Goal: Information Seeking & Learning: Learn about a topic

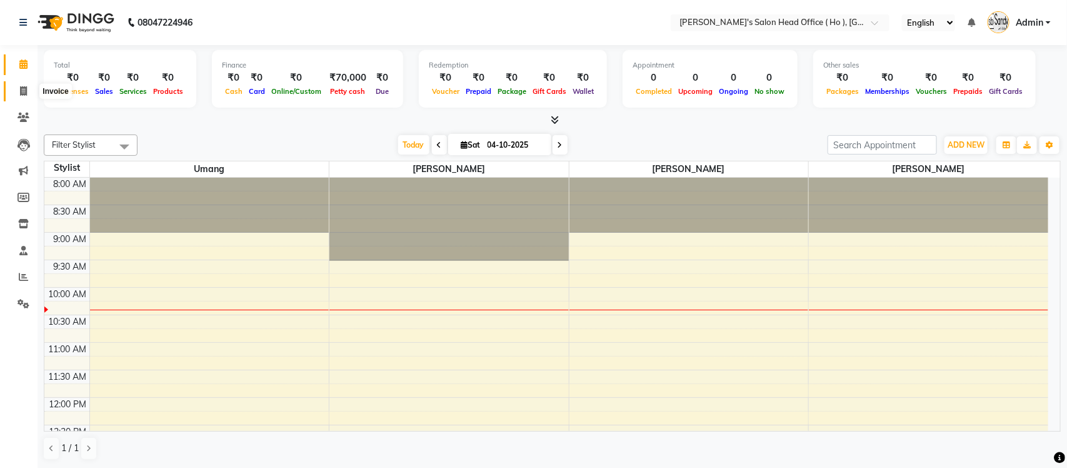
click at [23, 89] on icon at bounding box center [23, 90] width 7 height 9
select select "service"
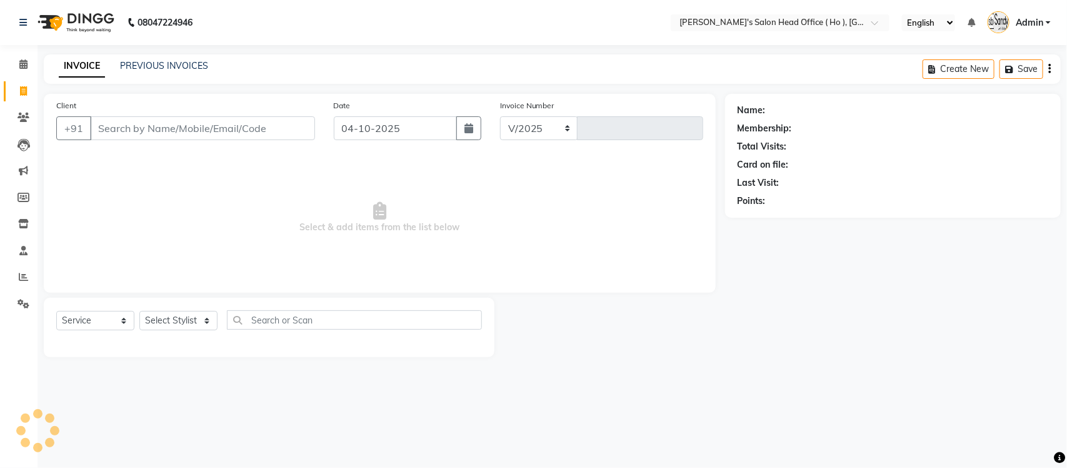
select select "6981"
type input "0007"
select select "membership"
click at [198, 63] on link "PREVIOUS INVOICES" at bounding box center [164, 65] width 88 height 11
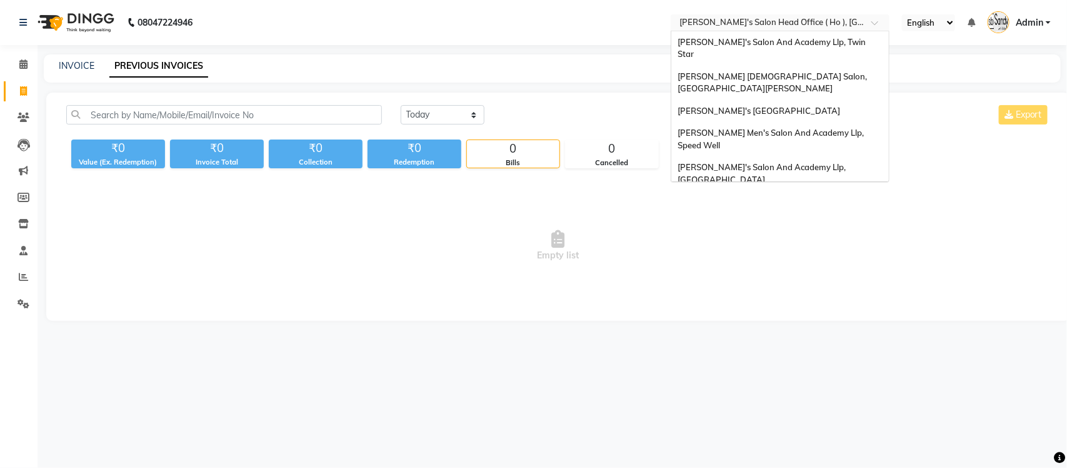
click at [817, 19] on input "text" at bounding box center [767, 24] width 181 height 13
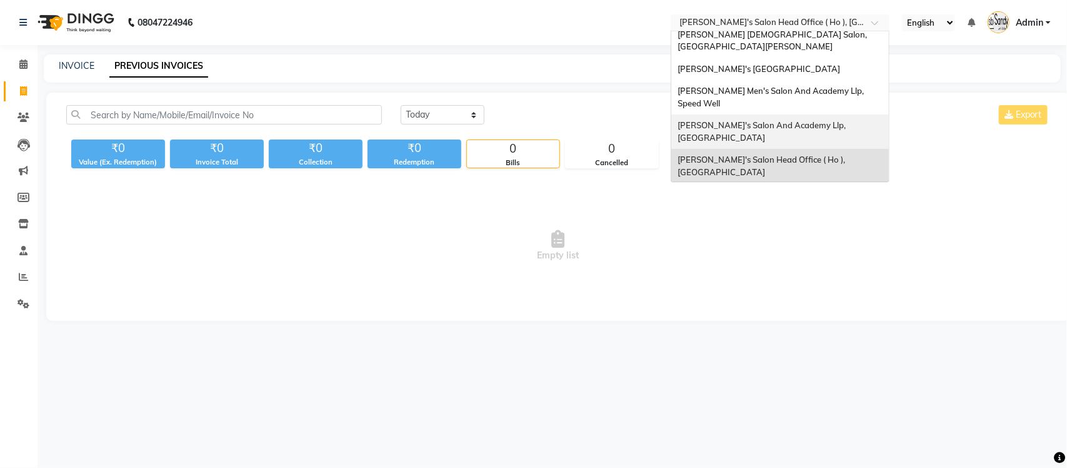
scroll to position [41, 0]
click at [835, 189] on span "[PERSON_NAME] Men's Salon & Academy Llp, [GEOGRAPHIC_DATA]" at bounding box center [767, 200] width 178 height 23
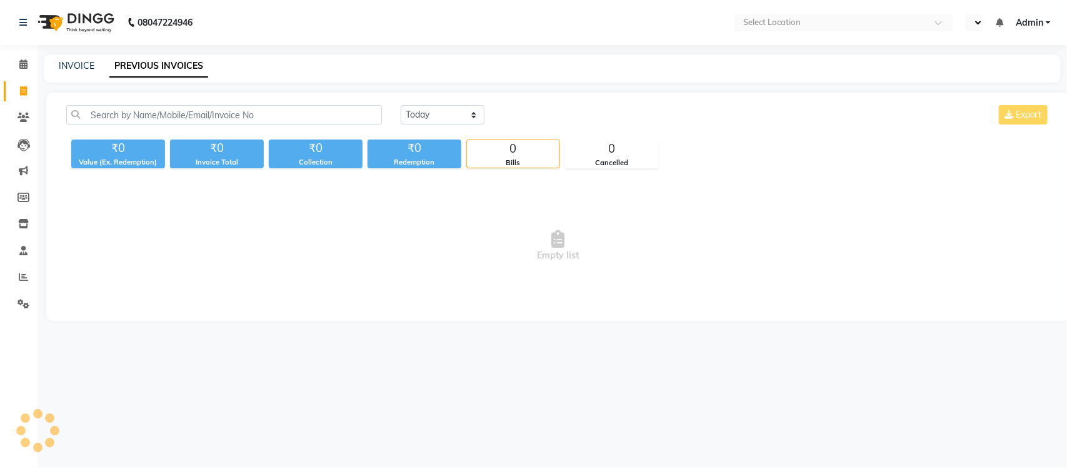
select select "en"
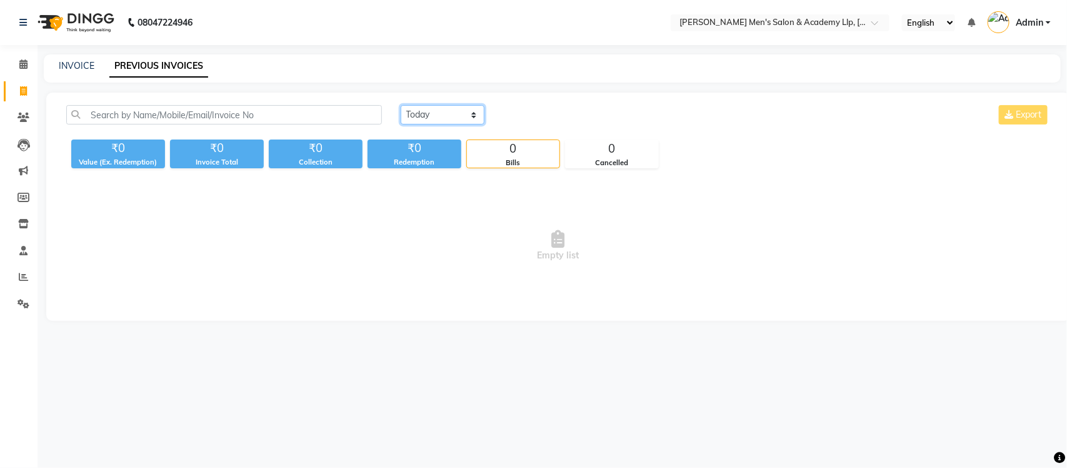
drag, startPoint x: 428, startPoint y: 110, endPoint x: 430, endPoint y: 122, distance: 11.9
click at [428, 110] on select "[DATE] [DATE] Custom Range" at bounding box center [443, 114] width 84 height 19
select select "yesterday"
click at [401, 105] on select "[DATE] [DATE] Custom Range" at bounding box center [443, 114] width 84 height 19
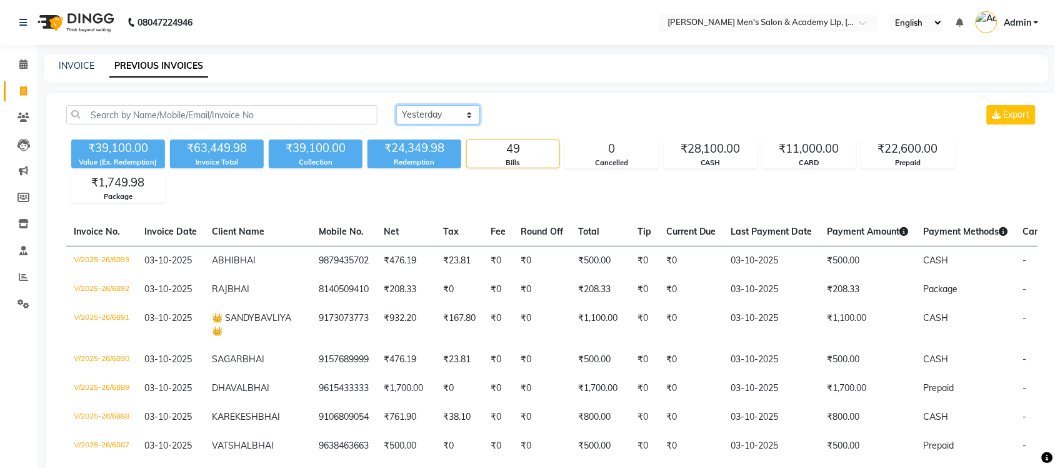
click at [449, 113] on select "[DATE] [DATE] Custom Range" at bounding box center [438, 114] width 84 height 19
click at [825, 21] on input "text" at bounding box center [755, 24] width 181 height 13
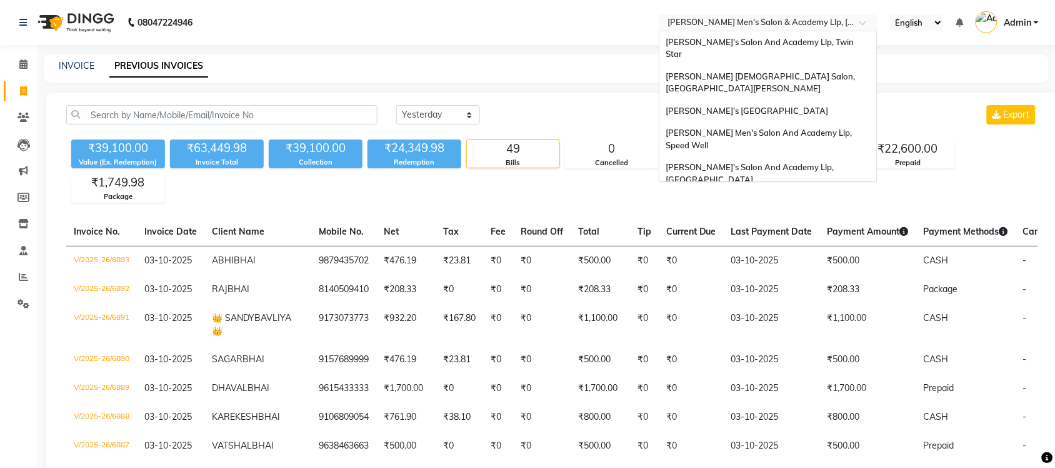
scroll to position [42, 0]
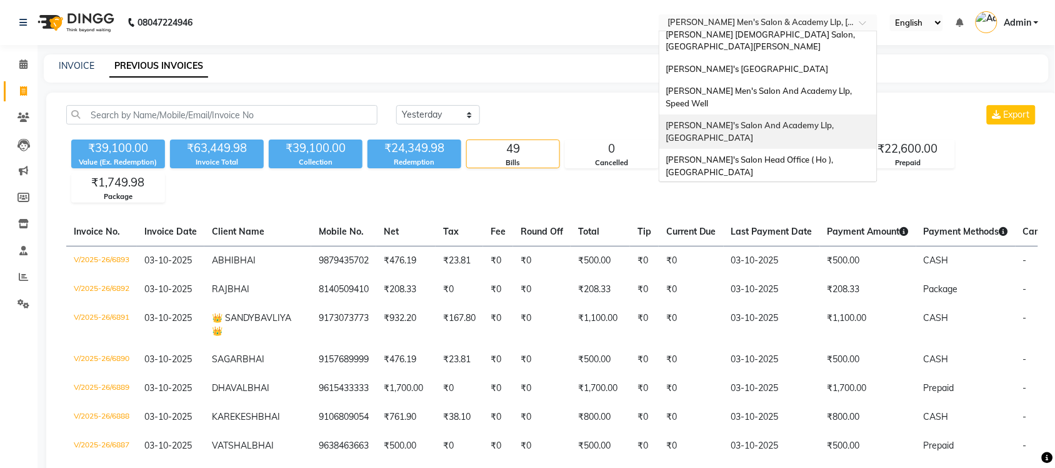
click at [800, 114] on div "[PERSON_NAME]'s Salon And Academy Llp, [GEOGRAPHIC_DATA]" at bounding box center [769, 131] width 218 height 34
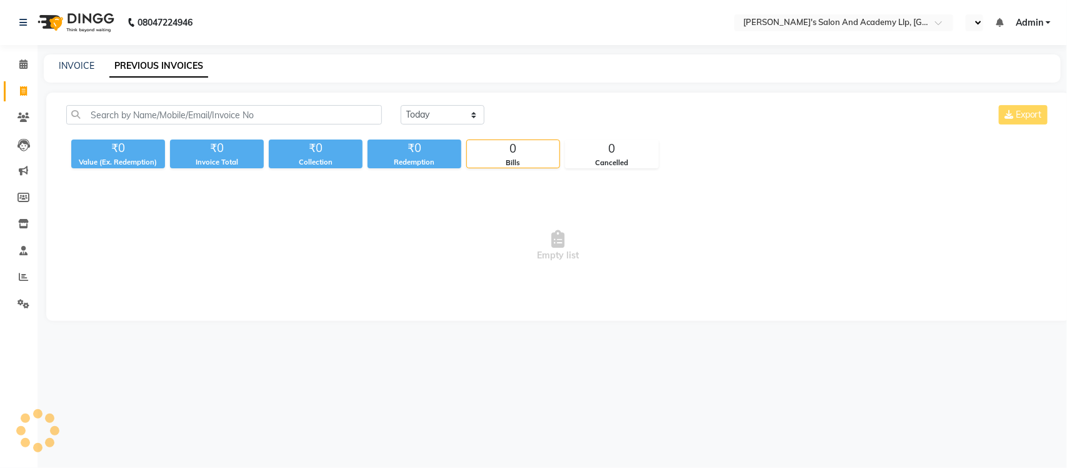
select select "en"
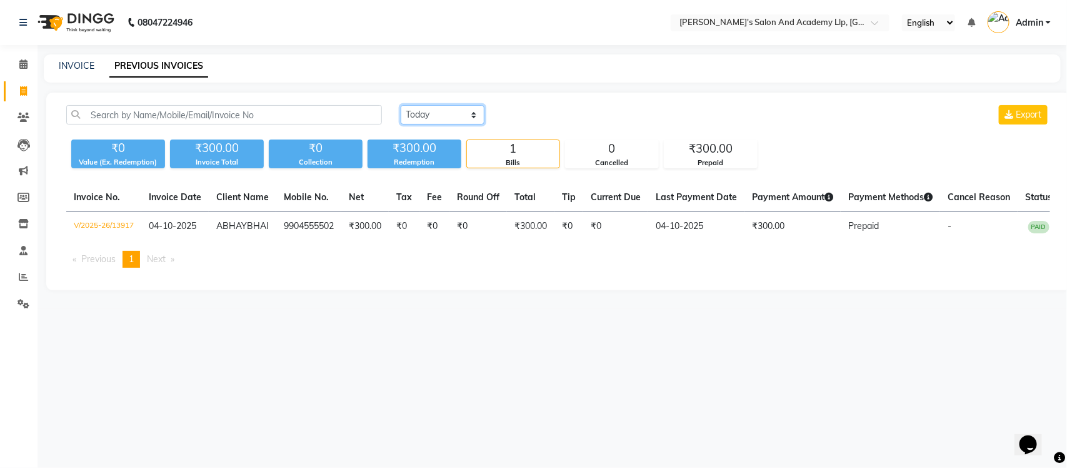
click at [473, 108] on select "[DATE] [DATE] Custom Range" at bounding box center [443, 114] width 84 height 19
select select "yesterday"
click at [401, 105] on select "[DATE] [DATE] Custom Range" at bounding box center [443, 114] width 84 height 19
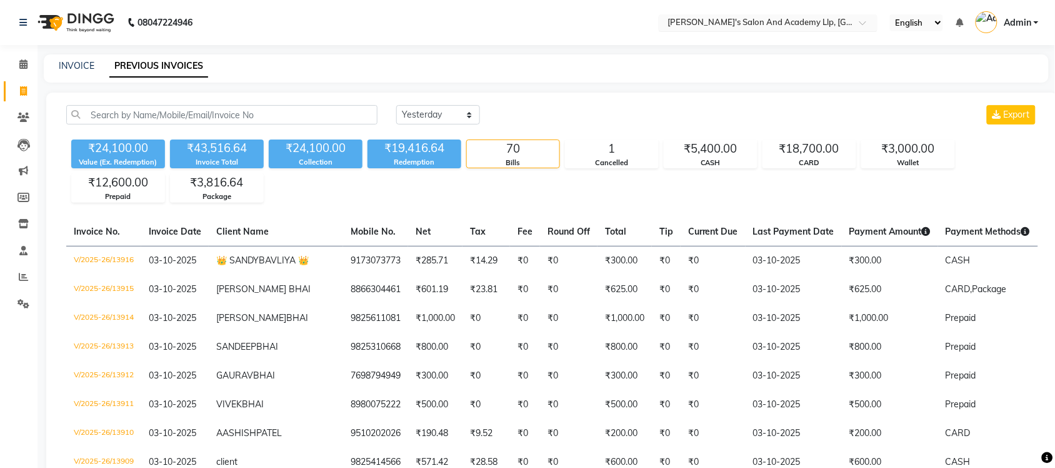
click at [838, 23] on input "text" at bounding box center [755, 24] width 181 height 13
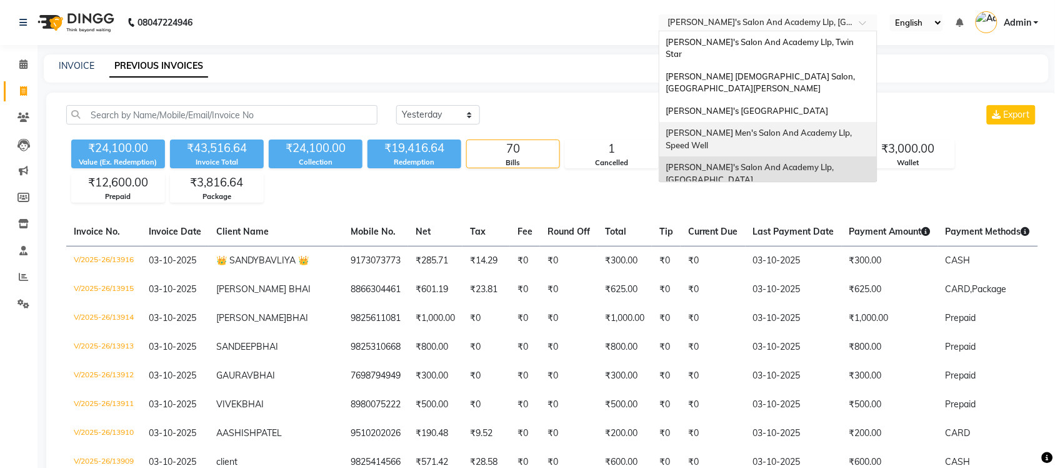
click at [830, 128] on span "[PERSON_NAME] Men's Salon And Academy Llp, Speed Well" at bounding box center [760, 139] width 188 height 23
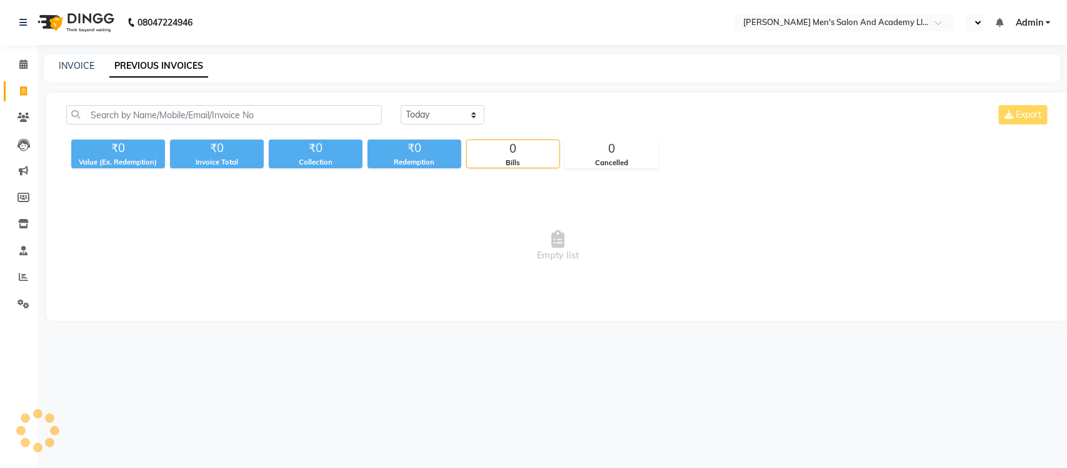
select select "en"
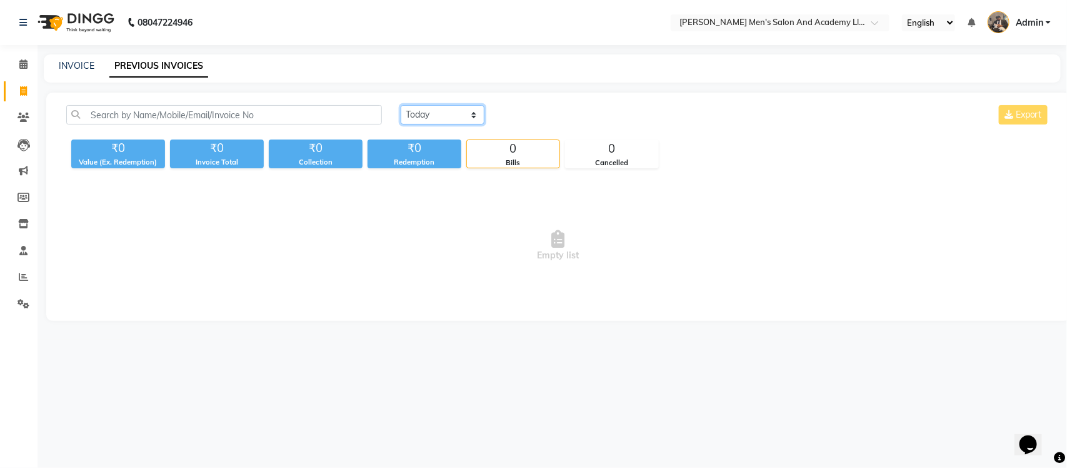
drag, startPoint x: 458, startPoint y: 111, endPoint x: 460, endPoint y: 122, distance: 11.5
click at [458, 111] on select "[DATE] [DATE] Custom Range" at bounding box center [443, 114] width 84 height 19
select select "yesterday"
click at [401, 105] on select "[DATE] [DATE] Custom Range" at bounding box center [443, 114] width 84 height 19
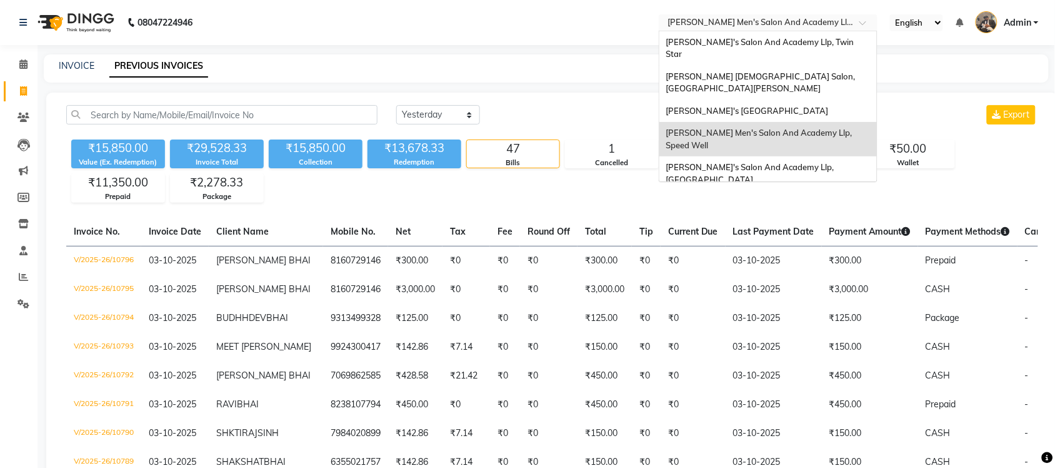
click at [807, 25] on input "text" at bounding box center [755, 24] width 181 height 13
click at [811, 100] on div "[PERSON_NAME]'s [GEOGRAPHIC_DATA]" at bounding box center [769, 111] width 218 height 23
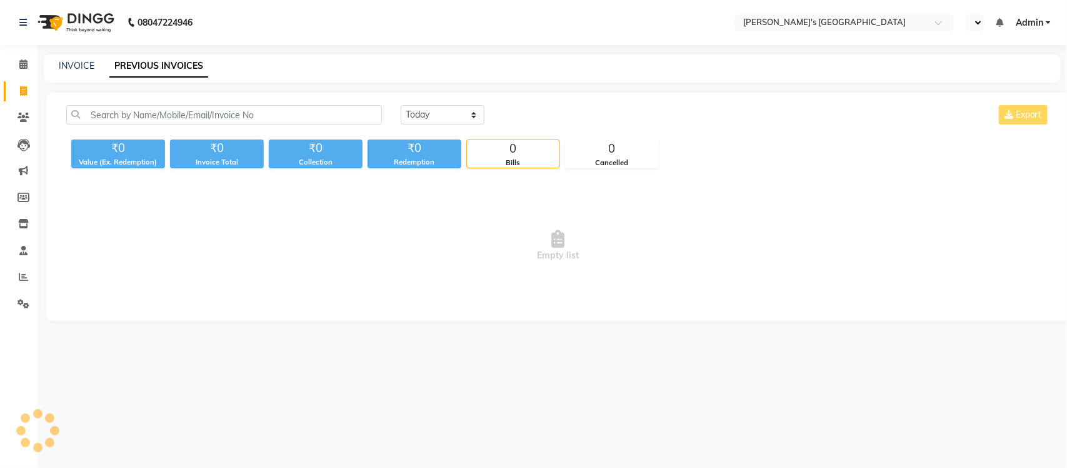
select select "en"
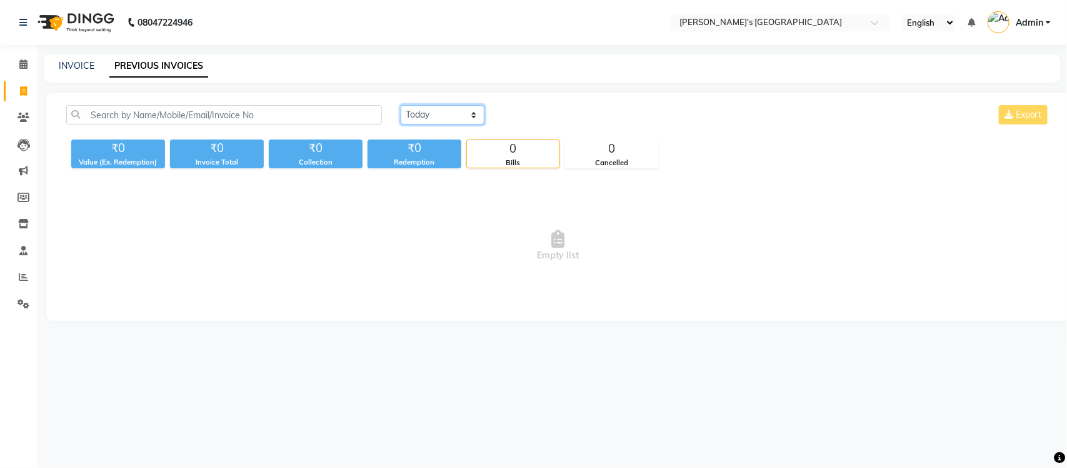
click at [461, 113] on select "[DATE] [DATE] Custom Range" at bounding box center [443, 114] width 84 height 19
select select "yesterday"
click at [401, 105] on select "[DATE] [DATE] Custom Range" at bounding box center [443, 114] width 84 height 19
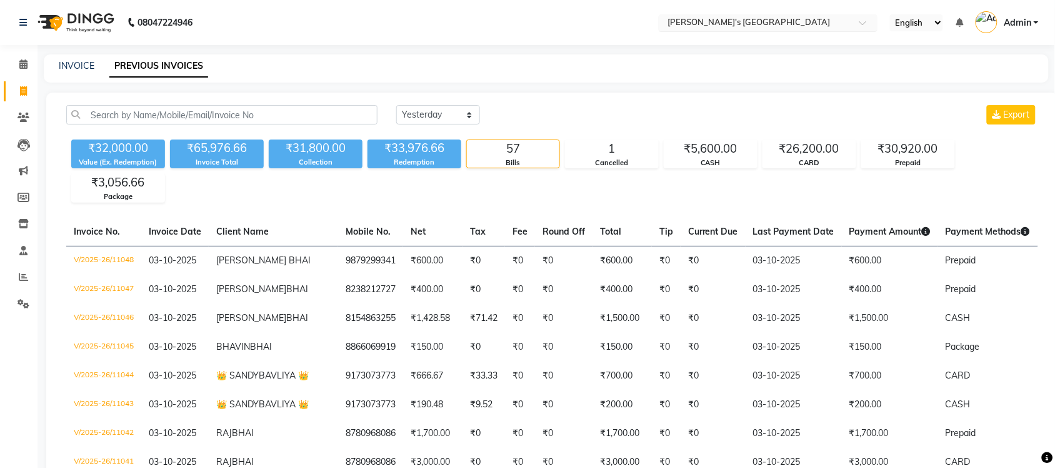
click at [800, 18] on input "text" at bounding box center [755, 24] width 181 height 13
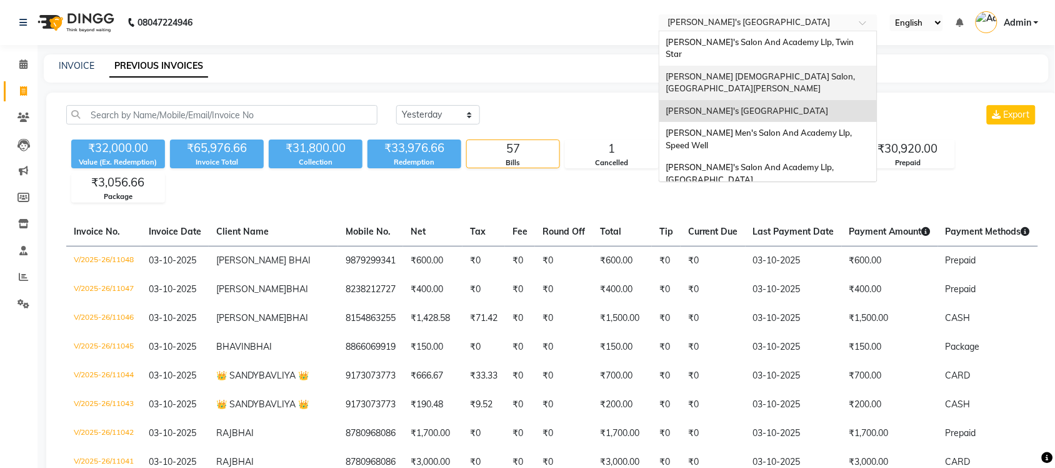
click at [798, 66] on div "[PERSON_NAME] [DEMOGRAPHIC_DATA] Salon, [GEOGRAPHIC_DATA][PERSON_NAME]" at bounding box center [769, 83] width 218 height 34
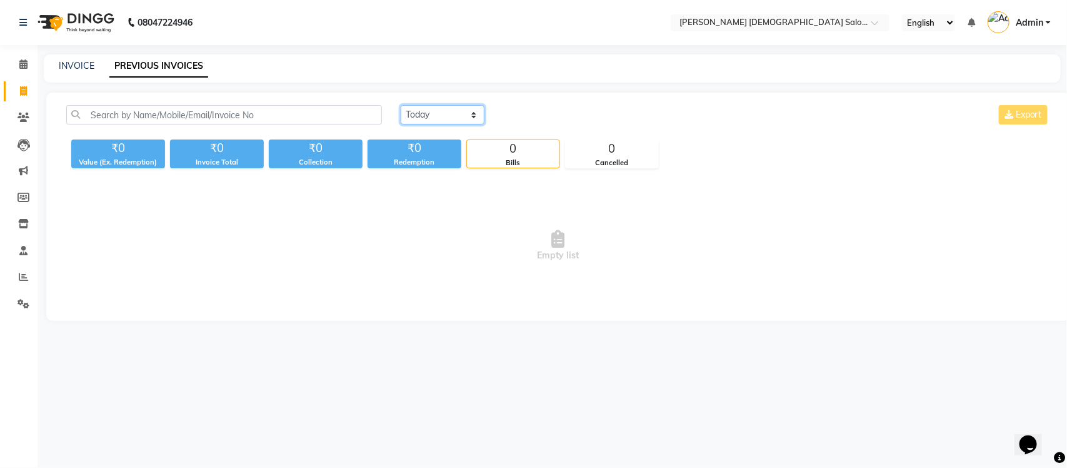
click at [452, 114] on select "[DATE] [DATE] Custom Range" at bounding box center [443, 114] width 84 height 19
select select "yesterday"
click at [401, 105] on select "Today Yesterday Custom Range" at bounding box center [443, 114] width 84 height 19
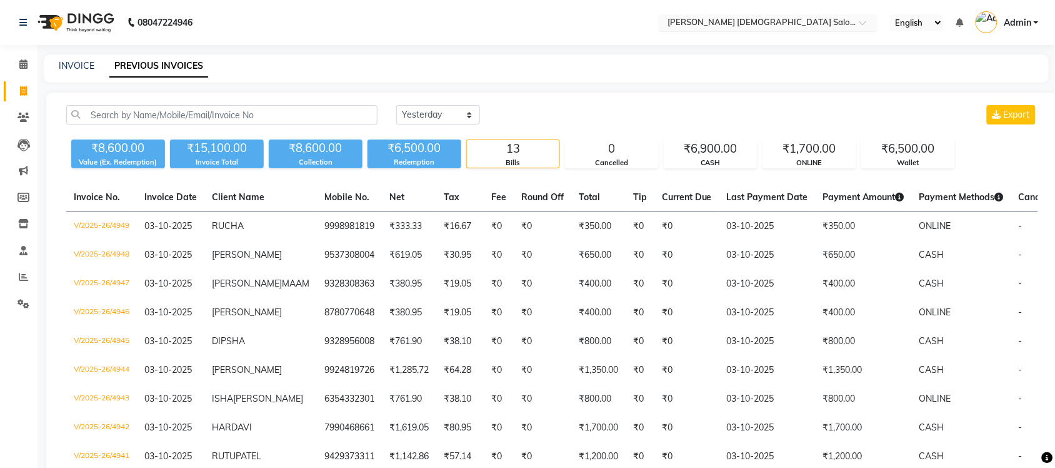
click at [798, 22] on input "text" at bounding box center [755, 24] width 181 height 13
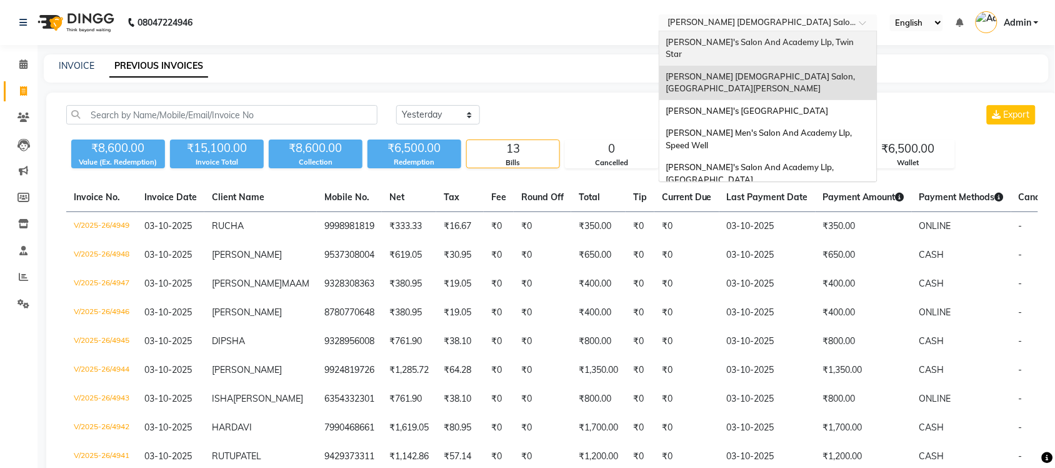
click at [767, 44] on span "[PERSON_NAME]'s Salon And Academy Llp, Twin Star" at bounding box center [761, 48] width 190 height 23
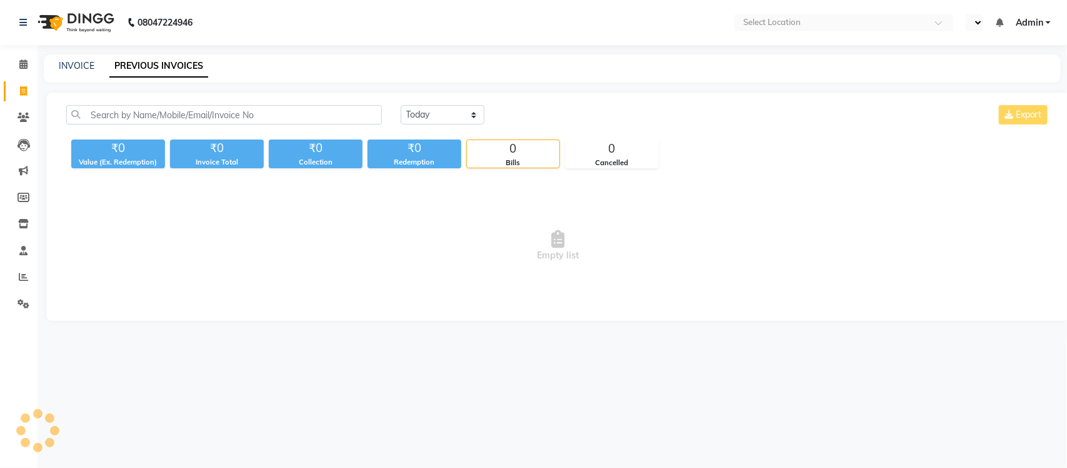
select select "en"
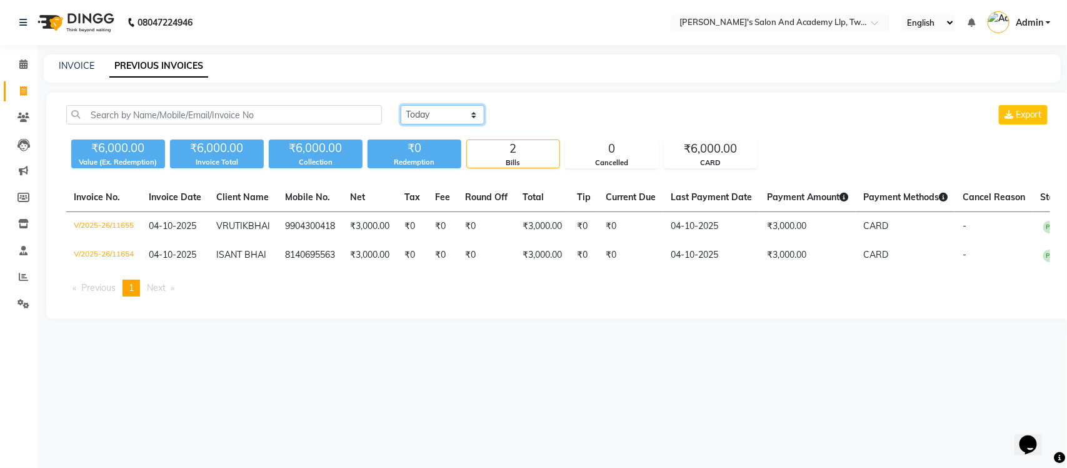
click at [448, 114] on select "Today Yesterday Custom Range" at bounding box center [443, 114] width 84 height 19
select select "yesterday"
click at [401, 105] on select "Today Yesterday Custom Range" at bounding box center [443, 114] width 84 height 19
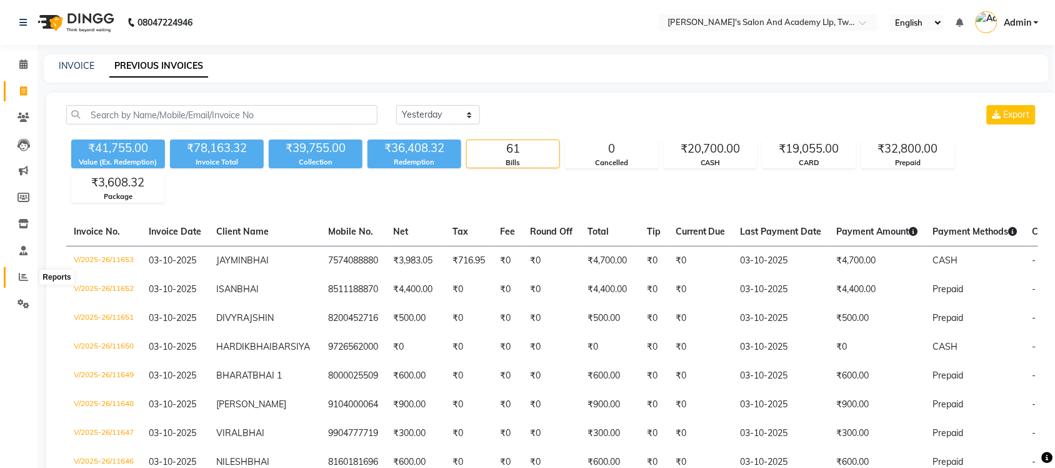
click at [26, 276] on icon at bounding box center [23, 276] width 9 height 9
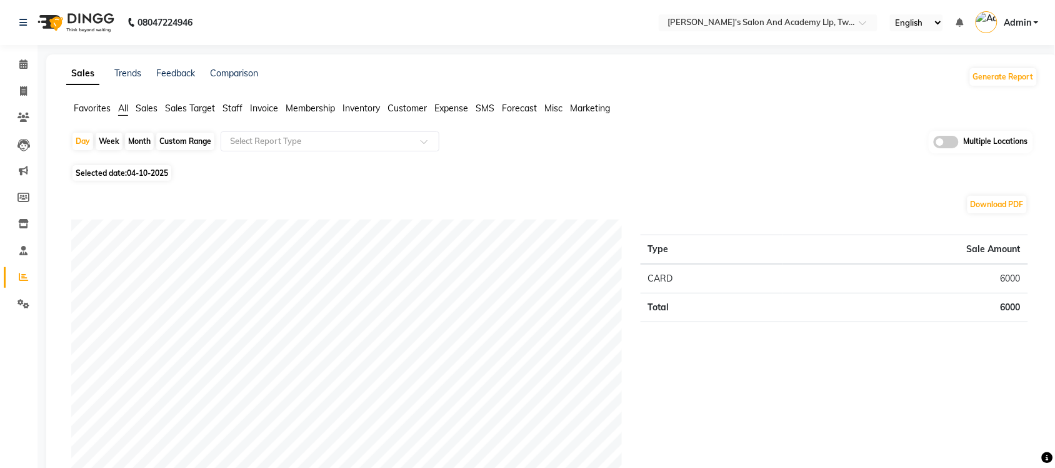
click at [944, 144] on span at bounding box center [946, 142] width 25 height 13
click at [934, 144] on input "checkbox" at bounding box center [934, 144] width 0 height 0
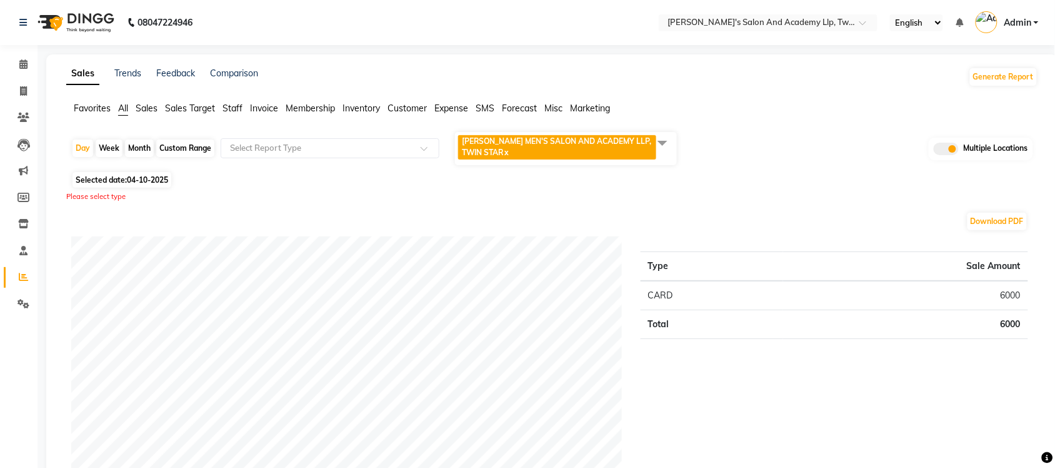
click at [660, 148] on span at bounding box center [662, 143] width 25 height 24
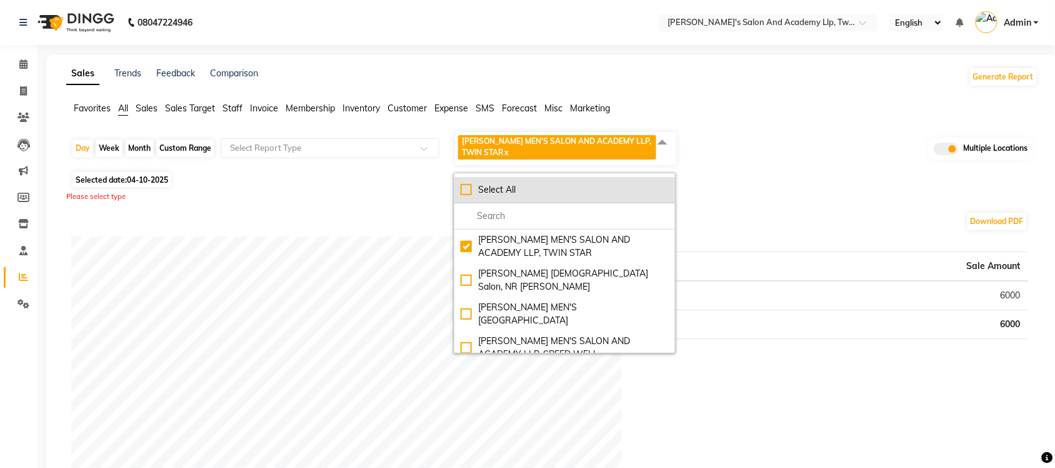
click at [466, 194] on div "Select All" at bounding box center [565, 189] width 208 height 13
checkbox input "true"
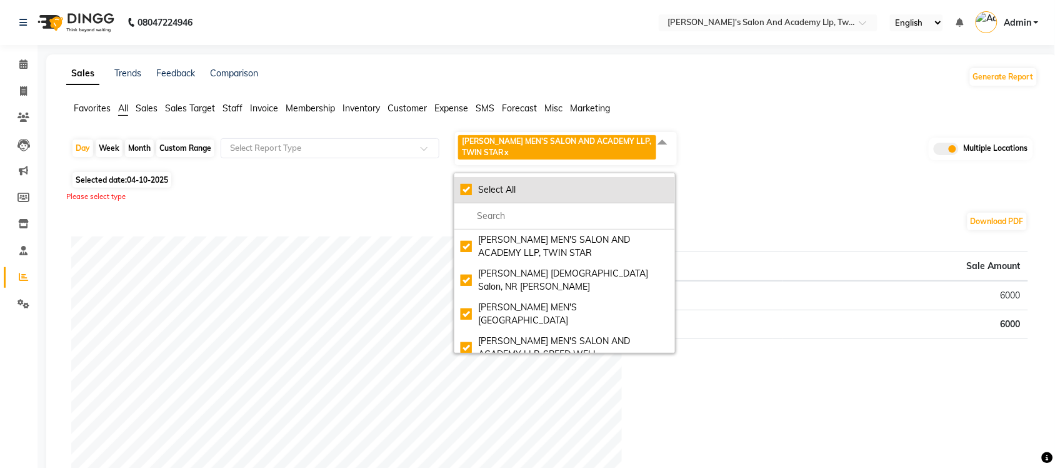
checkbox input "true"
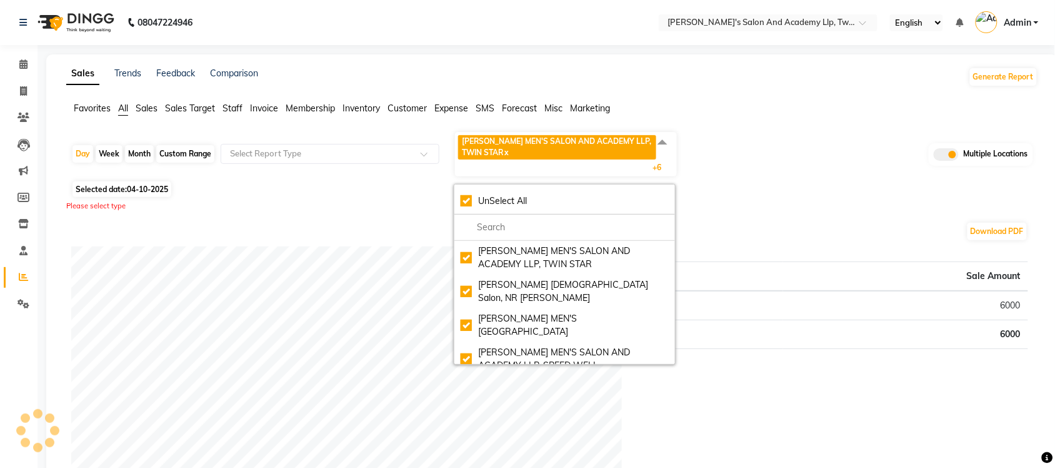
click at [116, 191] on span "Selected date: 04-10-2025" at bounding box center [122, 189] width 99 height 16
select select "10"
select select "2025"
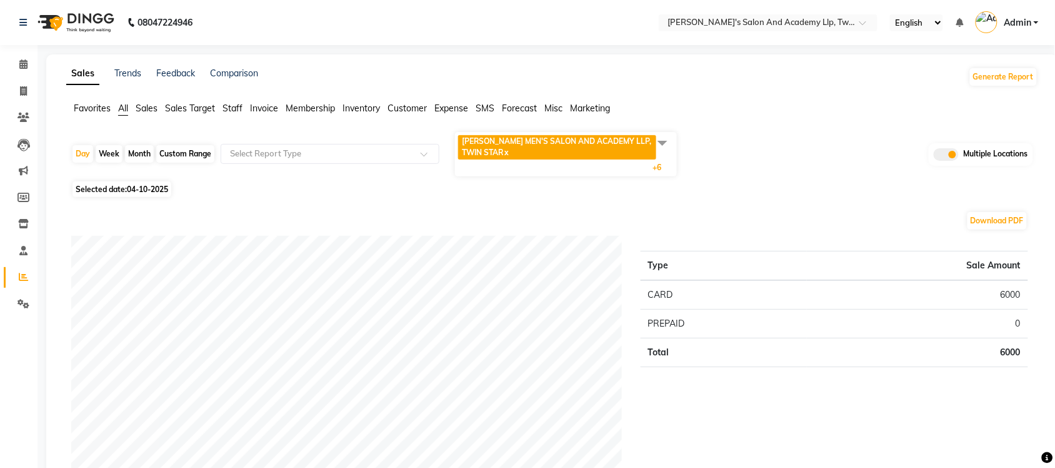
click at [141, 194] on span "Selected date: 04-10-2025" at bounding box center [122, 189] width 99 height 16
select select "10"
select select "2025"
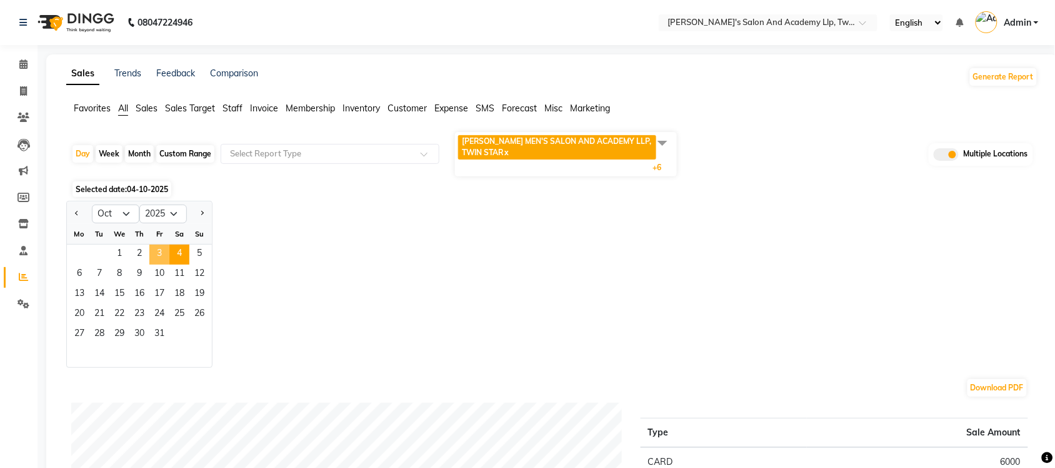
click at [163, 252] on span "3" at bounding box center [159, 254] width 20 height 20
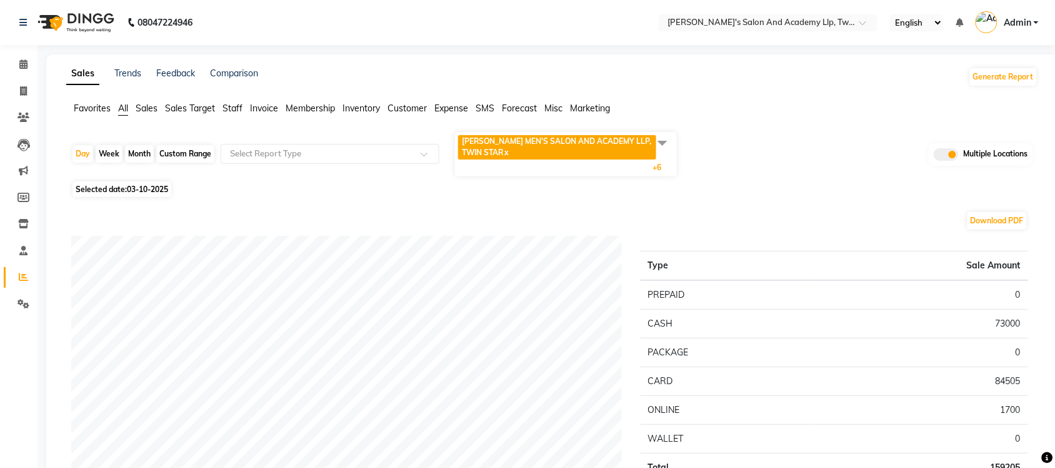
click at [661, 148] on span at bounding box center [662, 143] width 25 height 24
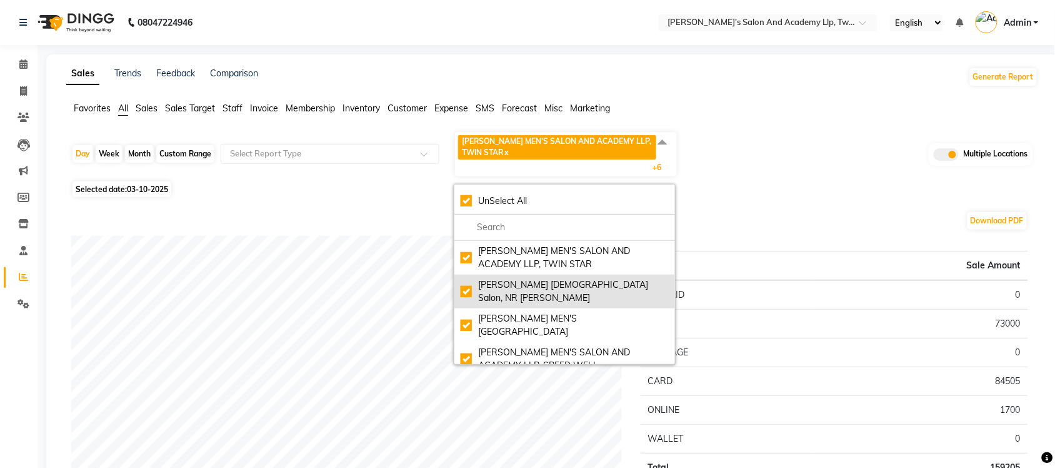
click at [469, 283] on div "Elaine Ladies Salon, NR Balaji Hall" at bounding box center [565, 291] width 208 height 26
checkbox input "false"
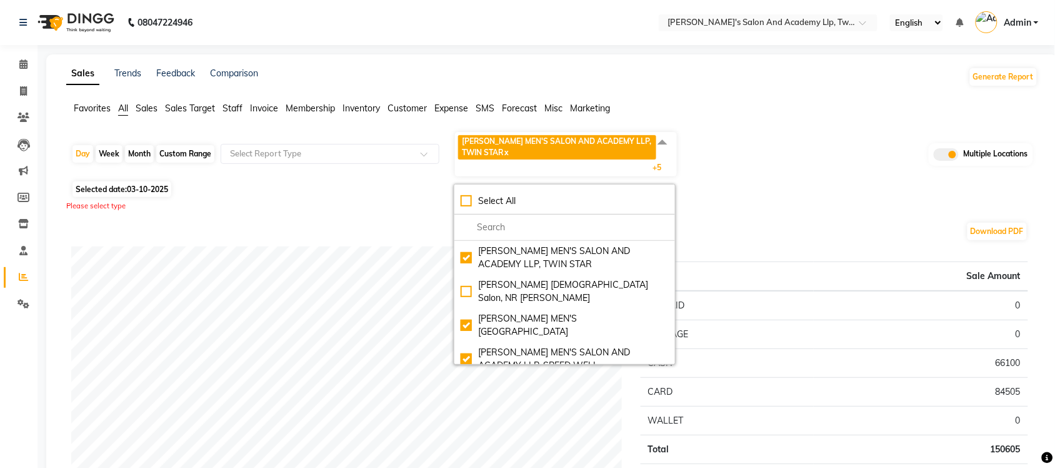
drag, startPoint x: 766, startPoint y: 161, endPoint x: 745, endPoint y: 157, distance: 22.2
click at [766, 161] on div "Day Week Month Custom Range Select Report Type SANDY MEN'S SALON AND ACADEMY LL…" at bounding box center [552, 154] width 962 height 47
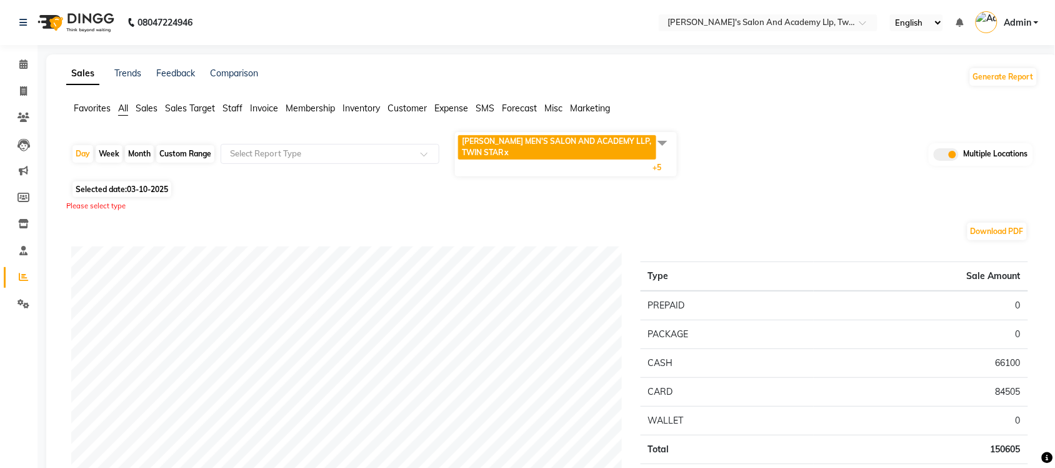
drag, startPoint x: 201, startPoint y: 164, endPoint x: 193, endPoint y: 157, distance: 11.1
click at [201, 164] on div "Day Week Month Custom Range Select Report Type SANDY MEN'S SALON AND ACADEMY LL…" at bounding box center [552, 154] width 962 height 47
click at [188, 150] on div "Custom Range" at bounding box center [185, 154] width 58 height 18
select select "10"
select select "2025"
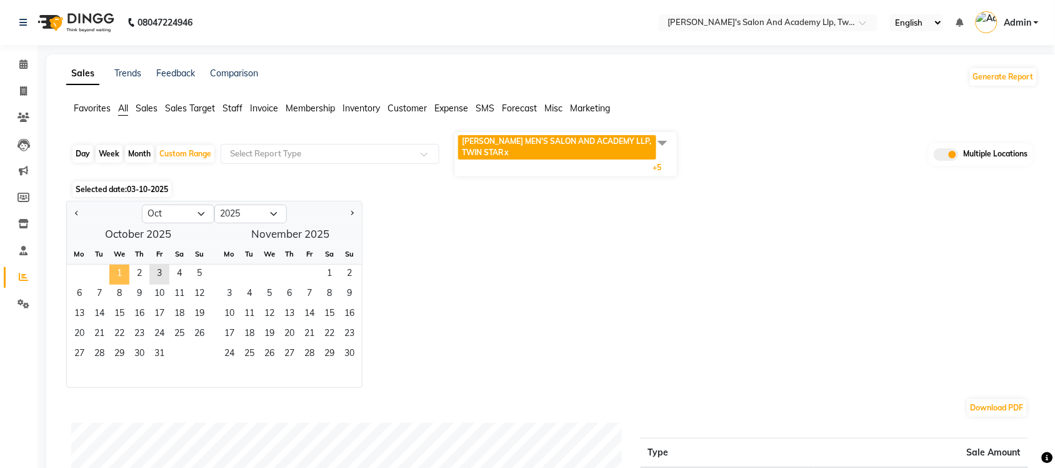
click at [116, 282] on span "1" at bounding box center [119, 274] width 20 height 20
click at [153, 267] on span "3" at bounding box center [159, 274] width 20 height 20
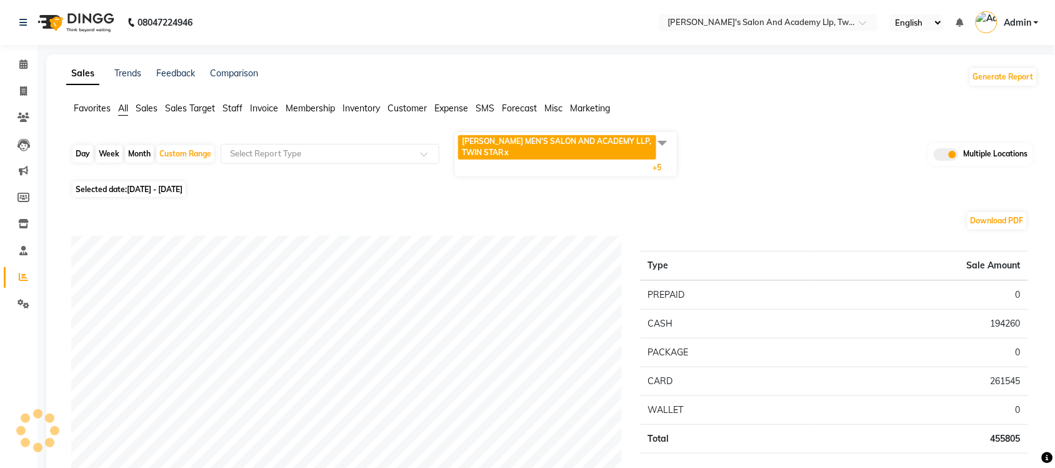
click at [655, 146] on span at bounding box center [662, 143] width 25 height 24
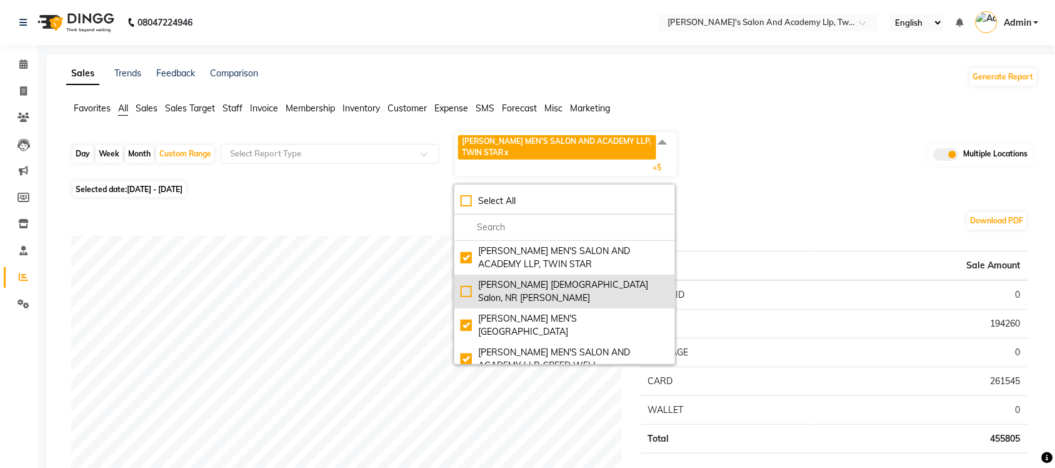
click at [470, 283] on div "[PERSON_NAME] [DEMOGRAPHIC_DATA] Salon, NR [PERSON_NAME]" at bounding box center [565, 291] width 208 height 26
checkbox input "true"
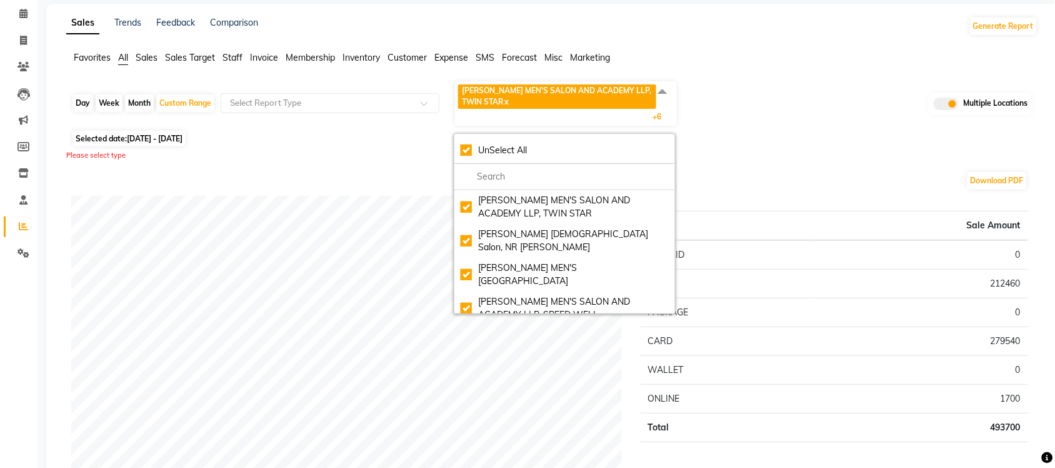
scroll to position [78, 0]
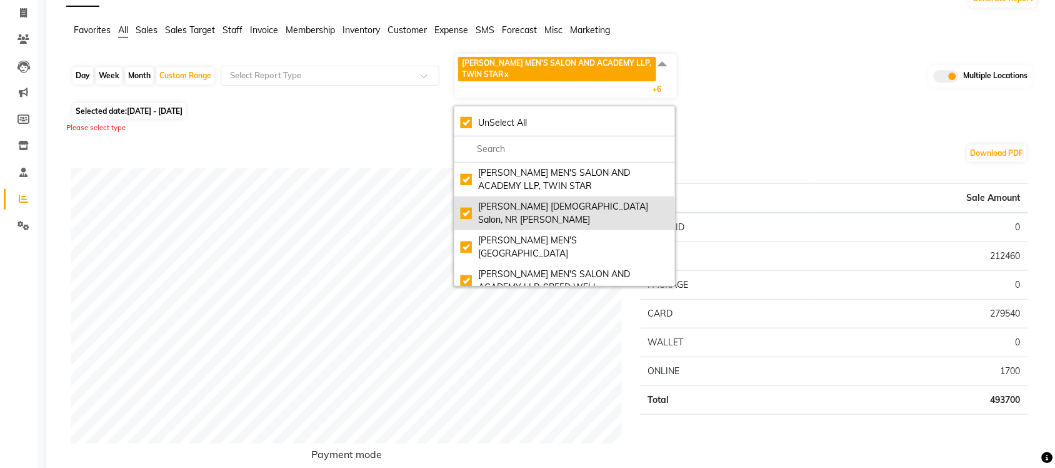
click at [464, 207] on div "[PERSON_NAME] [DEMOGRAPHIC_DATA] Salon, NR [PERSON_NAME]" at bounding box center [565, 213] width 208 height 26
checkbox input "false"
click at [466, 211] on div "[PERSON_NAME] [DEMOGRAPHIC_DATA] Salon, NR [PERSON_NAME]" at bounding box center [565, 213] width 208 height 26
checkbox input "true"
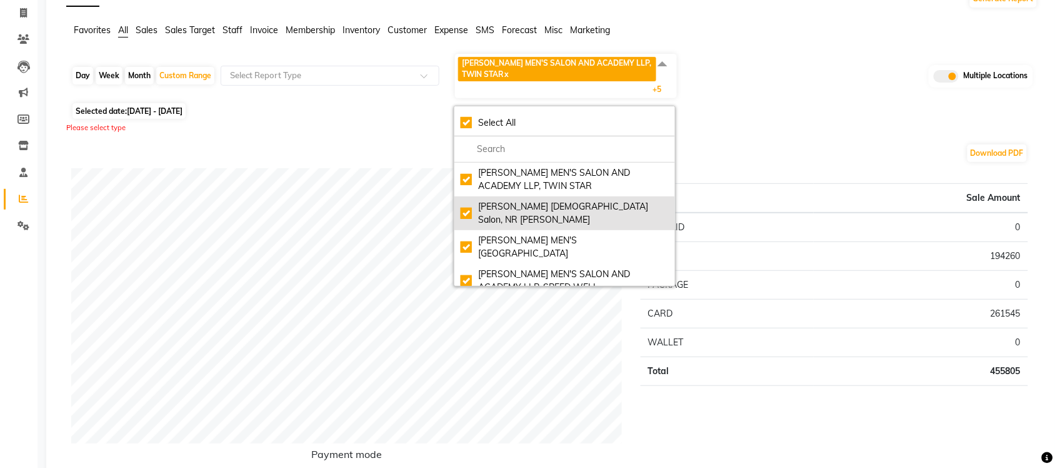
checkbox input "true"
click at [466, 211] on div "[PERSON_NAME] [DEMOGRAPHIC_DATA] Salon, NR [PERSON_NAME]" at bounding box center [565, 213] width 208 height 26
checkbox input "false"
click at [468, 210] on div "[PERSON_NAME] [DEMOGRAPHIC_DATA] Salon, NR [PERSON_NAME]" at bounding box center [565, 213] width 208 height 26
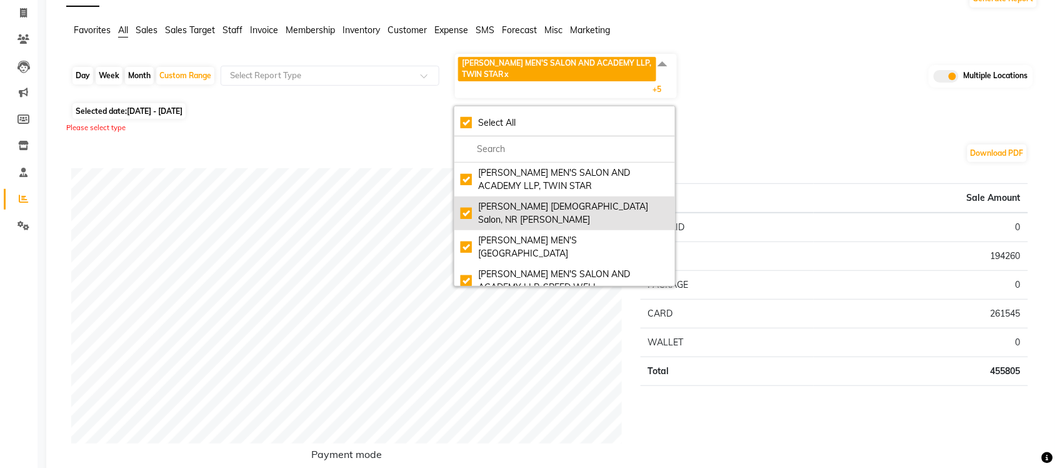
checkbox input "true"
click at [465, 210] on div "[PERSON_NAME] [DEMOGRAPHIC_DATA] Salon, NR [PERSON_NAME]" at bounding box center [565, 213] width 208 height 26
checkbox input "false"
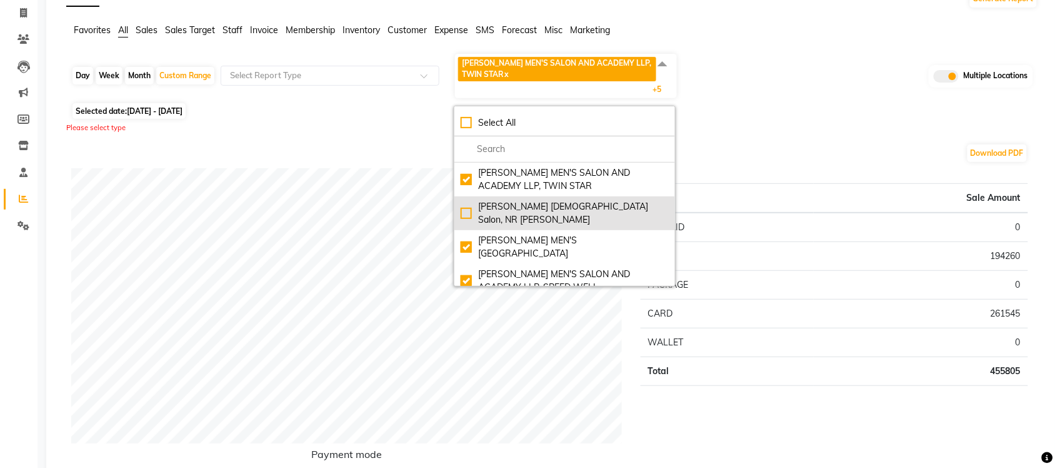
click at [465, 210] on div "[PERSON_NAME] [DEMOGRAPHIC_DATA] Salon, NR [PERSON_NAME]" at bounding box center [565, 213] width 208 height 26
checkbox input "true"
click at [471, 208] on div "[PERSON_NAME] [DEMOGRAPHIC_DATA] Salon, NR [PERSON_NAME]" at bounding box center [565, 213] width 208 height 26
checkbox input "false"
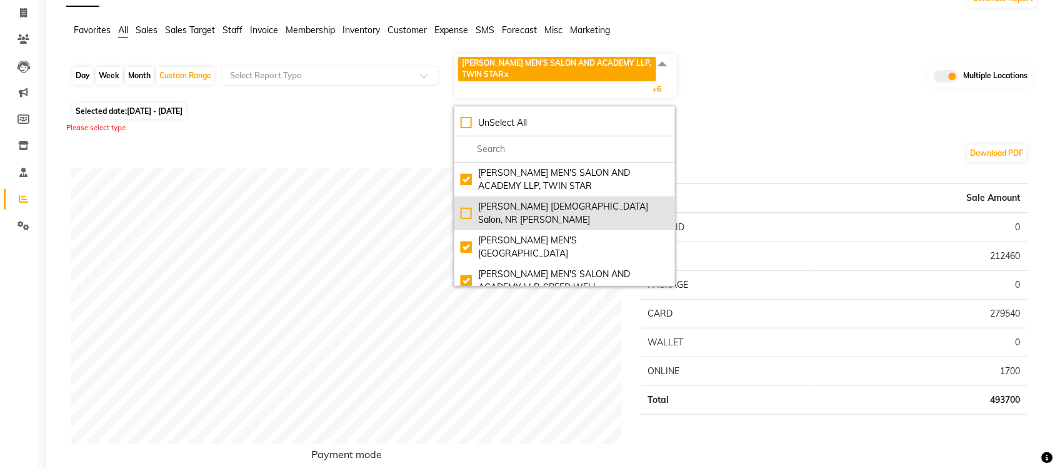
checkbox input "false"
click at [463, 207] on div "[PERSON_NAME] [DEMOGRAPHIC_DATA] Salon, NR [PERSON_NAME]" at bounding box center [565, 213] width 208 height 26
checkbox input "true"
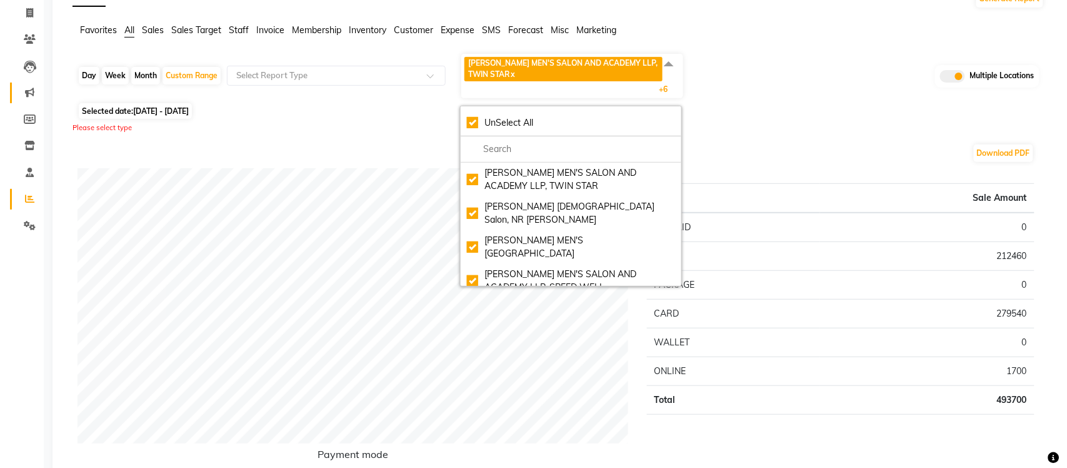
scroll to position [0, 0]
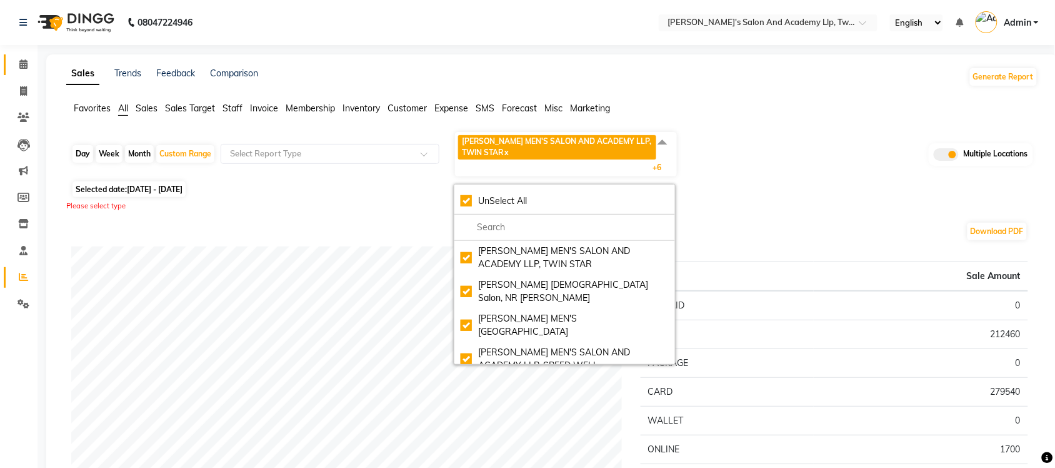
click at [26, 74] on link "Calendar" at bounding box center [19, 64] width 30 height 21
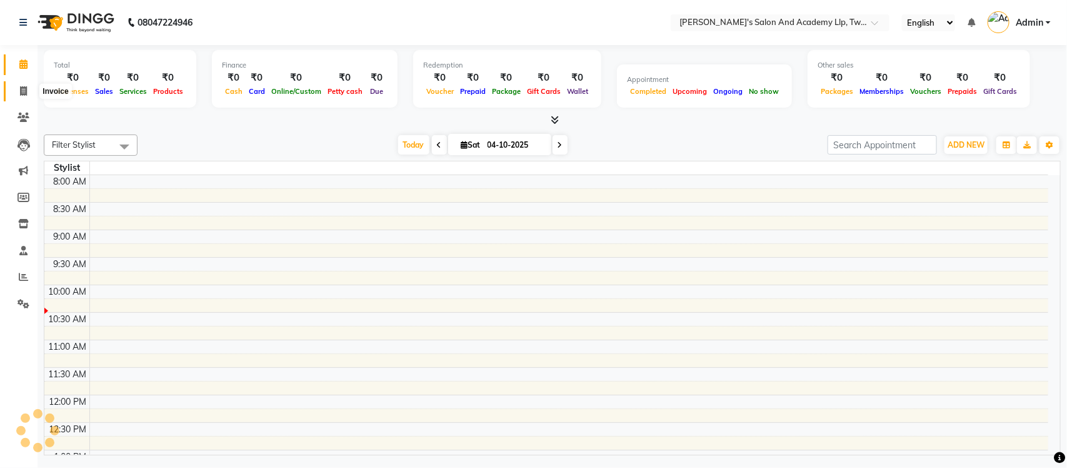
click at [33, 89] on span at bounding box center [24, 91] width 22 height 14
select select "service"
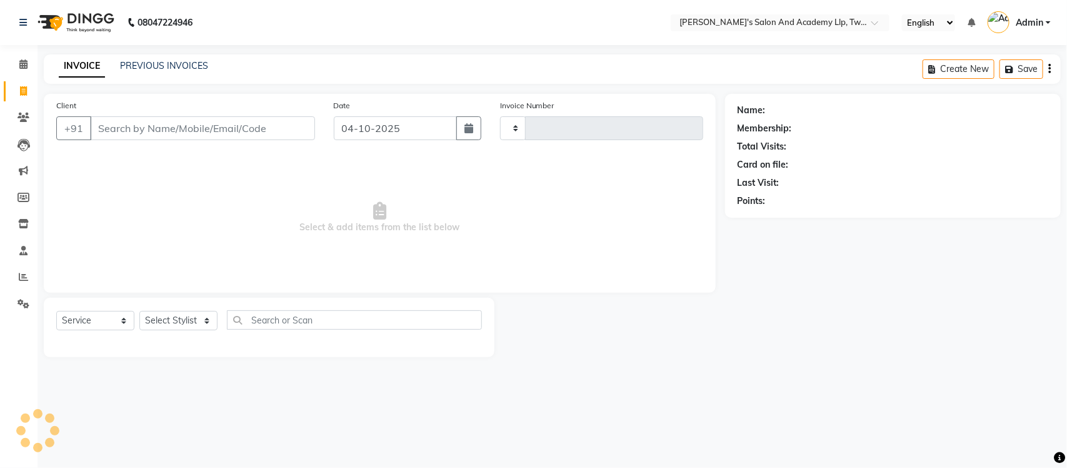
click at [29, 89] on span at bounding box center [24, 91] width 22 height 14
select select "service"
select select "6985"
type input "11656"
click at [158, 61] on link "PREVIOUS INVOICES" at bounding box center [164, 65] width 88 height 11
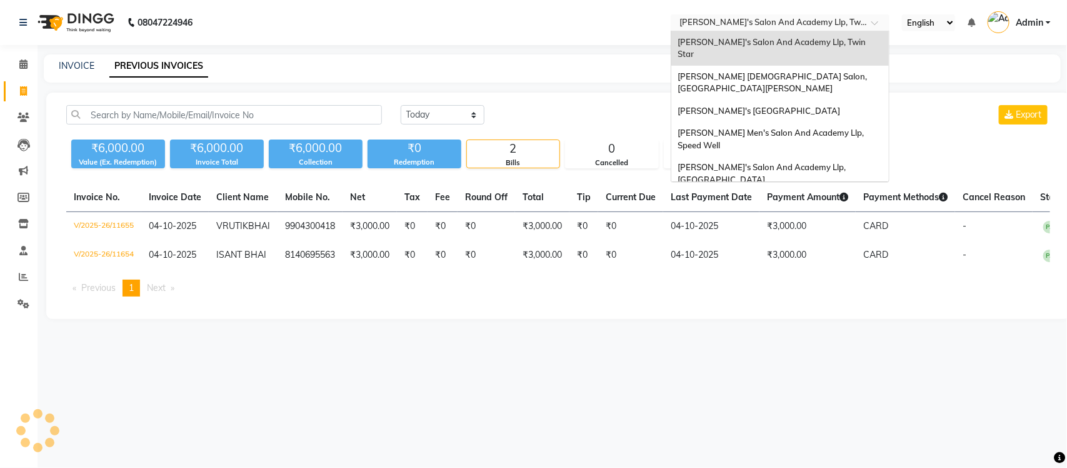
click at [850, 19] on input "text" at bounding box center [767, 24] width 181 height 13
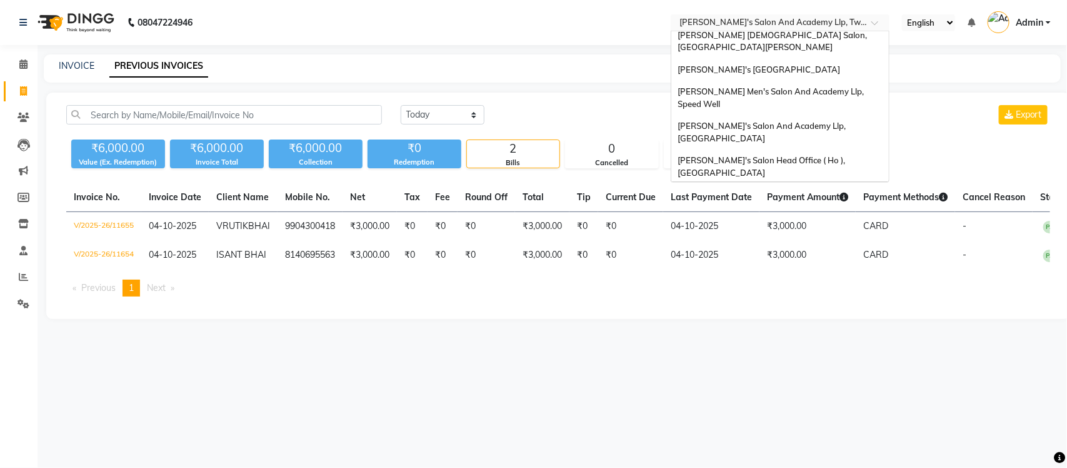
click at [803, 184] on div "[PERSON_NAME] Men's Salon & Academy Llp, [GEOGRAPHIC_DATA]" at bounding box center [780, 201] width 218 height 34
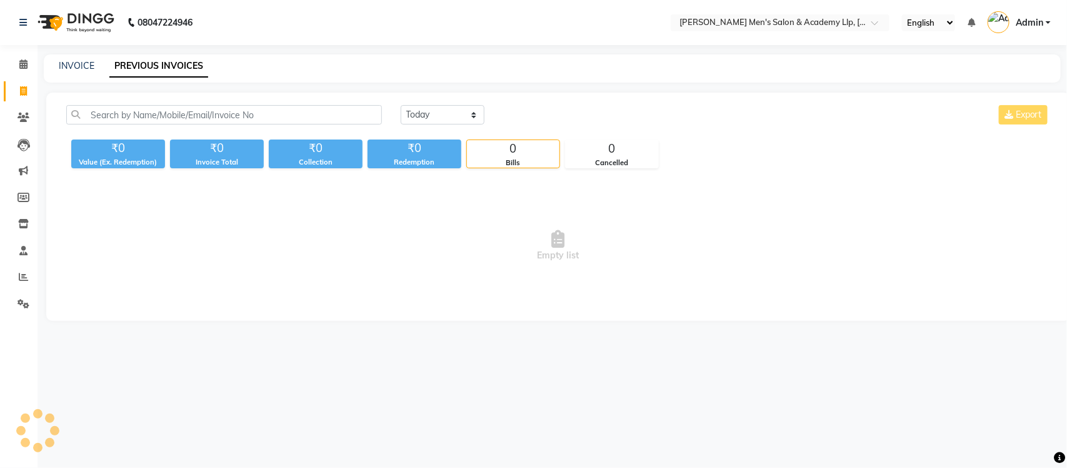
select select "en"
click at [748, 18] on input "text" at bounding box center [767, 24] width 181 height 13
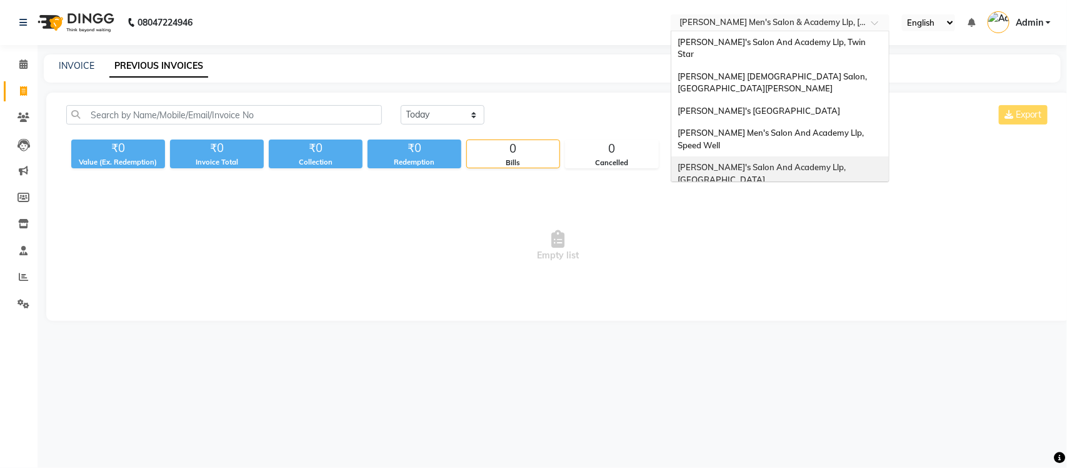
scroll to position [42, 0]
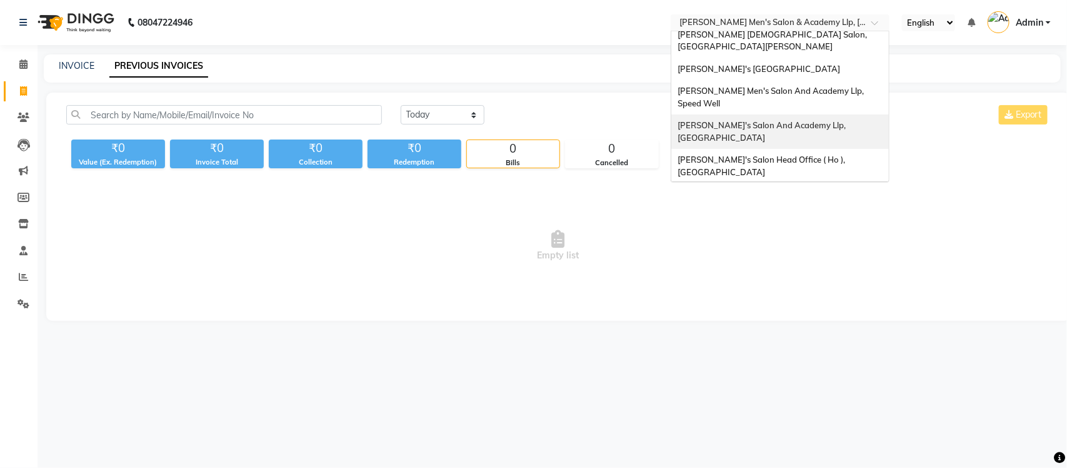
click at [783, 120] on span "[PERSON_NAME]'s Salon And Academy Llp, [GEOGRAPHIC_DATA]" at bounding box center [763, 131] width 170 height 23
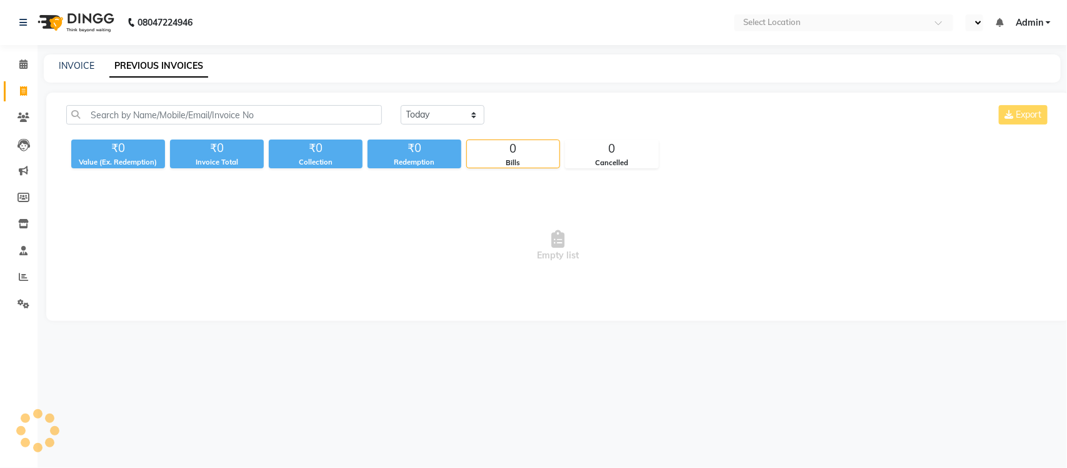
select select "en"
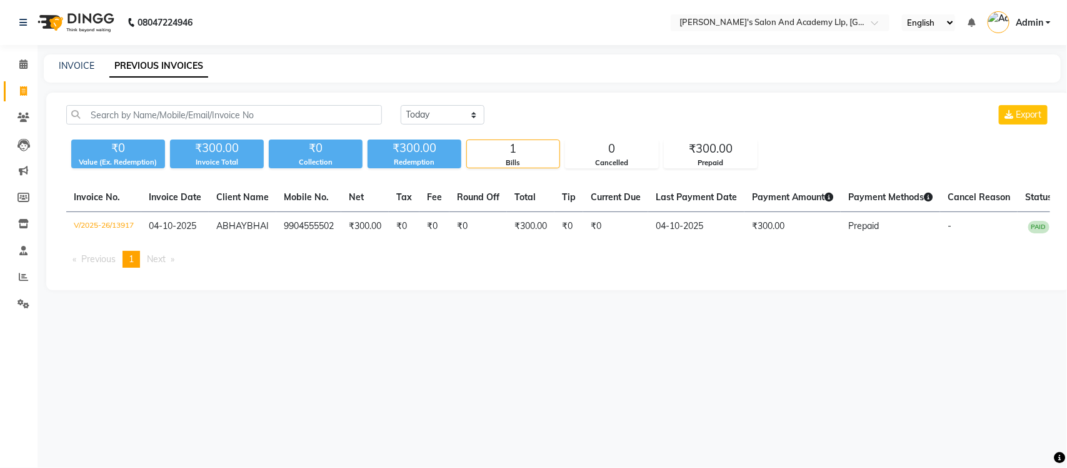
click at [758, 36] on nav "08047224946 Select Location × Sandy Men's Salon And Academy Llp, University Roa…" at bounding box center [533, 22] width 1067 height 45
click at [760, 20] on input "text" at bounding box center [767, 24] width 181 height 13
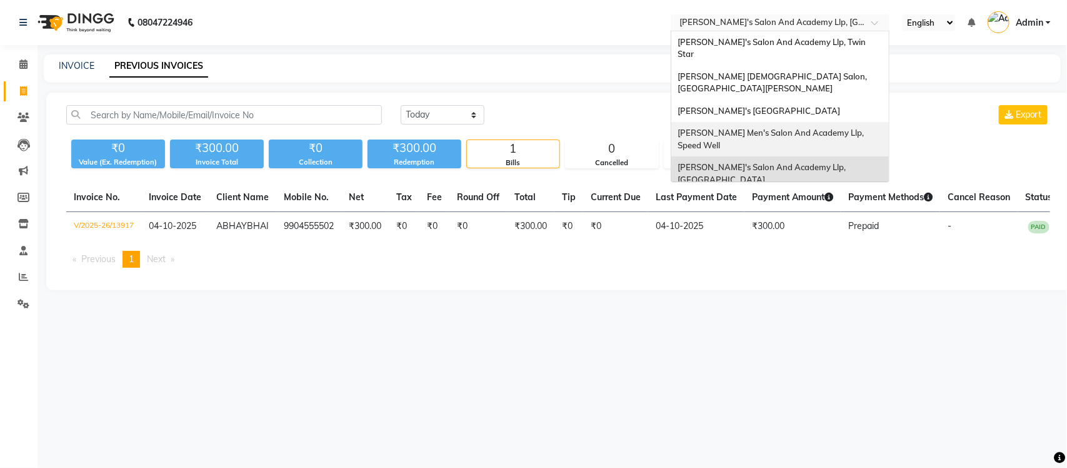
click at [780, 128] on span "[PERSON_NAME] Men's Salon And Academy Llp, Speed Well" at bounding box center [772, 139] width 188 height 23
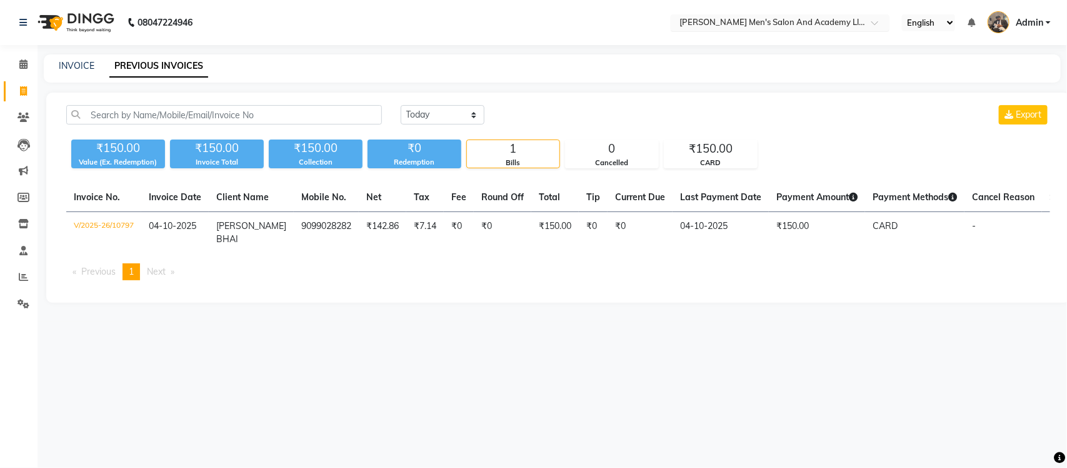
click at [797, 20] on input "text" at bounding box center [767, 24] width 181 height 13
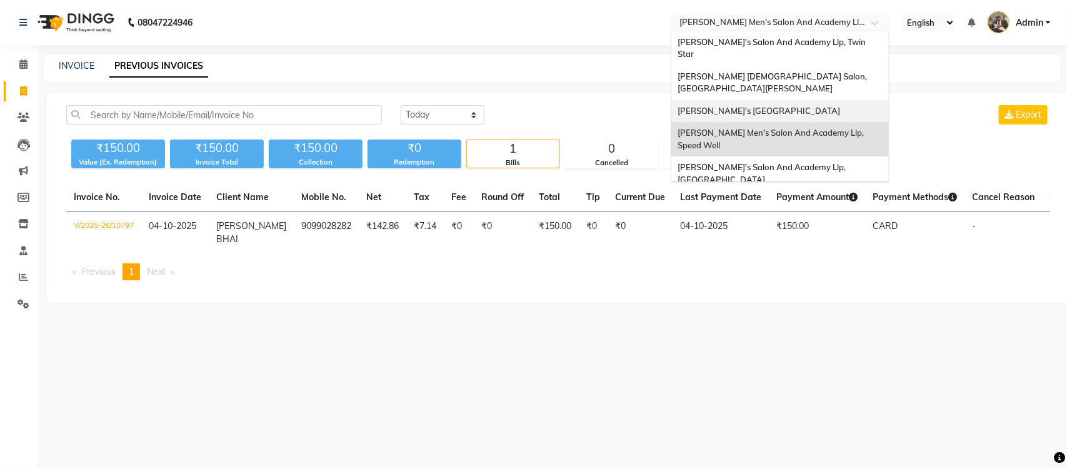
click at [810, 106] on span "Sandy Men's Salon And Academy Llp, Mavdi Main Road" at bounding box center [759, 111] width 163 height 10
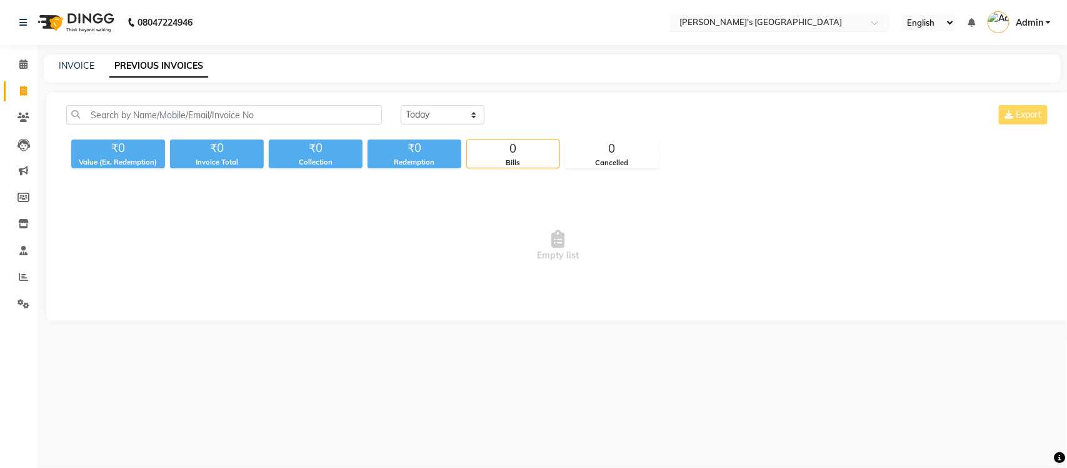
click at [855, 25] on input "text" at bounding box center [767, 24] width 181 height 13
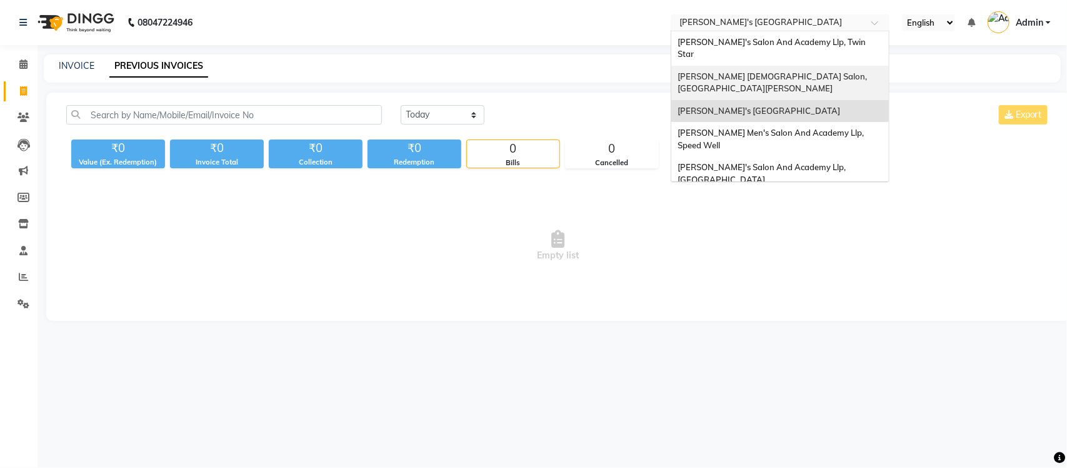
click at [808, 66] on div "[PERSON_NAME] [DEMOGRAPHIC_DATA] Salon, [GEOGRAPHIC_DATA][PERSON_NAME]" at bounding box center [780, 83] width 218 height 34
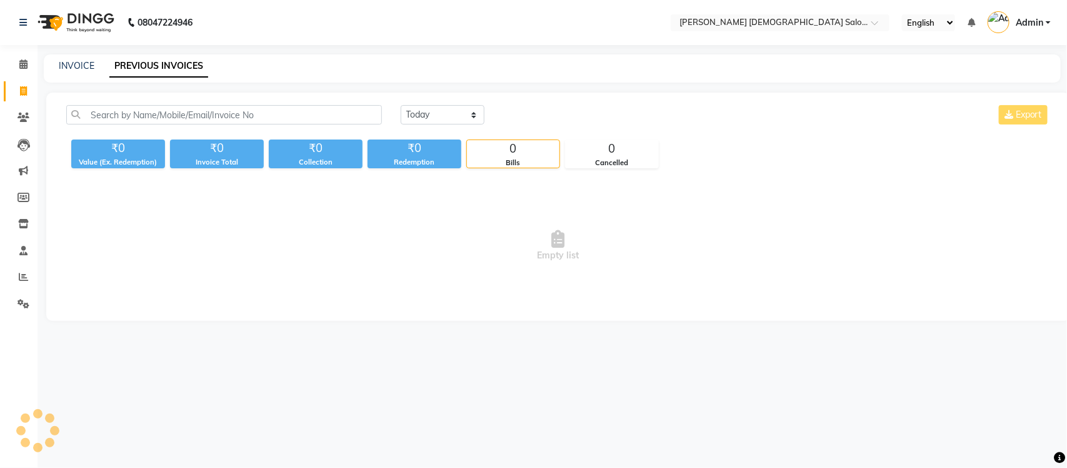
select select "en"
click at [805, 26] on input "text" at bounding box center [767, 24] width 181 height 13
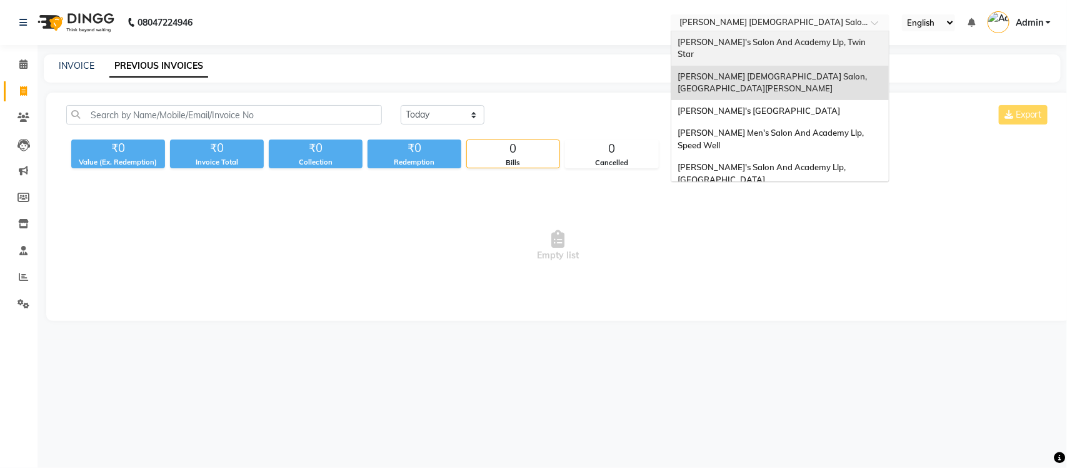
click at [797, 45] on span "[PERSON_NAME]'s Salon And Academy Llp, Twin Star" at bounding box center [773, 48] width 190 height 23
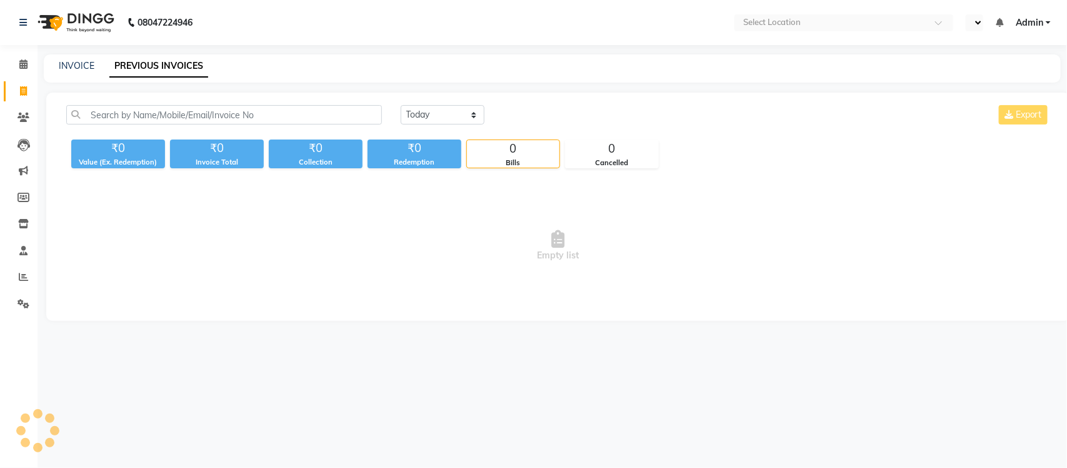
select select "en"
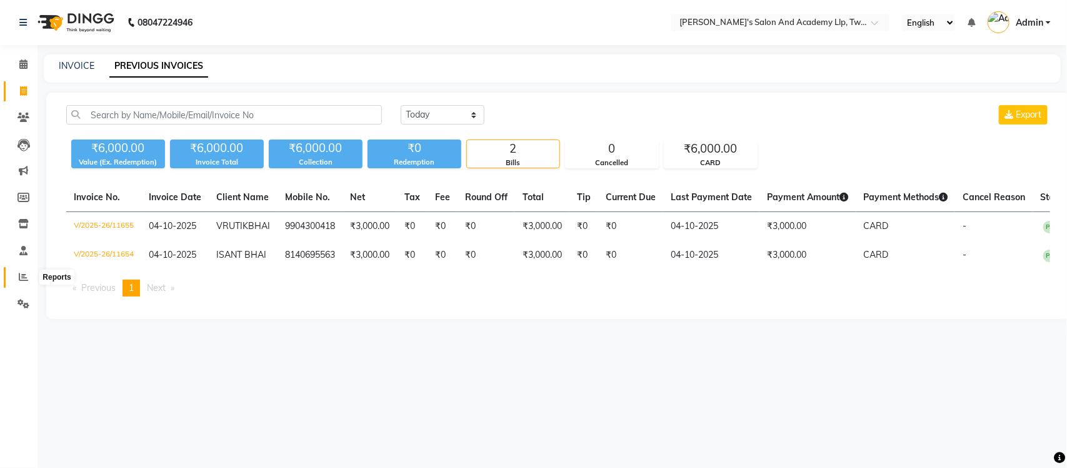
click at [23, 282] on span at bounding box center [24, 277] width 22 height 14
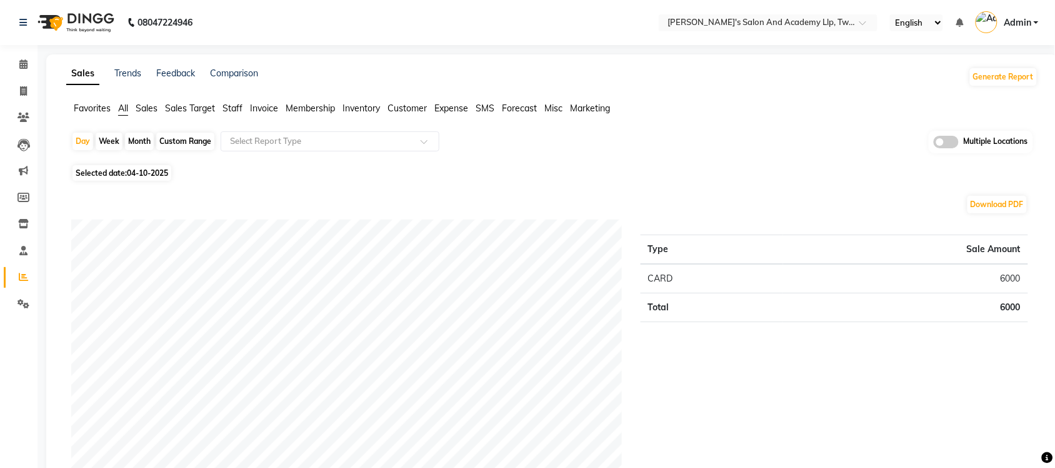
click at [949, 141] on span at bounding box center [946, 142] width 25 height 13
click at [934, 144] on input "checkbox" at bounding box center [934, 144] width 0 height 0
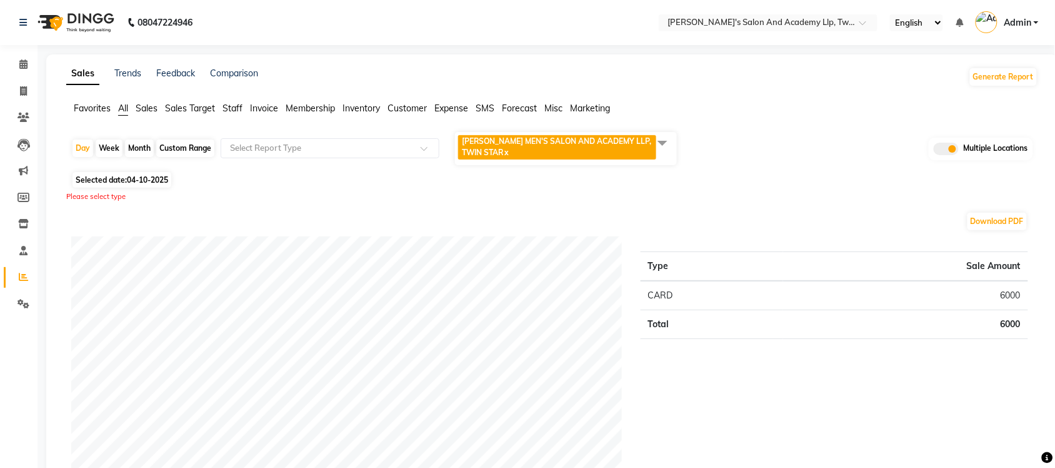
click at [657, 151] on span at bounding box center [662, 143] width 25 height 24
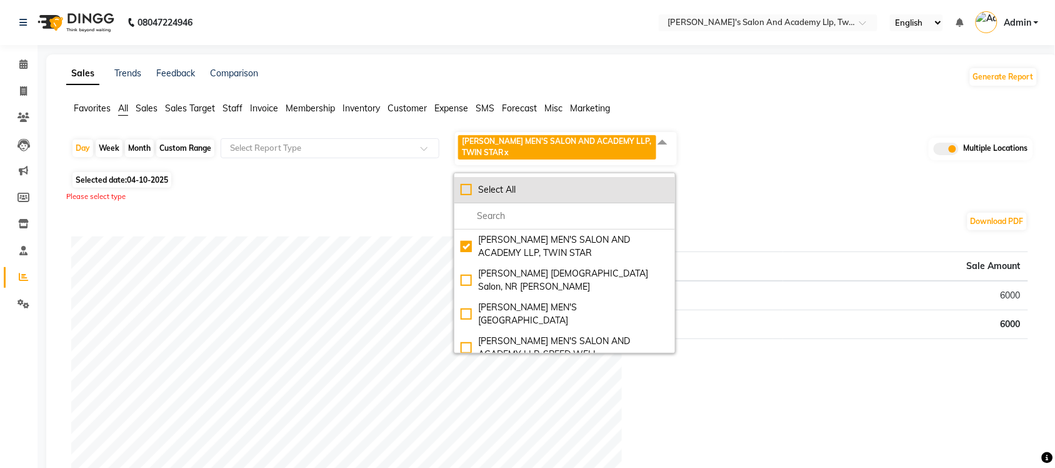
click at [460, 188] on li "Select All" at bounding box center [565, 190] width 221 height 26
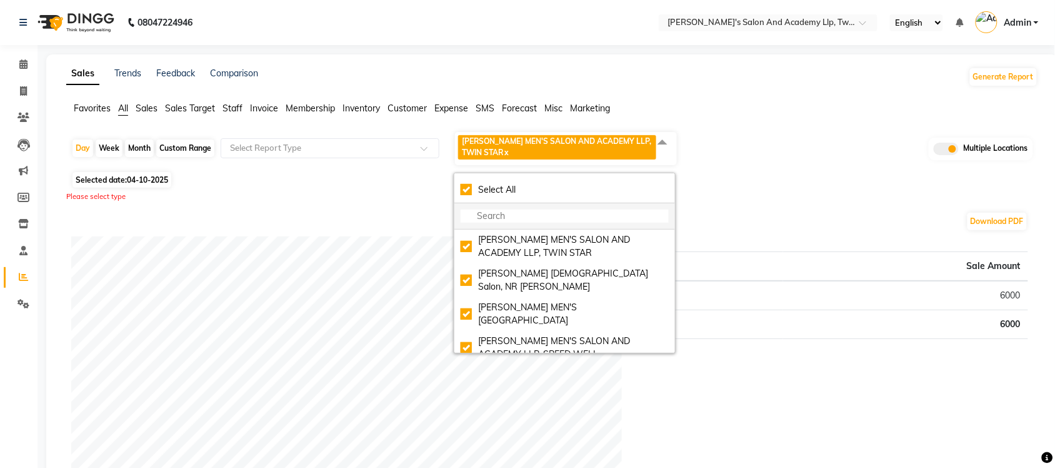
checkbox input "true"
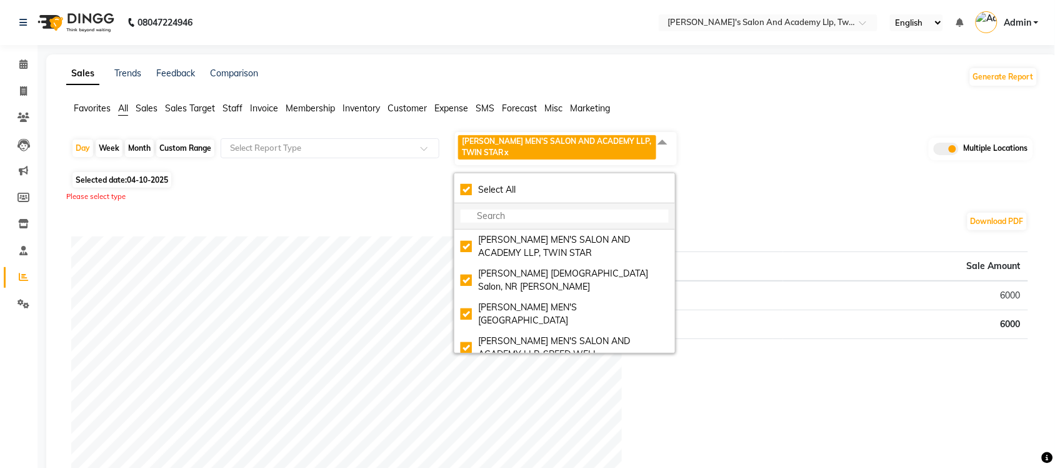
checkbox input "true"
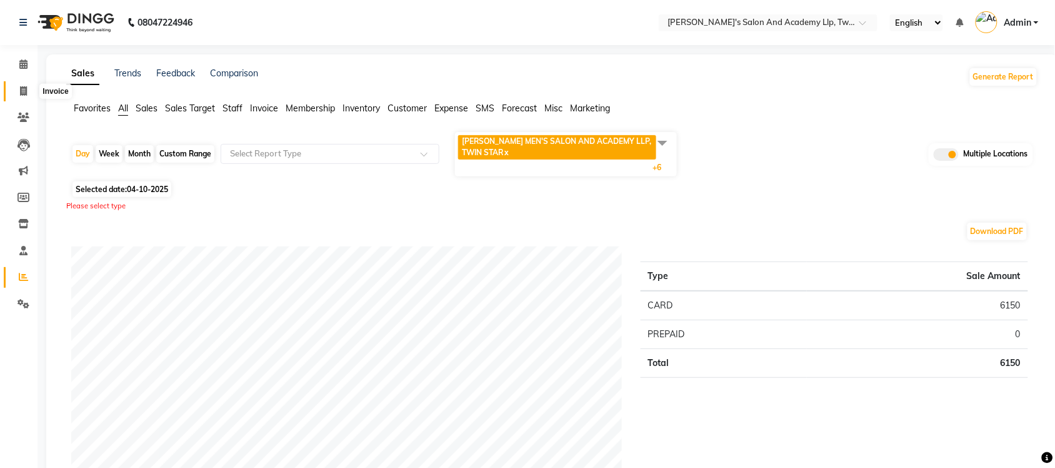
click at [17, 92] on span at bounding box center [24, 91] width 22 height 14
select select "service"
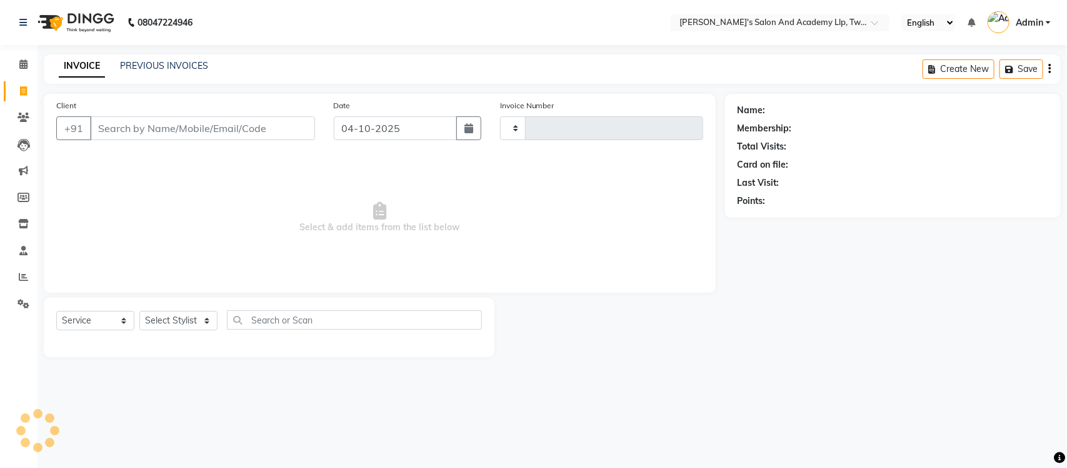
type input "11656"
select select "6985"
click at [148, 69] on link "PREVIOUS INVOICES" at bounding box center [164, 65] width 88 height 11
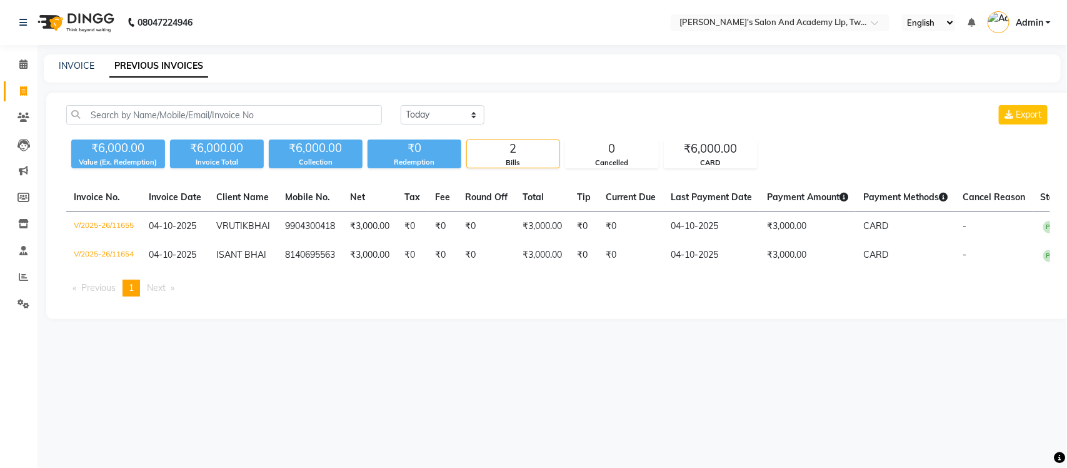
click at [73, 432] on div "08047224946 Select Location × Sandy Men's Salon And Academy Llp, Twin Star Engl…" at bounding box center [533, 234] width 1067 height 468
click at [16, 270] on span at bounding box center [24, 277] width 22 height 14
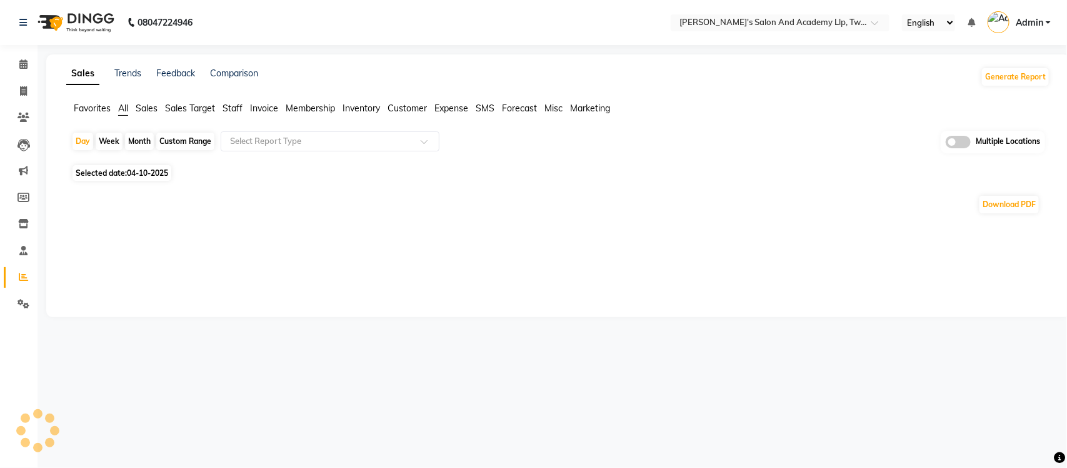
click at [144, 106] on span "Sales" at bounding box center [147, 108] width 22 height 11
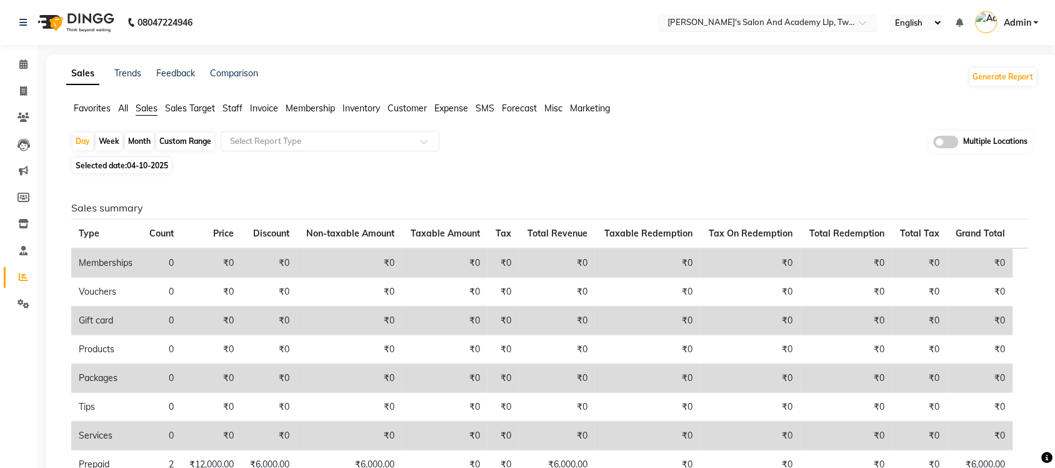
click at [830, 26] on input "text" at bounding box center [755, 24] width 181 height 13
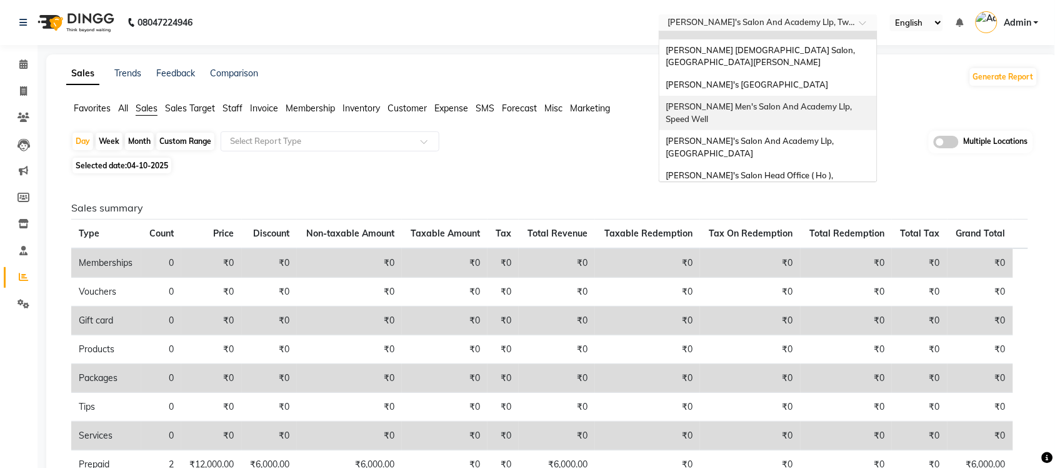
scroll to position [41, 0]
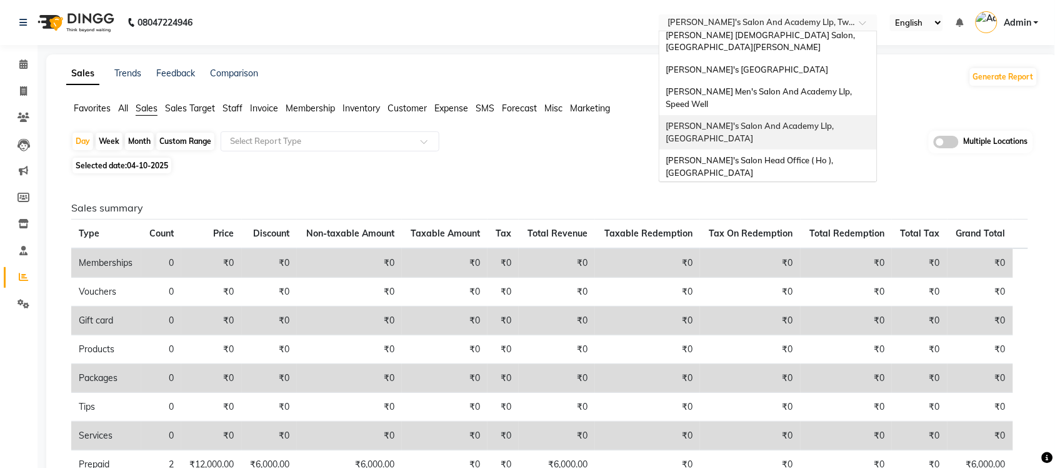
click at [800, 121] on span "[PERSON_NAME]'s Salon And Academy Llp, [GEOGRAPHIC_DATA]" at bounding box center [751, 132] width 170 height 23
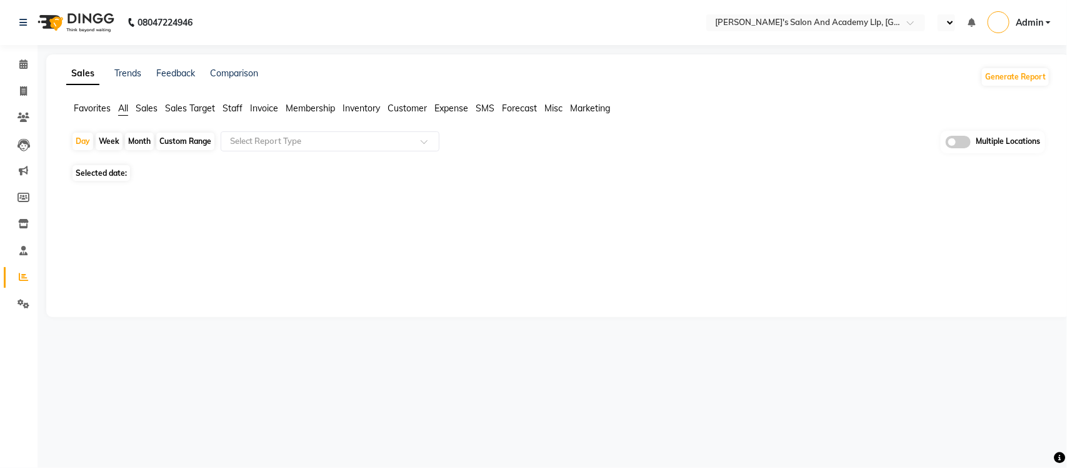
select select "en"
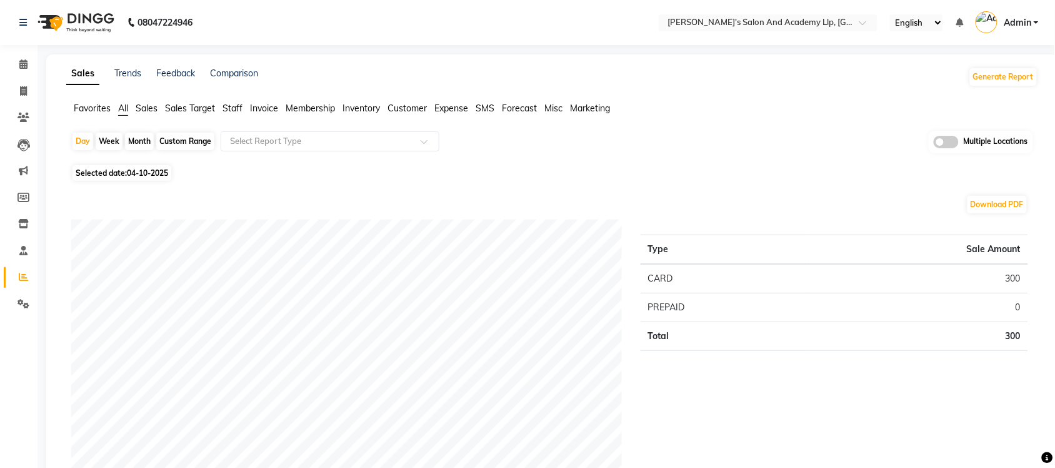
click at [96, 176] on span "Selected date: [DATE]" at bounding box center [122, 173] width 99 height 16
select select "10"
select select "2025"
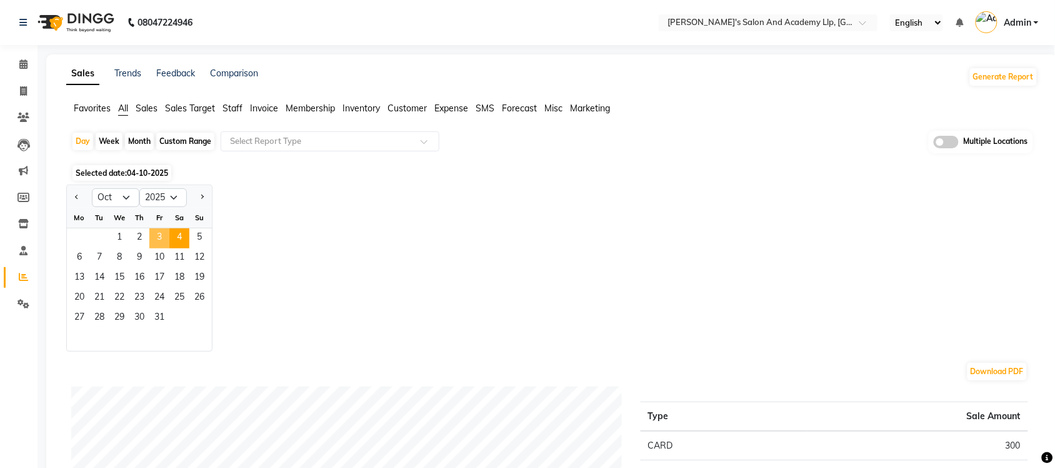
click at [161, 231] on span "3" at bounding box center [159, 238] width 20 height 20
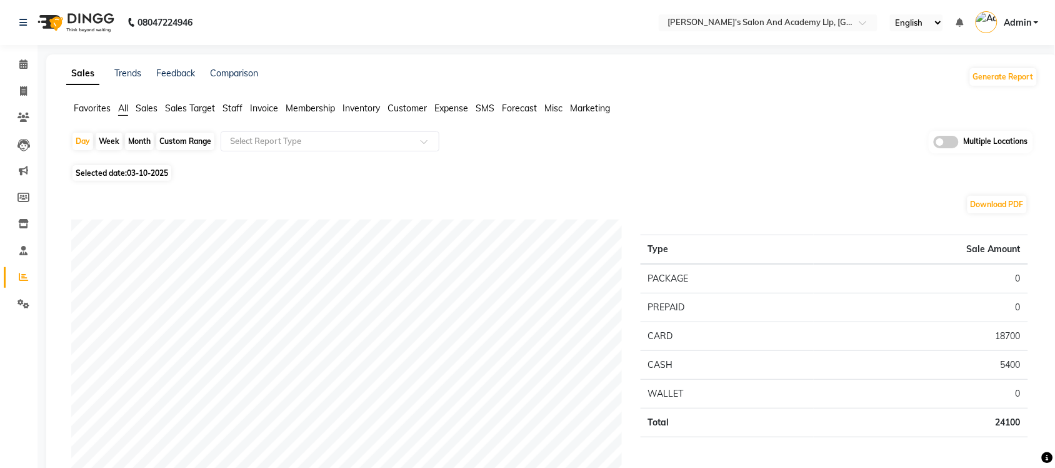
click at [142, 108] on span "Sales" at bounding box center [147, 108] width 22 height 11
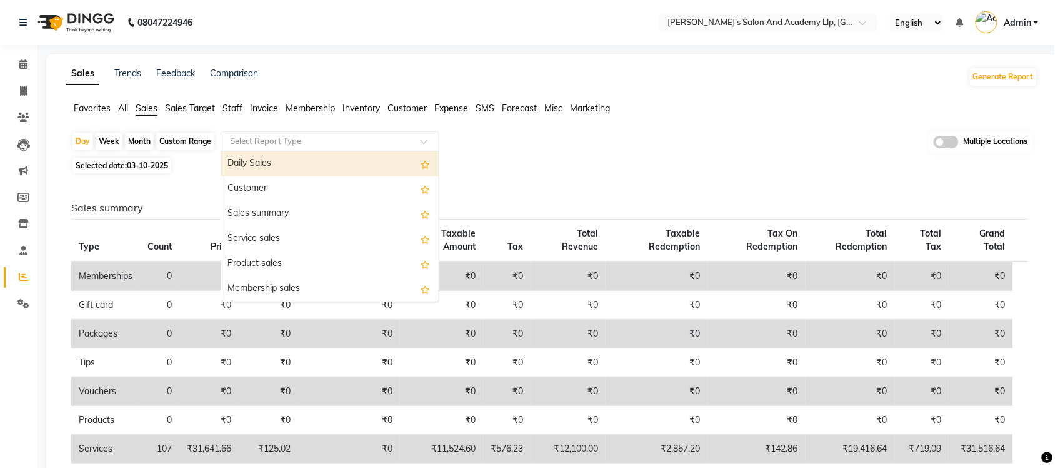
click at [341, 141] on input "text" at bounding box center [318, 141] width 180 height 13
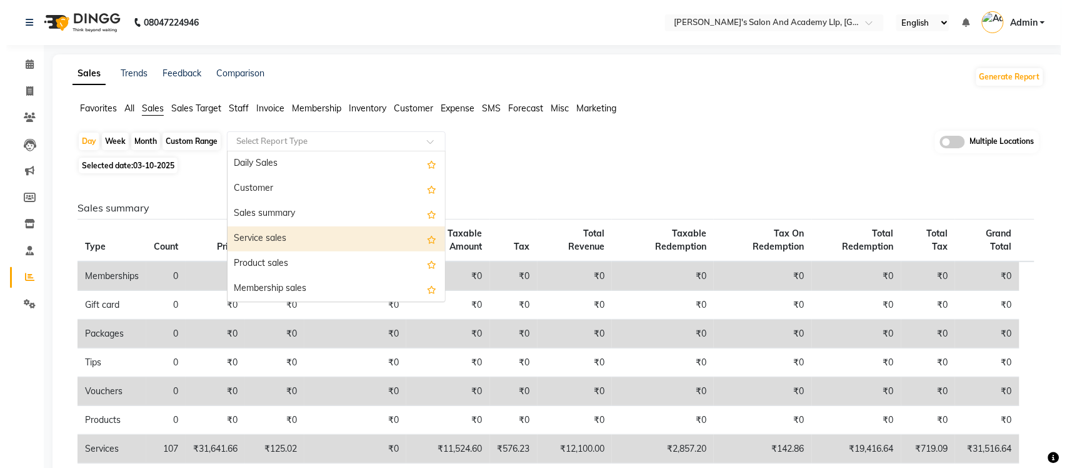
scroll to position [78, 0]
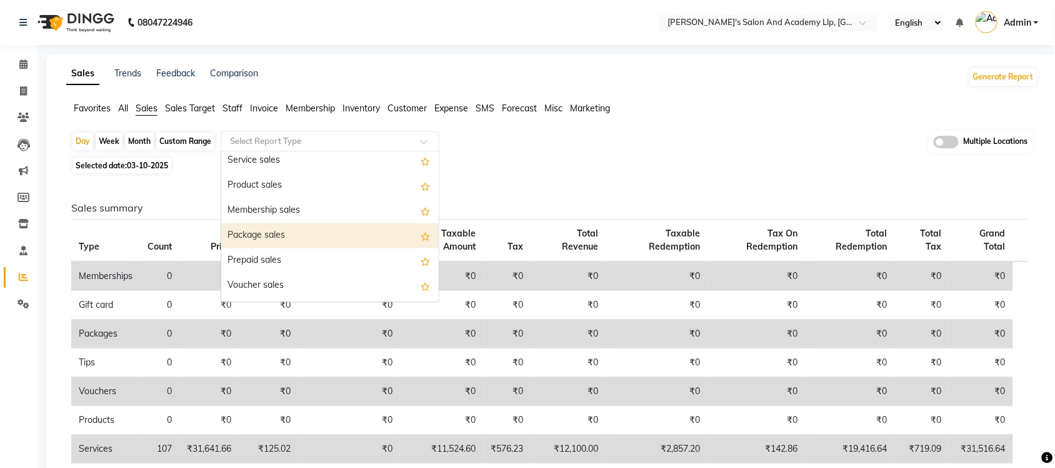
click at [316, 226] on div "Package sales" at bounding box center [330, 235] width 218 height 25
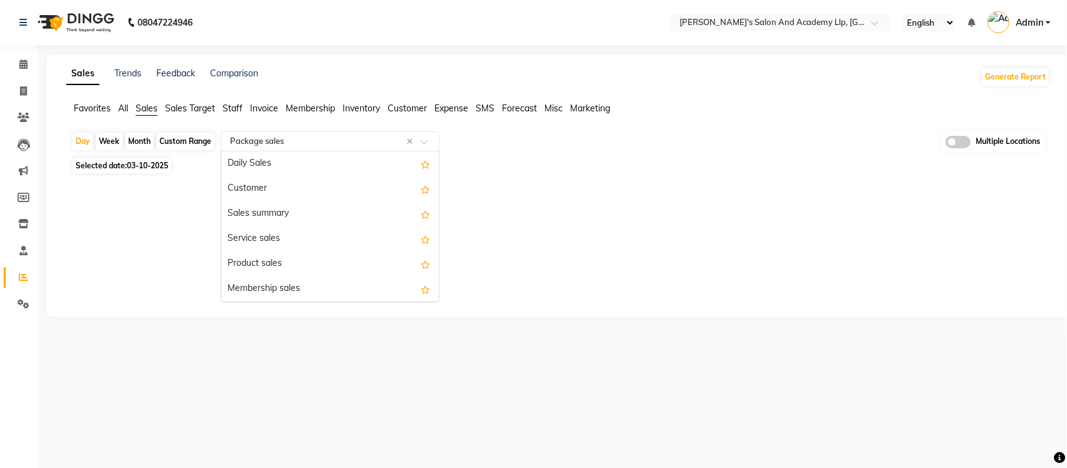
click at [363, 139] on input "text" at bounding box center [318, 141] width 180 height 13
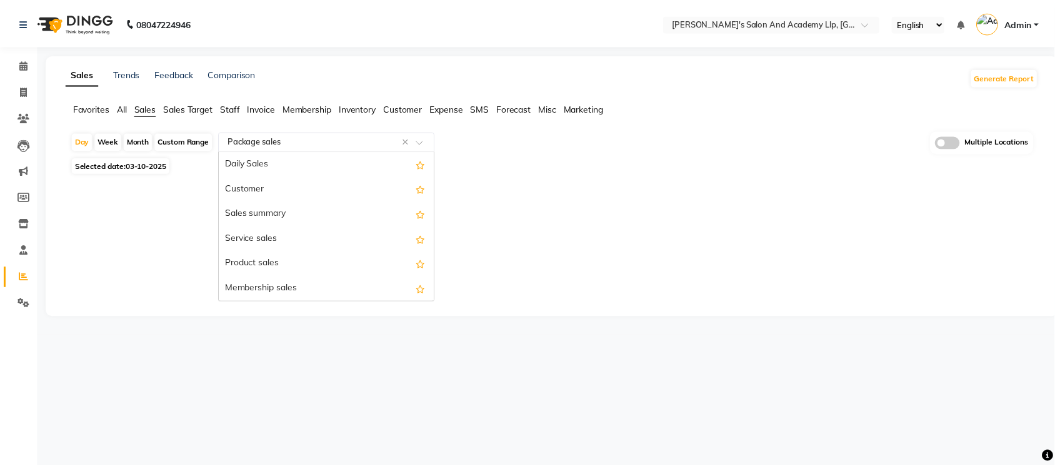
scroll to position [150, 0]
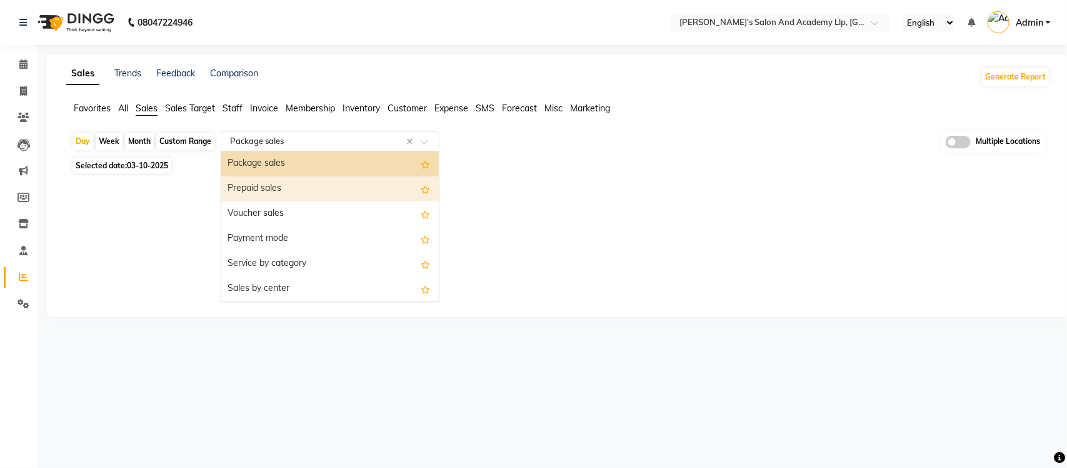
click at [313, 189] on div "Prepaid sales" at bounding box center [330, 188] width 218 height 25
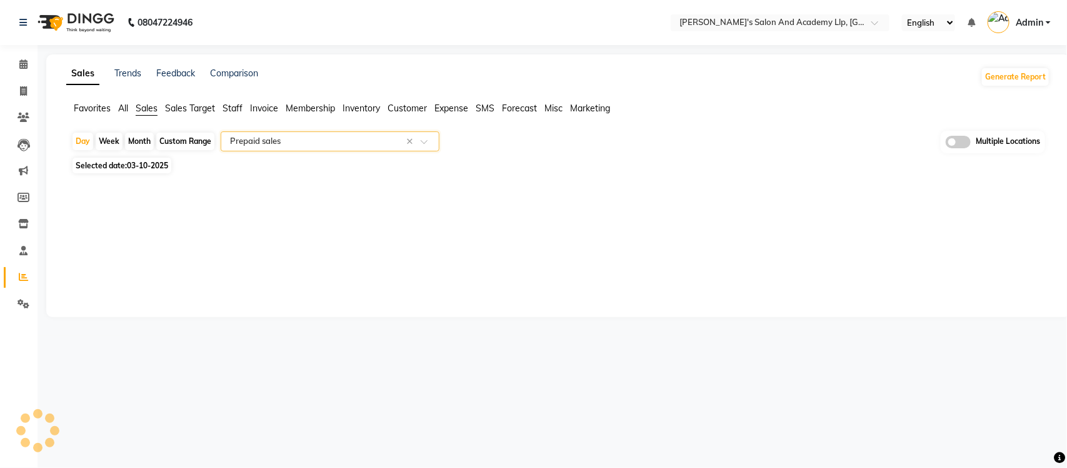
select select "full_report"
select select "csv"
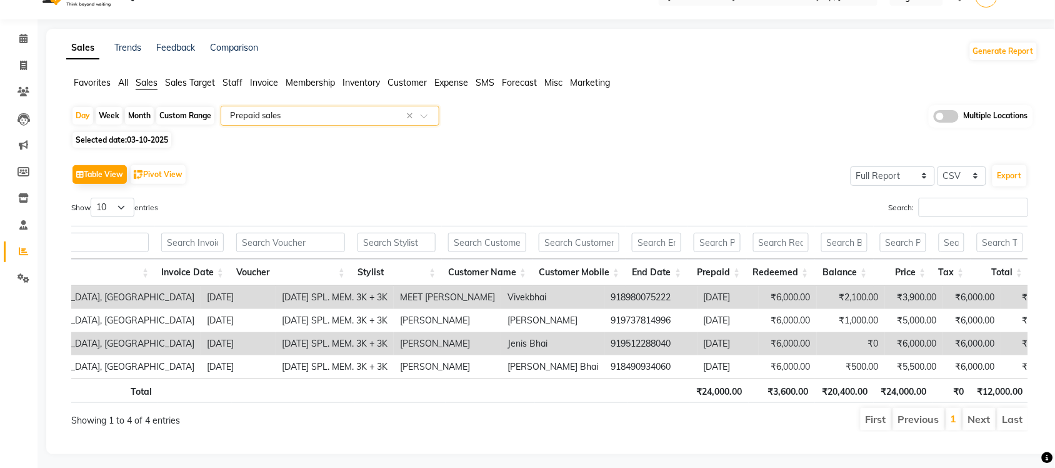
scroll to position [0, 0]
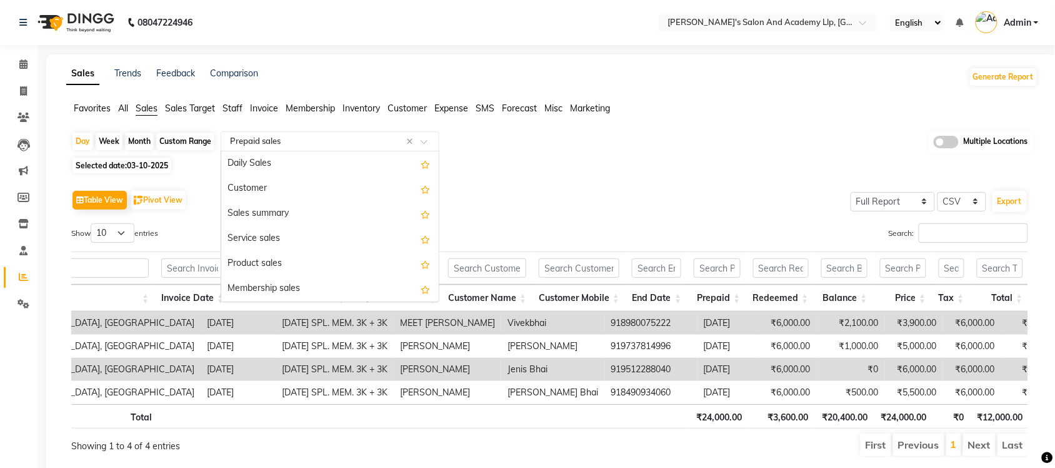
click at [300, 139] on input "text" at bounding box center [318, 141] width 180 height 13
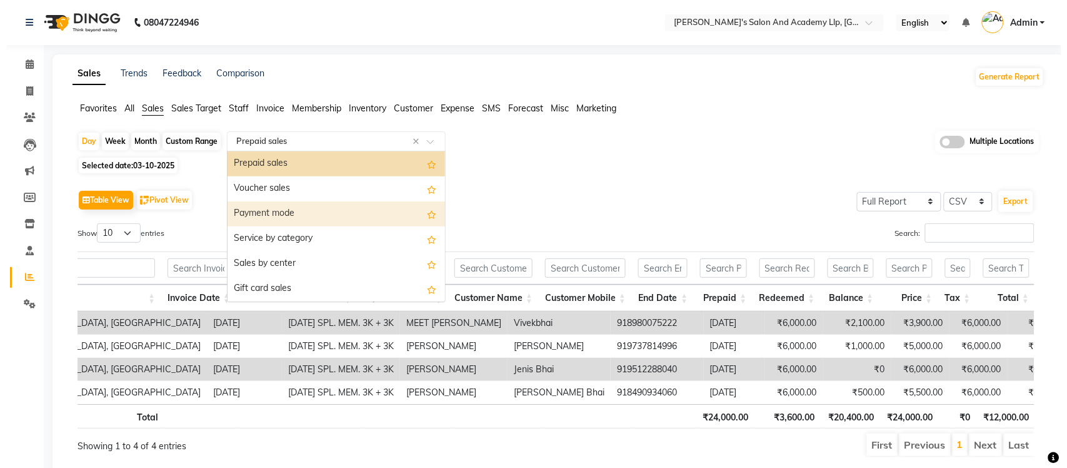
scroll to position [97, 0]
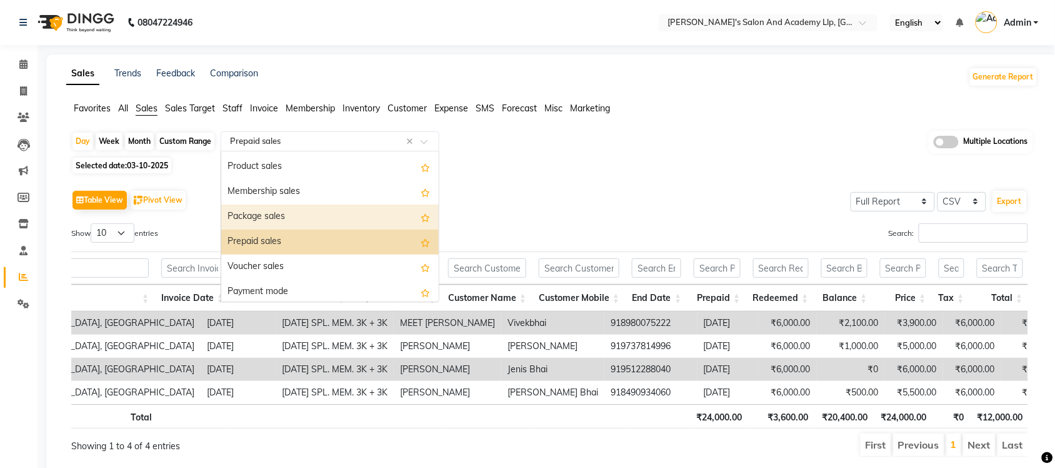
click at [288, 213] on div "Package sales" at bounding box center [330, 216] width 218 height 25
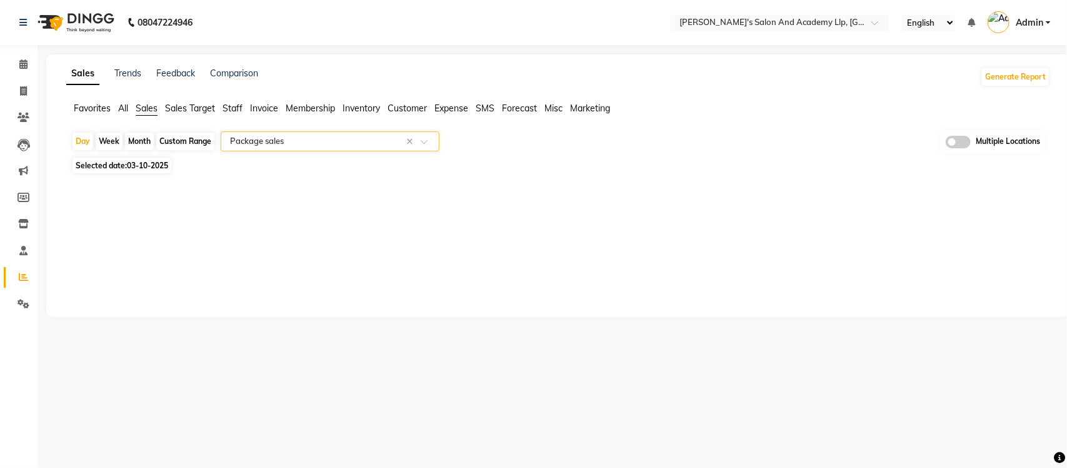
click at [304, 143] on input "text" at bounding box center [318, 141] width 180 height 13
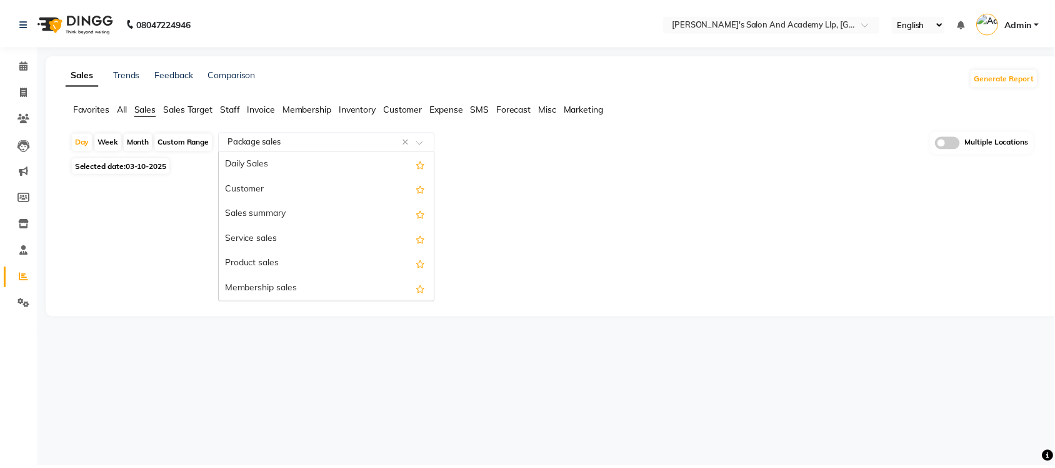
scroll to position [150, 0]
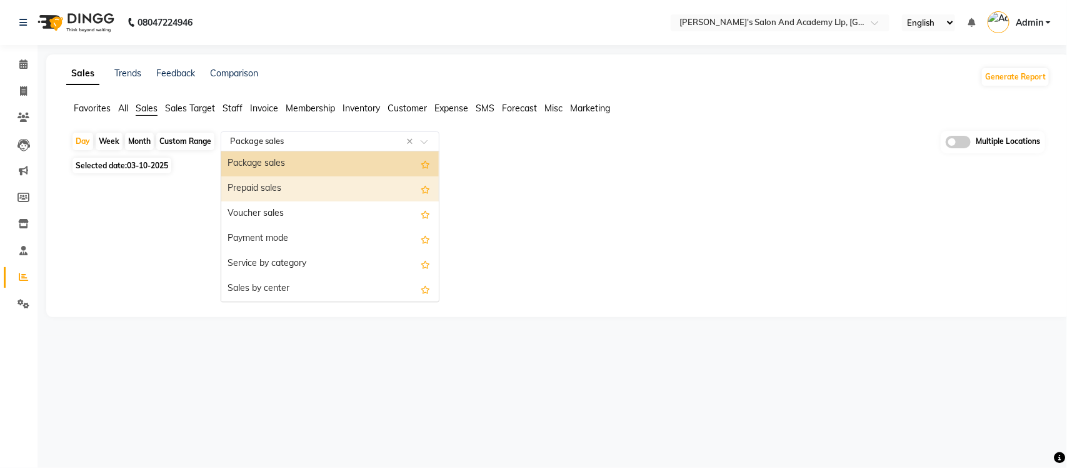
click at [298, 197] on div "Prepaid sales" at bounding box center [330, 188] width 218 height 25
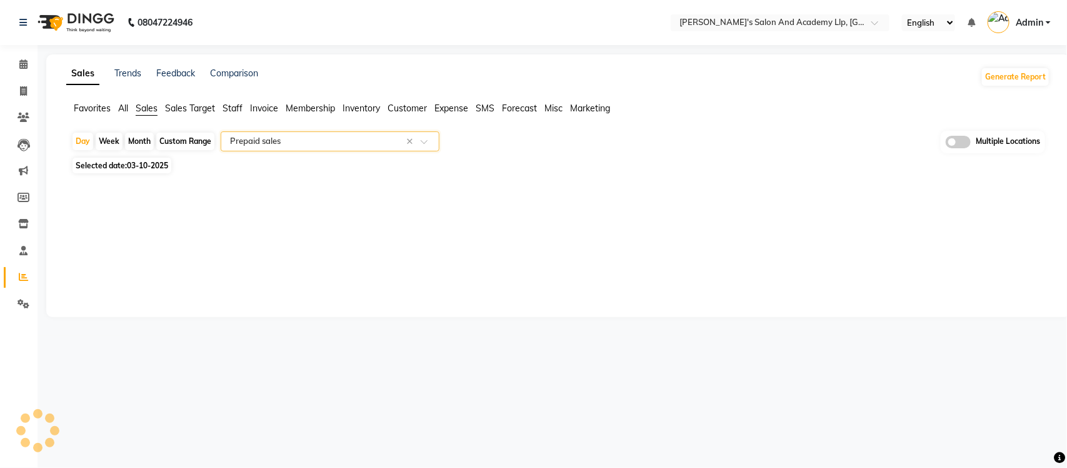
select select "full_report"
select select "csv"
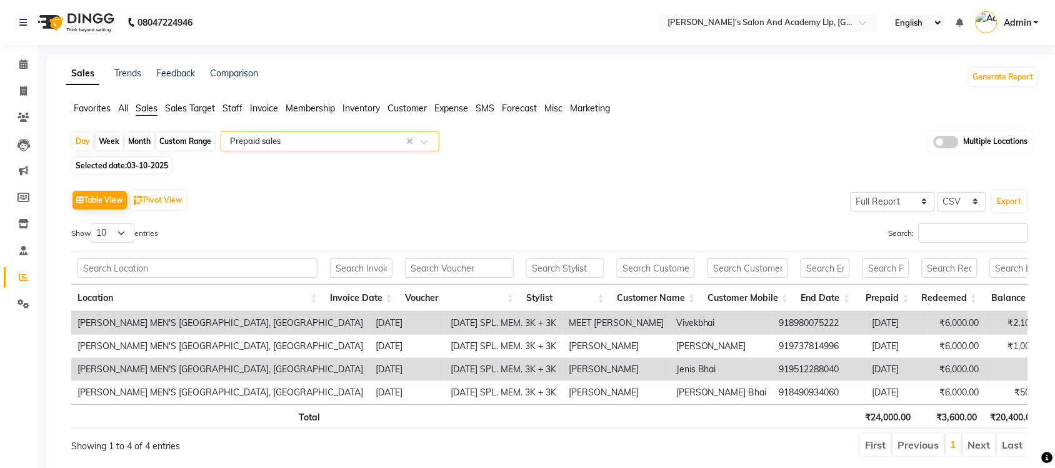
scroll to position [0, 169]
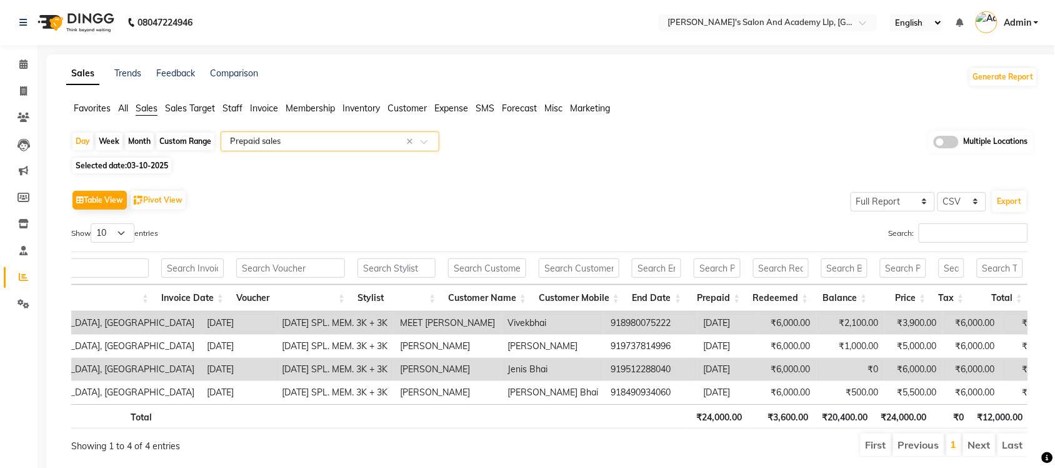
click at [376, 142] on input "text" at bounding box center [318, 141] width 180 height 13
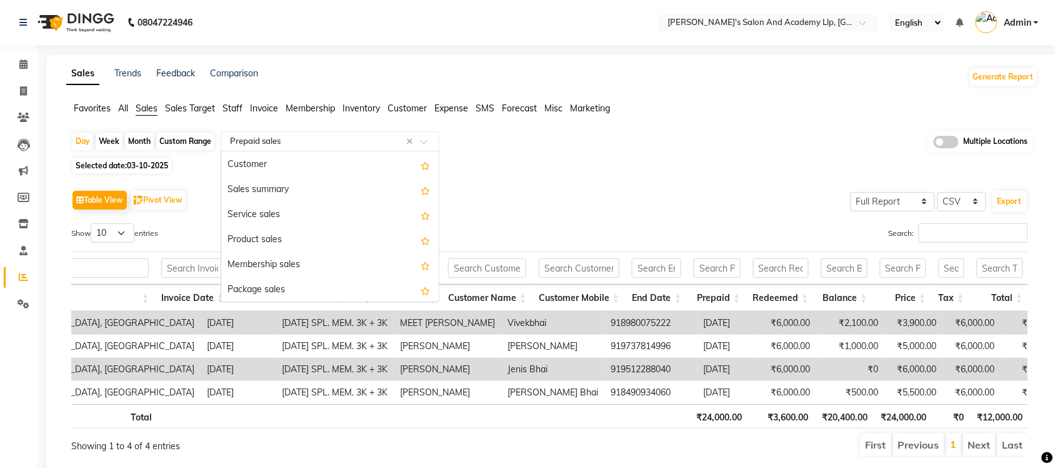
scroll to position [19, 0]
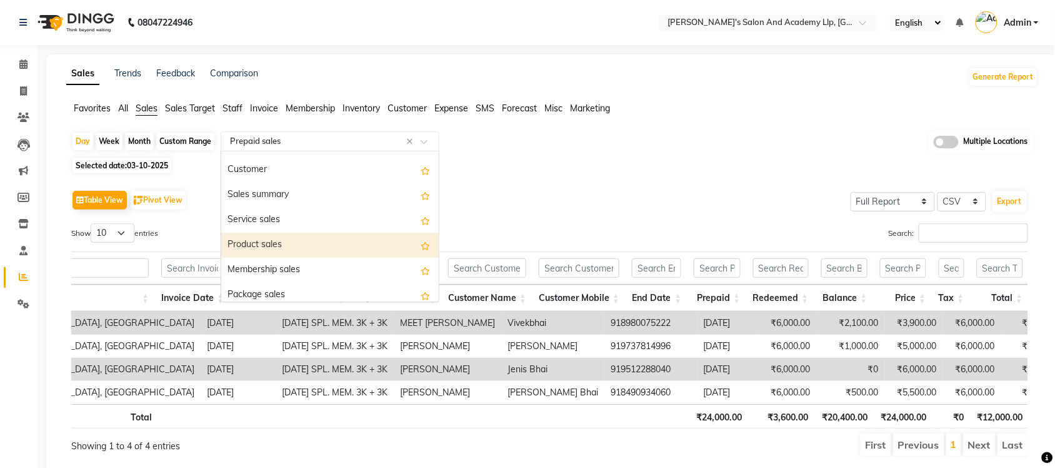
click at [286, 238] on div "Product sales" at bounding box center [330, 245] width 218 height 25
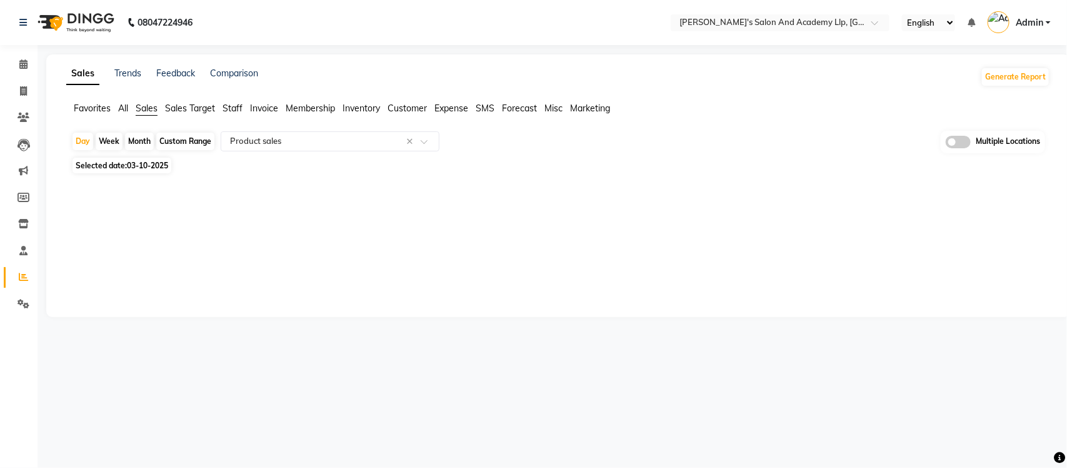
click at [351, 233] on div "Sales Trends Feedback Comparison Generate Report Favorites All Sales Sales Targ…" at bounding box center [558, 185] width 1024 height 263
click at [460, 109] on span "Expense" at bounding box center [452, 108] width 34 height 11
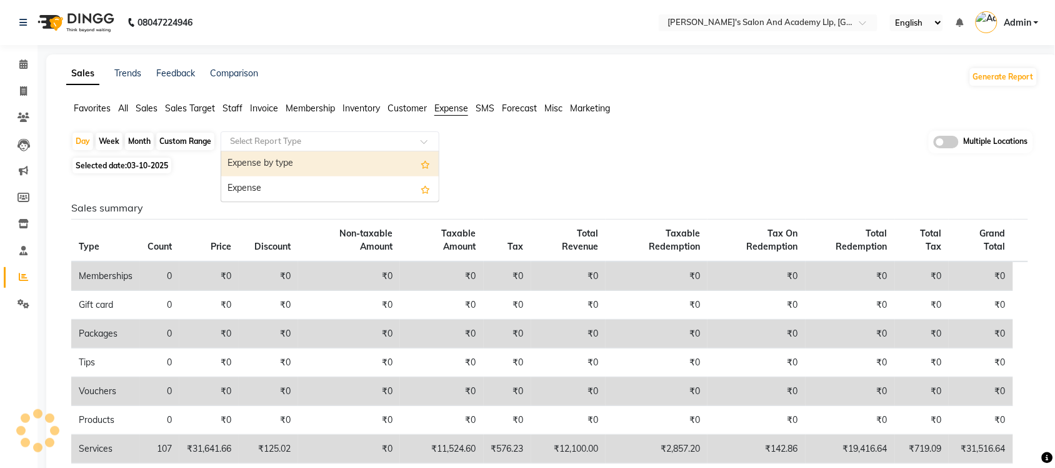
click at [342, 143] on input "text" at bounding box center [318, 141] width 180 height 13
click at [335, 159] on div "Expense by type" at bounding box center [330, 163] width 218 height 25
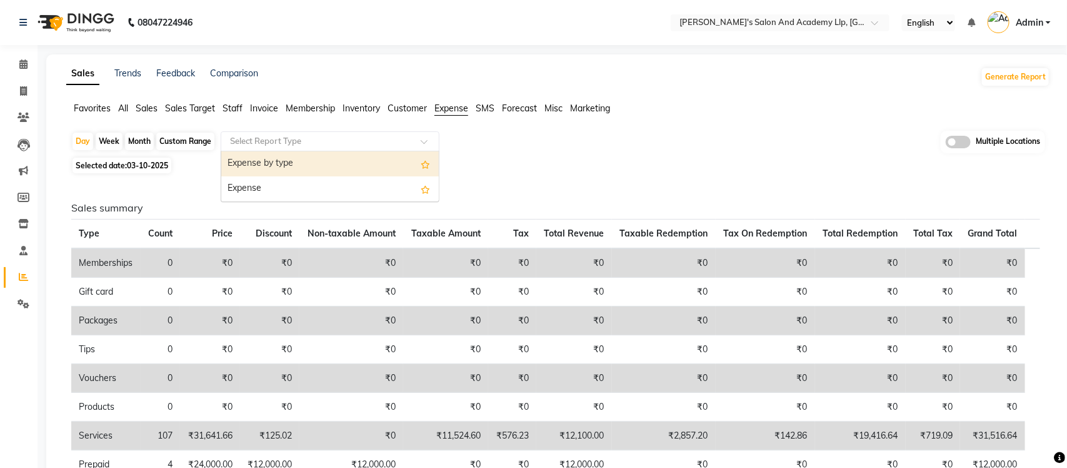
select select "full_report"
select select "csv"
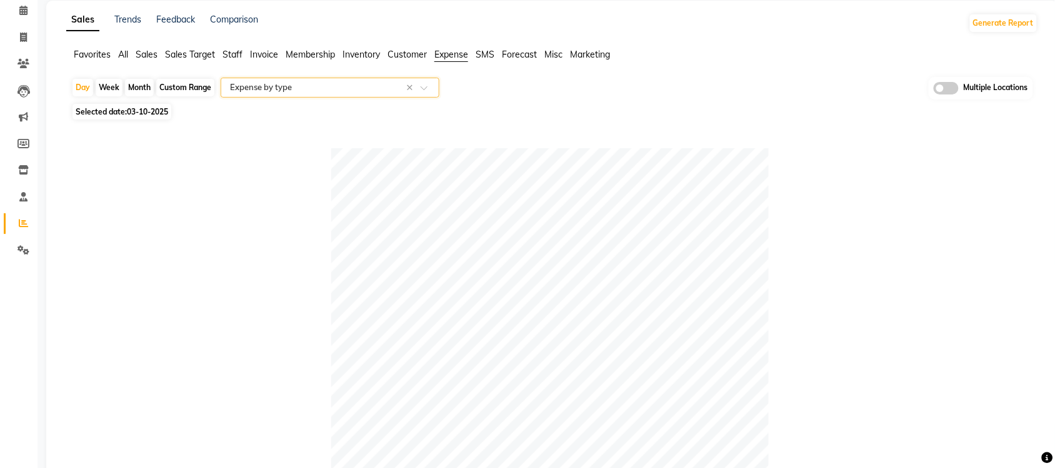
scroll to position [28, 0]
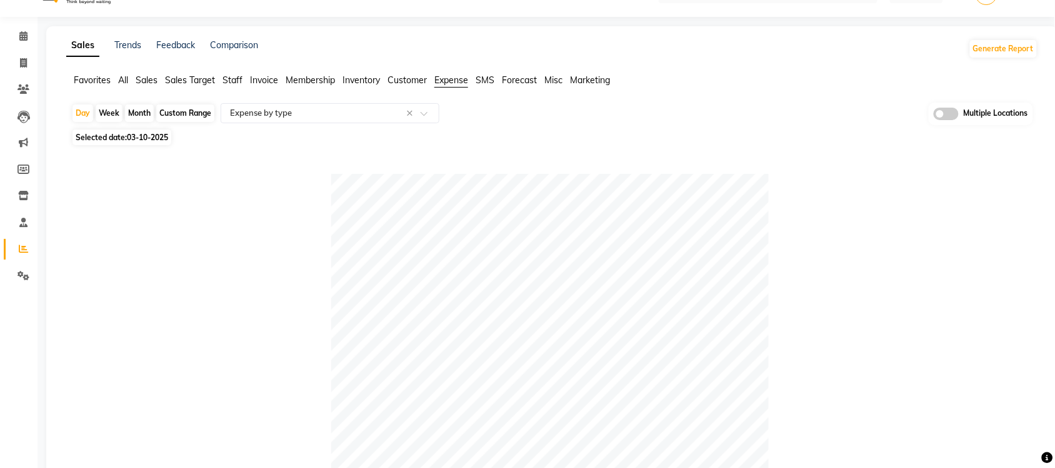
click at [126, 76] on span "All" at bounding box center [123, 79] width 10 height 11
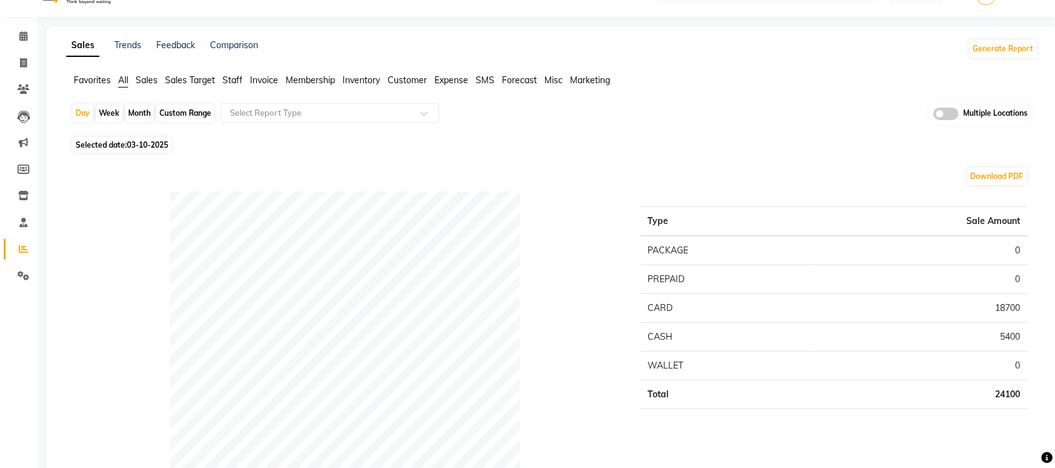
click at [181, 114] on div "Custom Range" at bounding box center [185, 113] width 58 height 18
select select "10"
select select "2025"
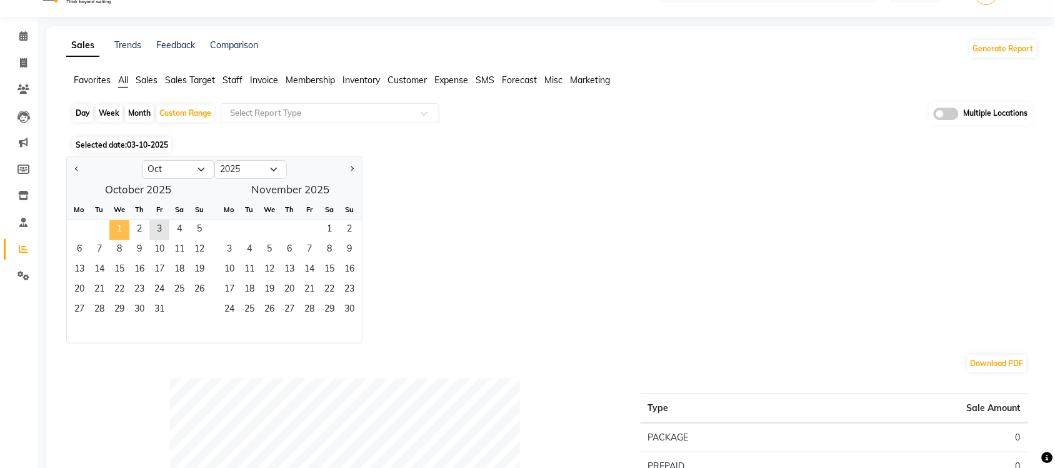
click at [118, 229] on span "1" at bounding box center [119, 230] width 20 height 20
click at [161, 226] on span "3" at bounding box center [159, 230] width 20 height 20
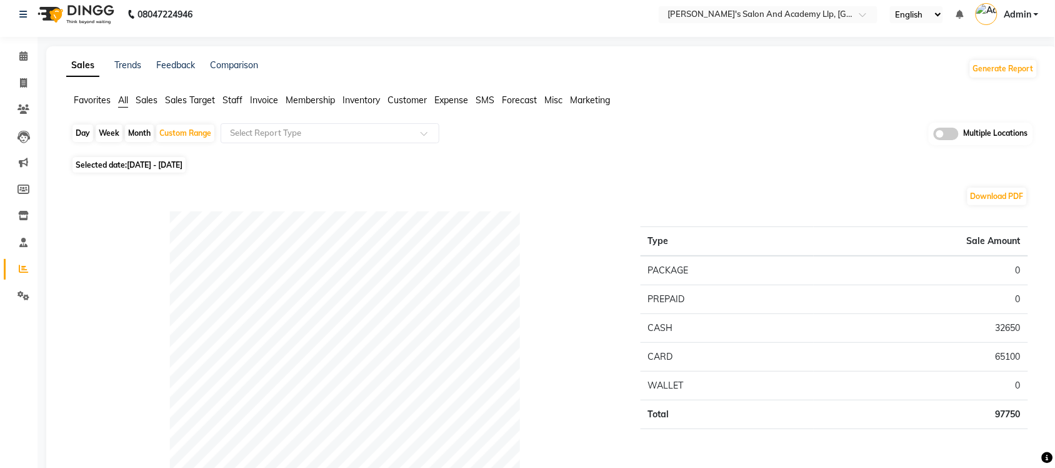
scroll to position [0, 0]
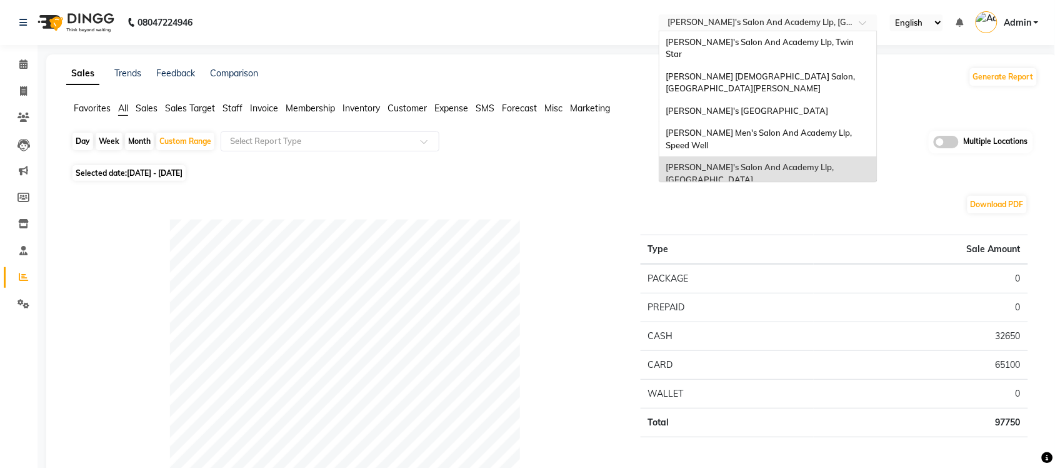
click at [842, 21] on input "text" at bounding box center [755, 24] width 181 height 13
click at [827, 42] on span "[PERSON_NAME]'s Salon And Academy Llp, Twin Star" at bounding box center [761, 48] width 190 height 23
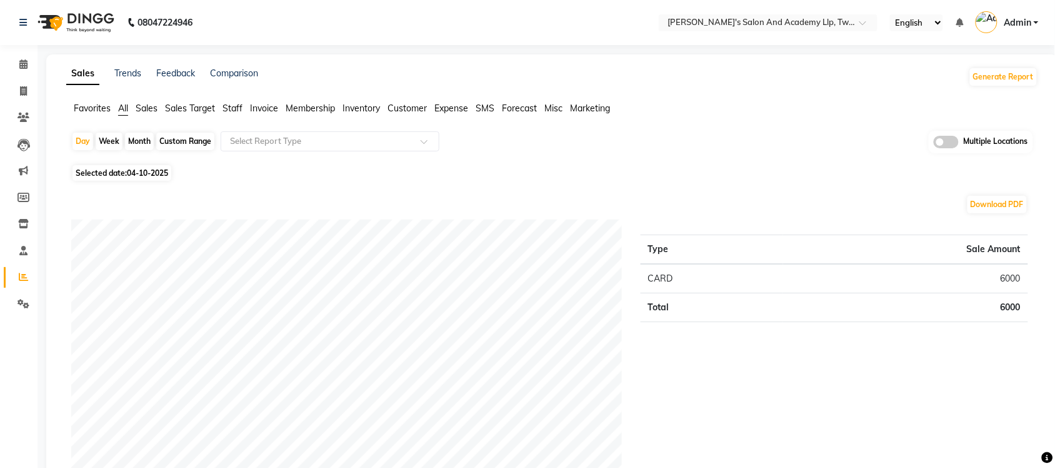
drag, startPoint x: 144, startPoint y: 109, endPoint x: 194, endPoint y: 147, distance: 63.0
click at [144, 110] on span "Sales" at bounding box center [147, 108] width 22 height 11
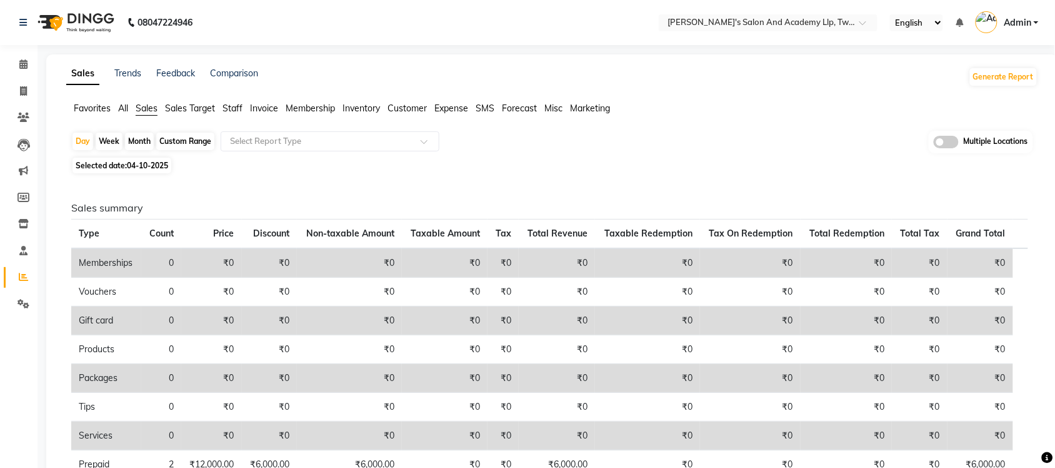
click at [104, 161] on span "Selected date: [DATE]" at bounding box center [122, 166] width 99 height 16
select select "10"
select select "2025"
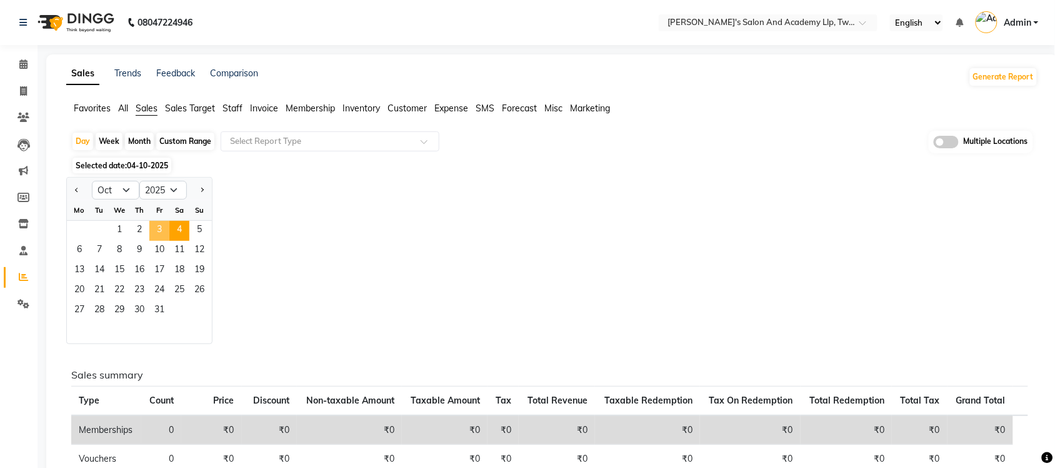
click at [164, 229] on span "3" at bounding box center [159, 231] width 20 height 20
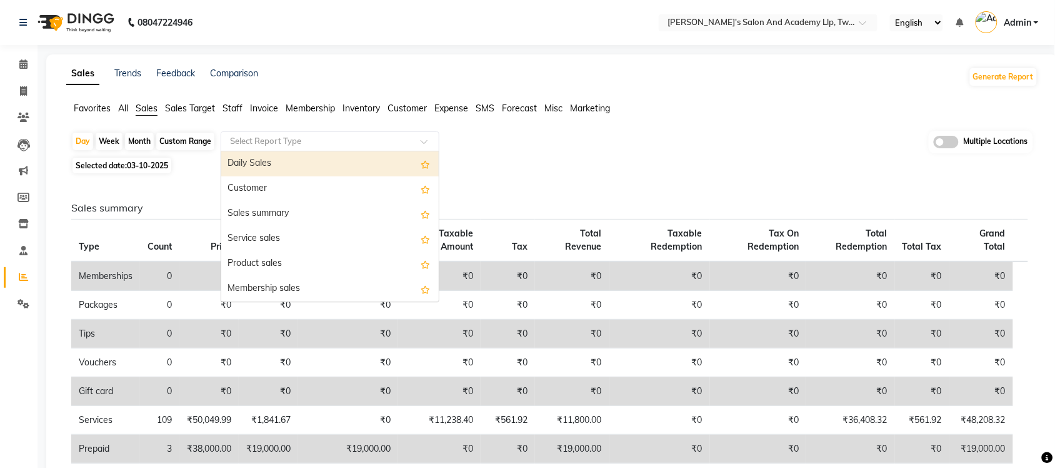
click at [258, 149] on div "Select Report Type" at bounding box center [330, 141] width 219 height 20
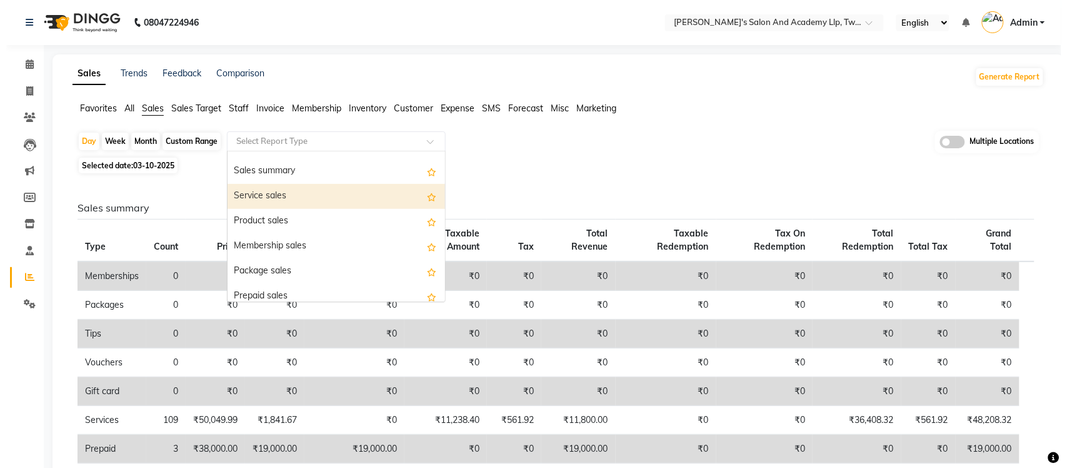
scroll to position [78, 0]
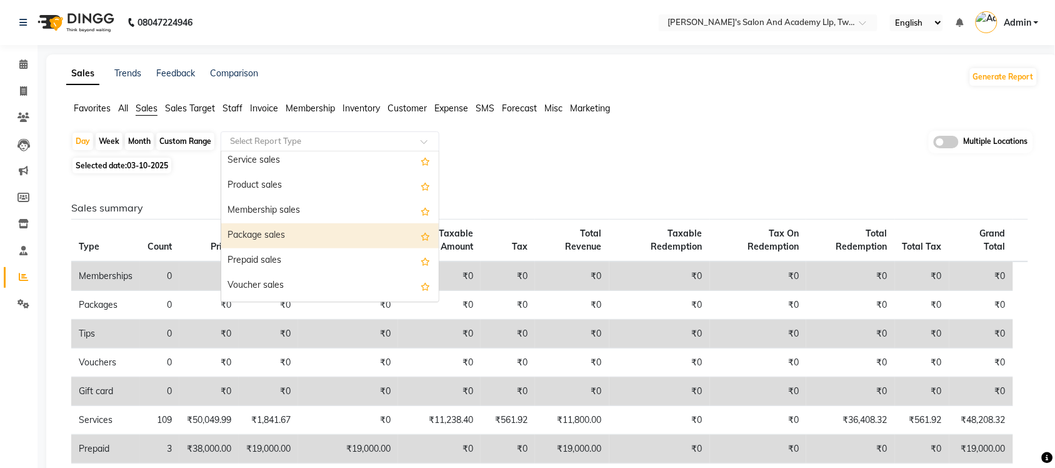
click at [310, 233] on div "Package sales" at bounding box center [330, 235] width 218 height 25
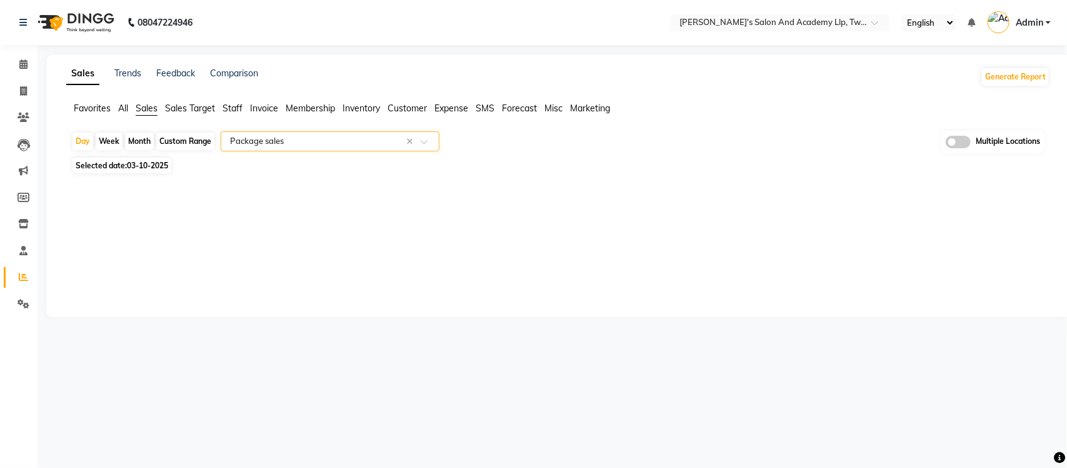
click at [344, 145] on input "text" at bounding box center [318, 141] width 180 height 13
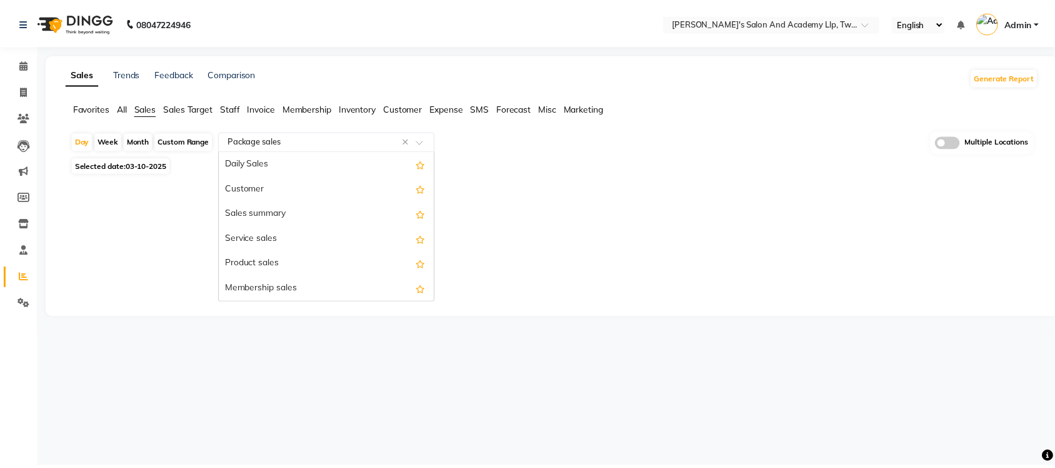
scroll to position [150, 0]
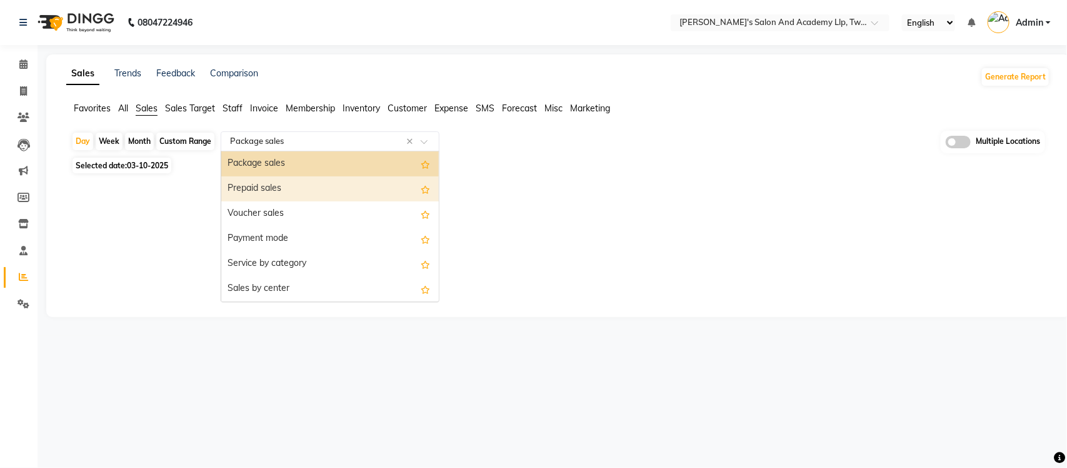
click at [308, 191] on div "Prepaid sales" at bounding box center [330, 188] width 218 height 25
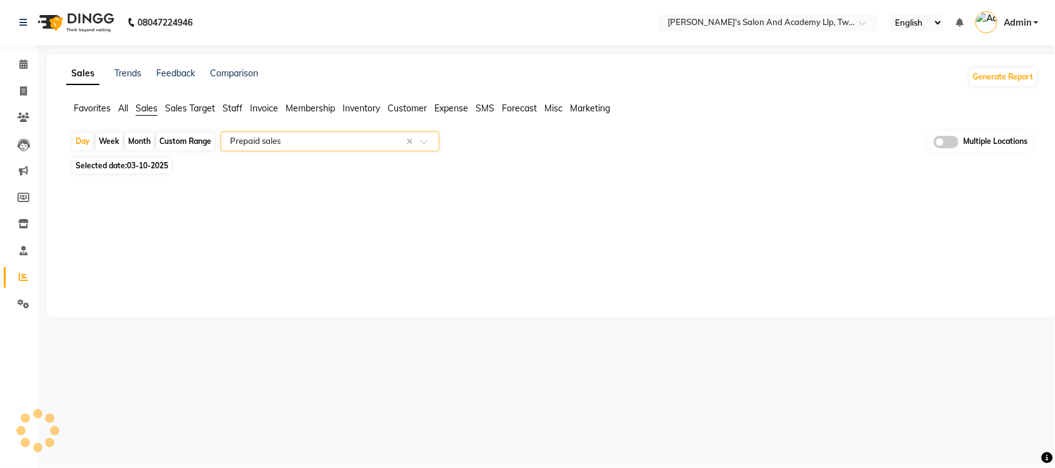
select select "full_report"
select select "csv"
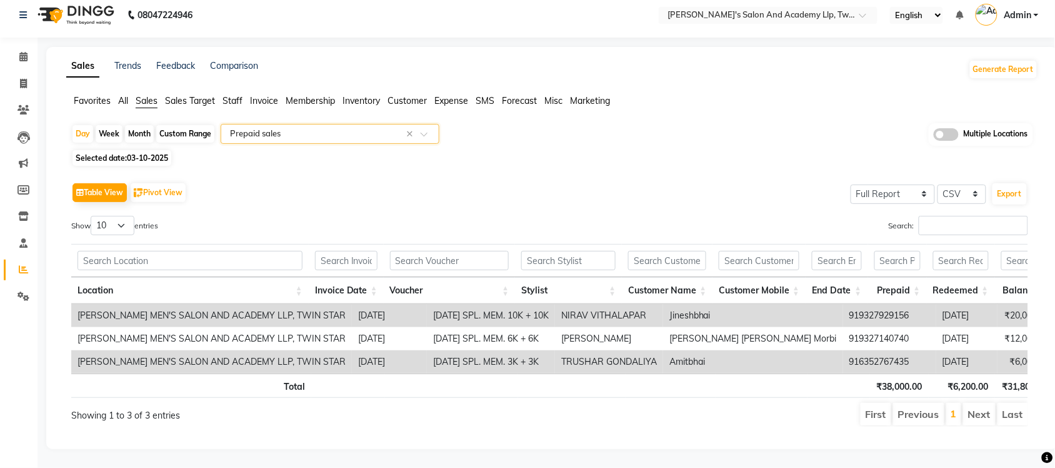
scroll to position [0, 180]
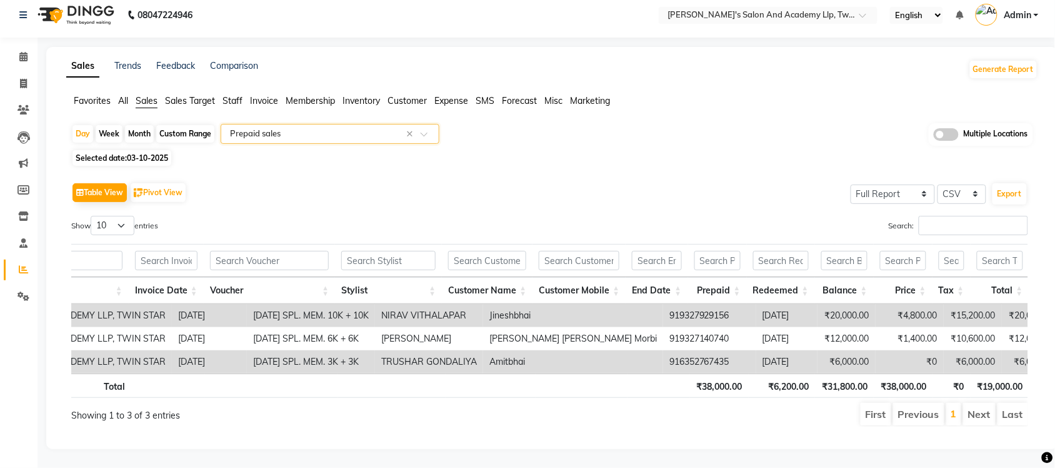
click at [329, 128] on input "text" at bounding box center [318, 134] width 180 height 13
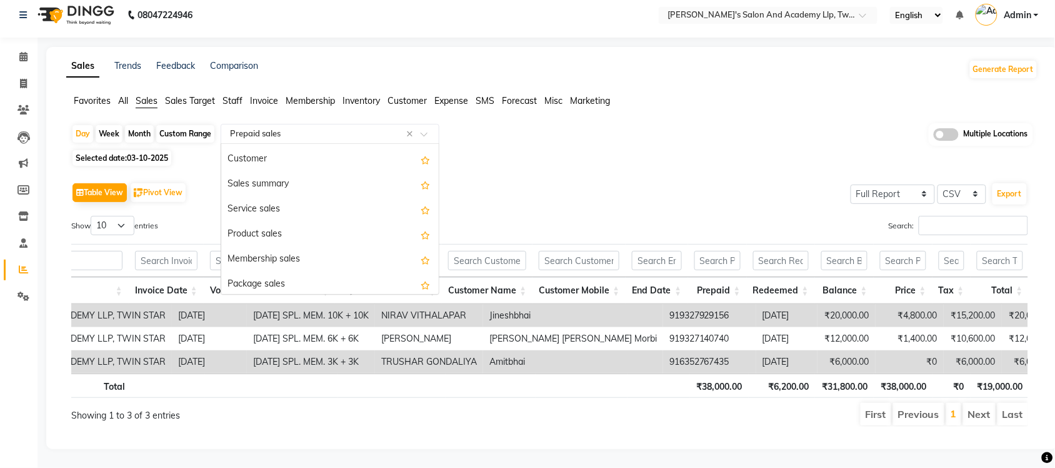
scroll to position [19, 0]
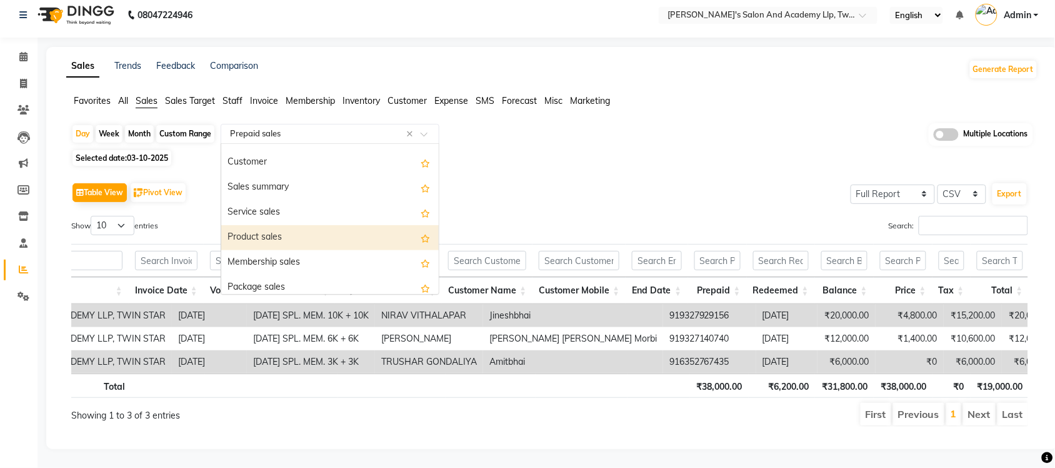
click at [292, 225] on div "Product sales" at bounding box center [330, 237] width 218 height 25
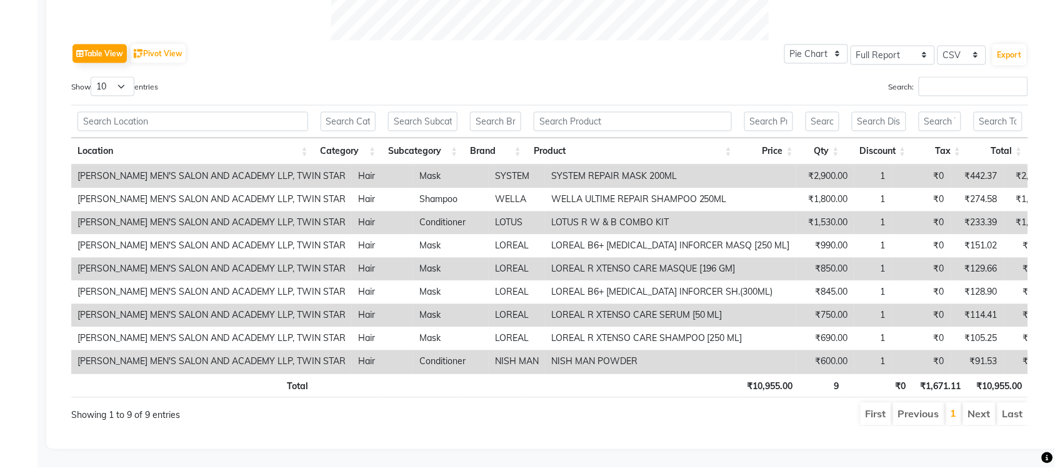
scroll to position [613, 0]
click at [623, 403] on ul "First Previous 1 Next Last" at bounding box center [753, 414] width 551 height 23
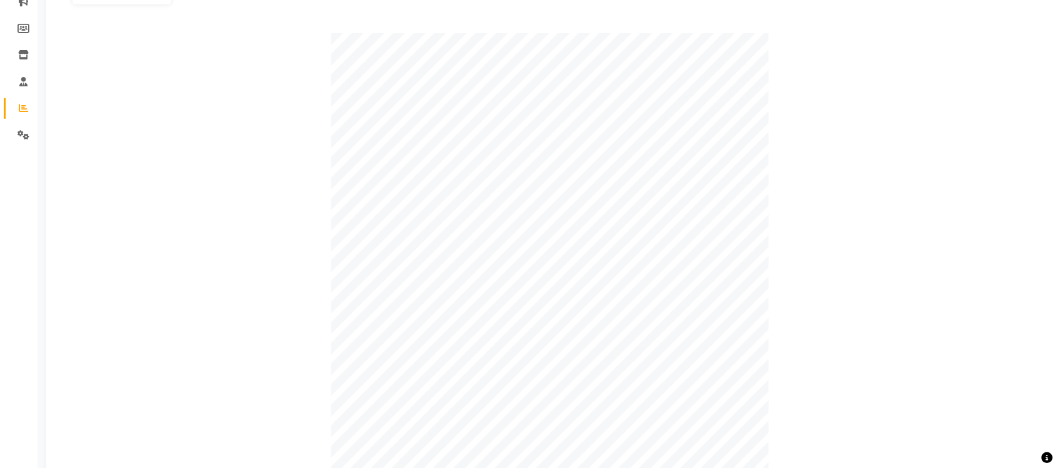
scroll to position [0, 0]
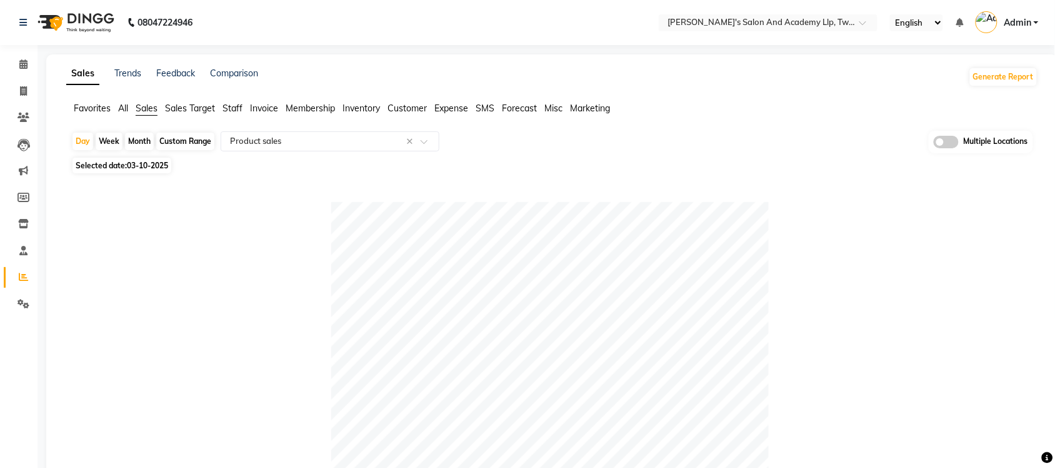
click at [451, 111] on span "Expense" at bounding box center [452, 108] width 34 height 11
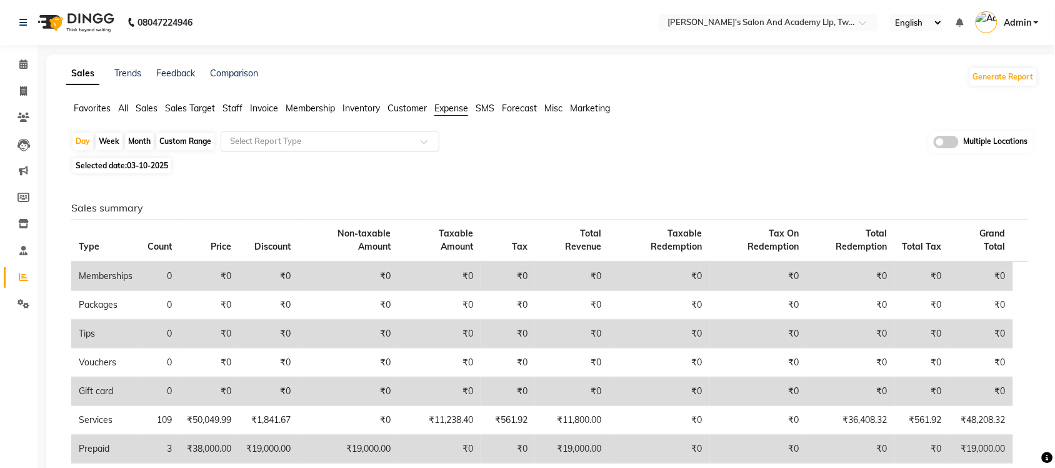
click at [361, 139] on input "text" at bounding box center [318, 141] width 180 height 13
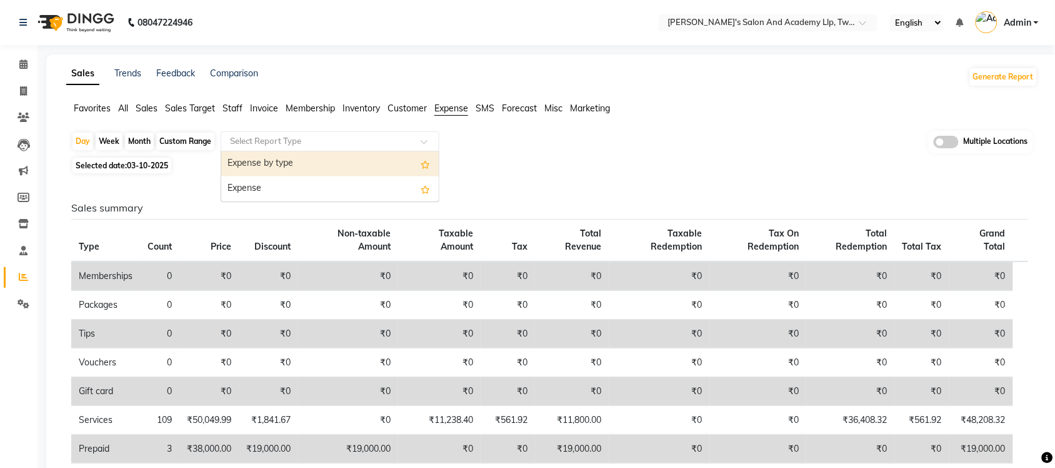
click at [342, 159] on div "Expense by type" at bounding box center [330, 163] width 218 height 25
select select "full_report"
select select "csv"
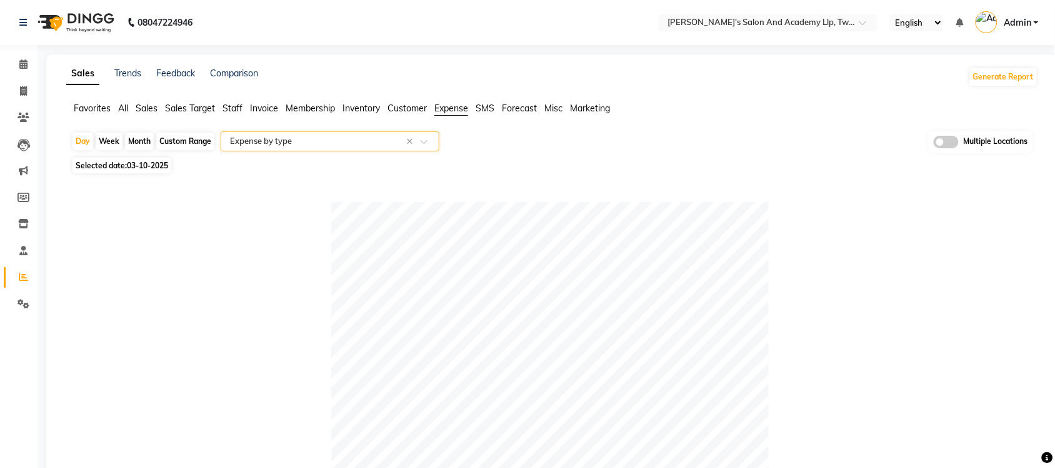
click at [166, 141] on div "Custom Range" at bounding box center [185, 142] width 58 height 18
select select "10"
select select "2025"
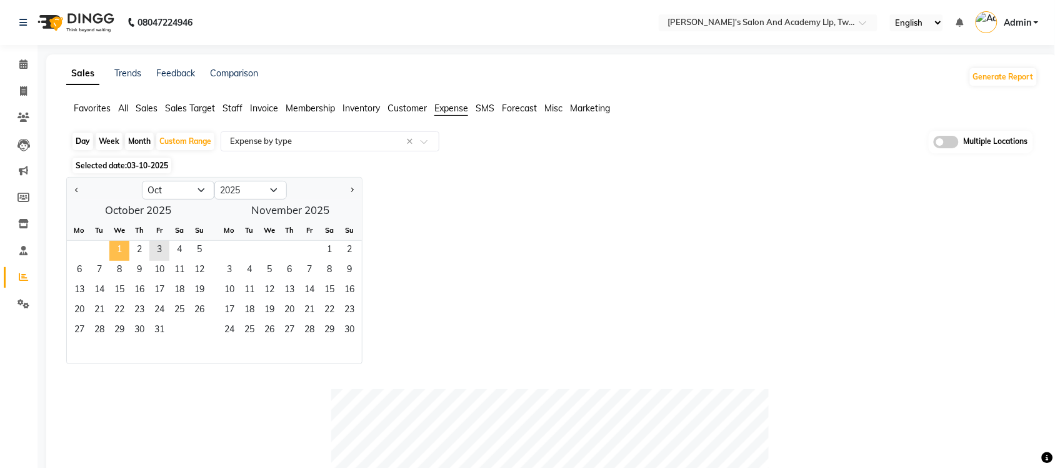
click at [114, 252] on span "1" at bounding box center [119, 251] width 20 height 20
click at [157, 253] on span "3" at bounding box center [159, 251] width 20 height 20
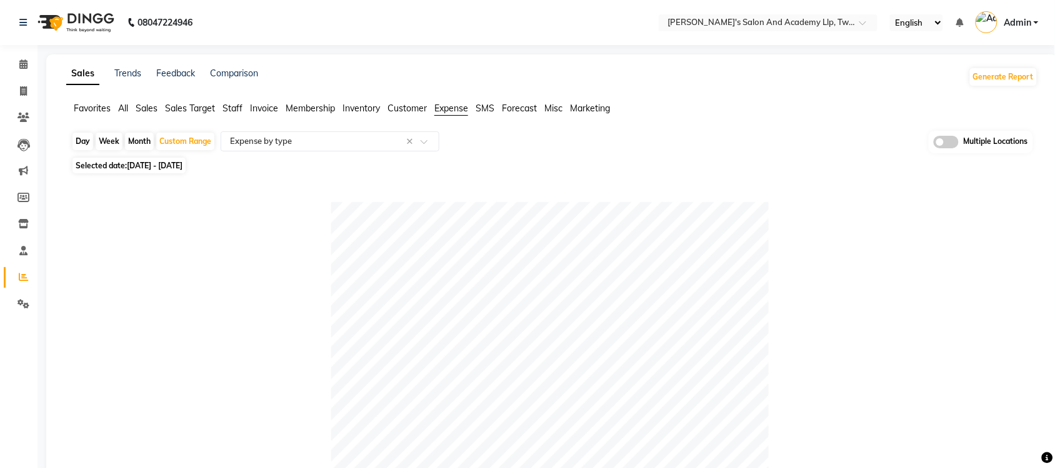
click at [126, 108] on span "All" at bounding box center [123, 108] width 10 height 11
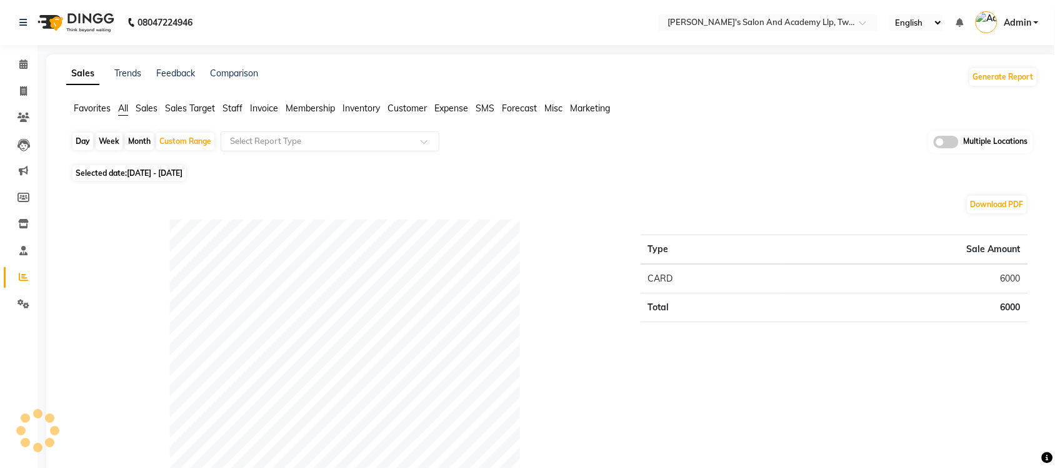
scroll to position [78, 0]
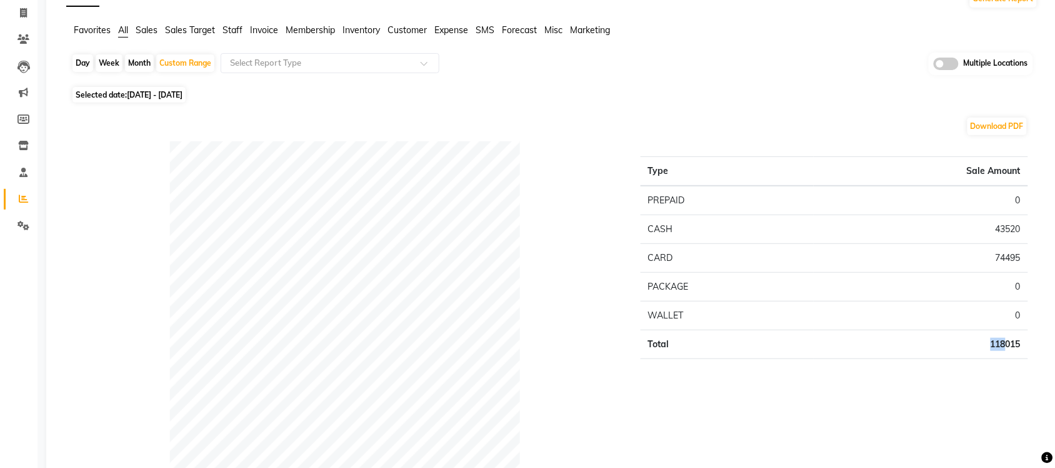
drag, startPoint x: 985, startPoint y: 345, endPoint x: 1005, endPoint y: 353, distance: 21.0
click at [1005, 353] on td "118015" at bounding box center [921, 343] width 214 height 29
click at [1004, 378] on div "Type Sale Amount PREPAID 0 CASH 43520 CARD 74495 PACKAGE 0 WALLET 0 Total 118015" at bounding box center [834, 334] width 406 height 387
drag, startPoint x: 985, startPoint y: 342, endPoint x: 1005, endPoint y: 351, distance: 21.5
click at [1005, 351] on td "118015" at bounding box center [921, 343] width 214 height 29
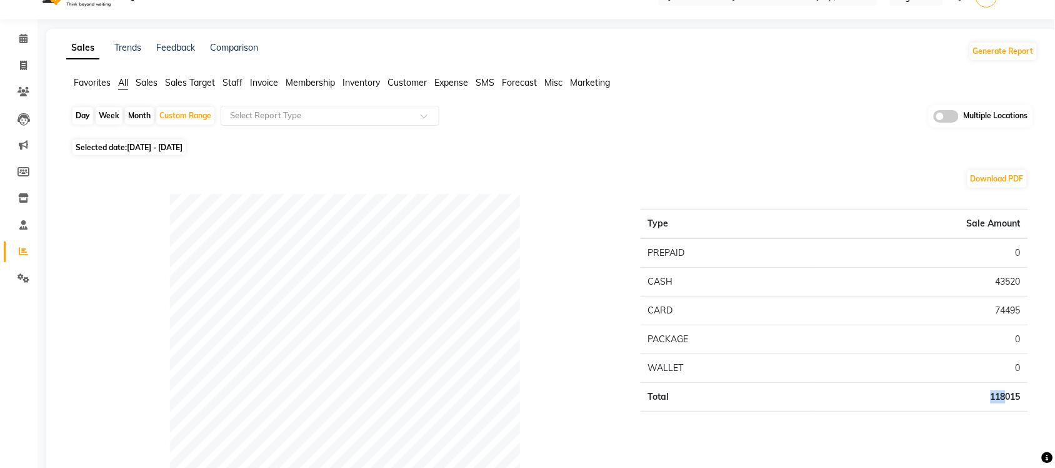
scroll to position [0, 0]
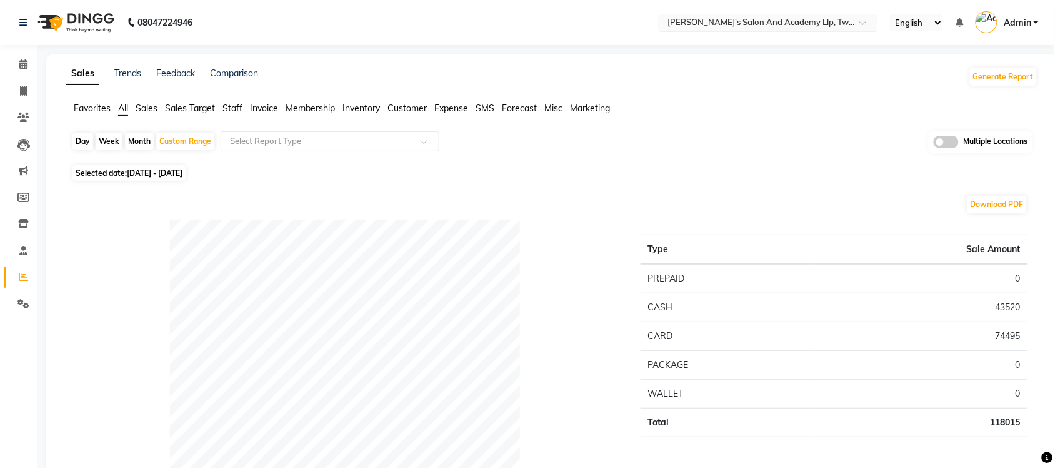
click at [688, 26] on input "text" at bounding box center [755, 24] width 181 height 13
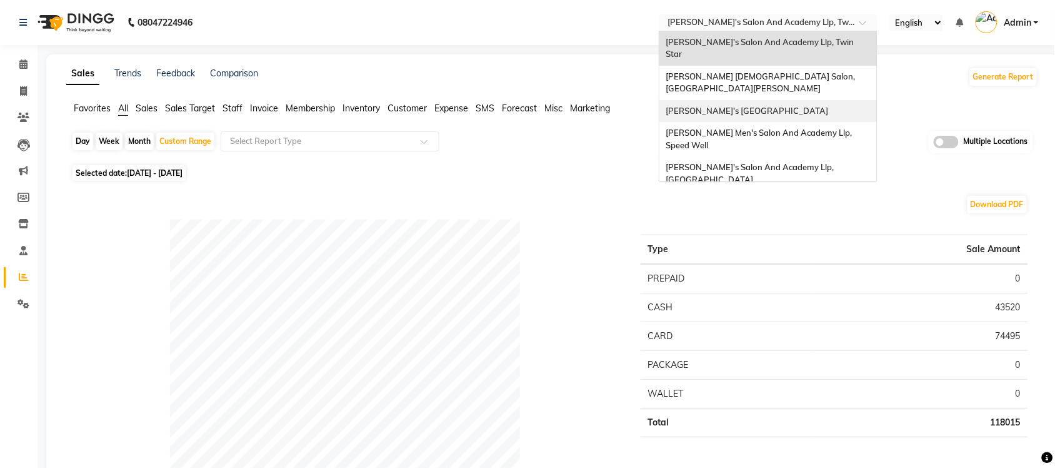
click at [768, 106] on span "[PERSON_NAME]'s [GEOGRAPHIC_DATA]" at bounding box center [747, 111] width 163 height 10
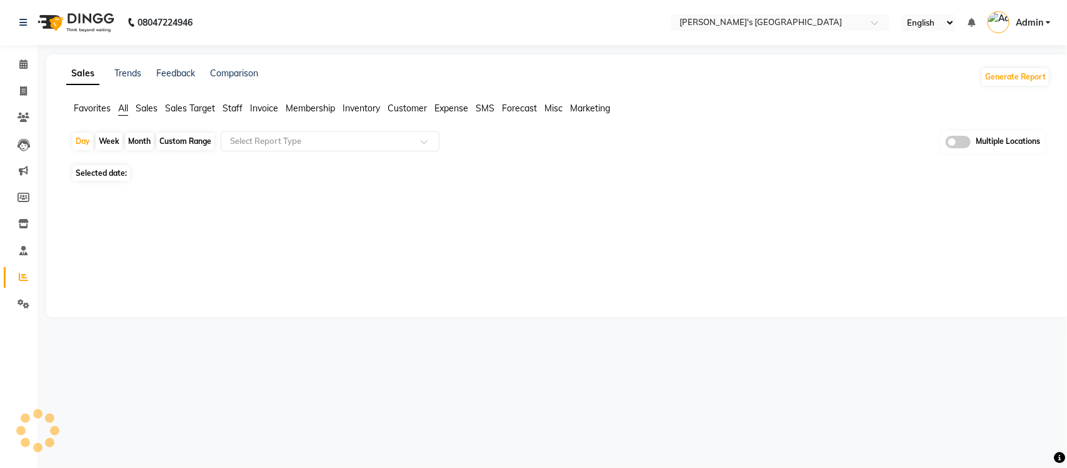
select select "en"
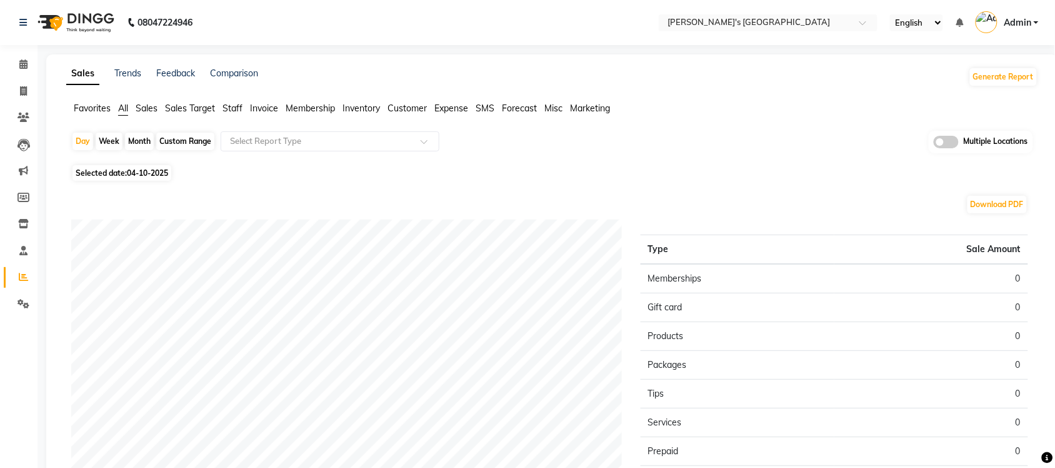
click at [150, 100] on div "Sales Trends Feedback Comparison Generate Report Favorites All Sales Sales Targ…" at bounding box center [552, 329] width 1012 height 551
click at [154, 109] on span "Sales" at bounding box center [147, 108] width 22 height 11
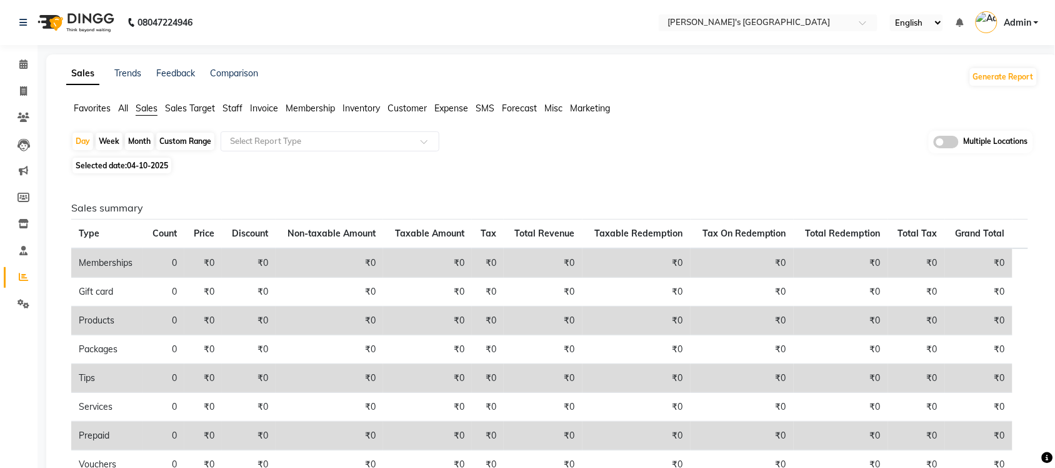
click at [164, 164] on span "04-10-2025" at bounding box center [147, 165] width 41 height 9
select select "10"
select select "2025"
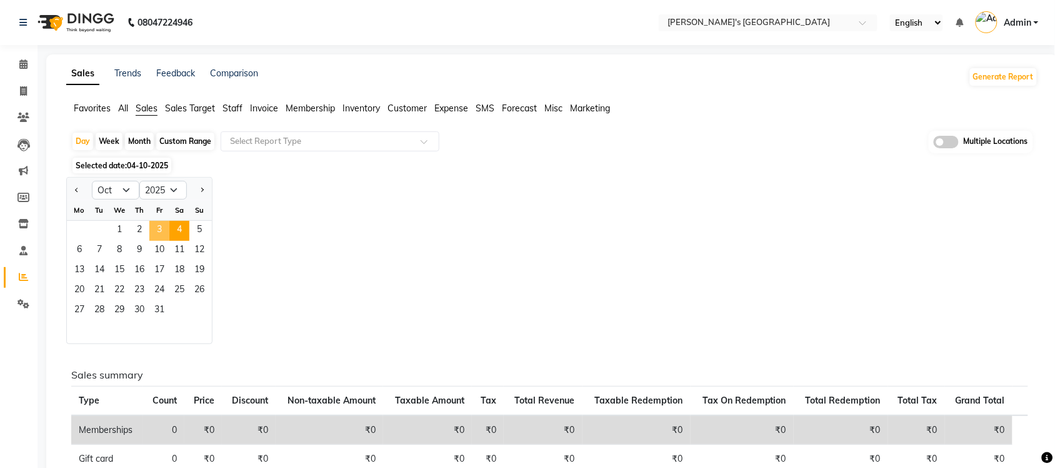
click at [164, 224] on span "3" at bounding box center [159, 231] width 20 height 20
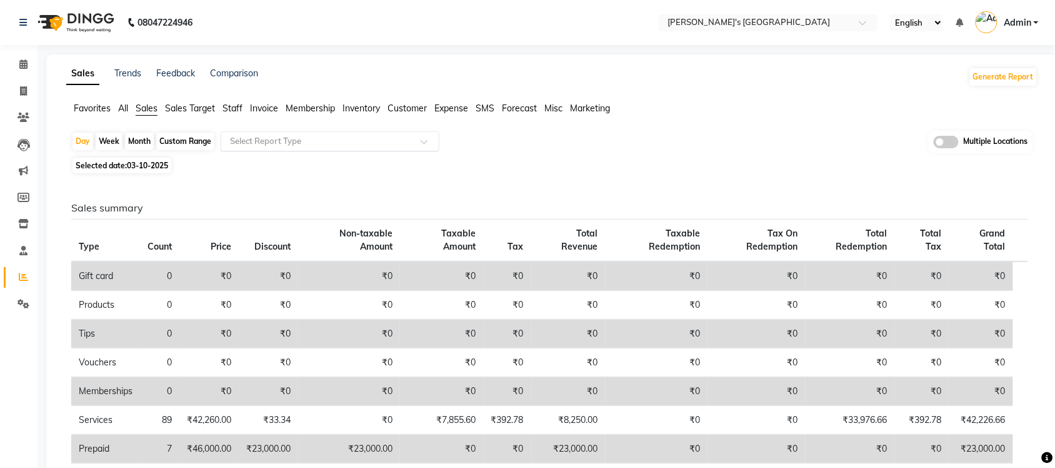
click at [283, 141] on input "text" at bounding box center [318, 141] width 180 height 13
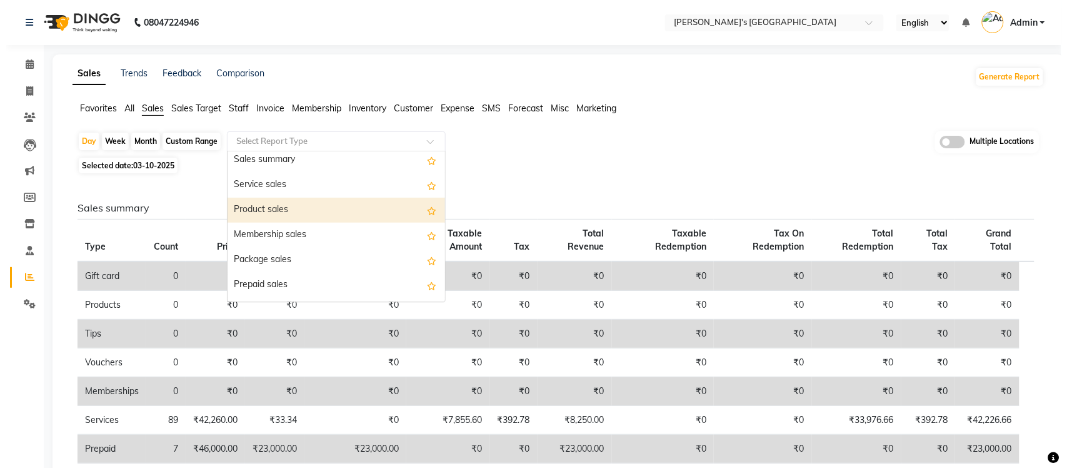
scroll to position [78, 0]
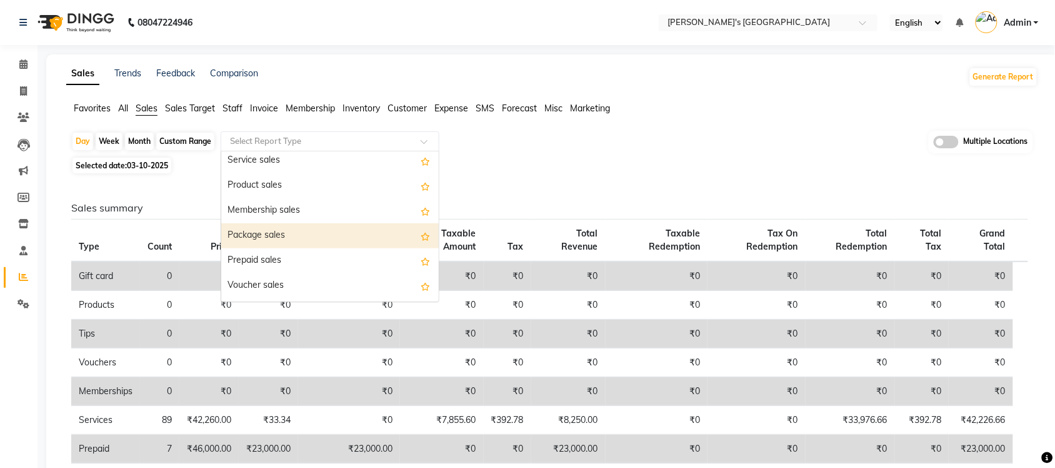
click at [294, 236] on div "Package sales" at bounding box center [330, 235] width 218 height 25
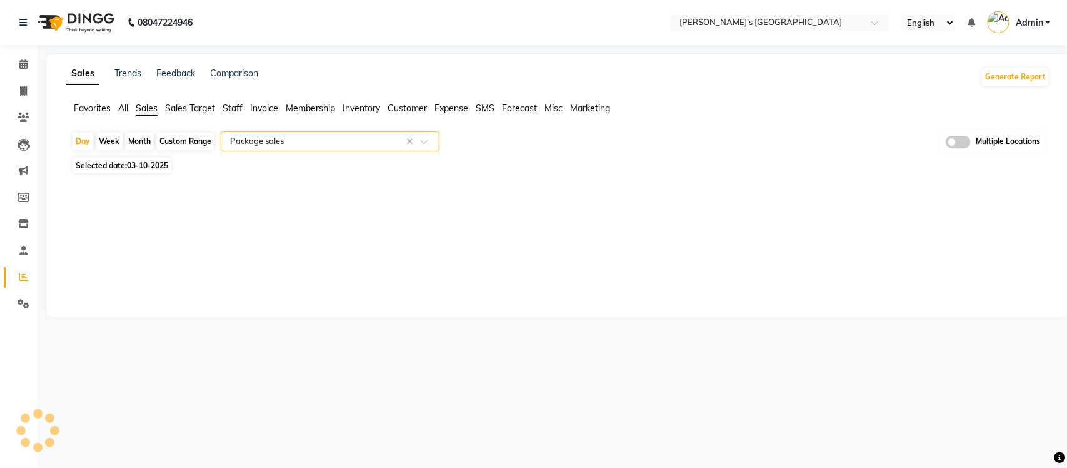
select select "full_report"
select select "csv"
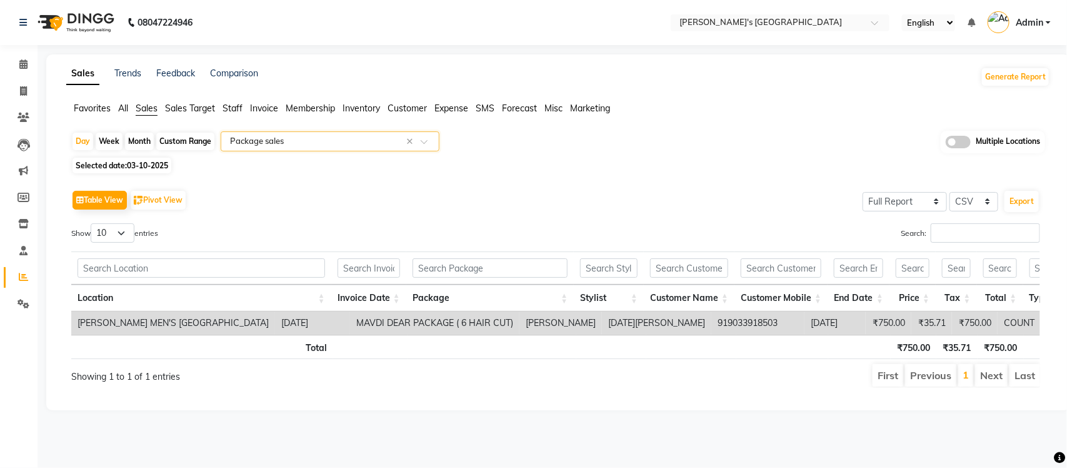
click at [321, 143] on input "text" at bounding box center [318, 141] width 180 height 13
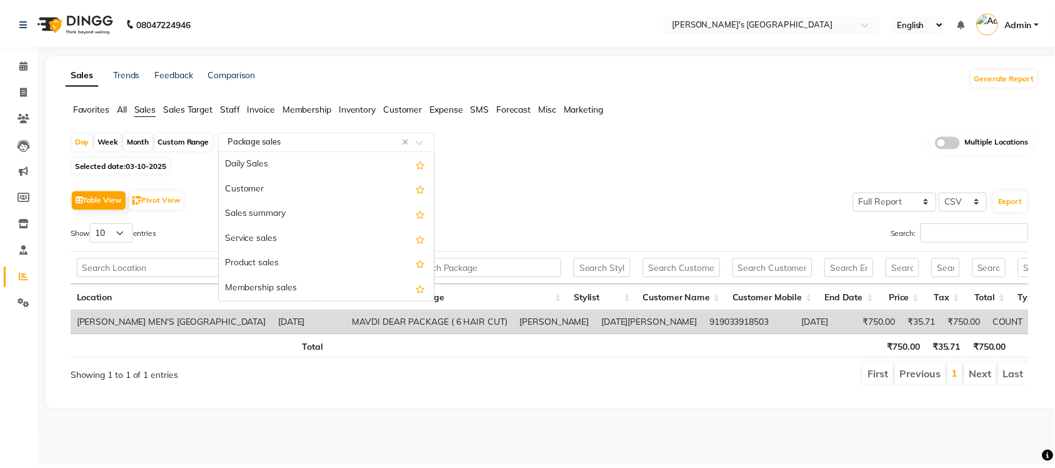
scroll to position [150, 0]
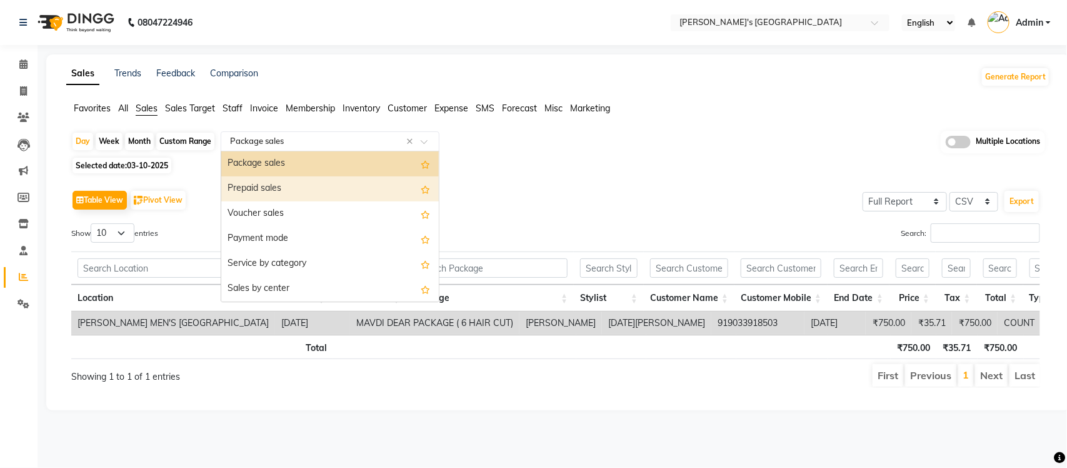
click at [322, 186] on div "Prepaid sales" at bounding box center [330, 188] width 218 height 25
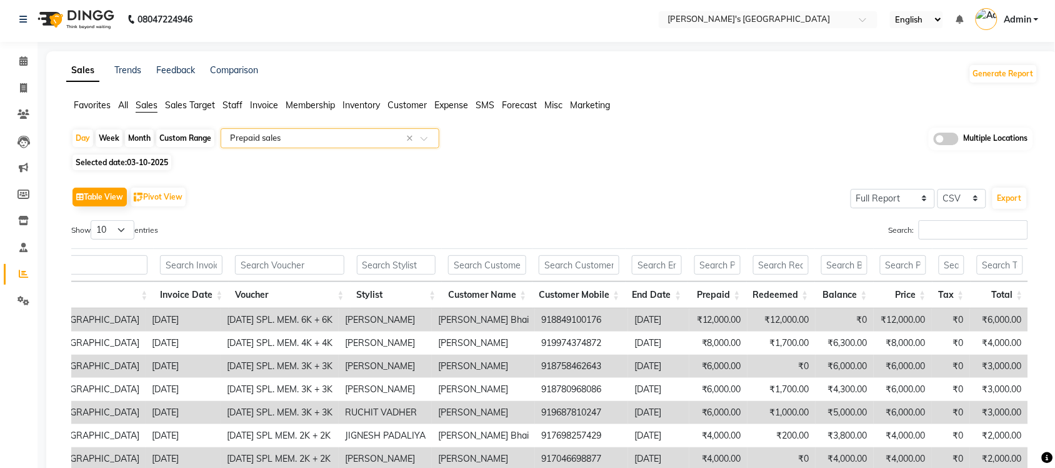
scroll to position [0, 0]
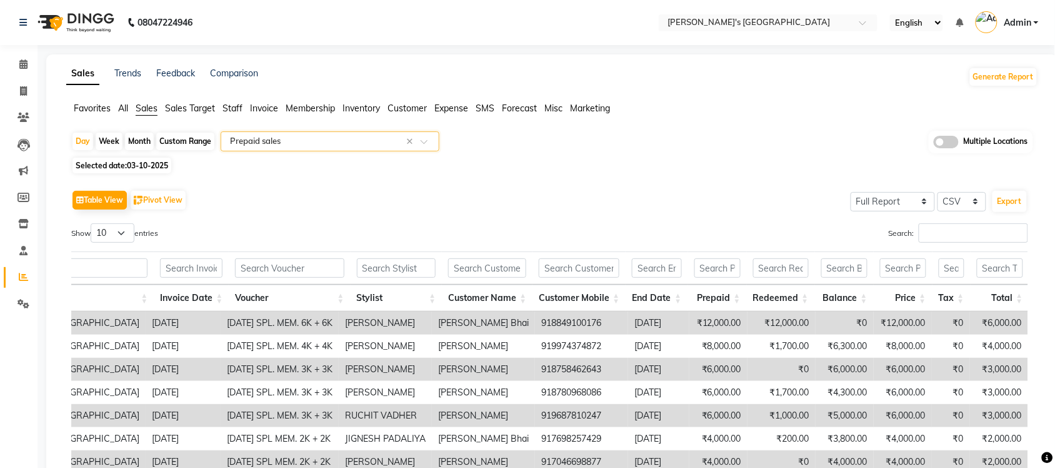
click at [241, 138] on input "text" at bounding box center [318, 141] width 180 height 13
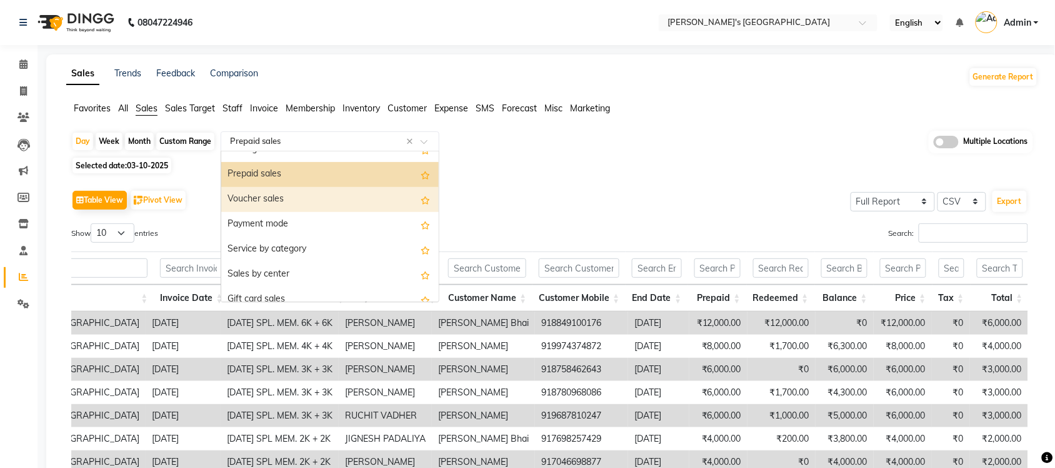
scroll to position [97, 0]
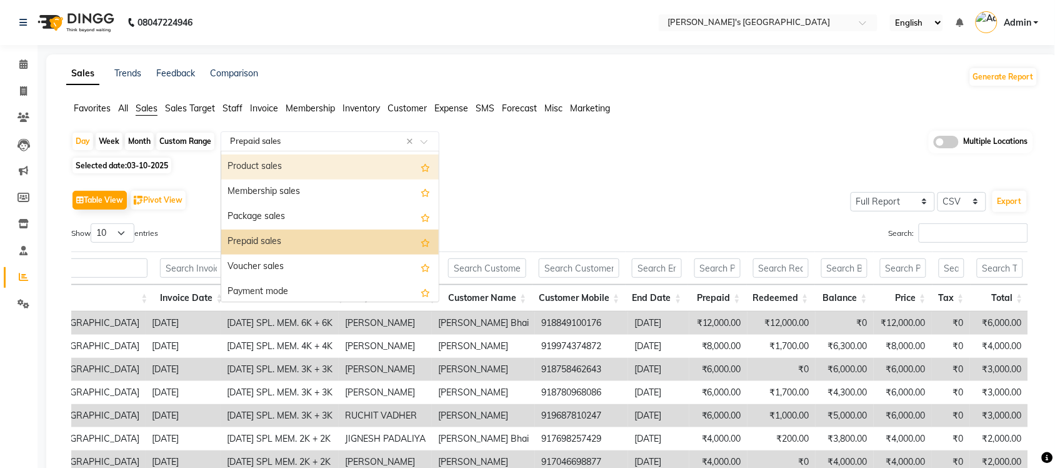
click at [291, 171] on div "Product sales" at bounding box center [330, 166] width 218 height 25
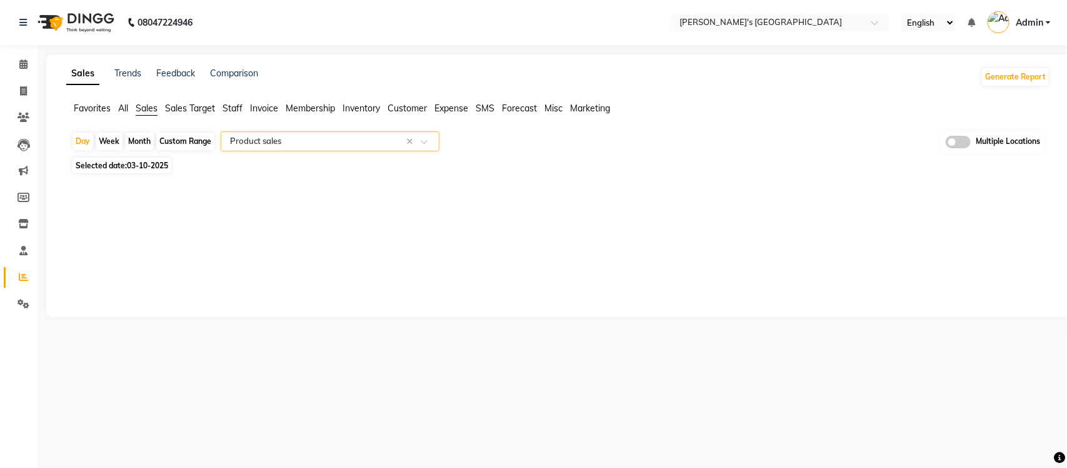
click at [506, 202] on div "Sales Trends Feedback Comparison Generate Report Favorites All Sales Sales Targ…" at bounding box center [558, 185] width 1024 height 263
click at [454, 105] on span "Expense" at bounding box center [452, 108] width 34 height 11
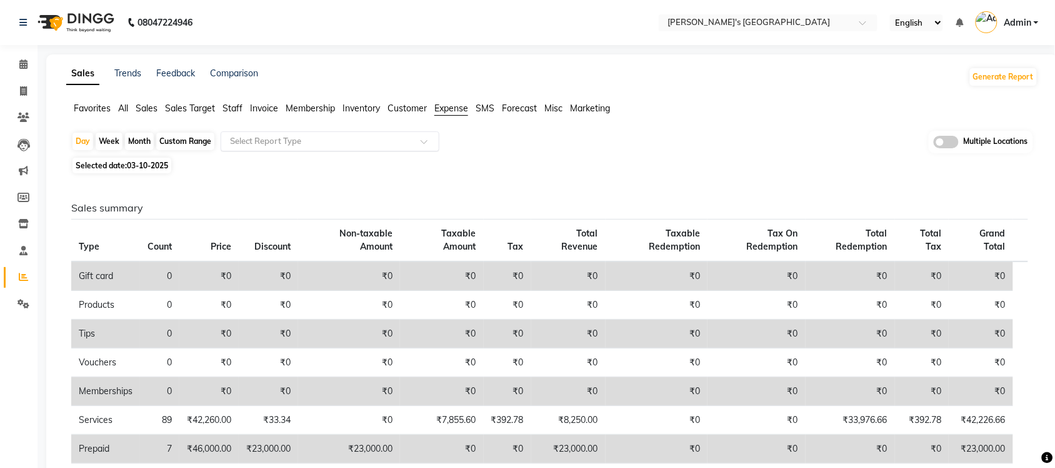
click at [401, 139] on input "text" at bounding box center [318, 141] width 180 height 13
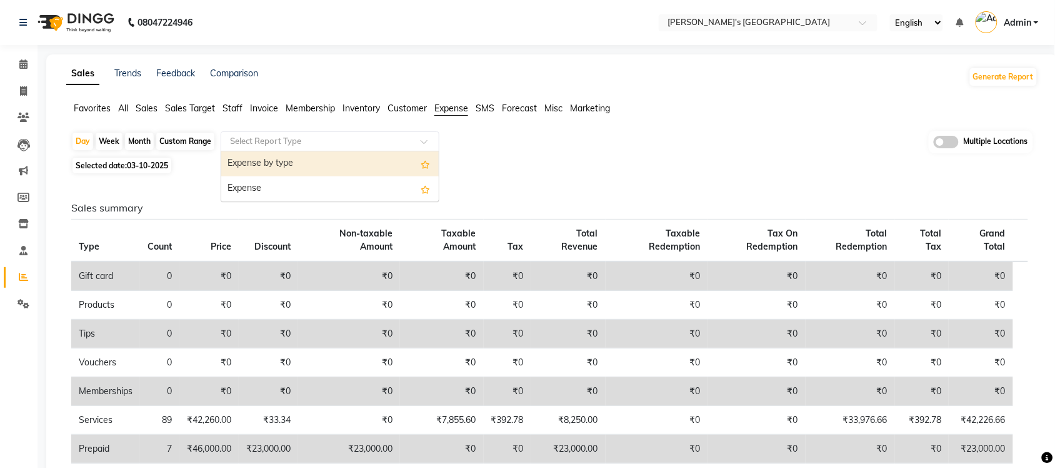
click at [379, 164] on div "Expense by type" at bounding box center [330, 163] width 218 height 25
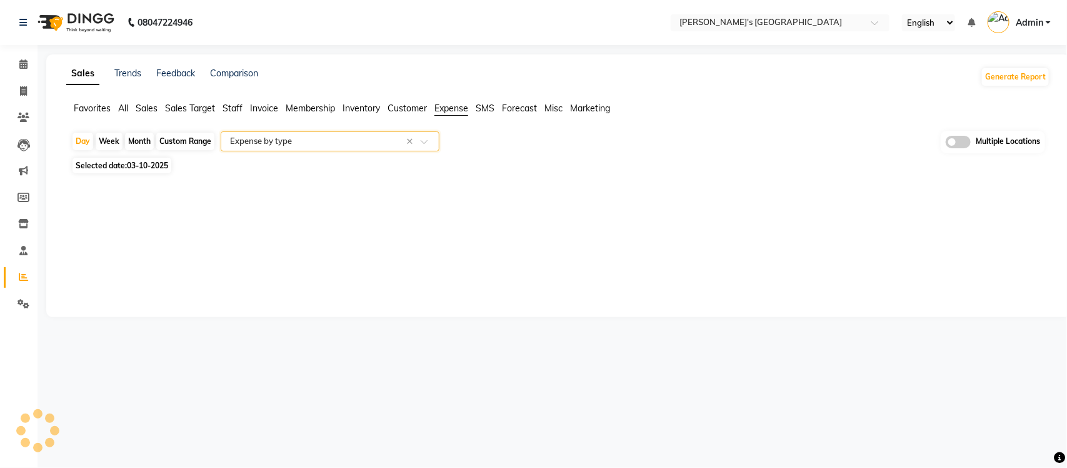
select select "full_report"
select select "csv"
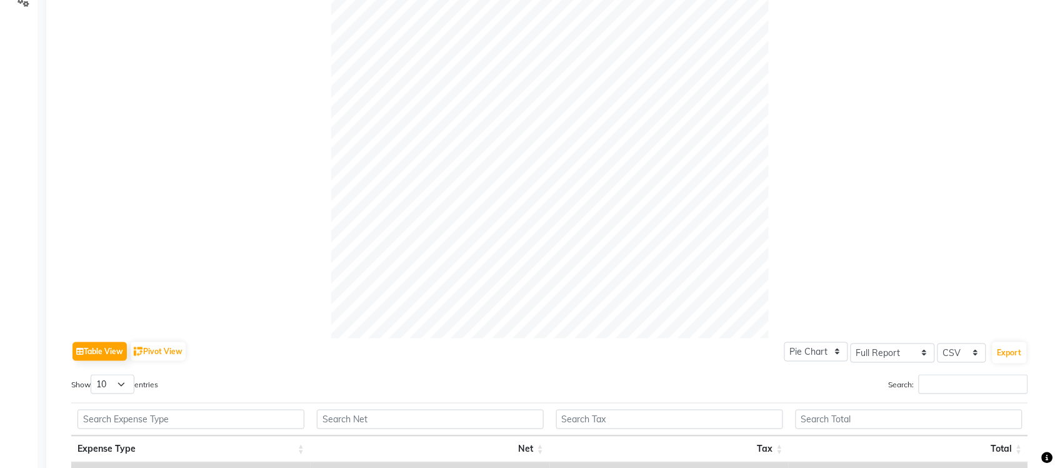
scroll to position [4, 0]
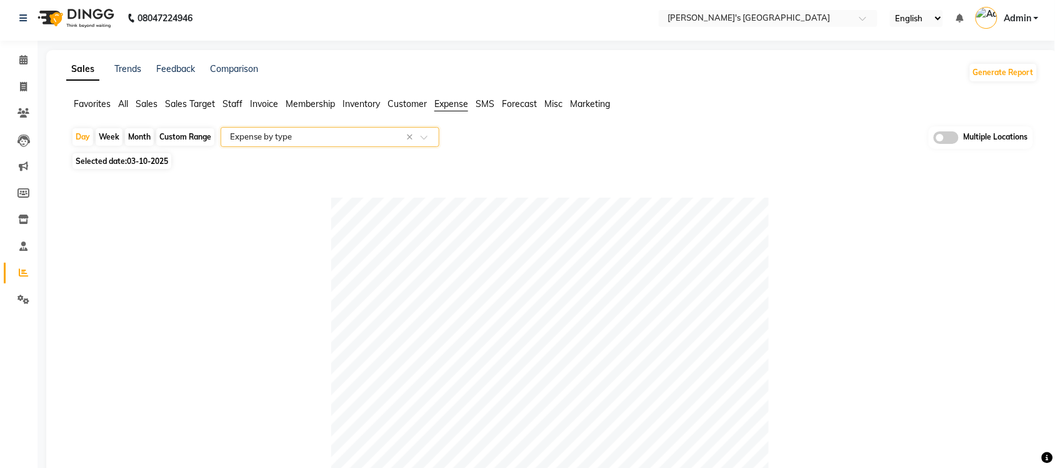
click at [128, 98] on span "All" at bounding box center [123, 103] width 10 height 11
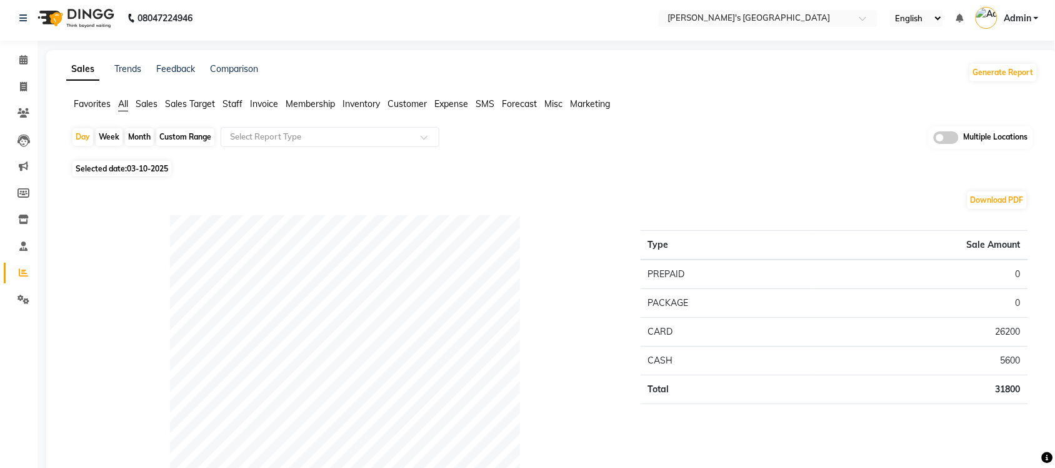
click at [197, 136] on div "Custom Range" at bounding box center [185, 137] width 58 height 18
select select "10"
select select "2025"
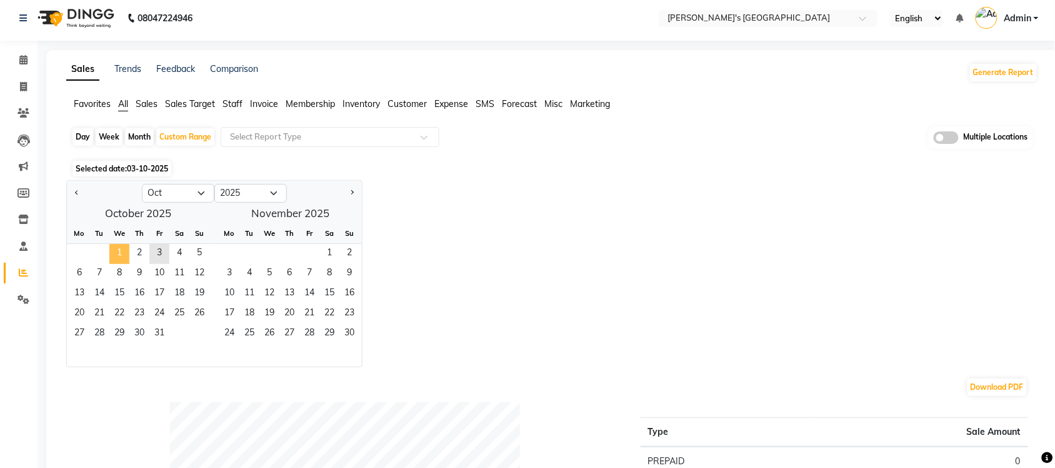
click at [118, 254] on span "1" at bounding box center [119, 254] width 20 height 20
click at [166, 248] on span "3" at bounding box center [159, 254] width 20 height 20
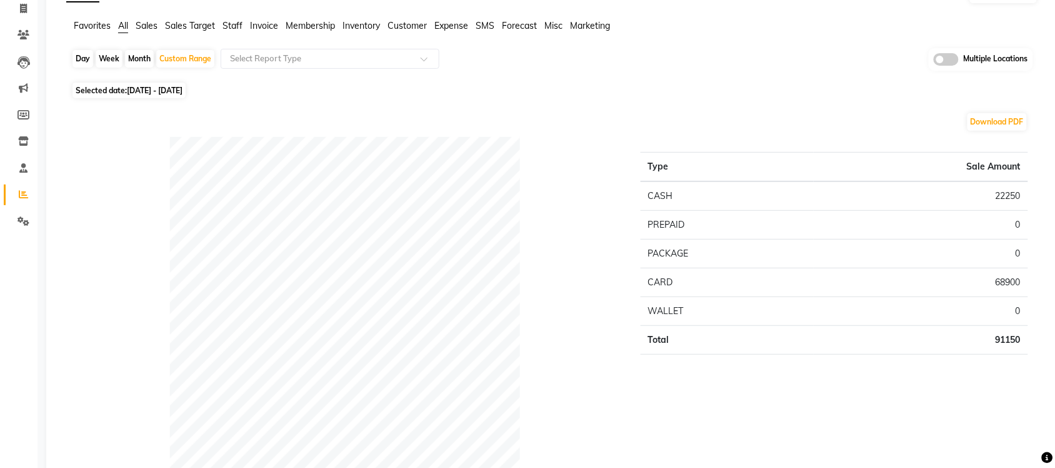
scroll to position [0, 0]
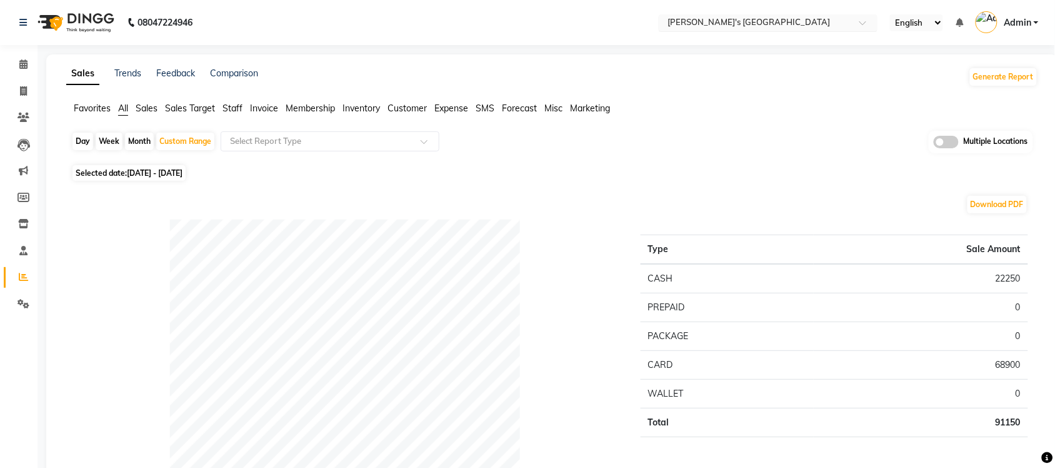
click at [828, 24] on input "text" at bounding box center [755, 24] width 181 height 13
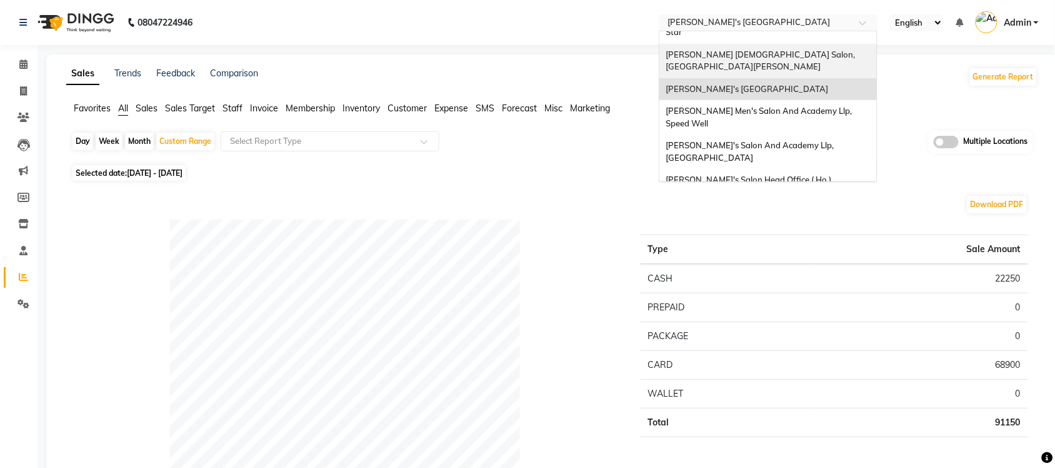
scroll to position [41, 0]
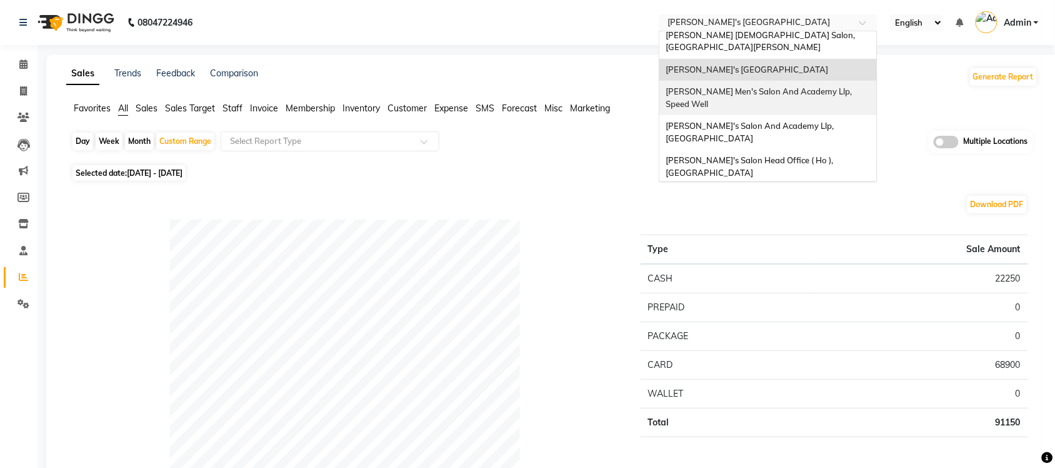
click at [824, 86] on span "[PERSON_NAME] Men's Salon And Academy Llp, Speed Well" at bounding box center [760, 97] width 188 height 23
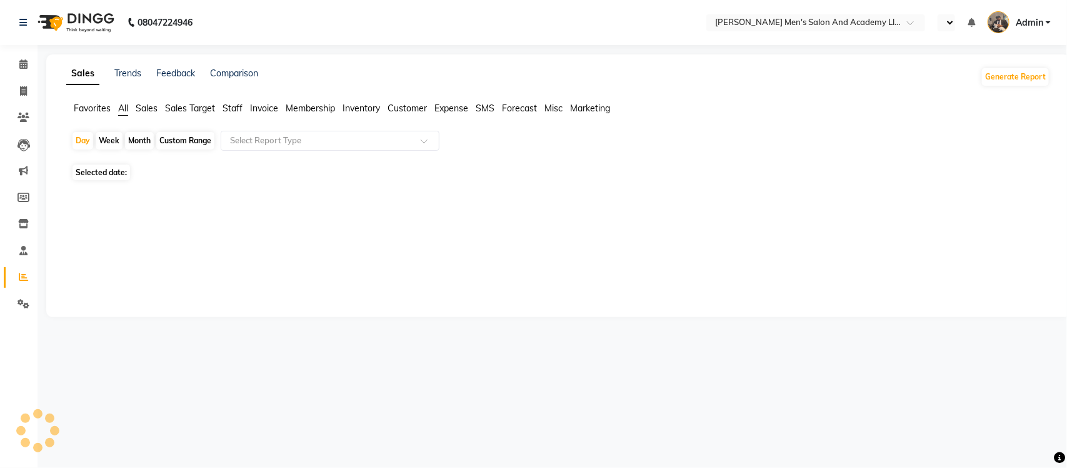
select select "en"
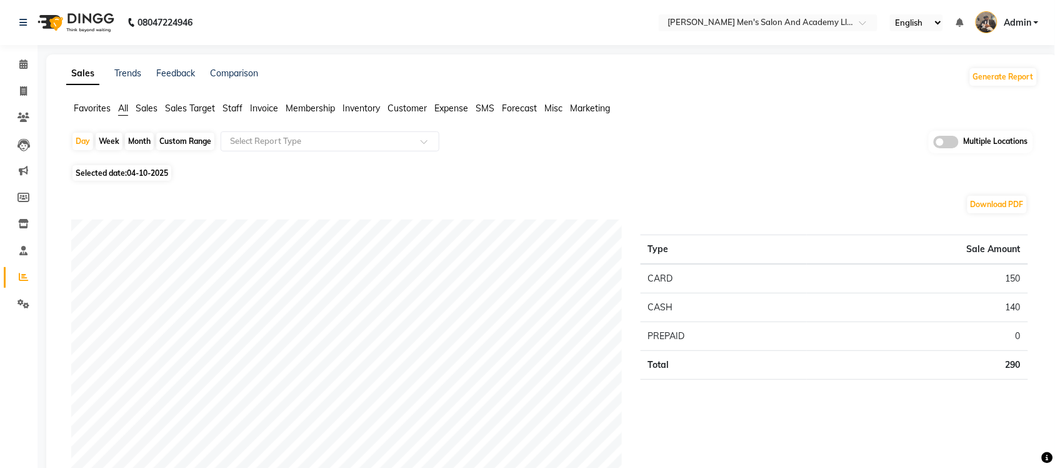
click at [145, 177] on span "04-10-2025" at bounding box center [147, 172] width 41 height 9
select select "10"
select select "2025"
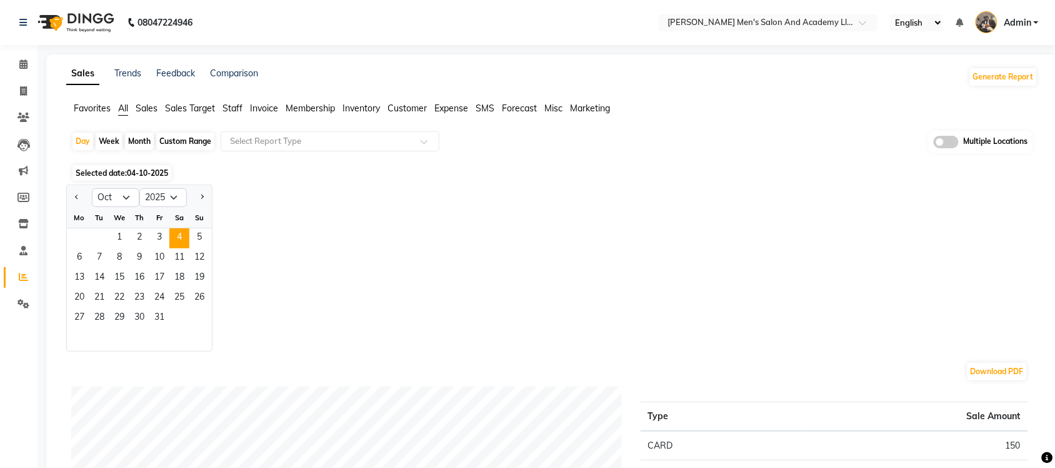
click at [166, 177] on span "04-10-2025" at bounding box center [147, 172] width 41 height 9
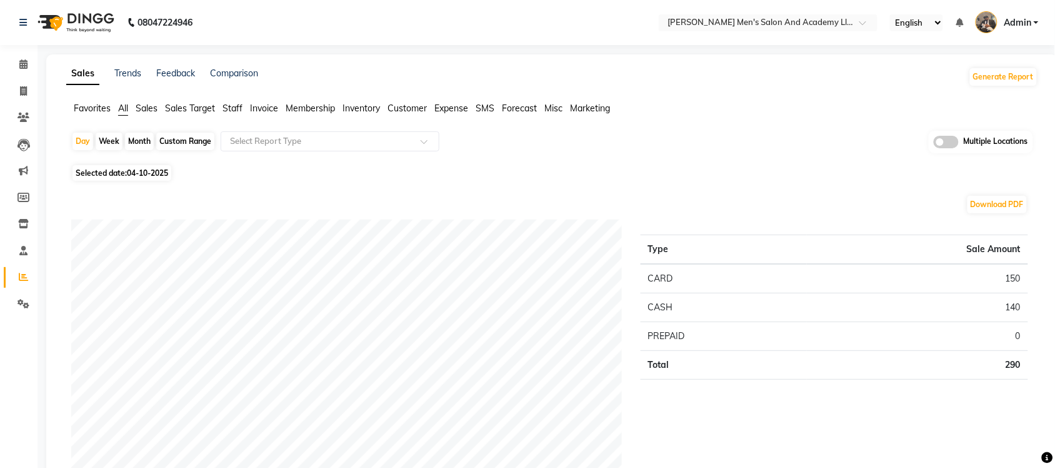
click at [158, 177] on span "04-10-2025" at bounding box center [147, 172] width 41 height 9
select select "10"
select select "2025"
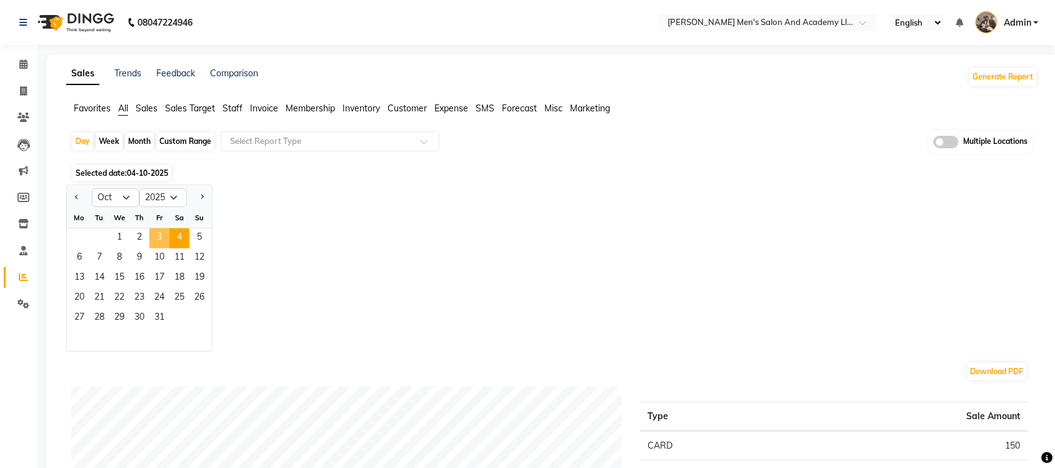
click at [161, 229] on span "3" at bounding box center [159, 238] width 20 height 20
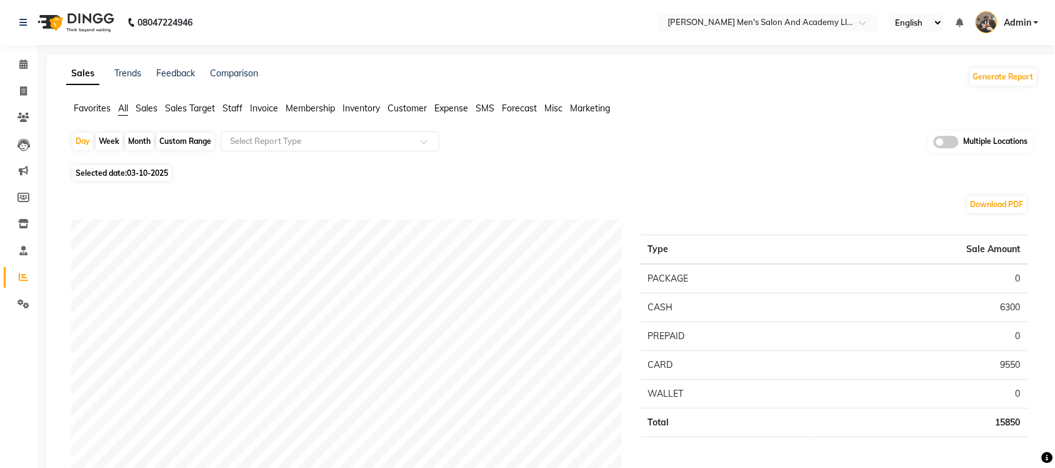
click at [151, 111] on span "Sales" at bounding box center [147, 108] width 22 height 11
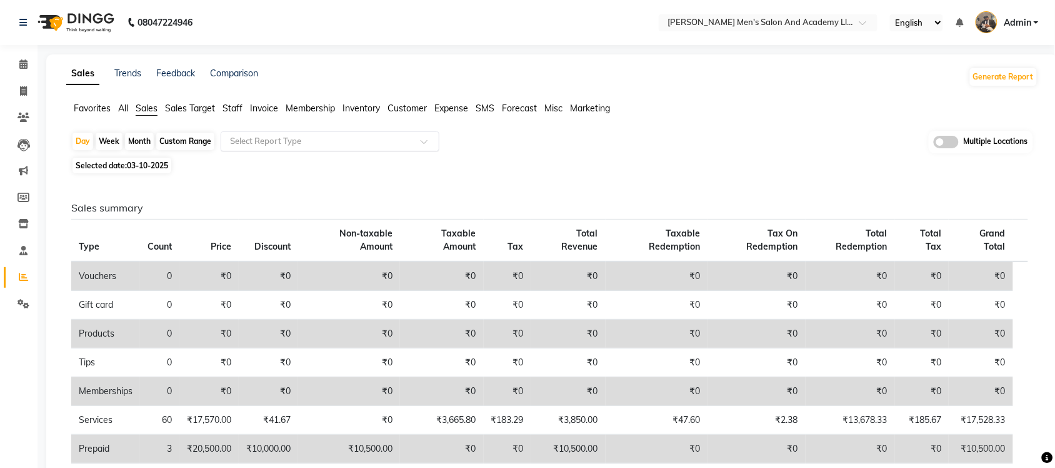
click at [309, 136] on input "text" at bounding box center [318, 141] width 180 height 13
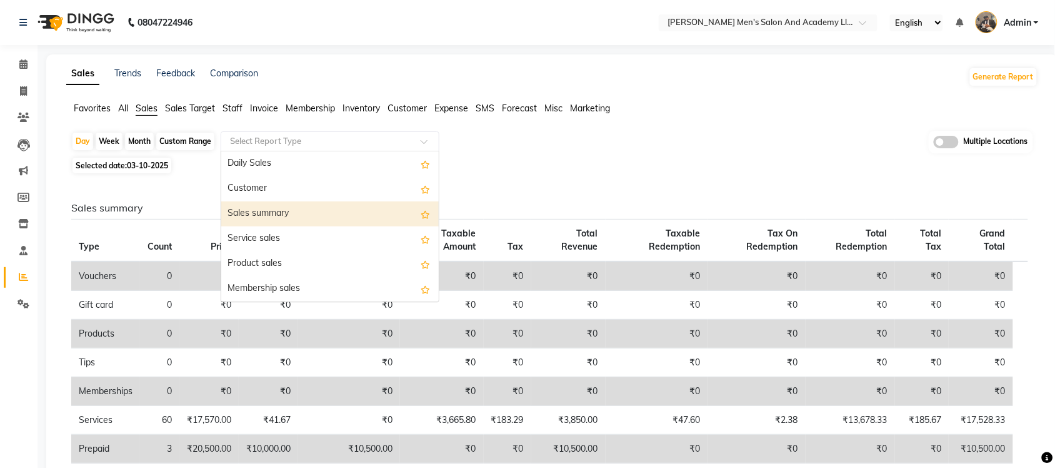
scroll to position [78, 0]
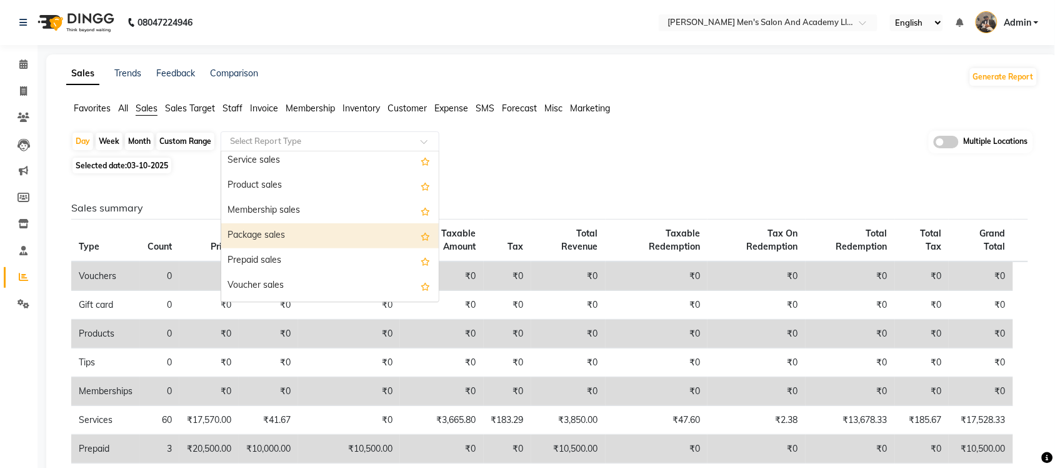
click at [301, 233] on div "Package sales" at bounding box center [330, 235] width 218 height 25
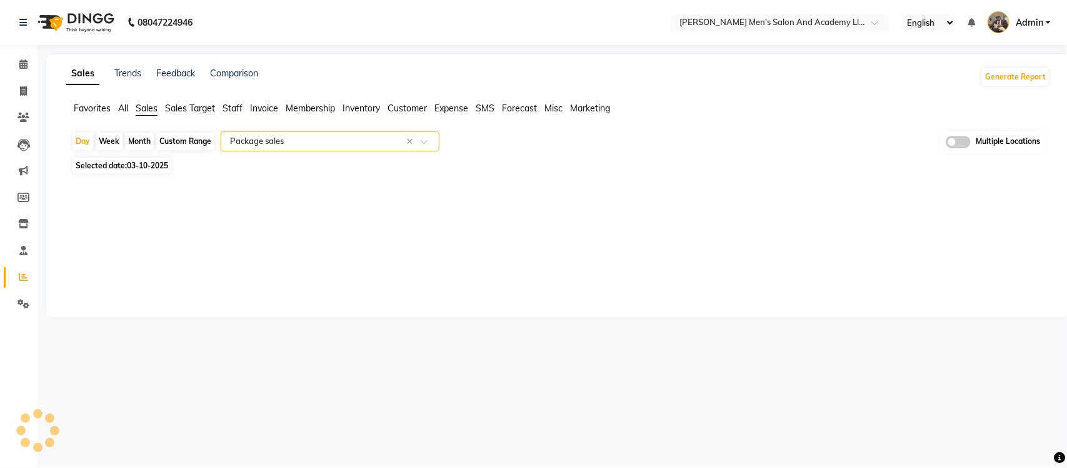
select select "full_report"
select select "csv"
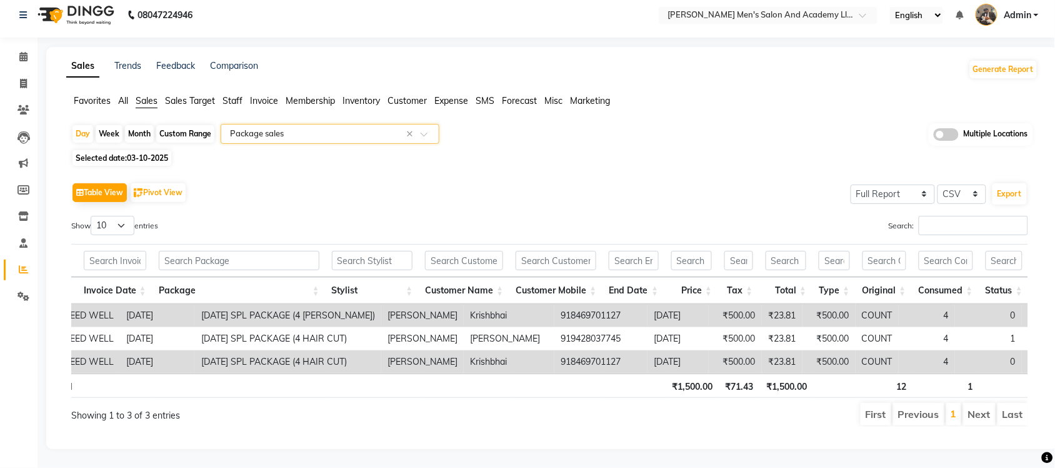
scroll to position [0, 0]
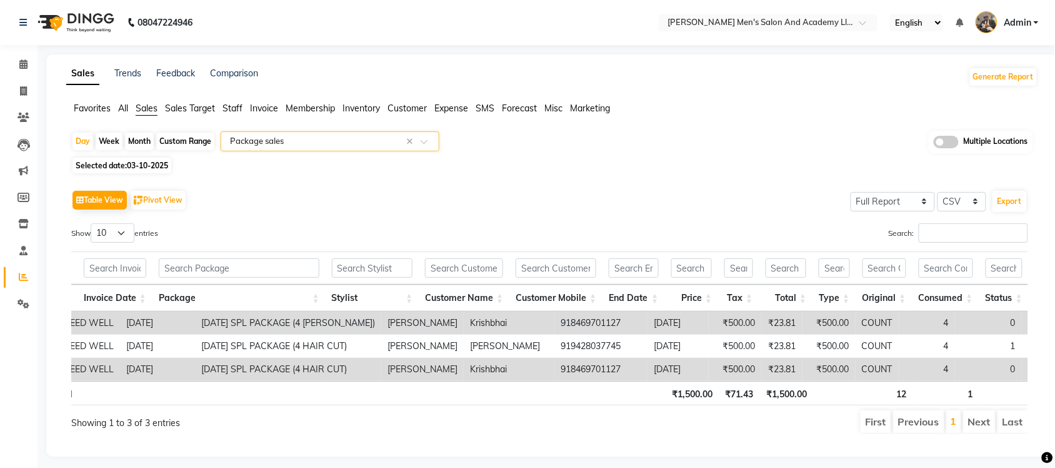
click at [349, 143] on input "text" at bounding box center [318, 141] width 180 height 13
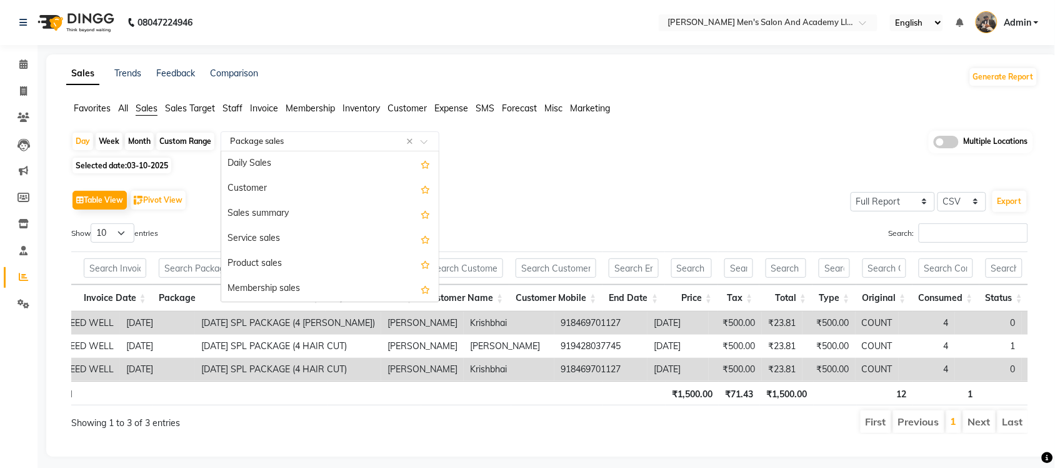
scroll to position [150, 0]
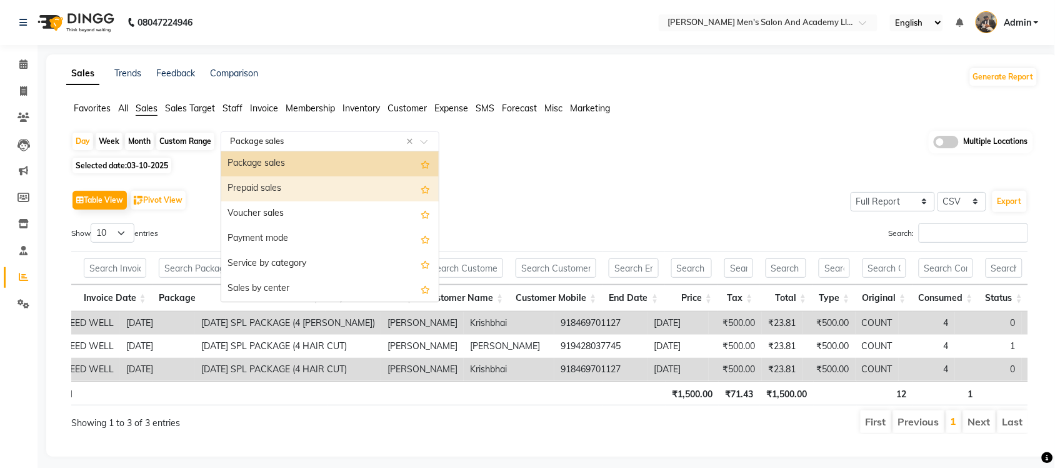
click at [313, 180] on div "Prepaid sales" at bounding box center [330, 188] width 218 height 25
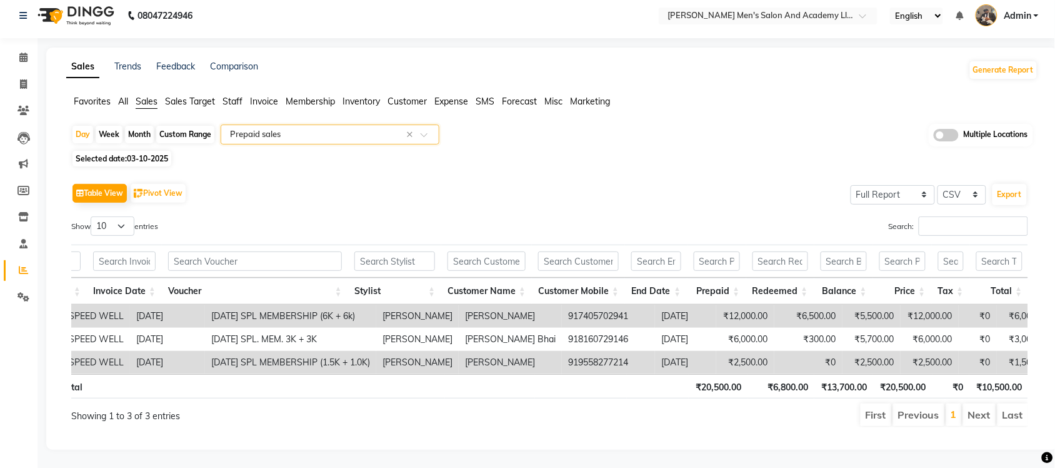
scroll to position [0, 0]
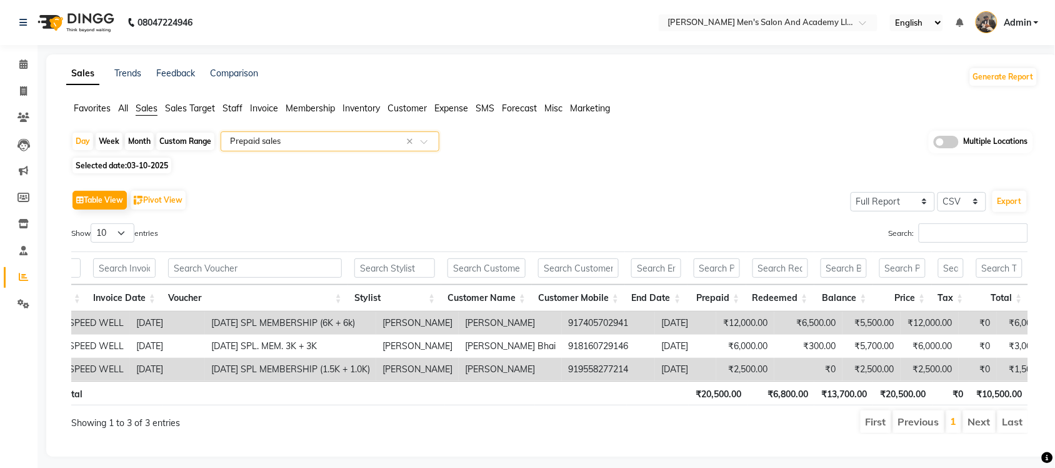
click at [339, 141] on input "text" at bounding box center [318, 141] width 180 height 13
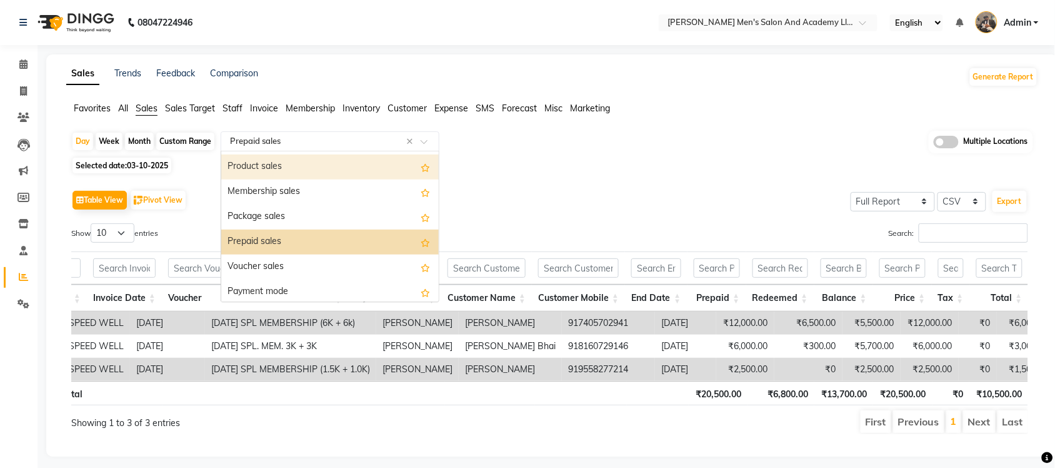
click at [305, 174] on div "Product sales" at bounding box center [330, 166] width 218 height 25
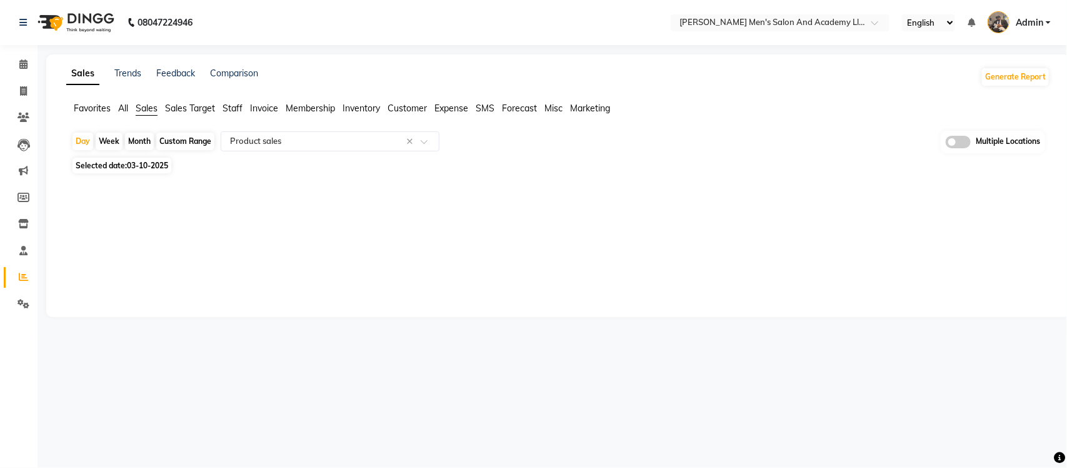
click at [467, 193] on div at bounding box center [555, 187] width 989 height 20
click at [442, 105] on span "Expense" at bounding box center [452, 108] width 34 height 11
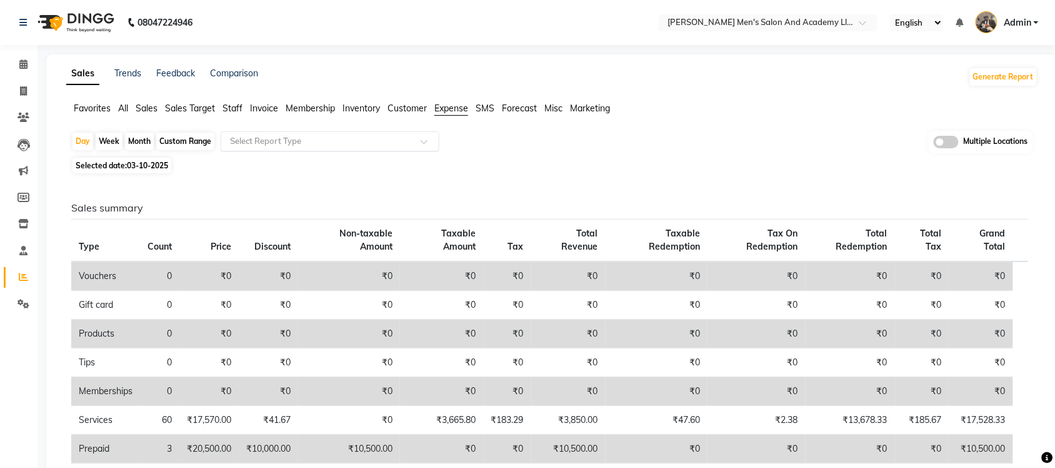
click at [358, 141] on input "text" at bounding box center [318, 141] width 180 height 13
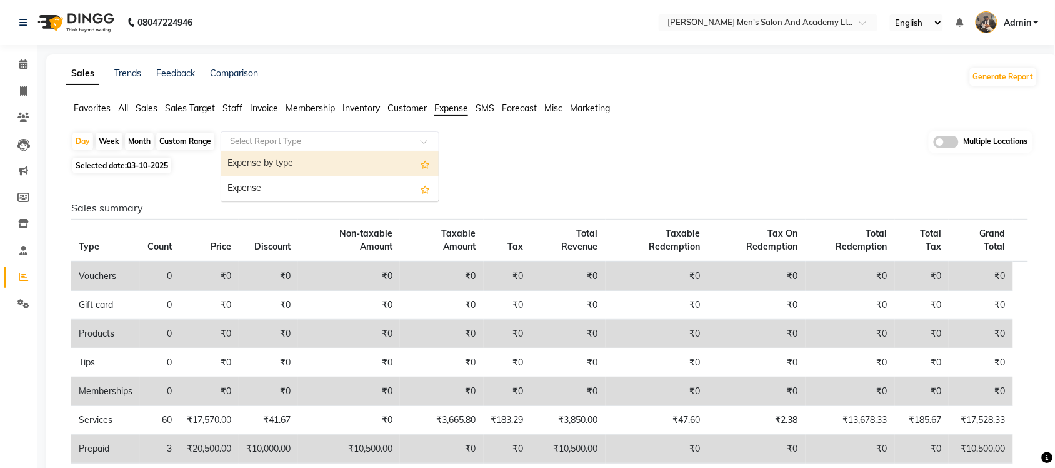
click at [341, 153] on div "Expense by type" at bounding box center [330, 163] width 218 height 25
select select "full_report"
select select "csv"
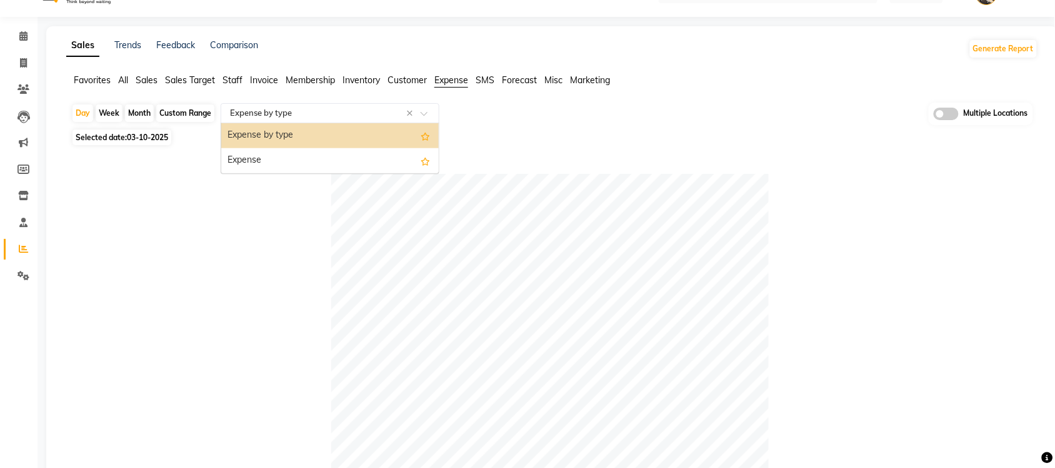
click at [336, 111] on input "text" at bounding box center [318, 113] width 180 height 13
click at [330, 164] on div "Expense" at bounding box center [330, 160] width 218 height 25
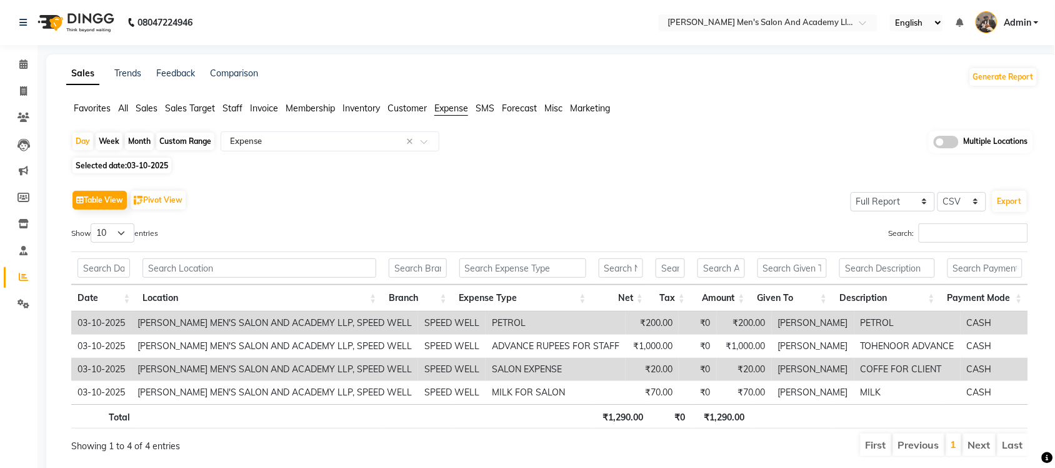
click at [144, 111] on span "Sales" at bounding box center [147, 108] width 22 height 11
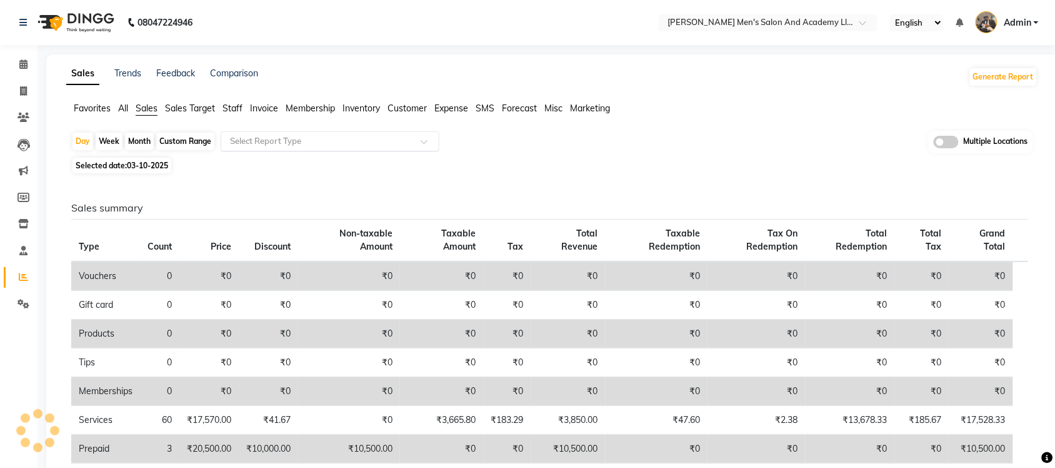
click at [257, 141] on input "text" at bounding box center [318, 141] width 180 height 13
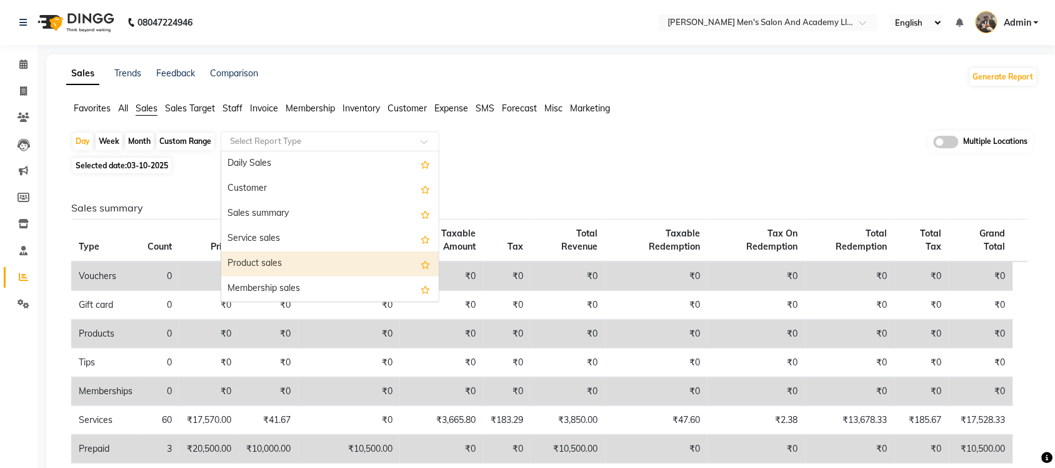
click at [314, 258] on div "Product sales" at bounding box center [330, 263] width 218 height 25
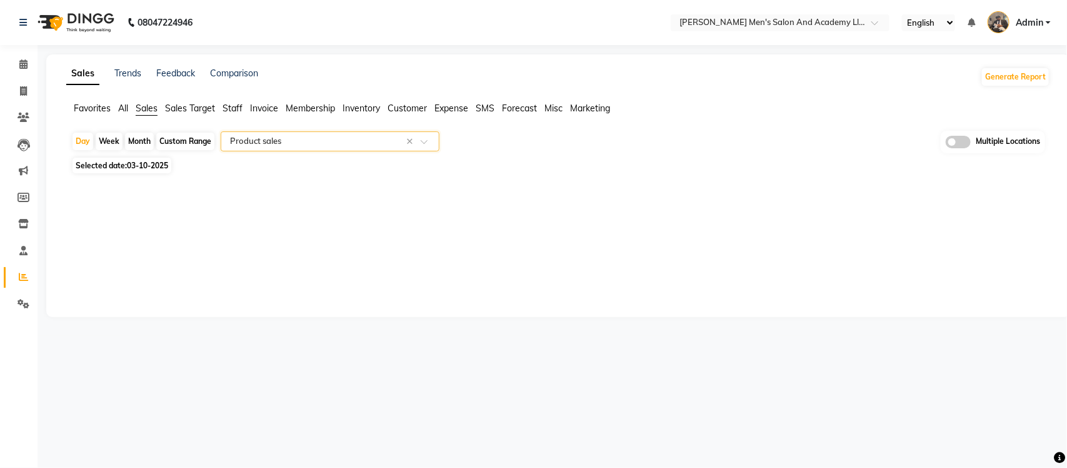
click at [125, 103] on span "All" at bounding box center [123, 108] width 10 height 11
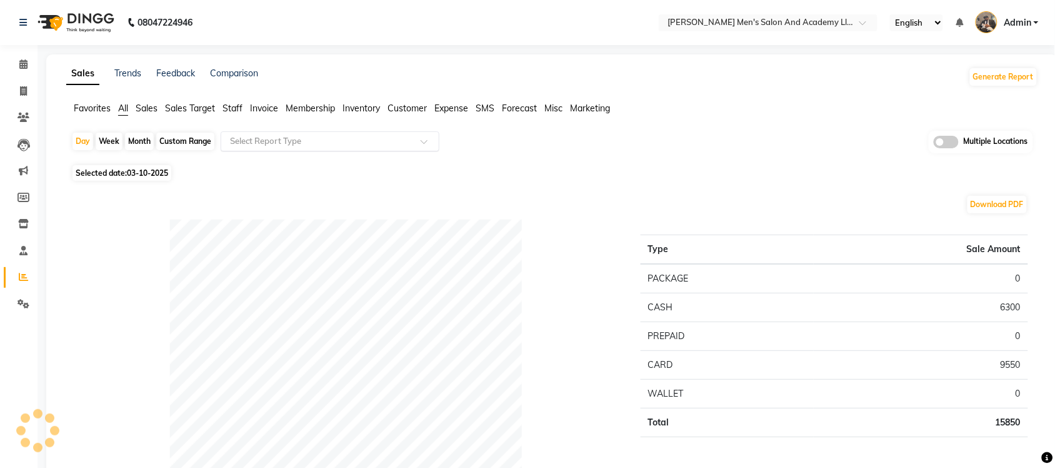
click at [282, 141] on input "text" at bounding box center [318, 141] width 180 height 13
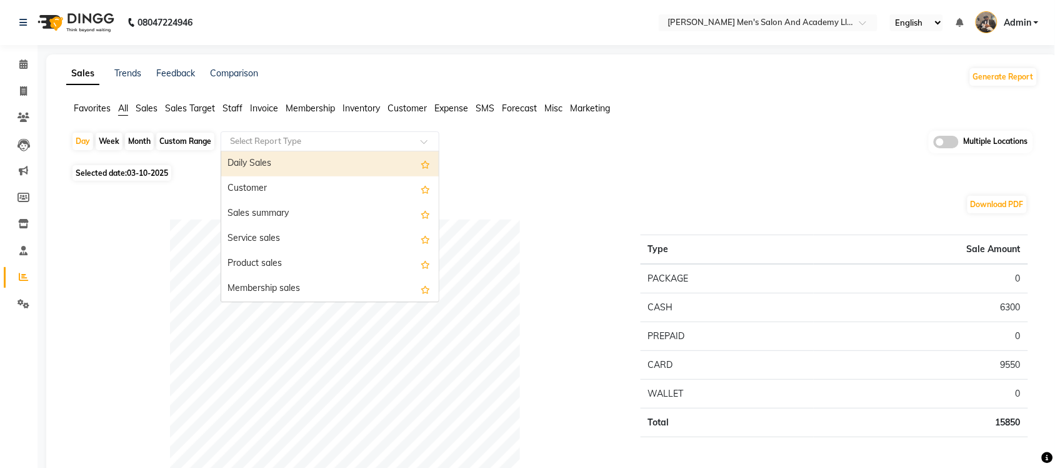
click at [182, 141] on div "Custom Range" at bounding box center [185, 142] width 58 height 18
select select "10"
select select "2025"
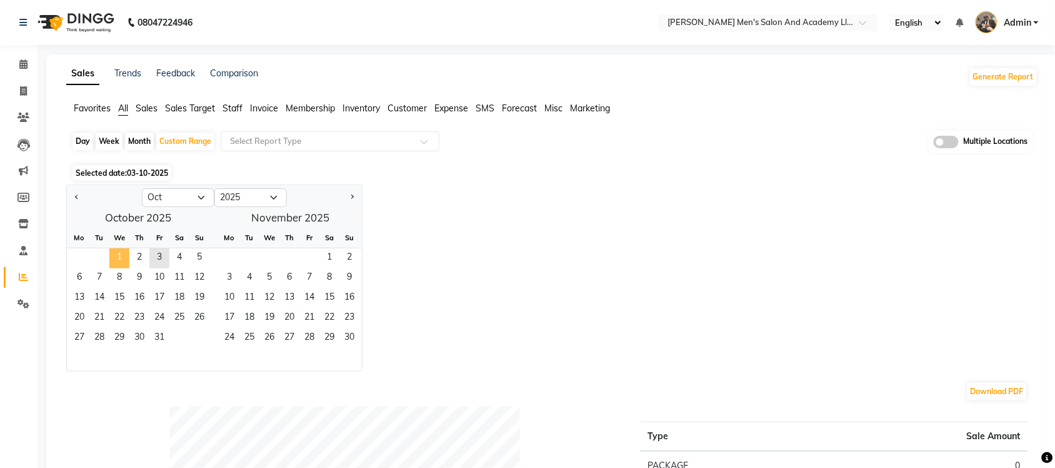
click at [113, 254] on span "1" at bounding box center [119, 258] width 20 height 20
click at [158, 258] on span "3" at bounding box center [159, 258] width 20 height 20
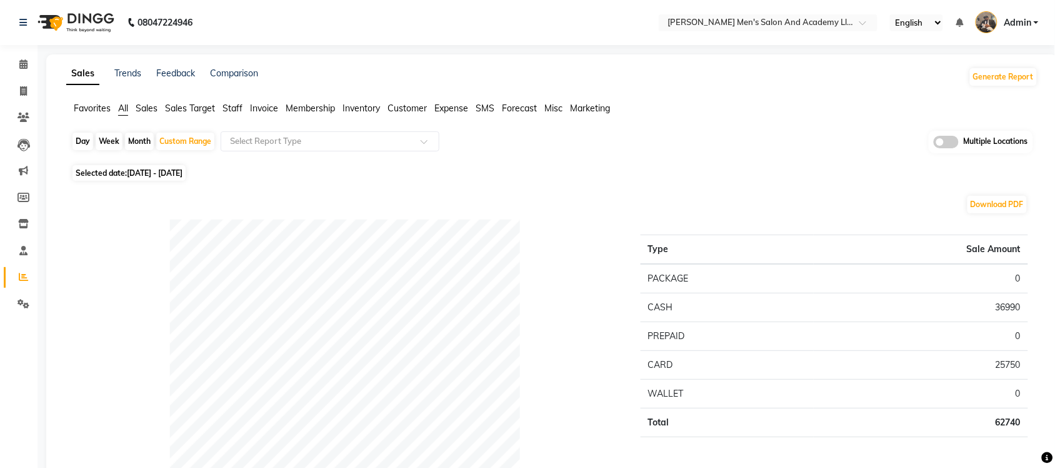
click at [861, 28] on span at bounding box center [868, 26] width 16 height 13
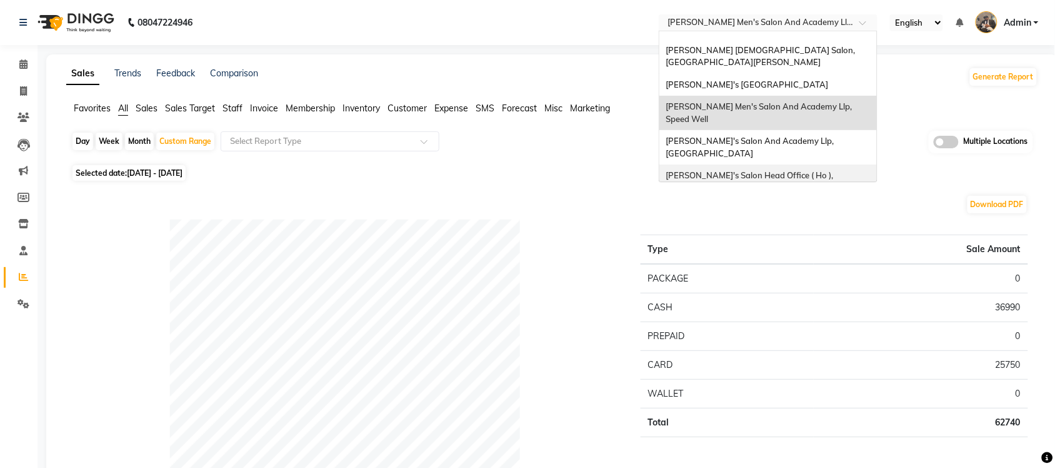
scroll to position [41, 0]
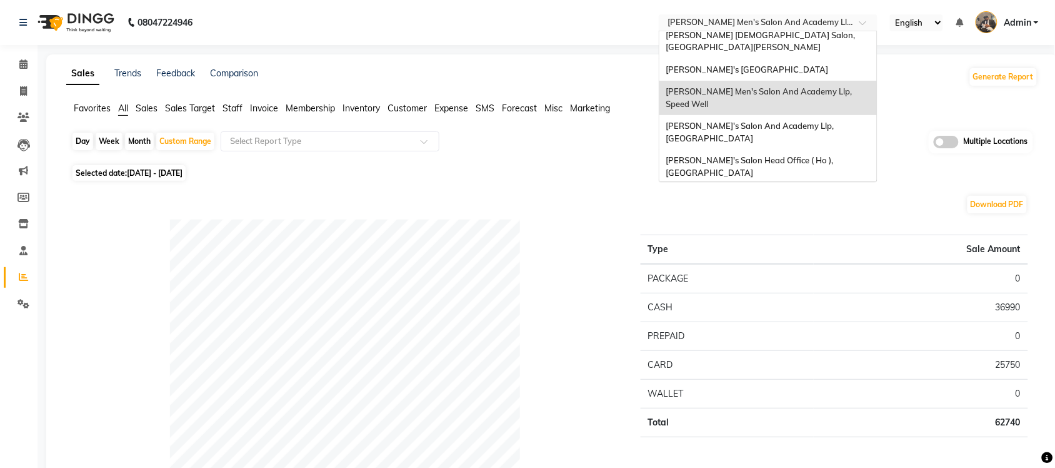
click at [807, 189] on span "[PERSON_NAME] Men's Salon & Academy Llp, [GEOGRAPHIC_DATA]" at bounding box center [755, 200] width 178 height 23
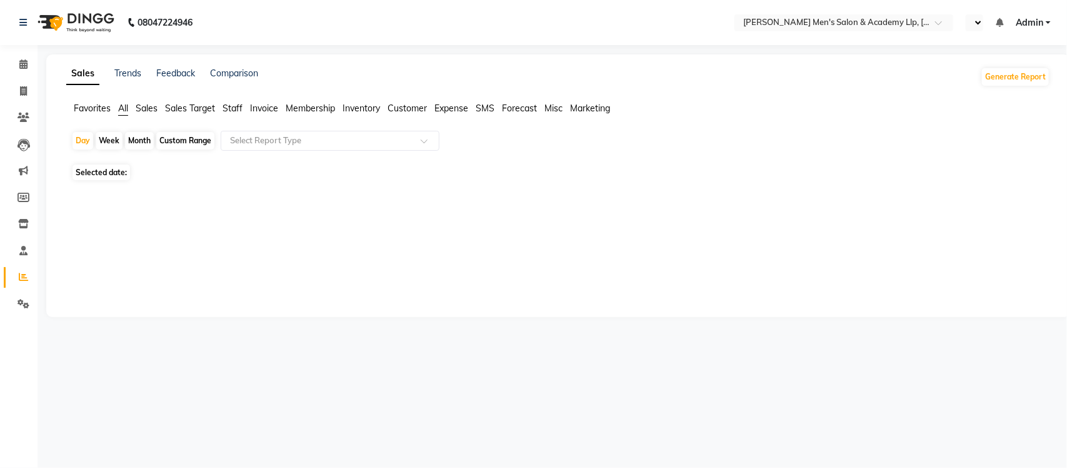
select select "en"
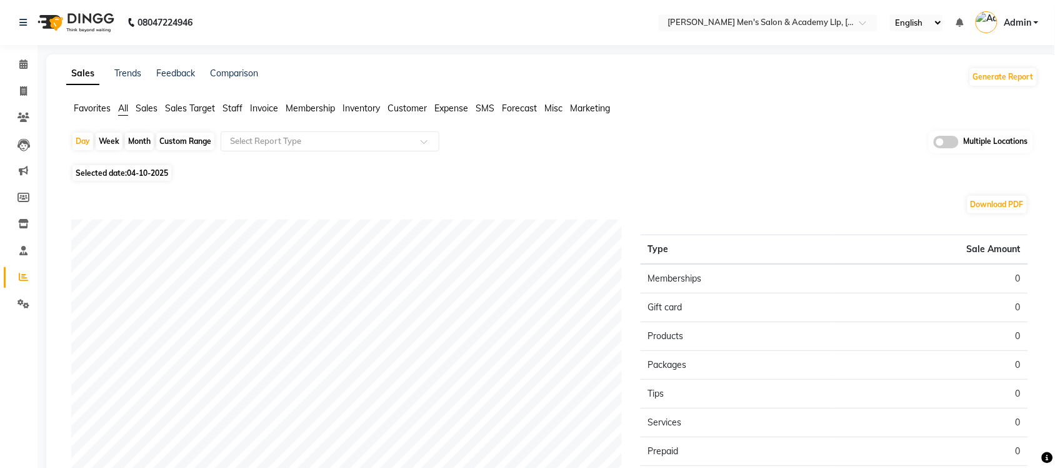
click at [148, 105] on span "Sales" at bounding box center [147, 108] width 22 height 11
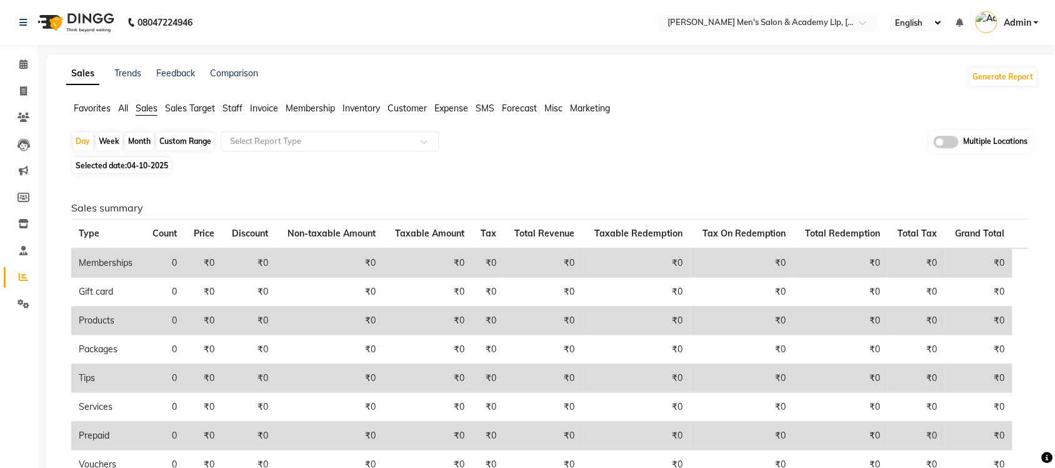
click at [155, 166] on span "04-10-2025" at bounding box center [147, 165] width 41 height 9
select select "10"
select select "2025"
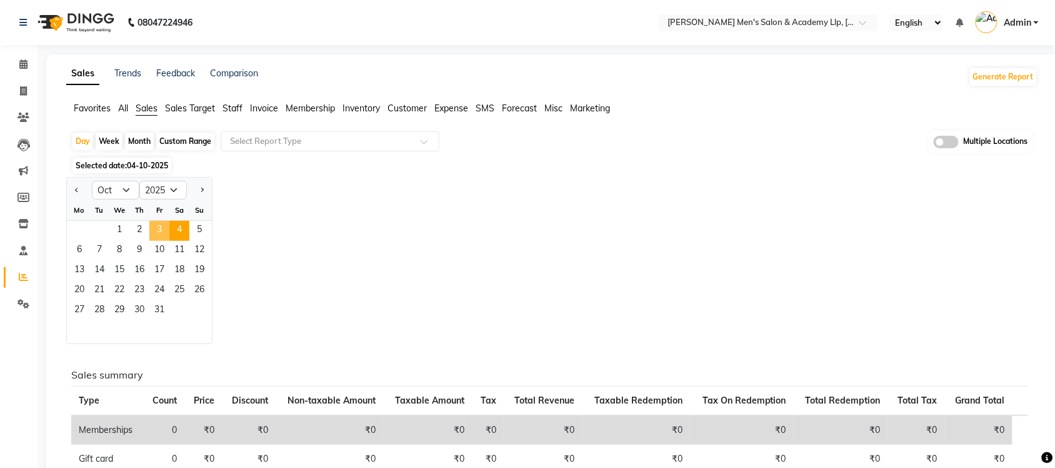
click at [158, 239] on span "3" at bounding box center [159, 231] width 20 height 20
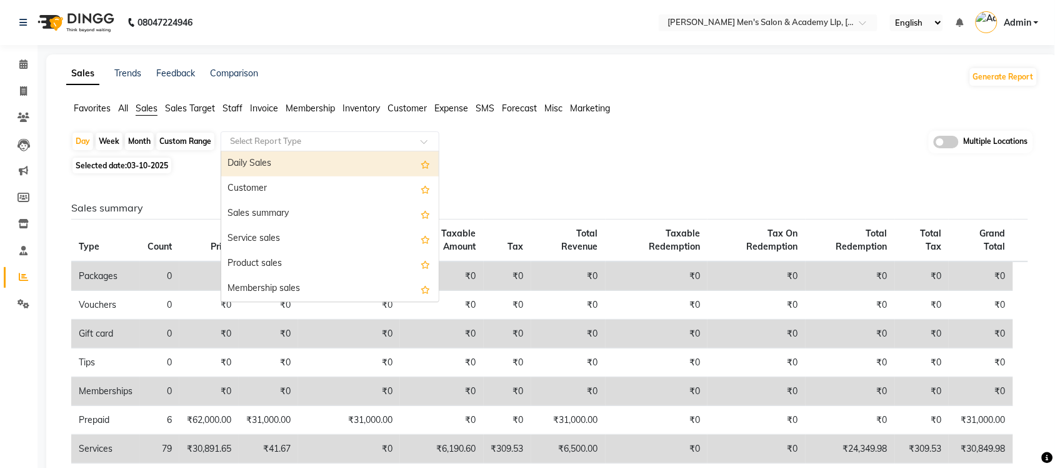
click at [371, 143] on input "text" at bounding box center [318, 141] width 180 height 13
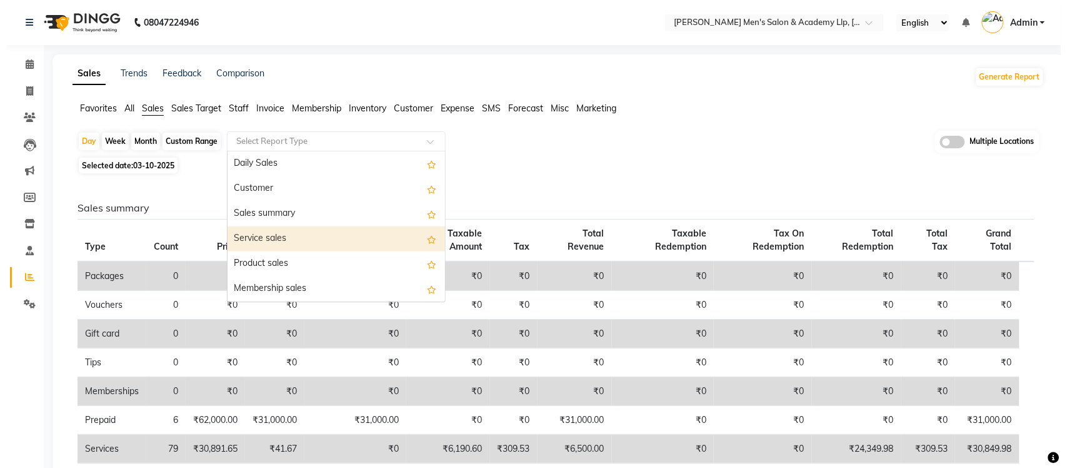
scroll to position [78, 0]
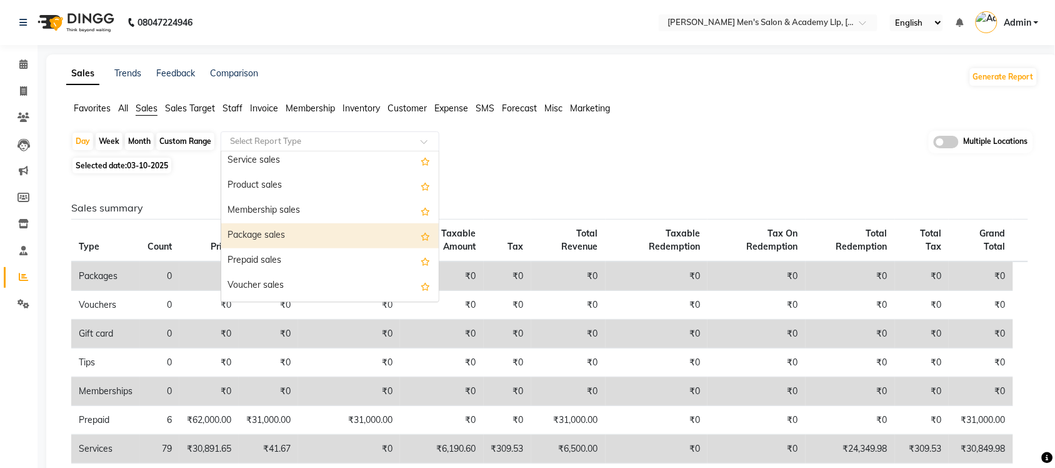
click at [306, 229] on div "Package sales" at bounding box center [330, 235] width 218 height 25
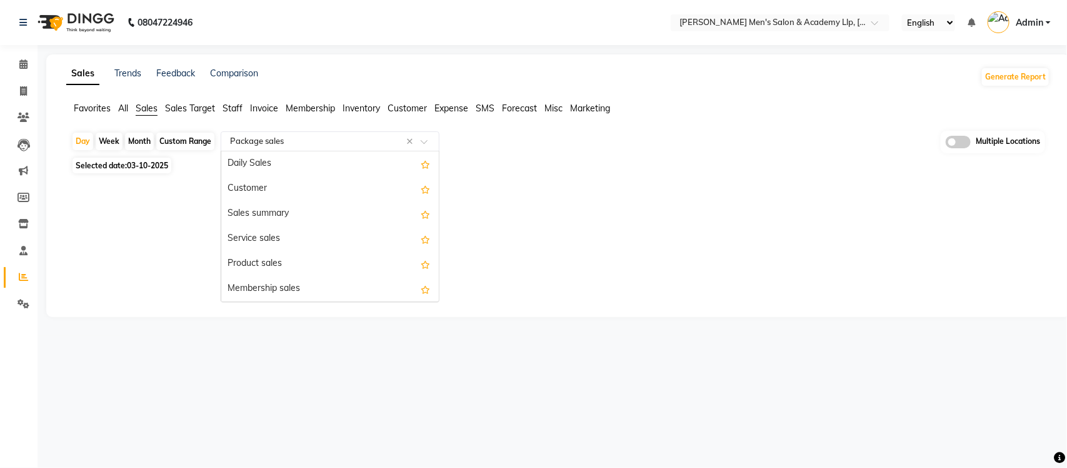
click at [335, 135] on input "text" at bounding box center [318, 141] width 180 height 13
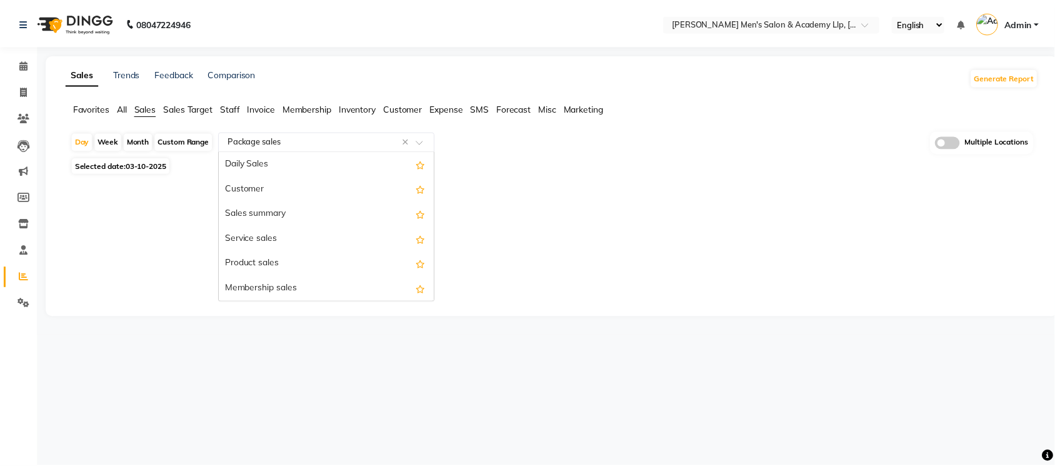
scroll to position [150, 0]
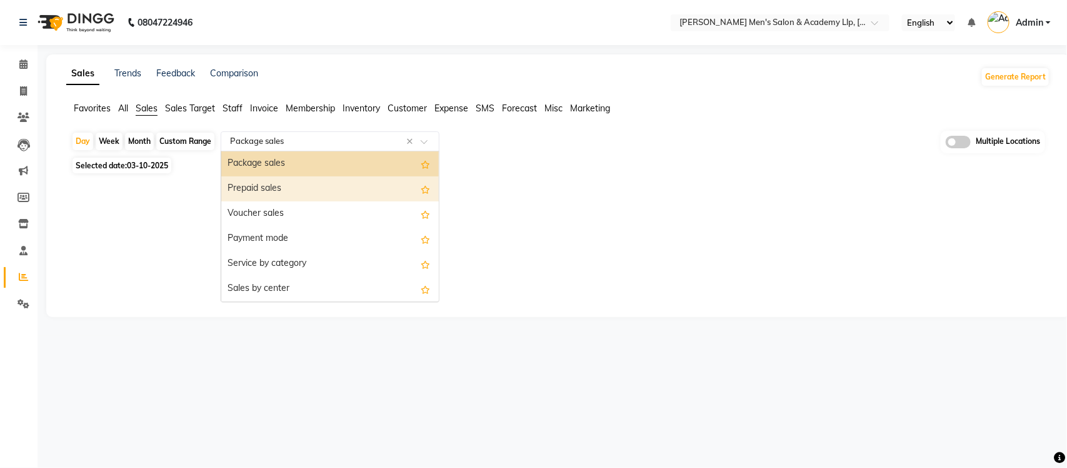
click at [311, 178] on div "Prepaid sales" at bounding box center [330, 188] width 218 height 25
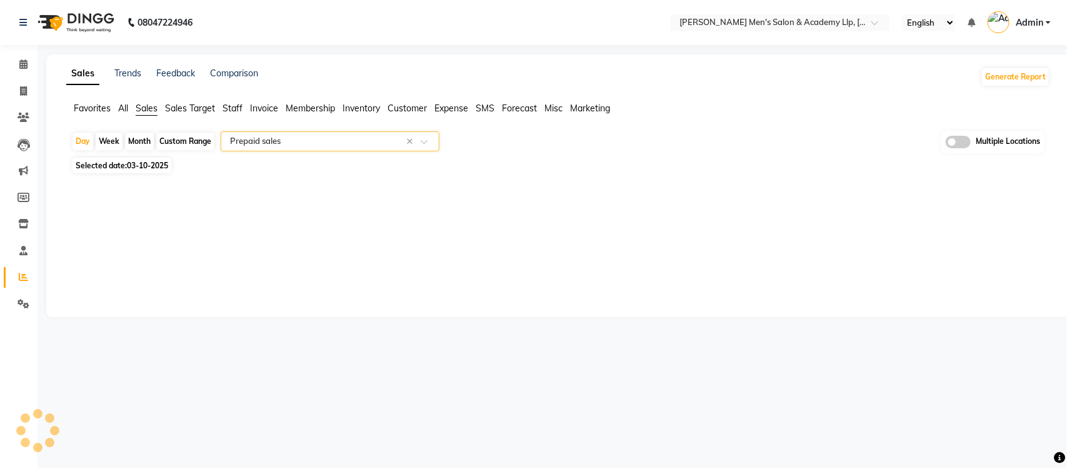
select select "full_report"
select select "csv"
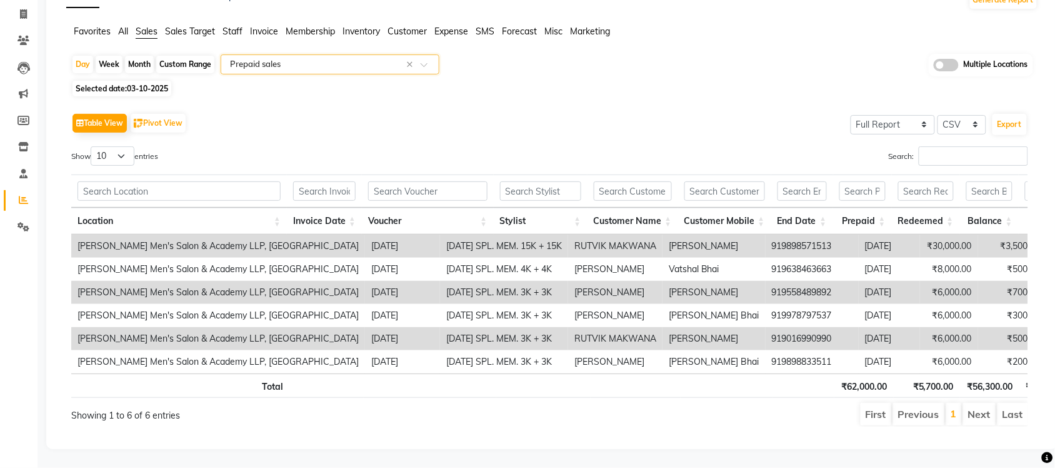
scroll to position [0, 145]
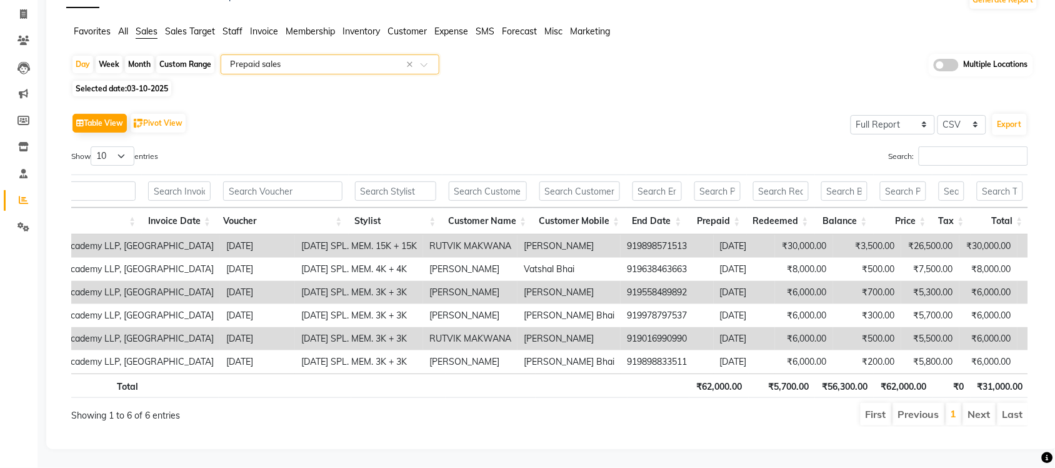
click at [294, 58] on input "text" at bounding box center [318, 64] width 180 height 13
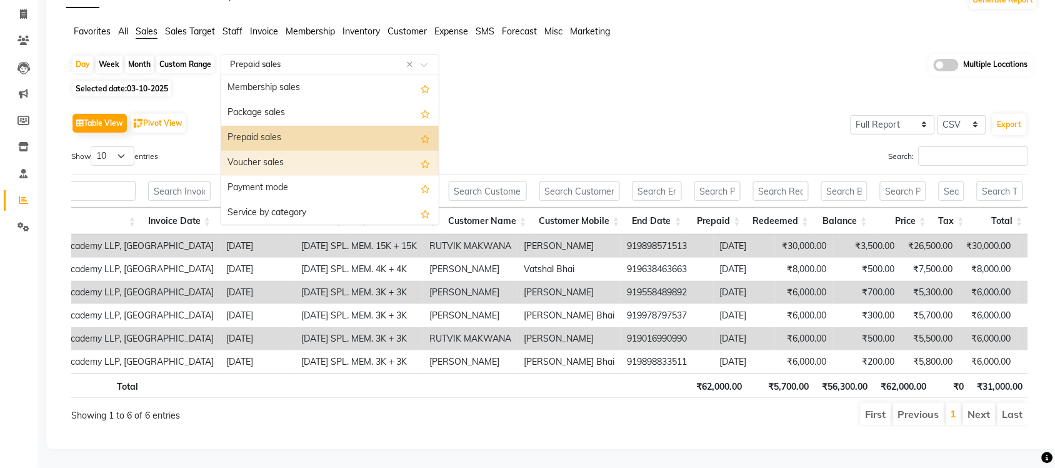
scroll to position [97, 0]
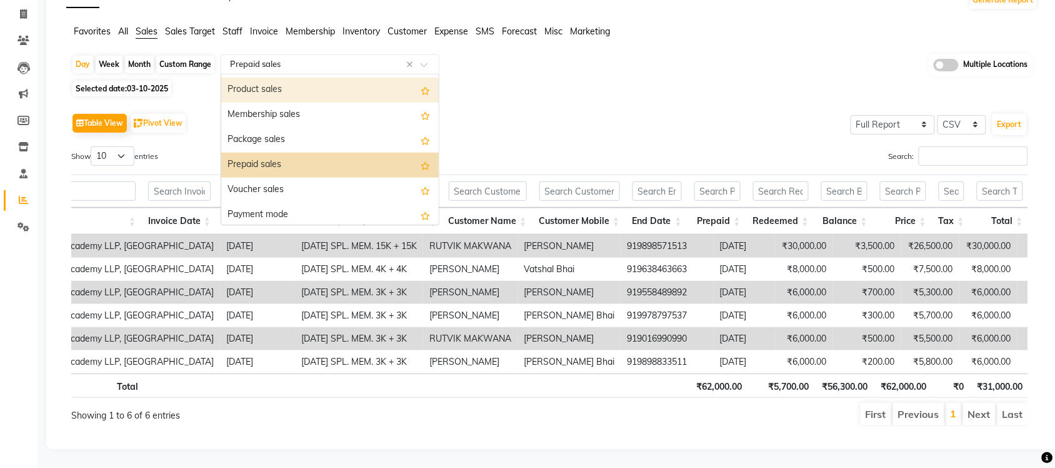
click at [304, 78] on div "Product sales" at bounding box center [330, 90] width 218 height 25
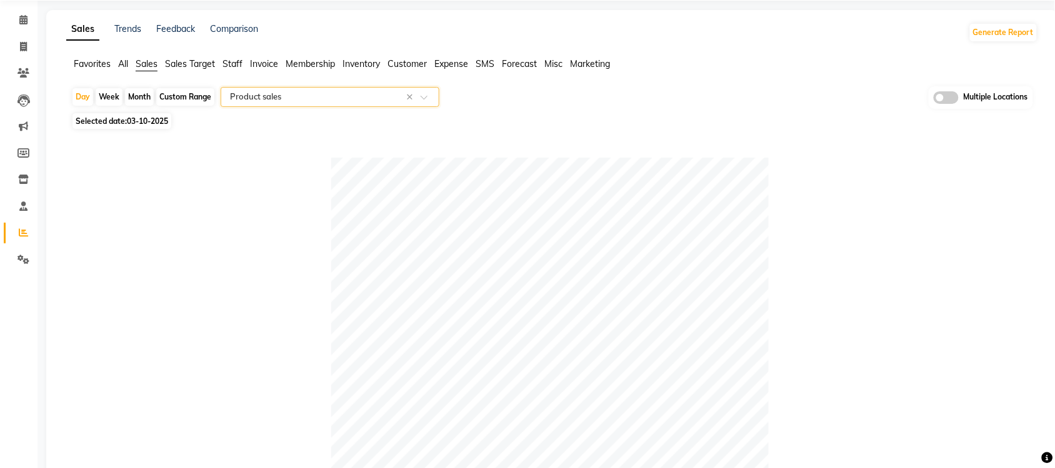
scroll to position [4, 0]
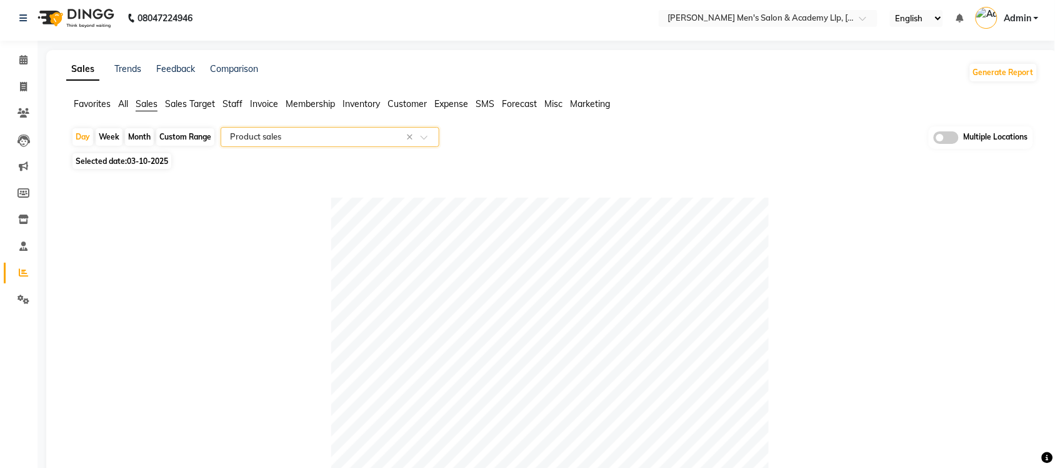
click at [460, 101] on span "Expense" at bounding box center [452, 103] width 34 height 11
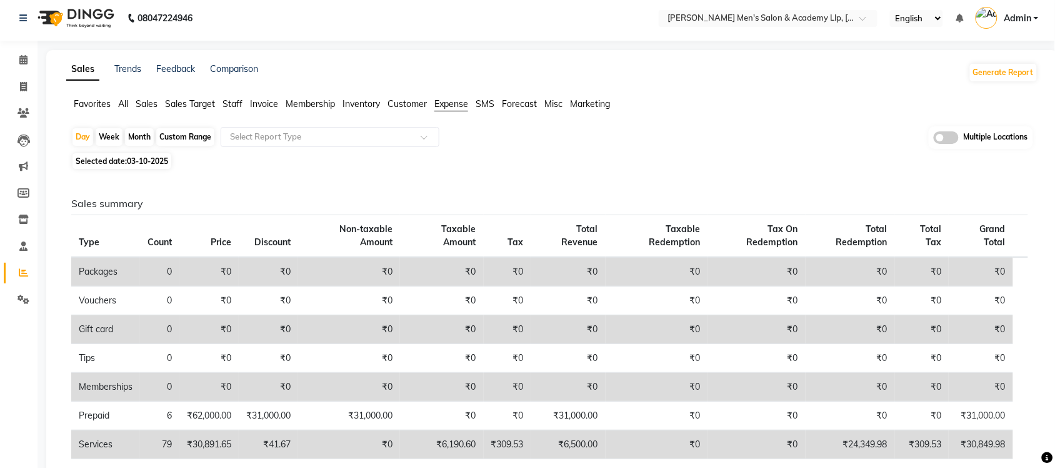
click at [361, 126] on div "Day Week Month Custom Range Select Report Type Multiple Locations" at bounding box center [552, 137] width 962 height 23
click at [148, 102] on span "Sales" at bounding box center [147, 103] width 22 height 11
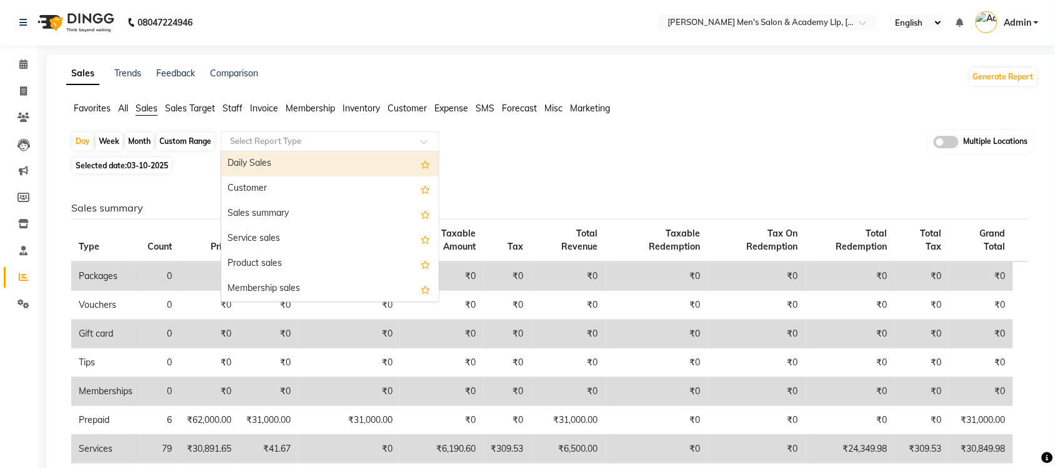
click at [294, 144] on input "text" at bounding box center [318, 141] width 180 height 13
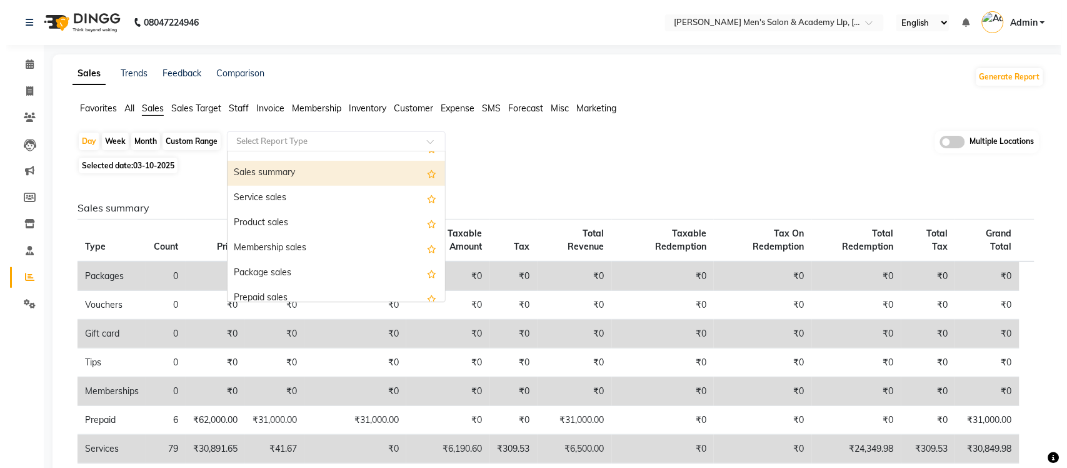
scroll to position [78, 0]
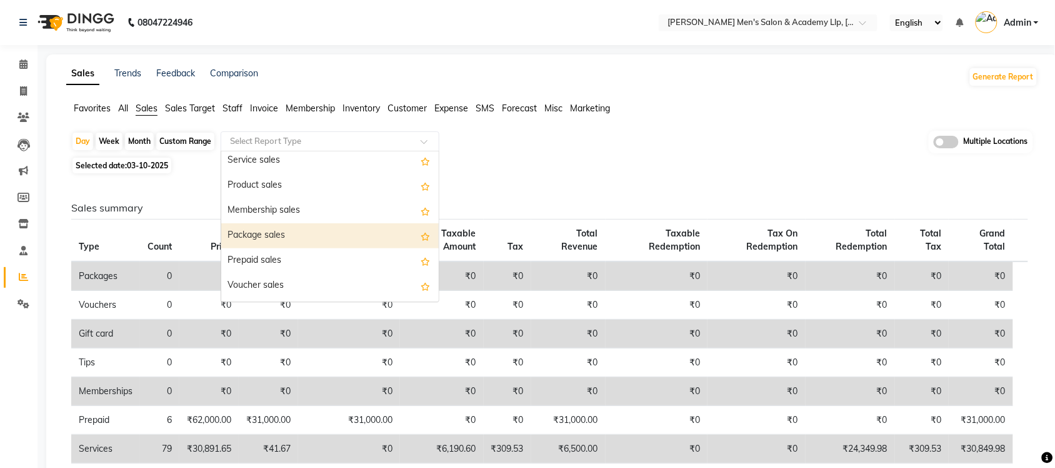
click at [319, 223] on div "Package sales" at bounding box center [330, 235] width 218 height 25
select select "full_report"
select select "csv"
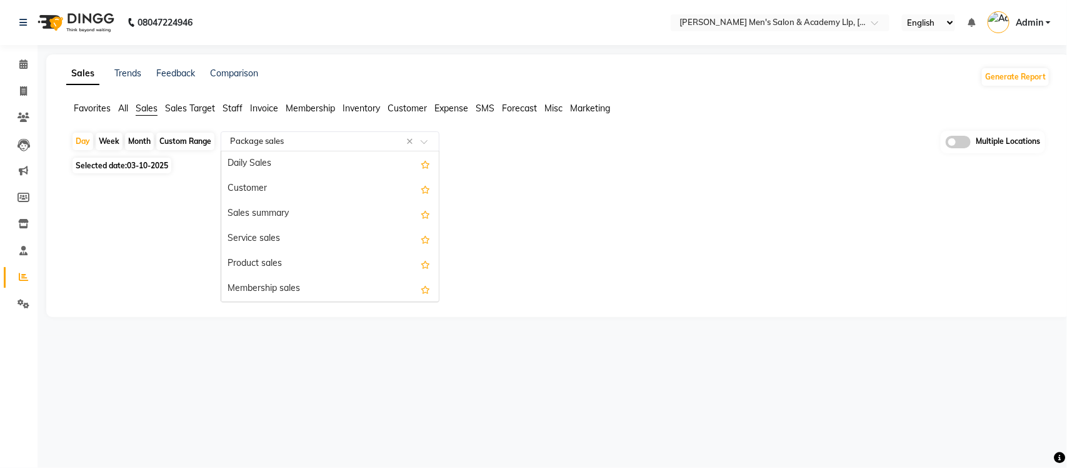
click at [348, 148] on div "Select Report Type × Package sales ×" at bounding box center [330, 141] width 219 height 20
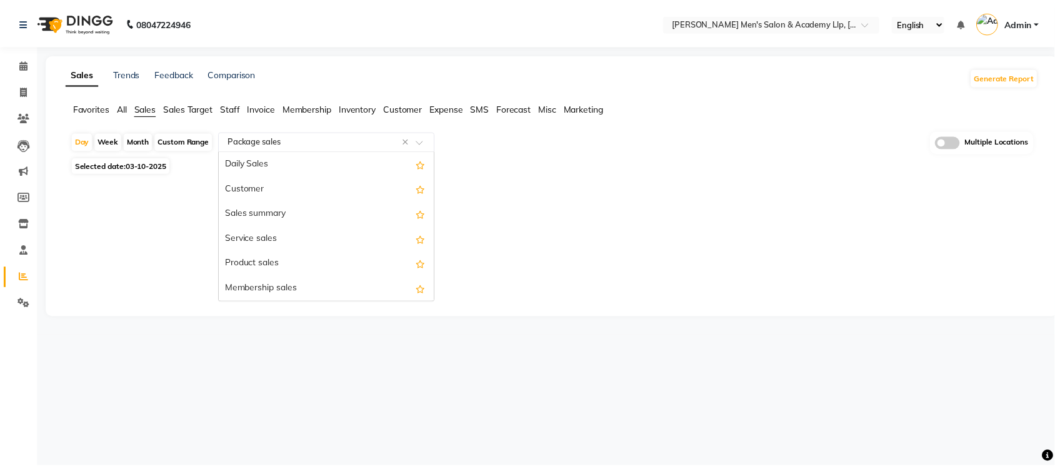
scroll to position [150, 0]
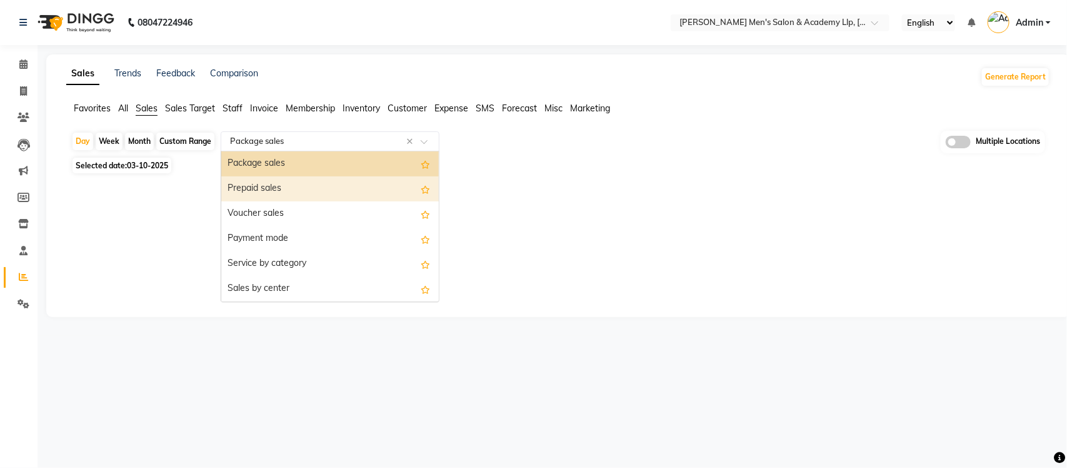
click at [334, 185] on div "Prepaid sales" at bounding box center [330, 188] width 218 height 25
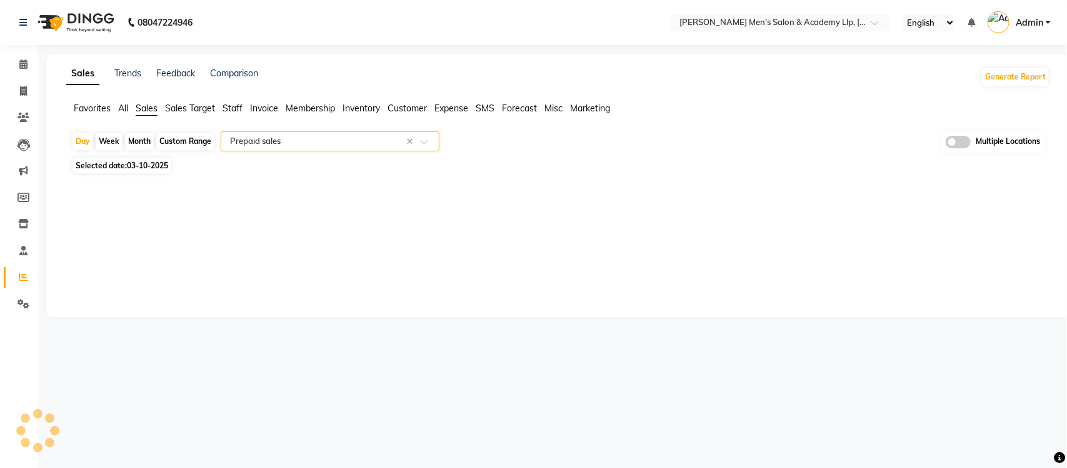
select select "full_report"
select select "csv"
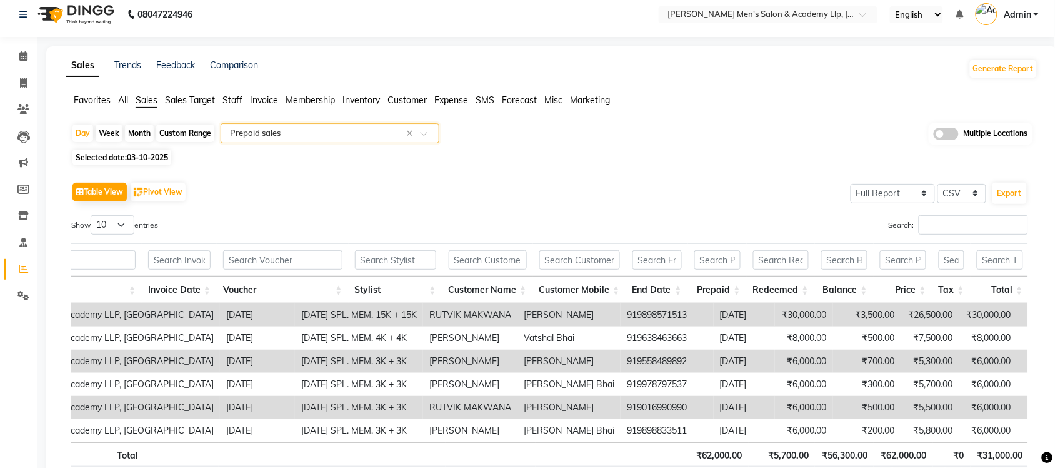
scroll to position [0, 0]
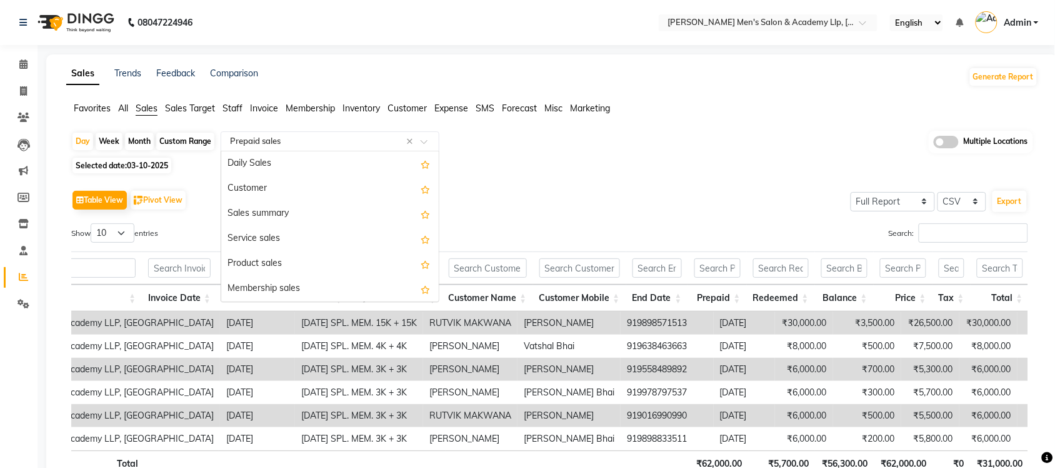
click at [322, 142] on input "text" at bounding box center [318, 141] width 180 height 13
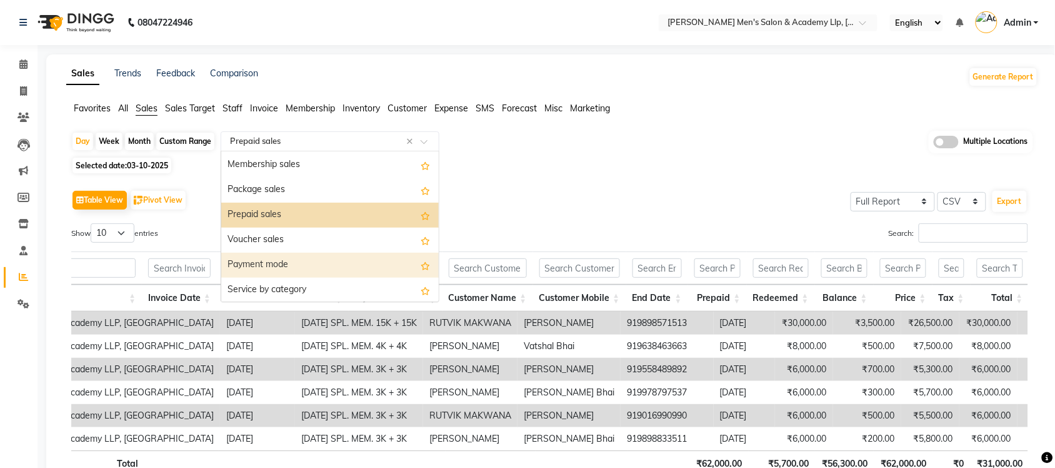
scroll to position [97, 0]
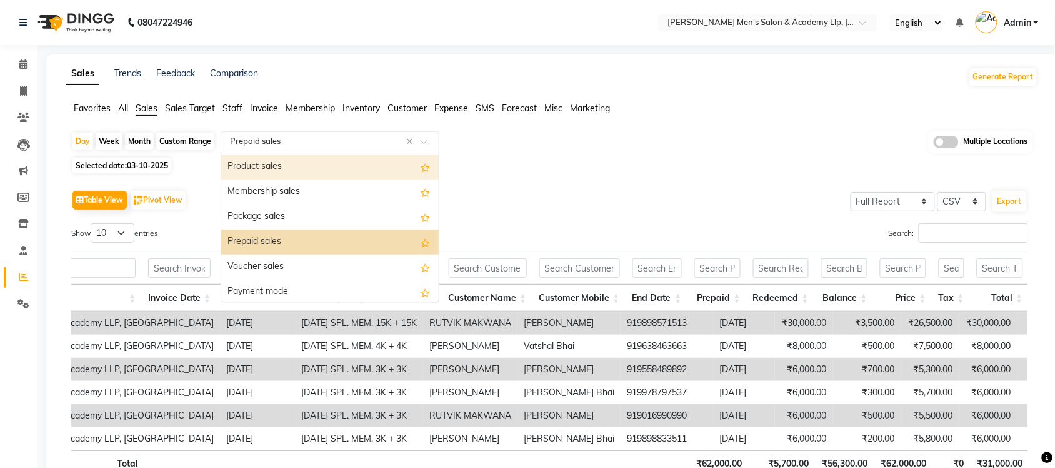
click at [301, 160] on div "Product sales" at bounding box center [330, 166] width 218 height 25
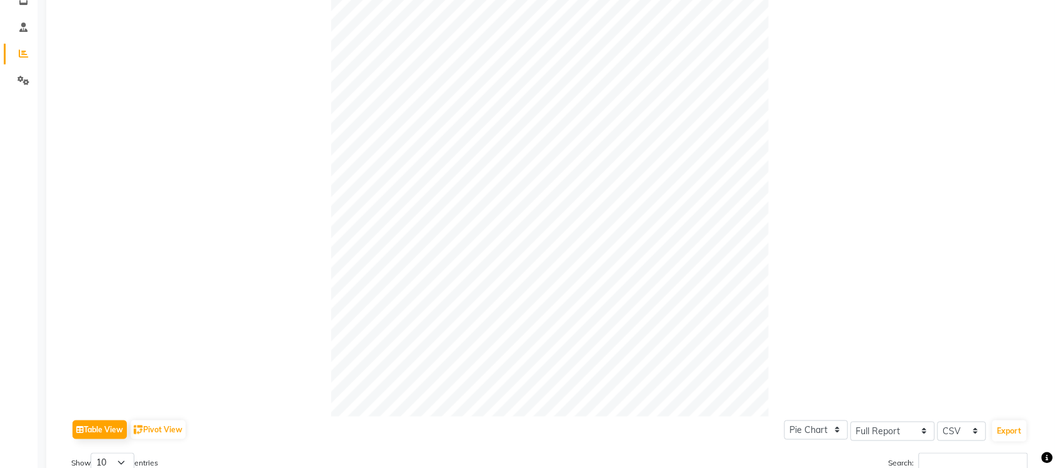
scroll to position [0, 0]
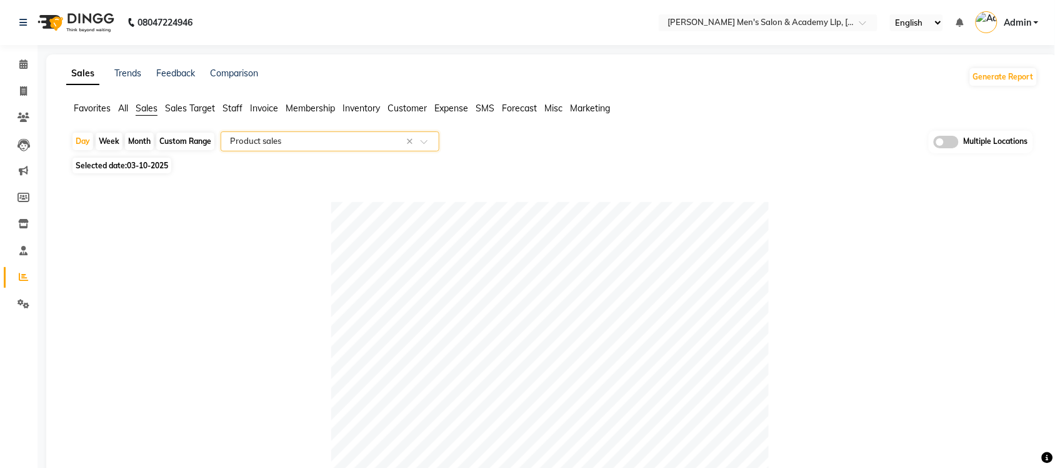
click at [465, 108] on span "Expense" at bounding box center [452, 108] width 34 height 11
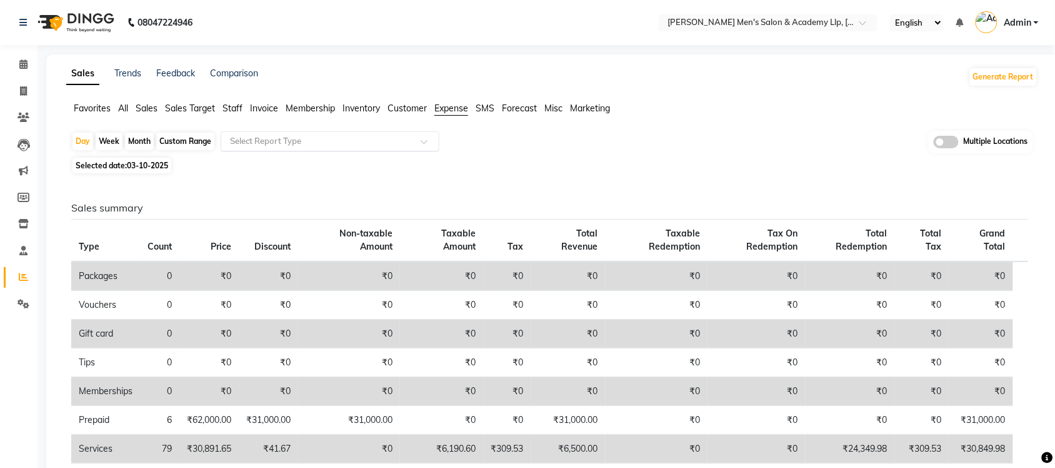
click at [369, 136] on input "text" at bounding box center [318, 141] width 180 height 13
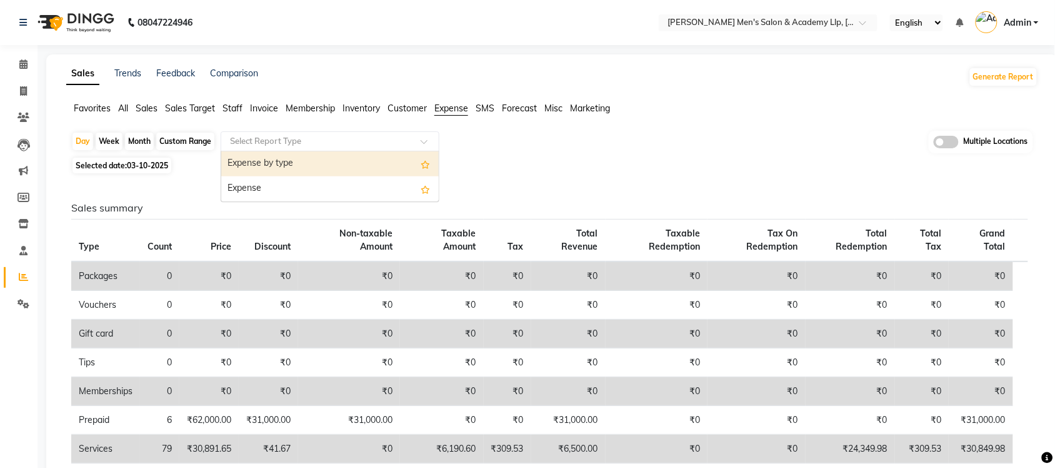
click at [353, 161] on div "Expense by type" at bounding box center [330, 163] width 218 height 25
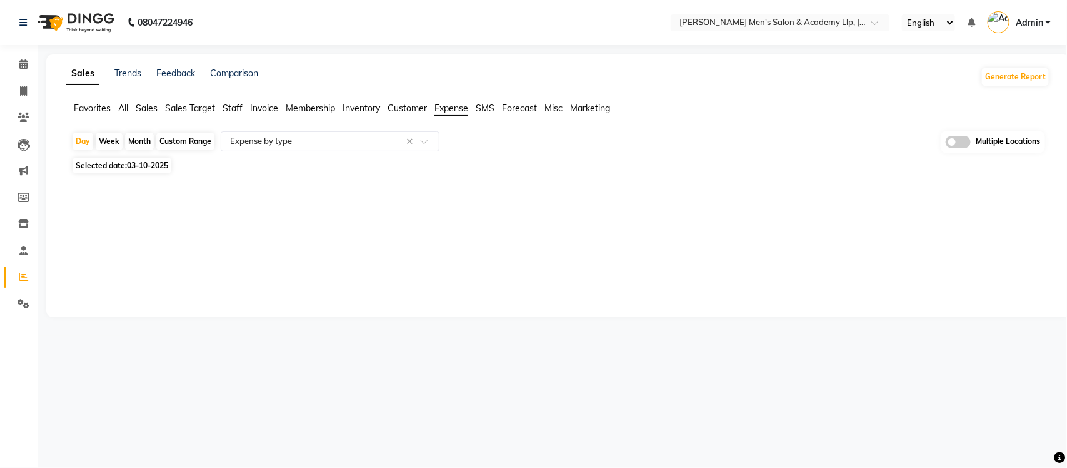
click at [128, 103] on span "All" at bounding box center [123, 108] width 10 height 11
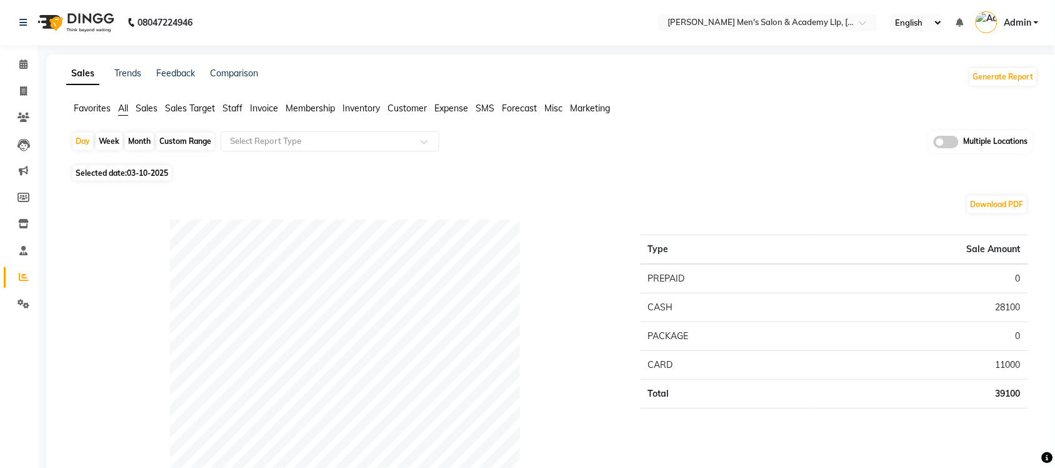
click at [121, 113] on span "All" at bounding box center [123, 108] width 10 height 11
click at [176, 143] on div "Custom Range" at bounding box center [185, 142] width 58 height 18
select select "10"
select select "2025"
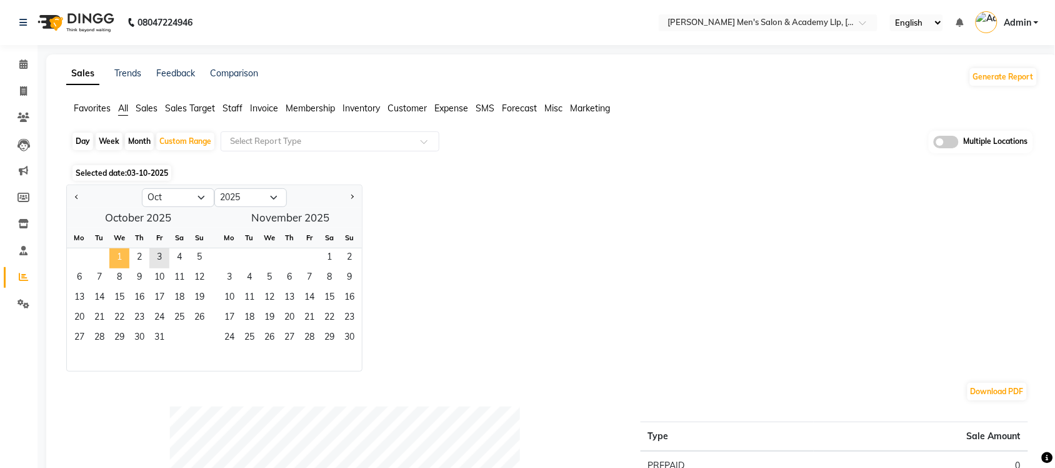
click at [118, 263] on span "1" at bounding box center [119, 258] width 20 height 20
click at [151, 266] on span "3" at bounding box center [159, 258] width 20 height 20
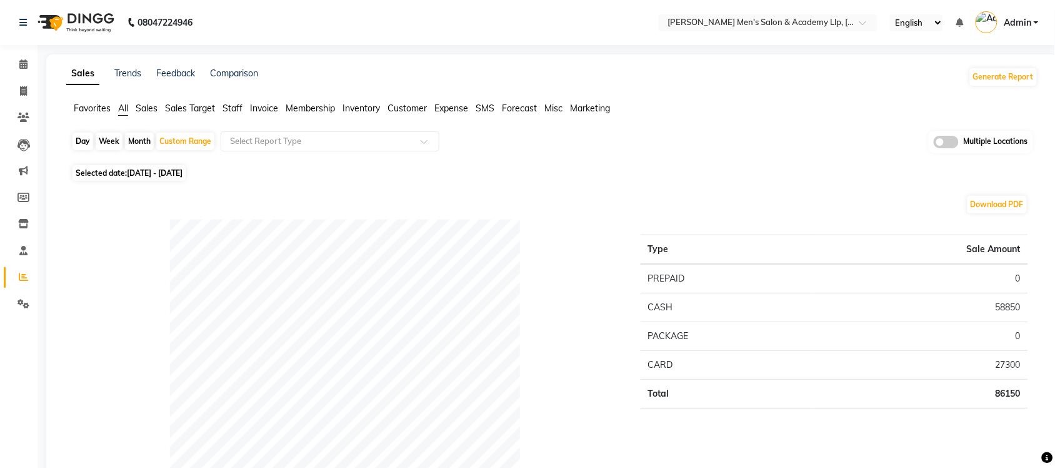
click at [766, 11] on nav "08047224946 Select Location × [PERSON_NAME] Men's [GEOGRAPHIC_DATA] English ENG…" at bounding box center [527, 22] width 1055 height 45
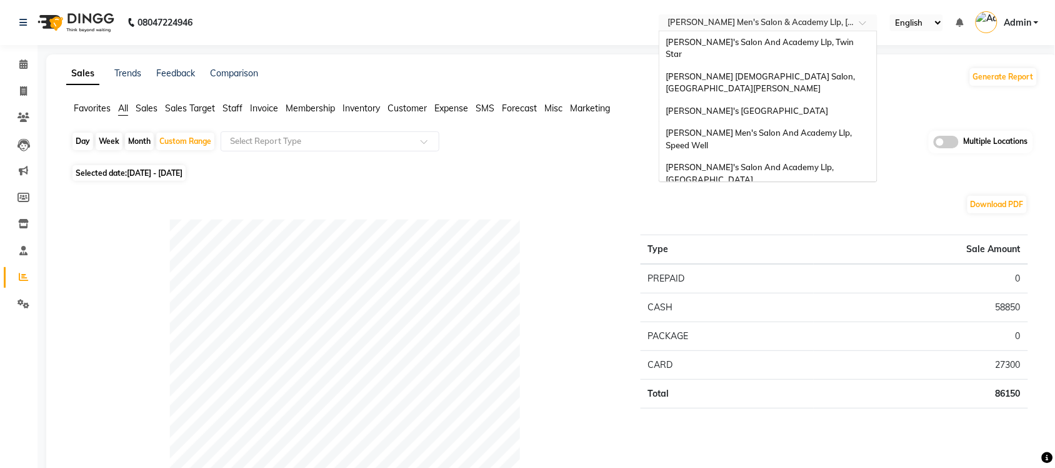
click at [766, 19] on input "text" at bounding box center [755, 24] width 181 height 13
click at [773, 71] on span "[PERSON_NAME] [DEMOGRAPHIC_DATA] Salon, [GEOGRAPHIC_DATA][PERSON_NAME]" at bounding box center [761, 82] width 191 height 23
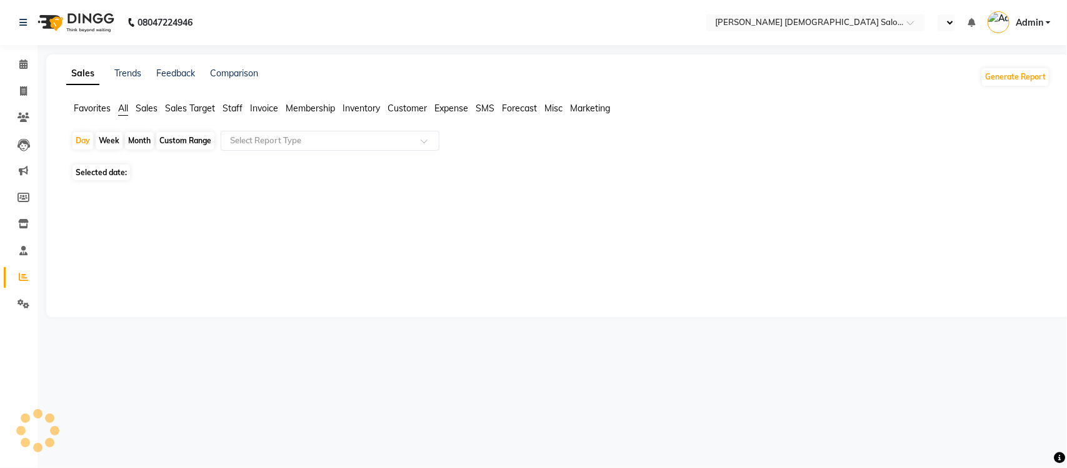
select select "en"
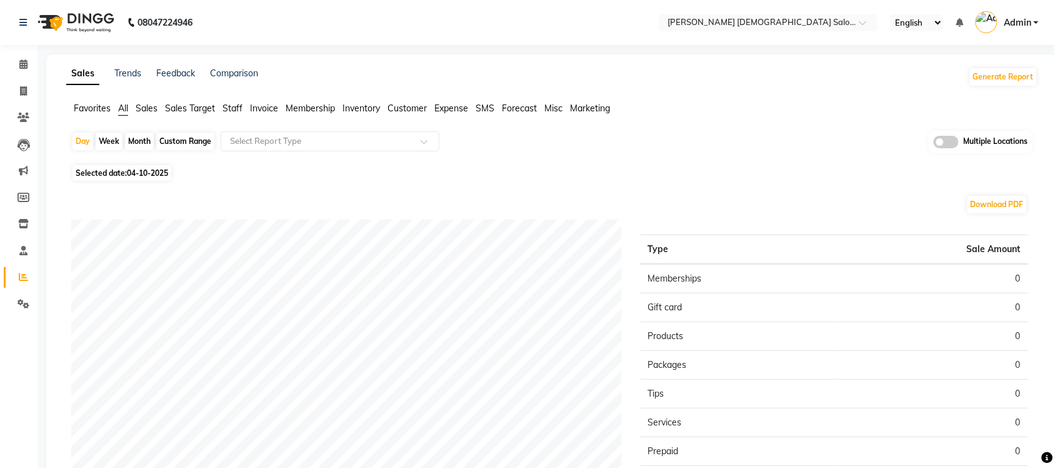
click at [144, 110] on span "Sales" at bounding box center [147, 108] width 22 height 11
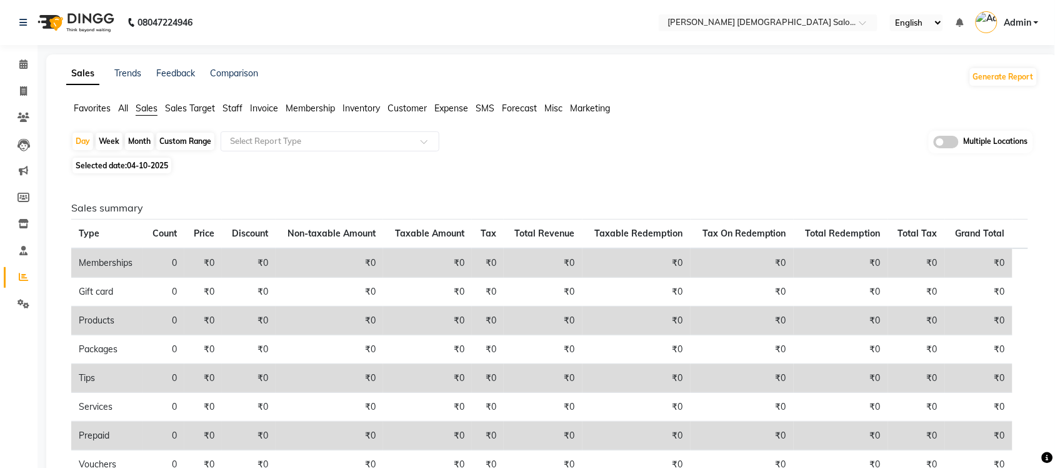
click at [186, 147] on div "Custom Range" at bounding box center [185, 142] width 58 height 18
select select "10"
select select "2025"
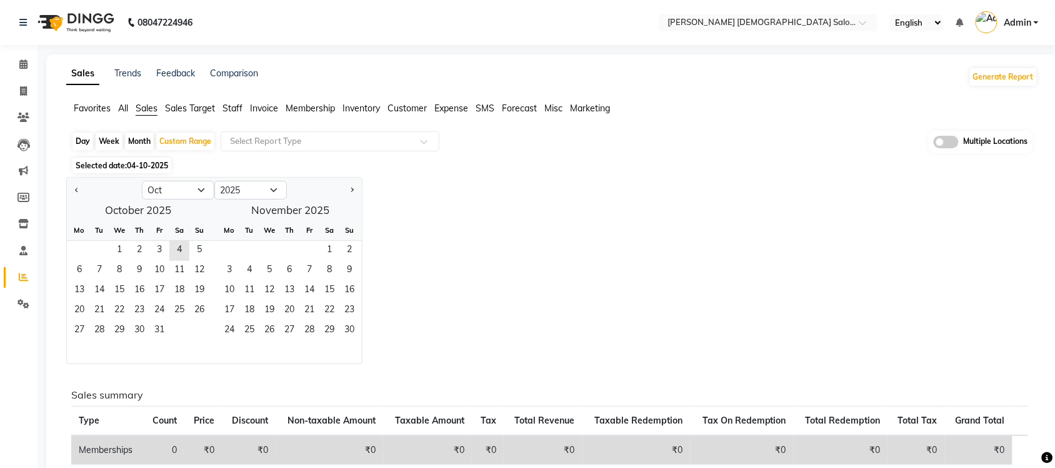
click at [79, 135] on div "Day" at bounding box center [83, 142] width 21 height 18
select select "10"
select select "2025"
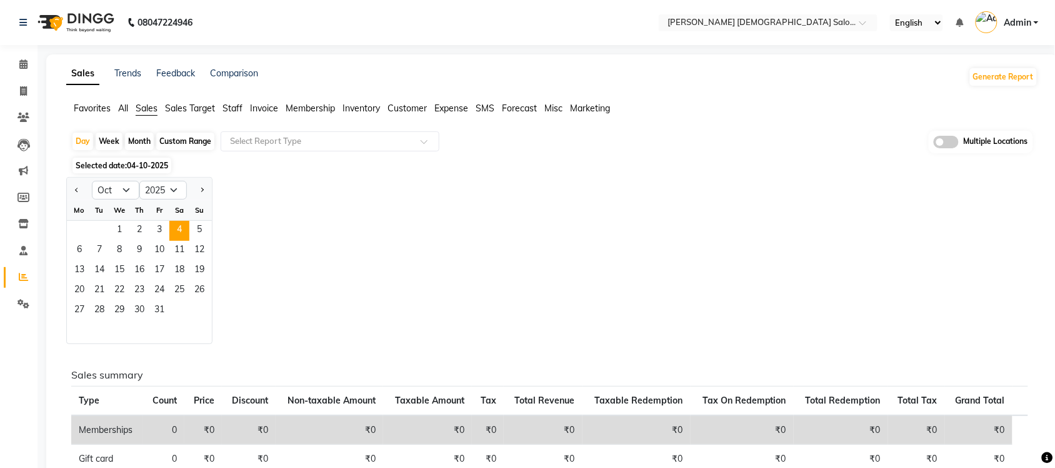
click at [114, 161] on span "Selected date: [DATE]" at bounding box center [122, 166] width 99 height 16
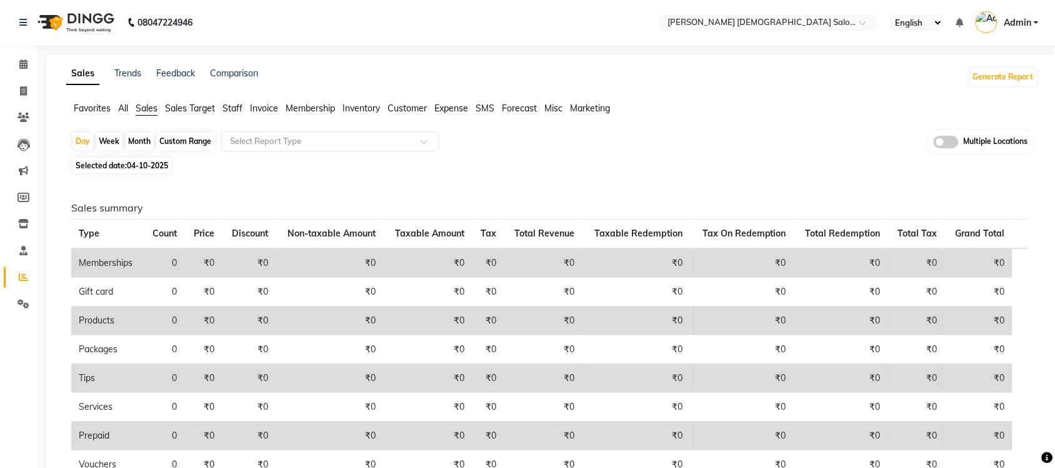
click at [134, 166] on span "04-10-2025" at bounding box center [147, 165] width 41 height 9
select select "10"
select select "2025"
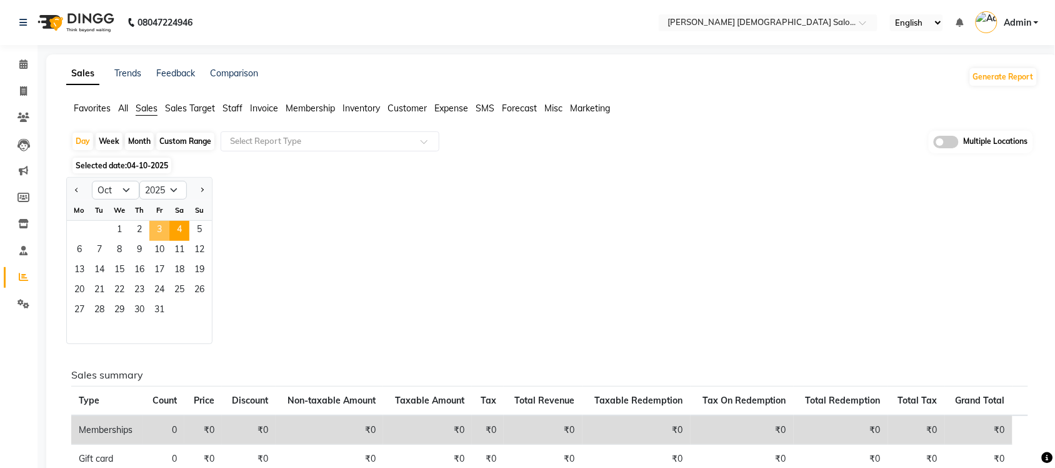
click at [159, 234] on span "3" at bounding box center [159, 231] width 20 height 20
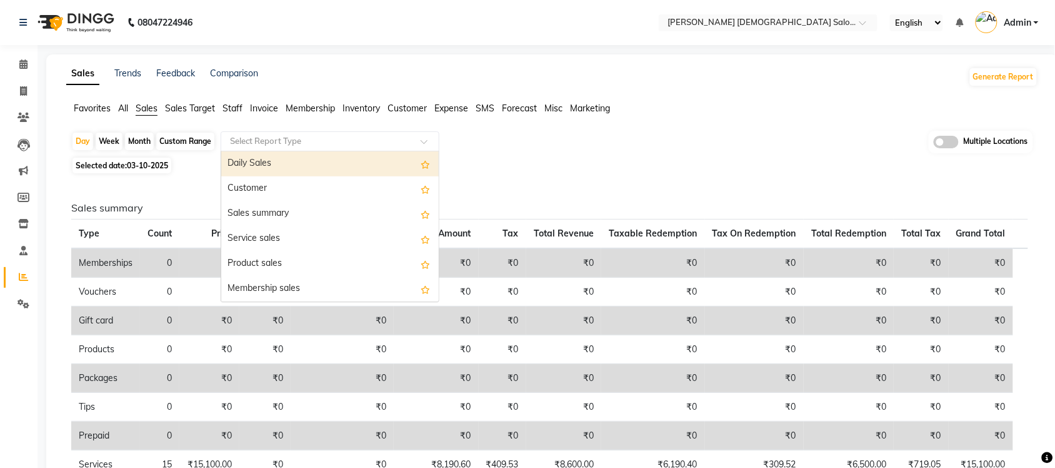
click at [266, 147] on input "text" at bounding box center [318, 141] width 180 height 13
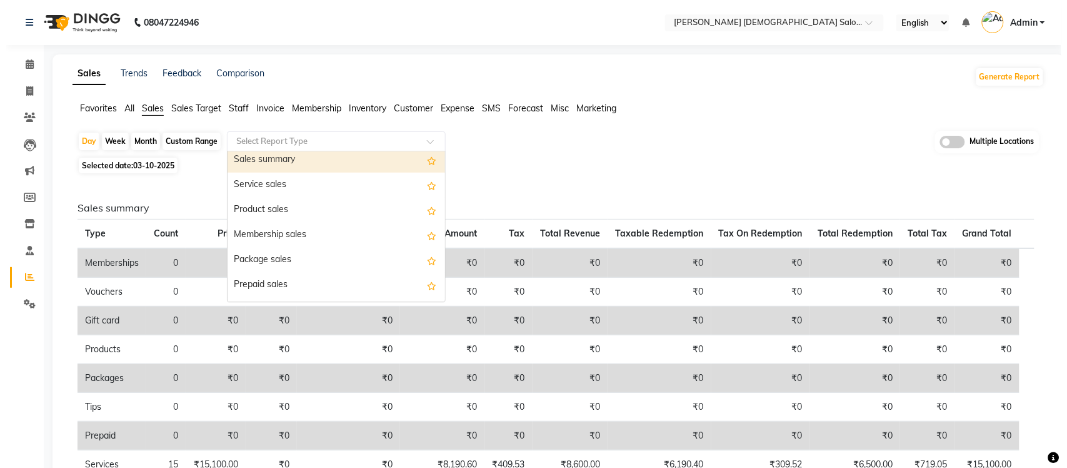
scroll to position [78, 0]
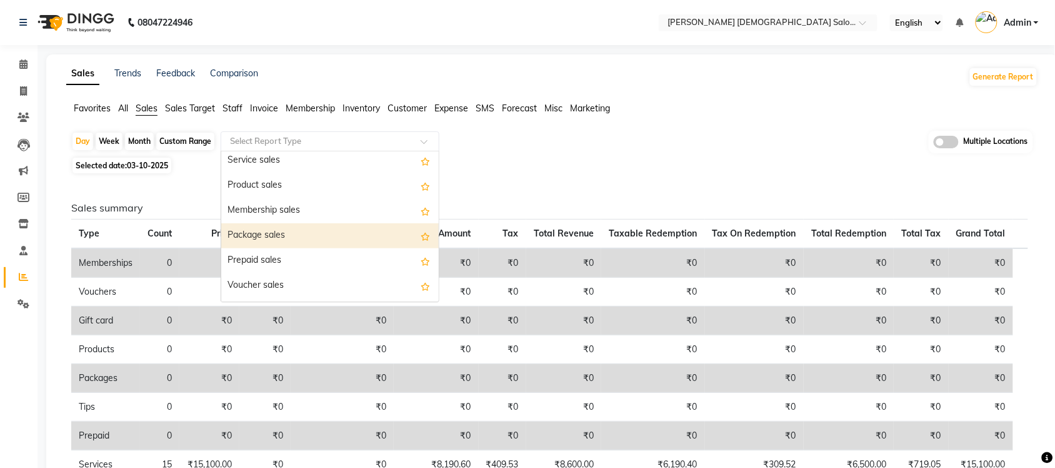
click at [306, 227] on div "Package sales" at bounding box center [330, 235] width 218 height 25
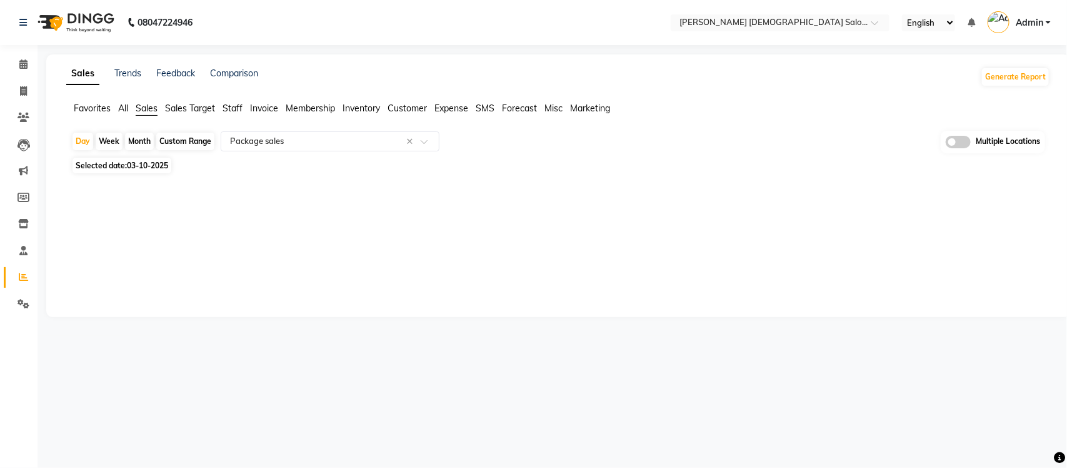
click at [448, 207] on div "Sales Trends Feedback Comparison Generate Report Favorites All Sales Sales Targ…" at bounding box center [558, 185] width 1024 height 263
click at [374, 143] on input "text" at bounding box center [318, 141] width 180 height 13
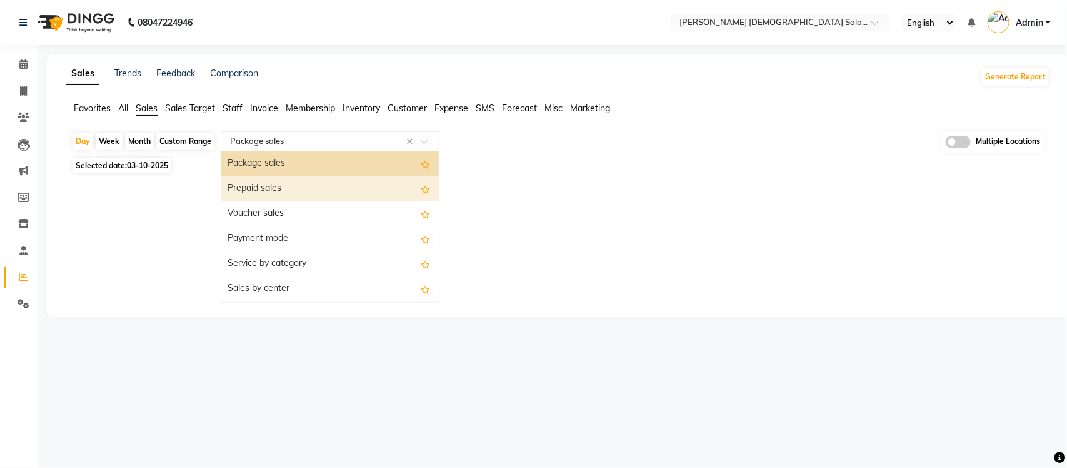
click at [339, 189] on div "Prepaid sales" at bounding box center [330, 188] width 218 height 25
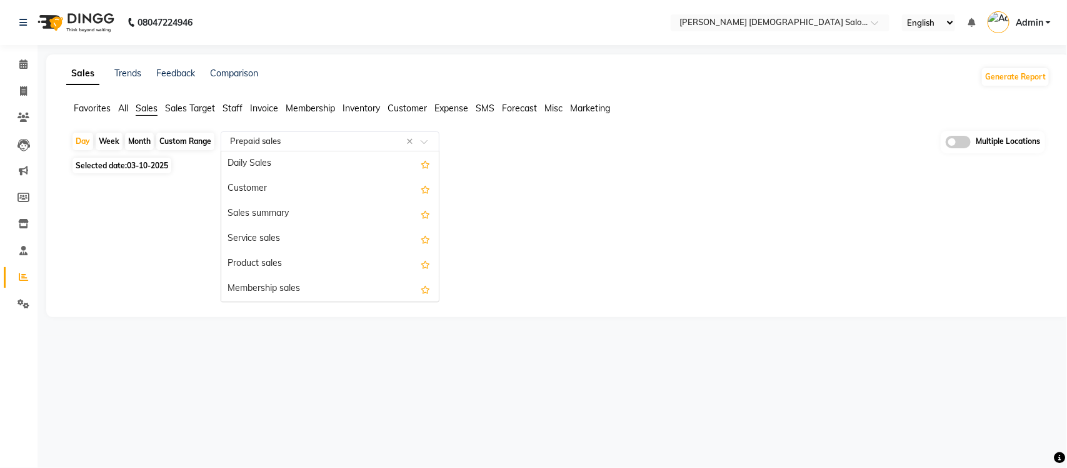
click at [351, 144] on input "text" at bounding box center [318, 141] width 180 height 13
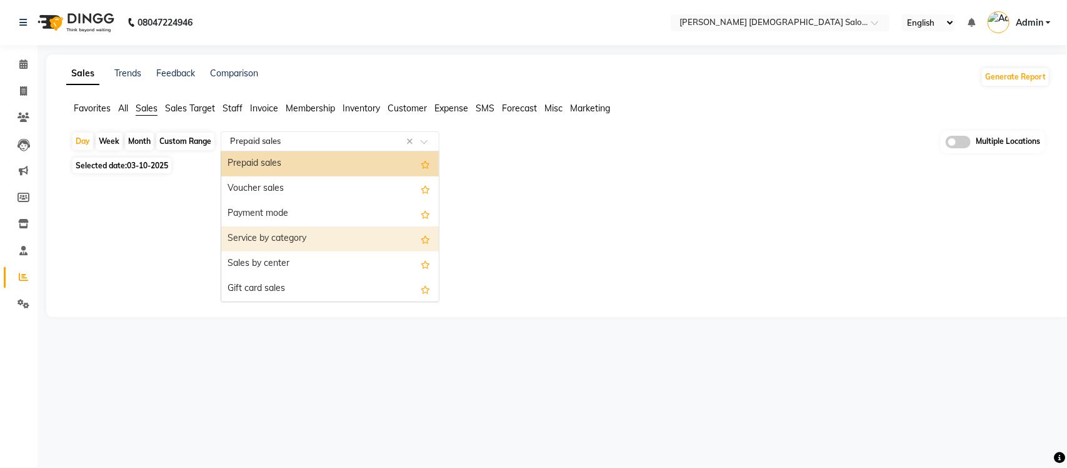
scroll to position [97, 0]
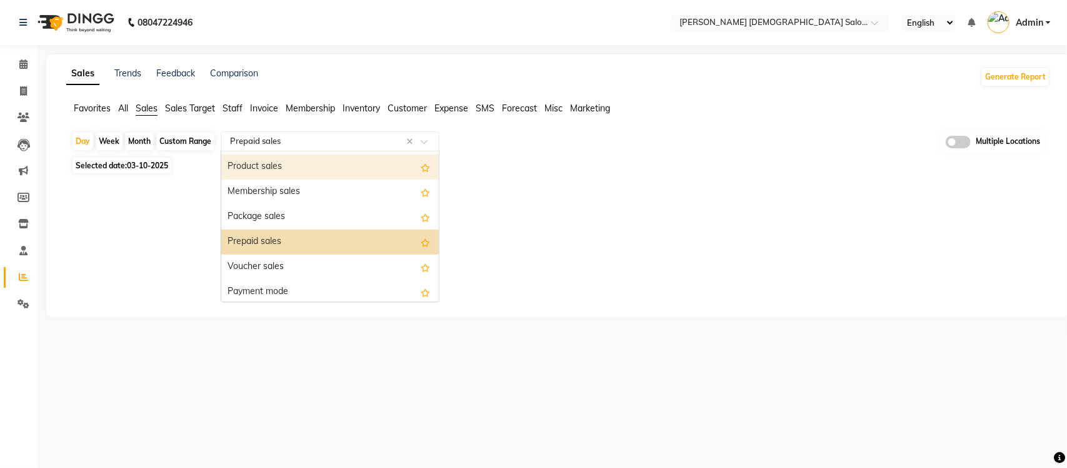
click at [310, 160] on div "Product sales" at bounding box center [330, 166] width 218 height 25
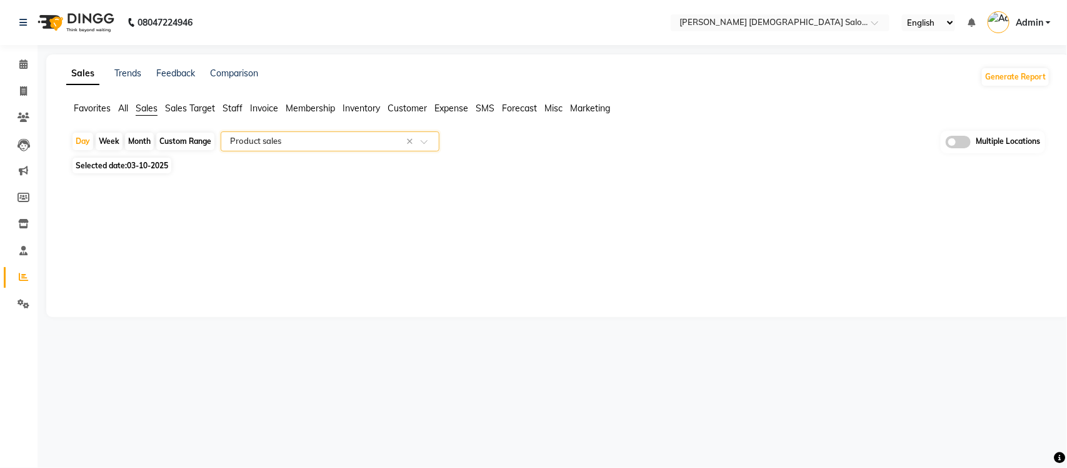
click at [529, 248] on div "Sales Trends Feedback Comparison Generate Report Favorites All Sales Sales Targ…" at bounding box center [558, 185] width 1024 height 263
click at [384, 141] on input "text" at bounding box center [318, 141] width 180 height 13
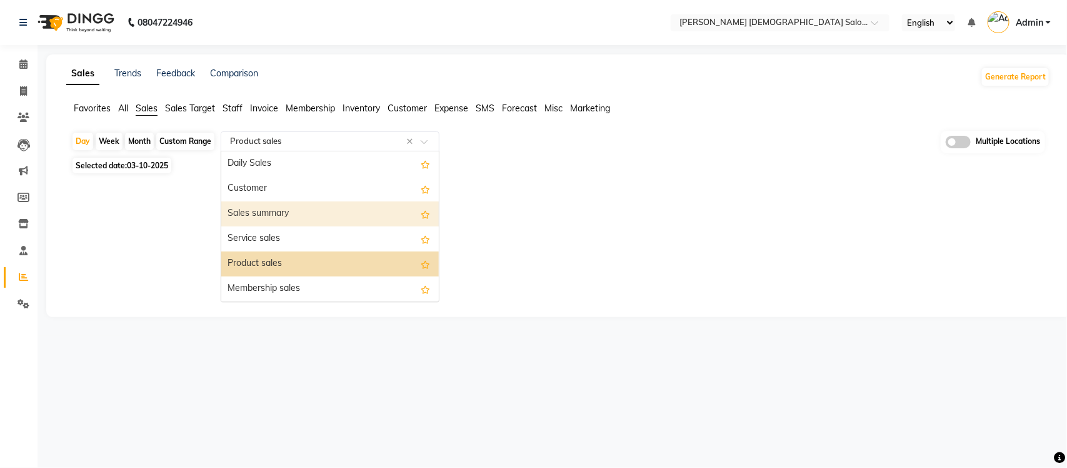
scroll to position [78, 0]
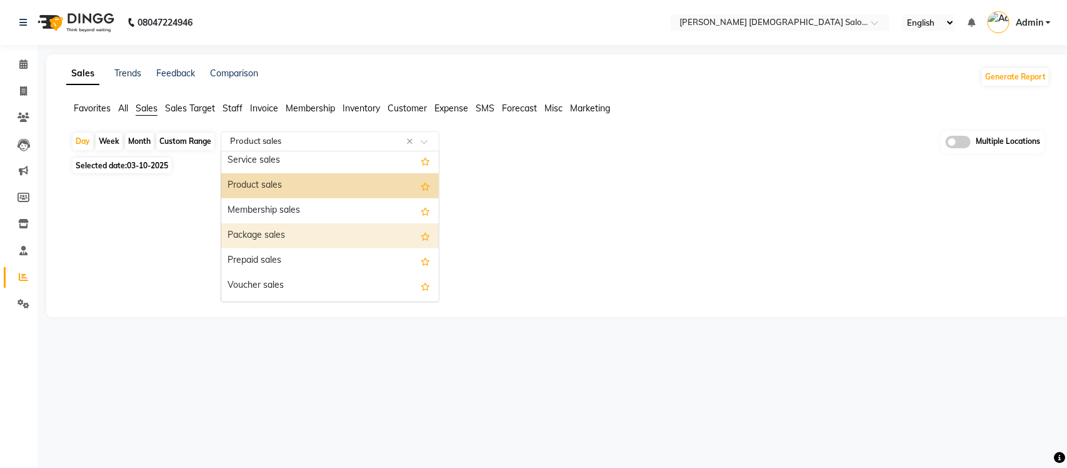
click at [323, 233] on div "Package sales" at bounding box center [330, 235] width 218 height 25
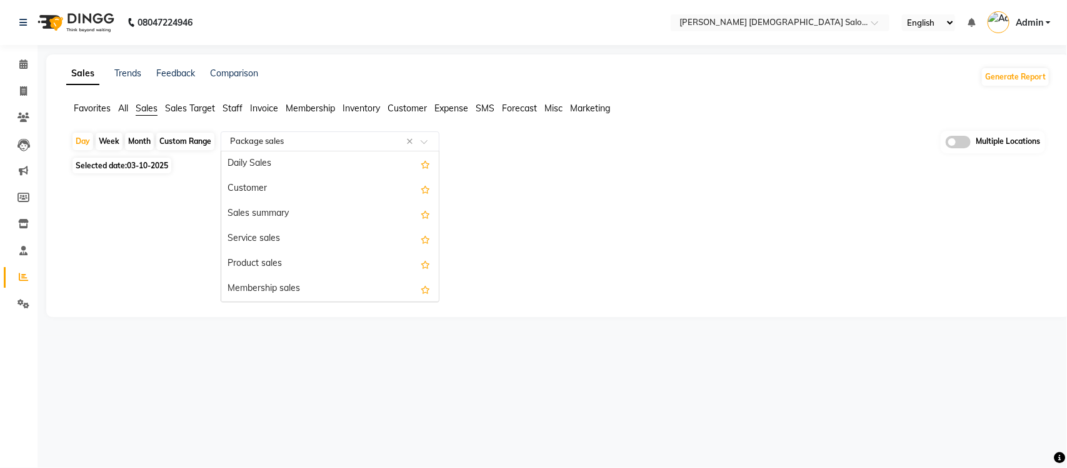
click at [353, 138] on input "text" at bounding box center [318, 141] width 180 height 13
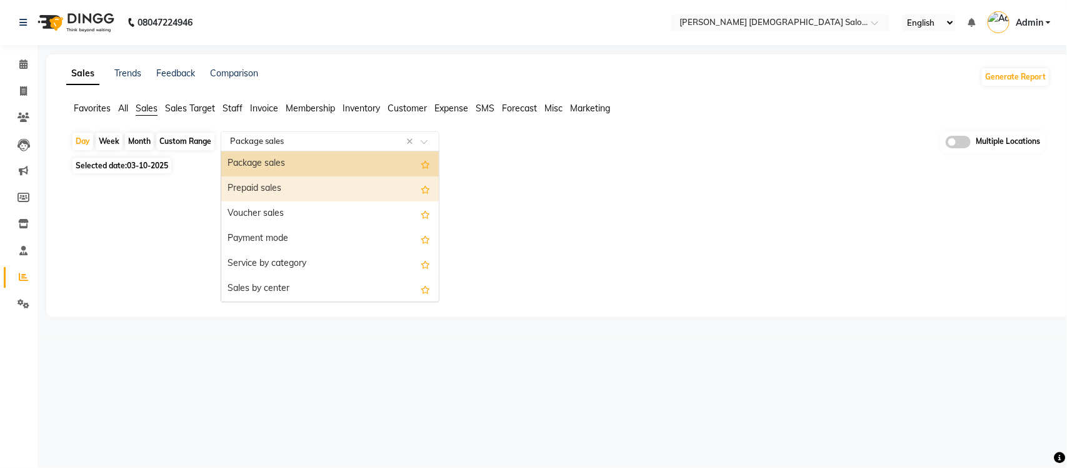
click at [338, 192] on div "Prepaid sales" at bounding box center [330, 188] width 218 height 25
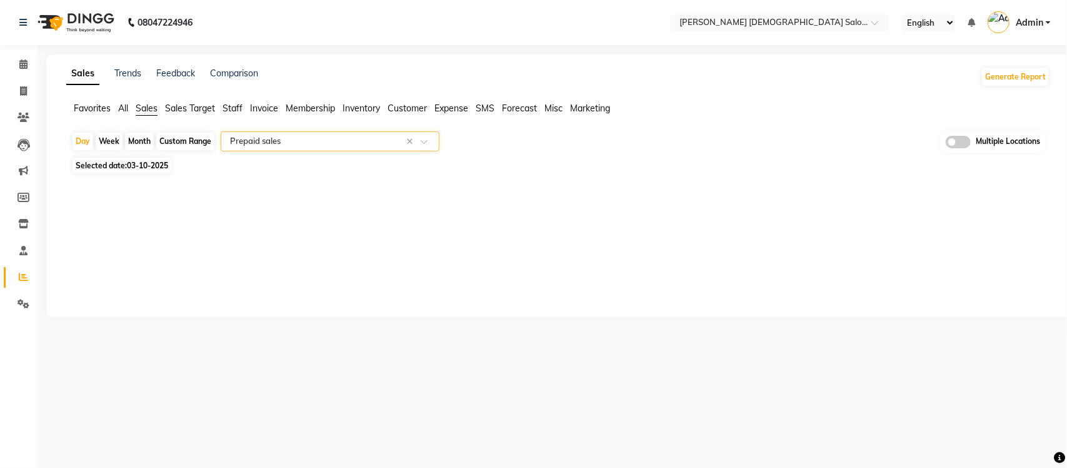
click at [346, 139] on input "text" at bounding box center [318, 141] width 180 height 13
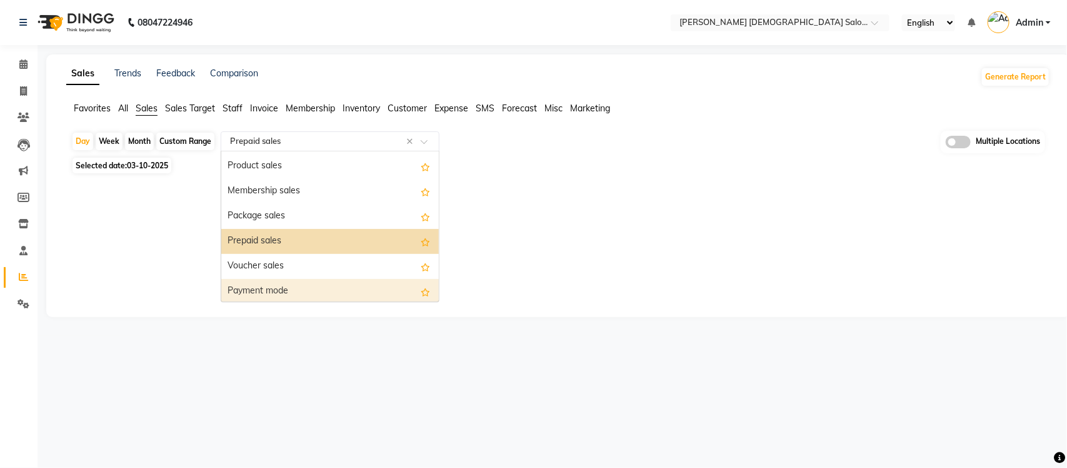
scroll to position [97, 0]
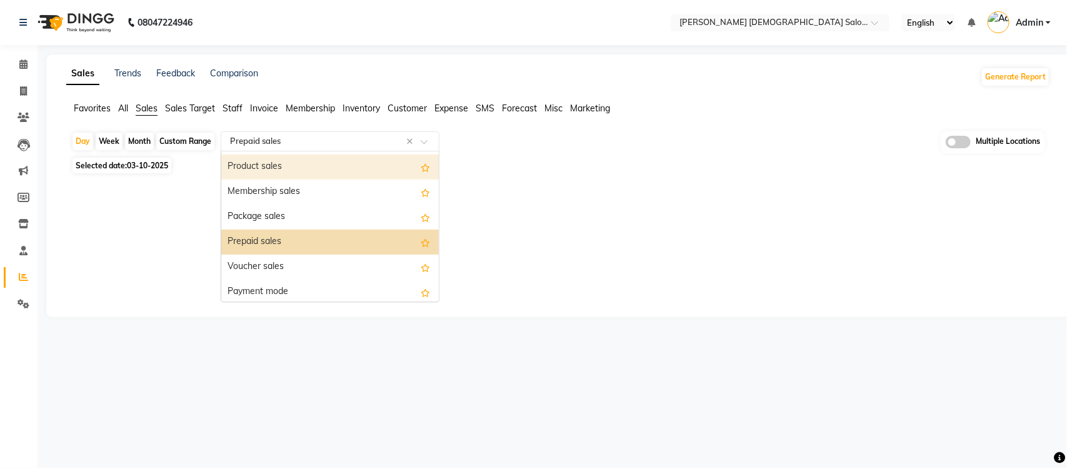
click at [313, 173] on div "Product sales" at bounding box center [330, 166] width 218 height 25
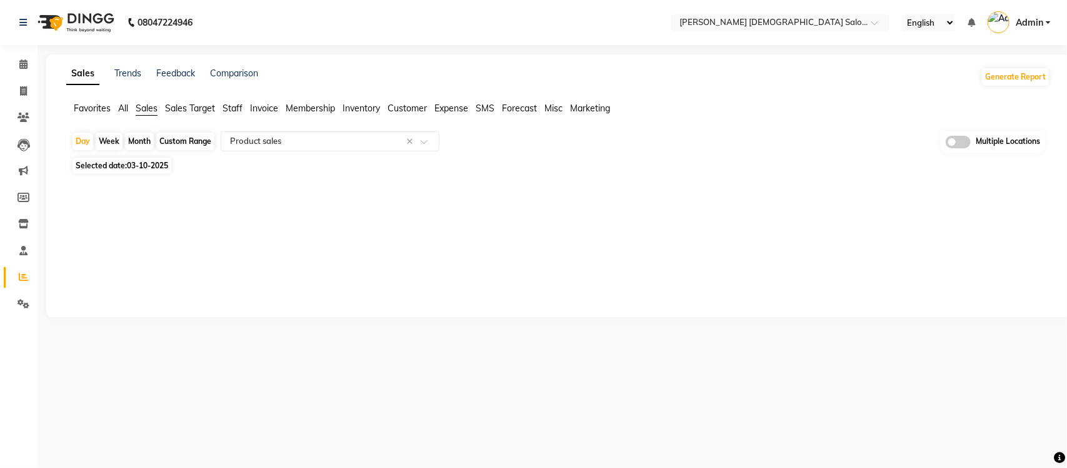
drag, startPoint x: 367, startPoint y: 208, endPoint x: 356, endPoint y: 170, distance: 39.0
click at [366, 208] on div "Sales Trends Feedback Comparison Generate Report Favorites All Sales Sales Targ…" at bounding box center [558, 185] width 1024 height 263
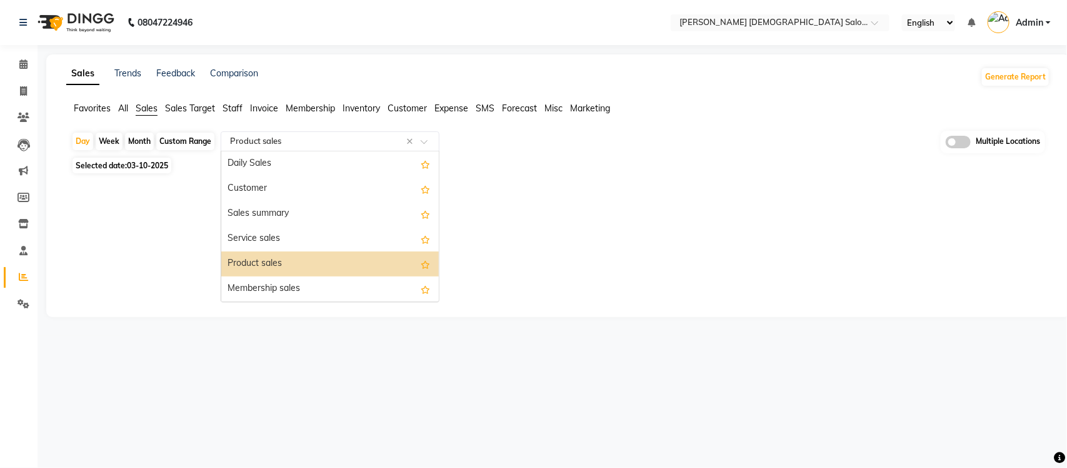
click at [349, 136] on input "text" at bounding box center [318, 141] width 180 height 13
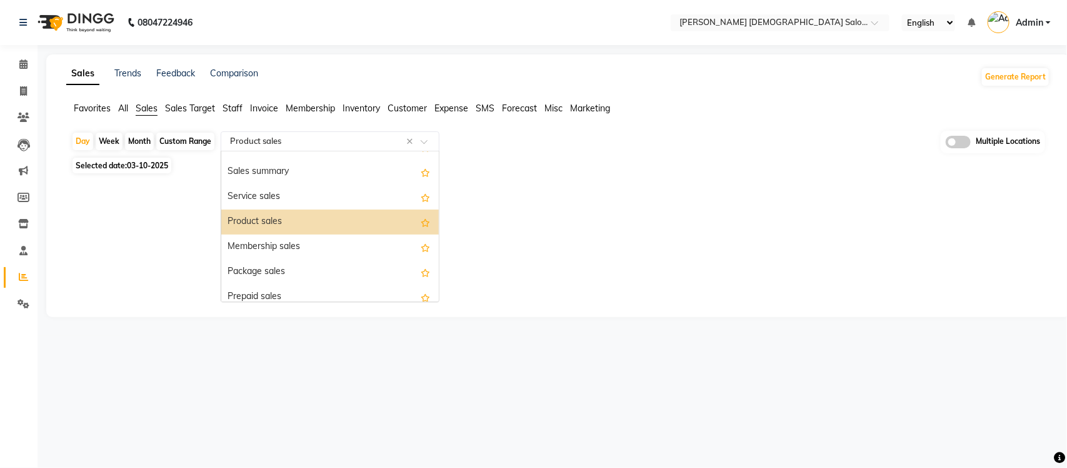
scroll to position [78, 0]
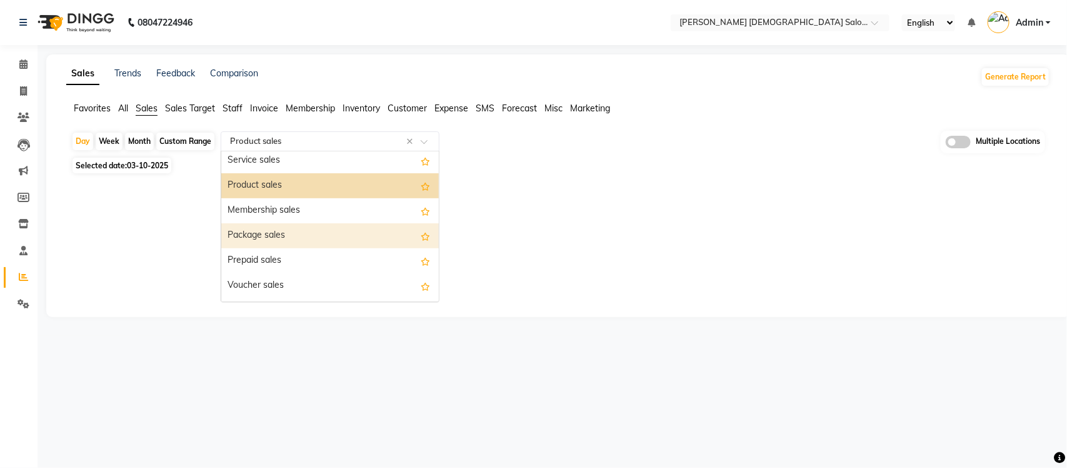
click at [318, 229] on div "Package sales" at bounding box center [330, 235] width 218 height 25
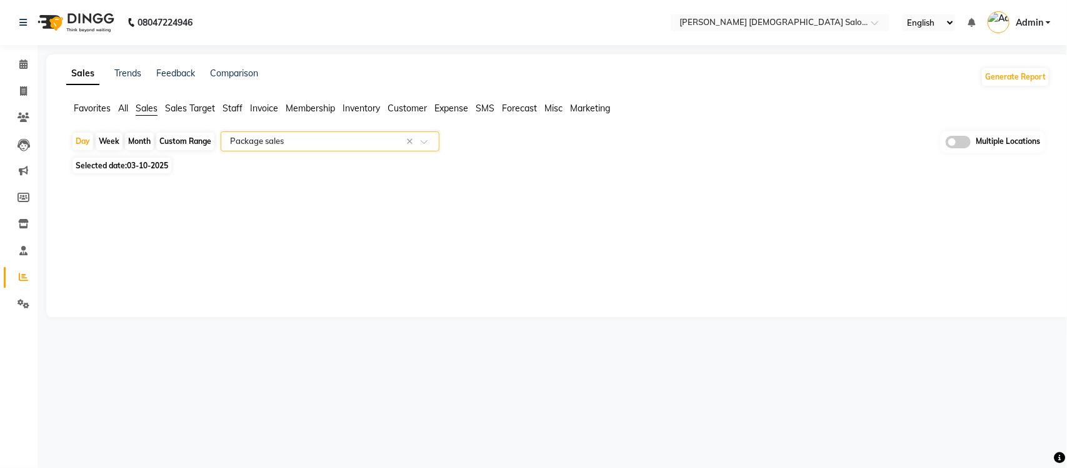
click at [343, 143] on input "text" at bounding box center [318, 141] width 180 height 13
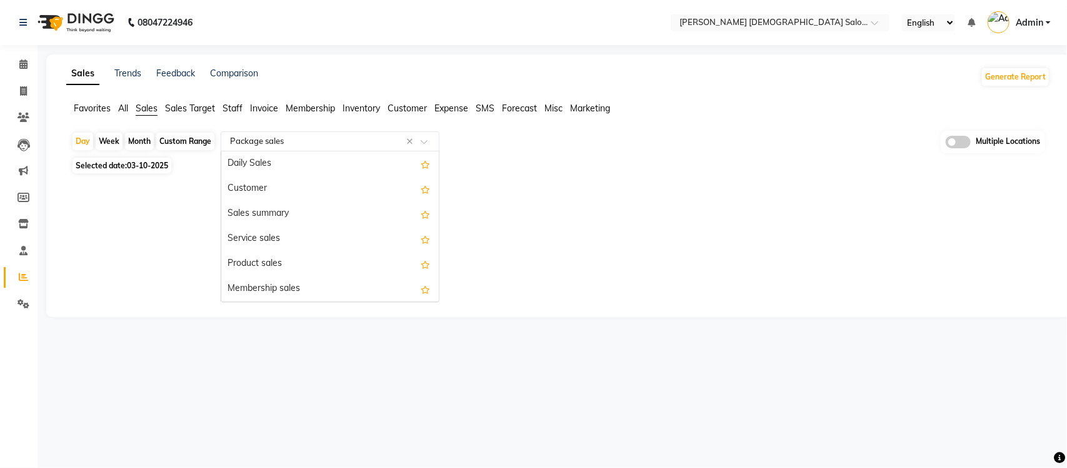
scroll to position [150, 0]
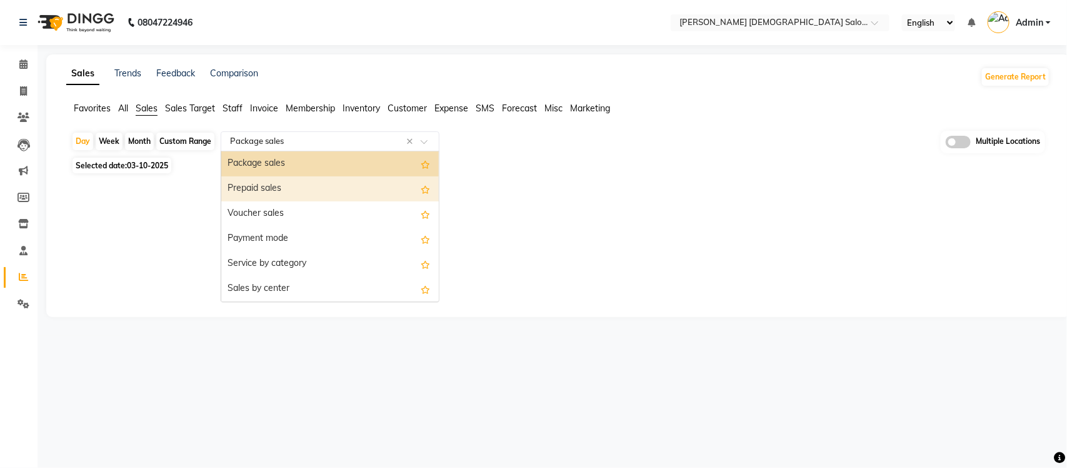
click at [325, 189] on div "Prepaid sales" at bounding box center [330, 188] width 218 height 25
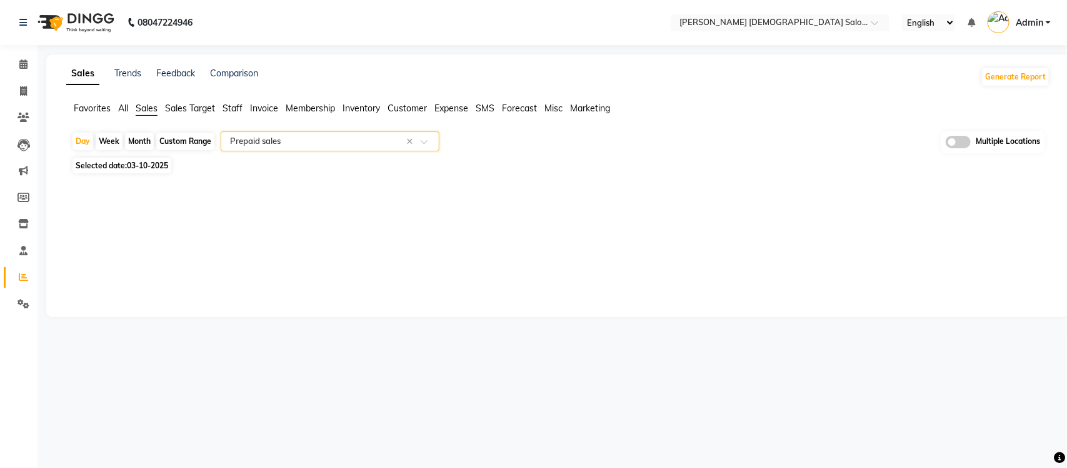
click at [346, 147] on input "text" at bounding box center [318, 141] width 180 height 13
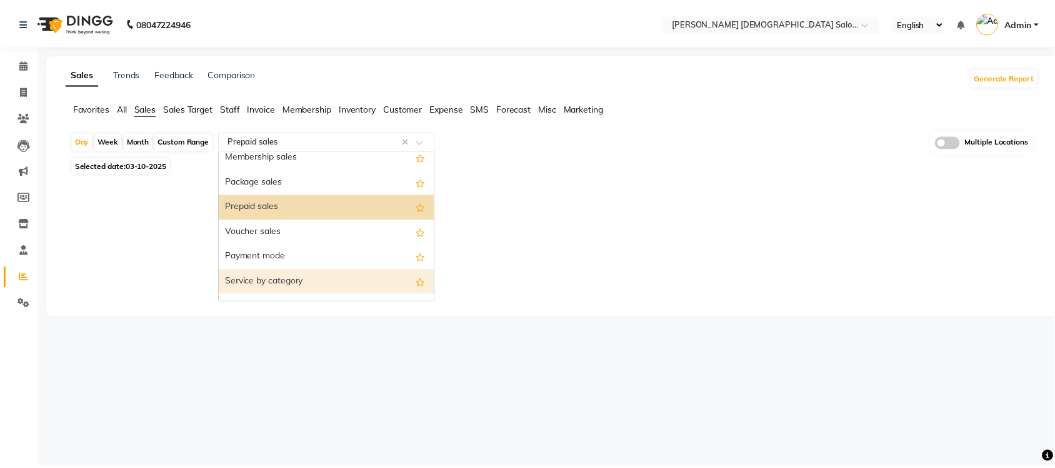
scroll to position [97, 0]
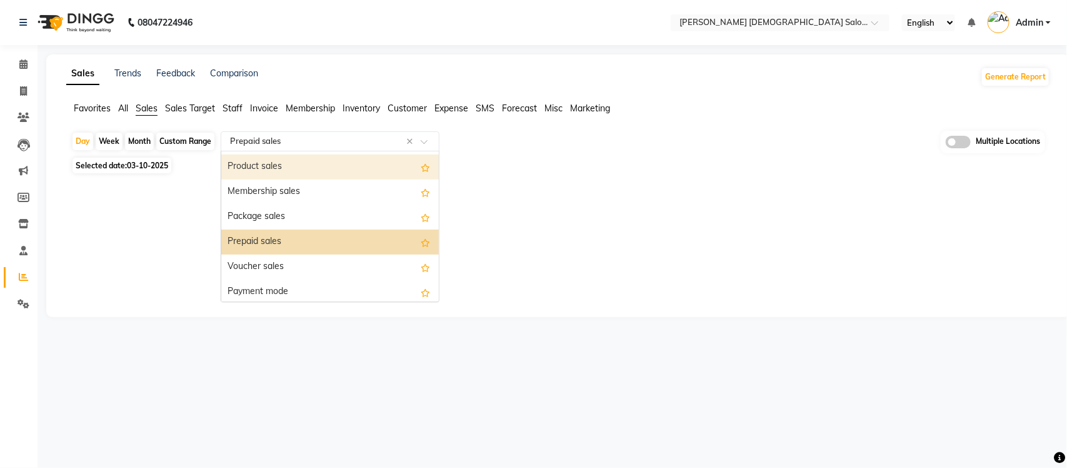
click at [320, 170] on div "Product sales" at bounding box center [330, 166] width 218 height 25
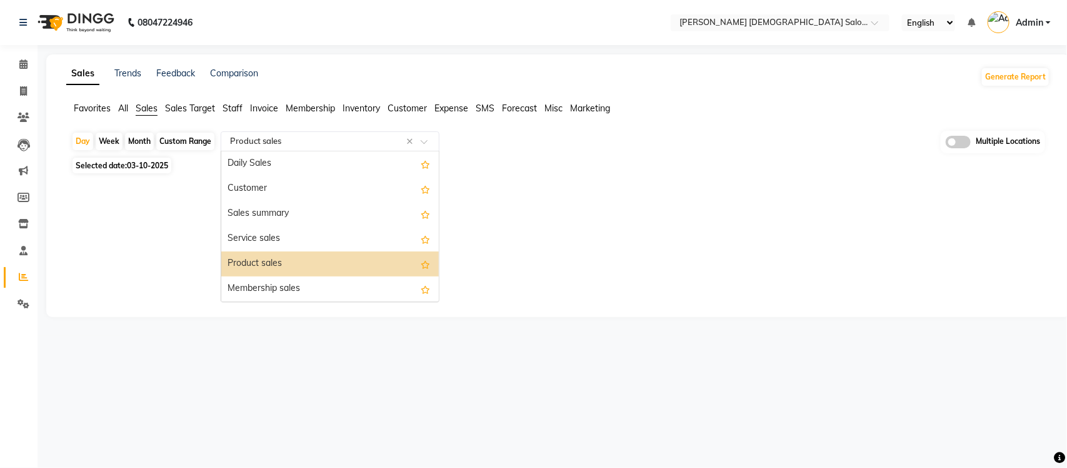
click at [364, 144] on input "text" at bounding box center [318, 141] width 180 height 13
click at [557, 179] on div at bounding box center [555, 187] width 989 height 20
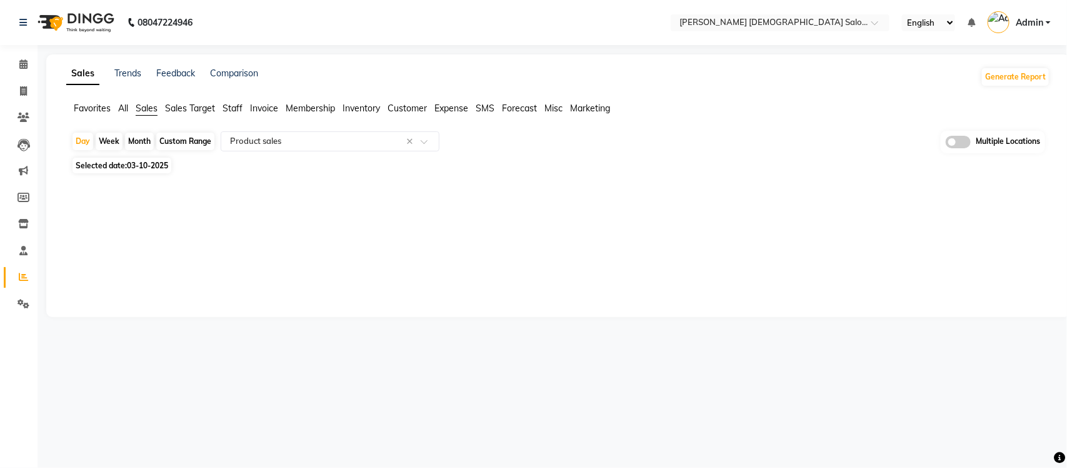
click at [453, 104] on span "Expense" at bounding box center [452, 108] width 34 height 11
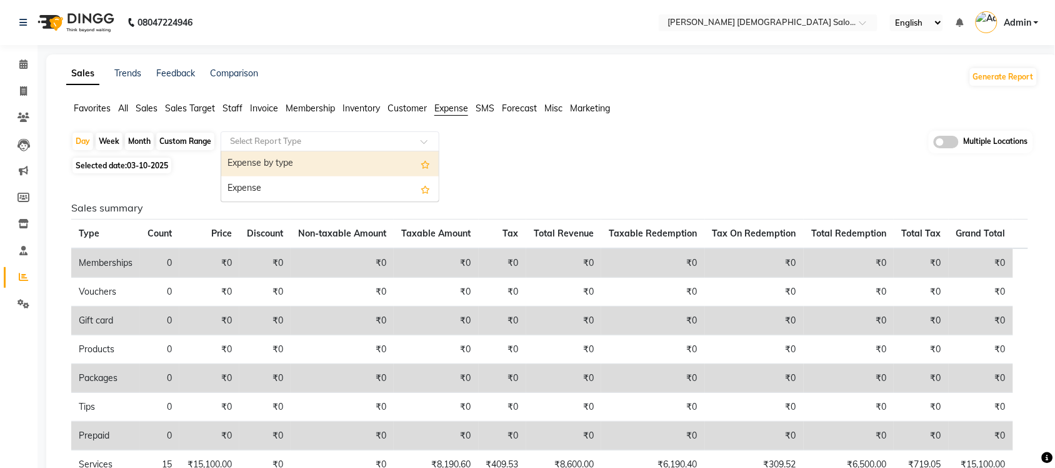
click at [341, 141] on input "text" at bounding box center [318, 141] width 180 height 13
click at [335, 158] on div "Expense by type" at bounding box center [330, 163] width 218 height 25
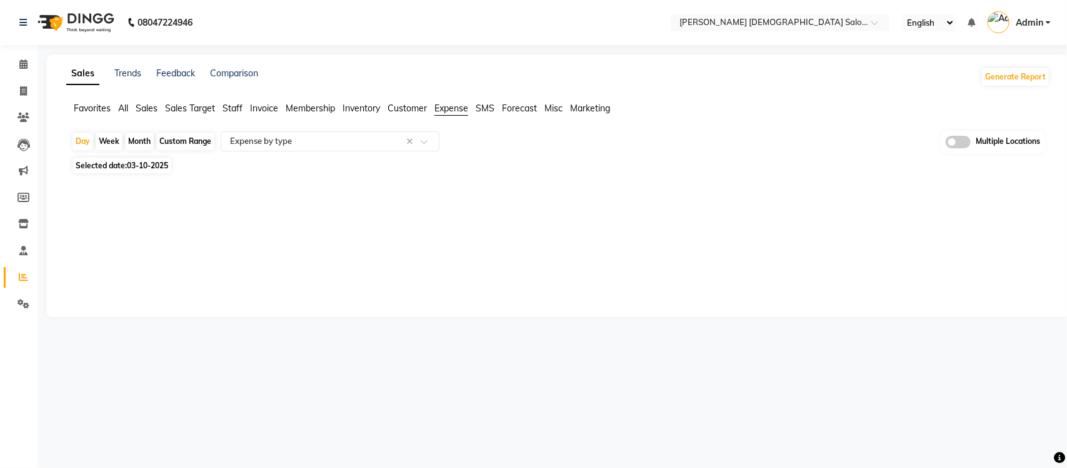
click at [119, 108] on span "All" at bounding box center [123, 108] width 10 height 11
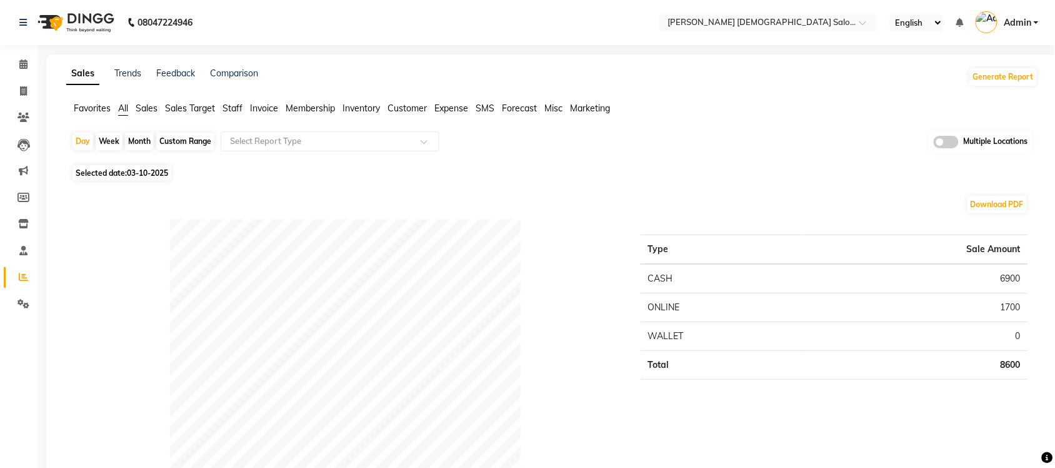
click at [169, 145] on div "Custom Range" at bounding box center [185, 142] width 58 height 18
select select "10"
select select "2025"
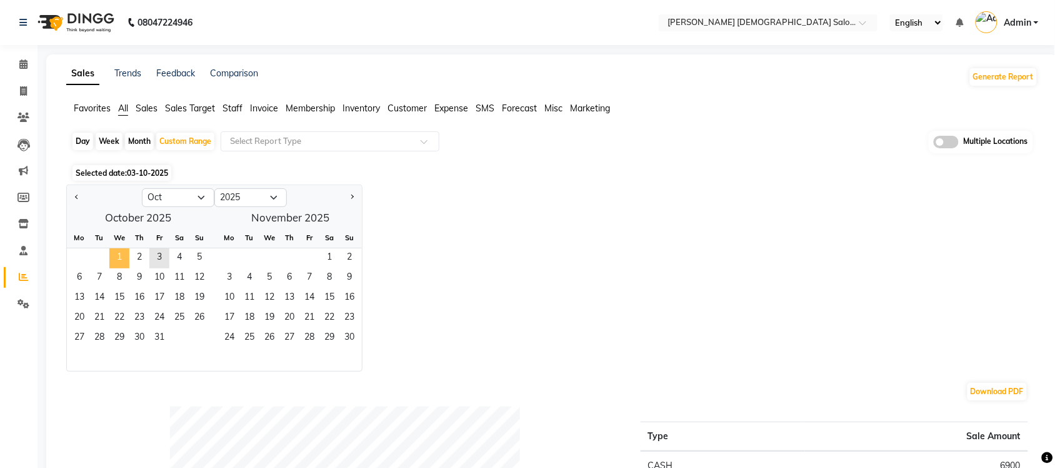
click at [114, 263] on span "1" at bounding box center [119, 258] width 20 height 20
click at [172, 259] on span "4" at bounding box center [179, 258] width 20 height 20
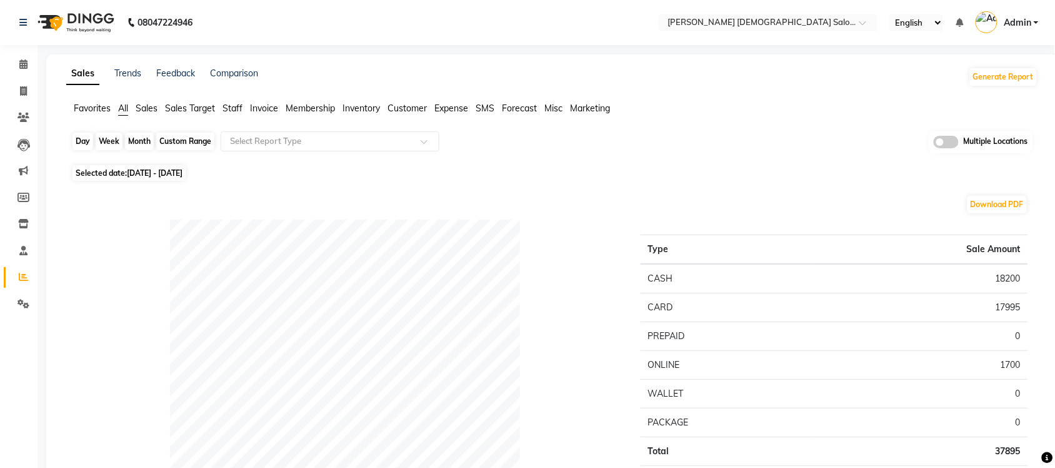
click at [181, 147] on div "Custom Range" at bounding box center [185, 142] width 58 height 18
select select "10"
select select "2025"
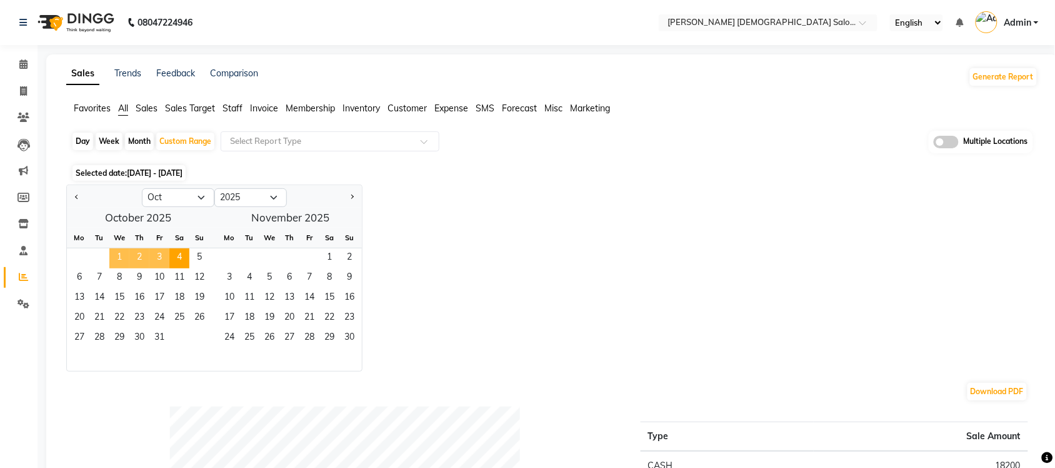
click at [118, 255] on span "1" at bounding box center [119, 258] width 20 height 20
click at [159, 257] on span "3" at bounding box center [159, 258] width 20 height 20
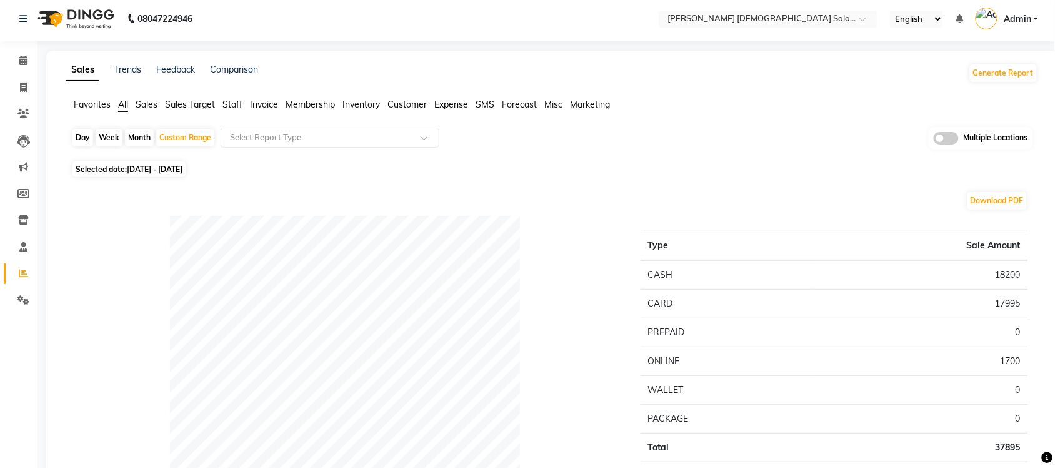
scroll to position [0, 0]
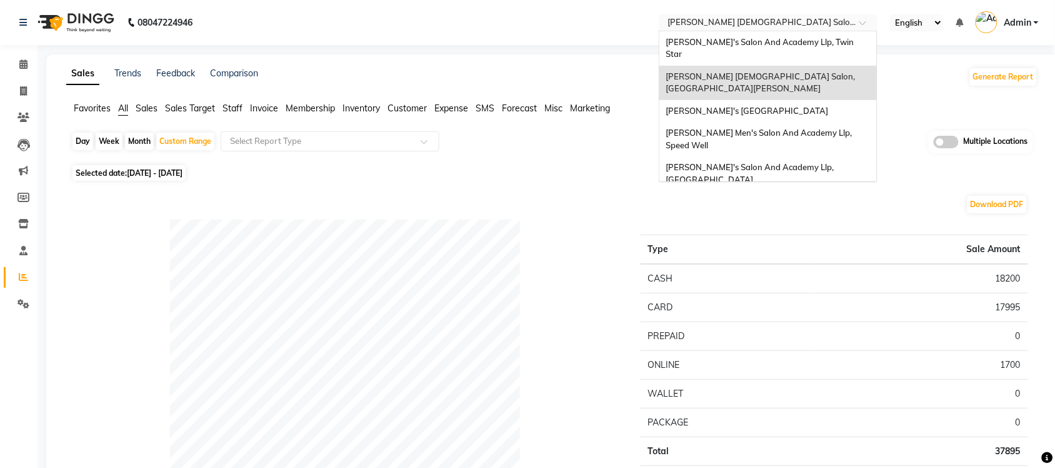
click at [798, 19] on input "text" at bounding box center [755, 24] width 181 height 13
click at [955, 111] on ul "Favorites All Sales Sales Target Staff Invoice Membership Inventory Customer Ex…" at bounding box center [552, 109] width 972 height 14
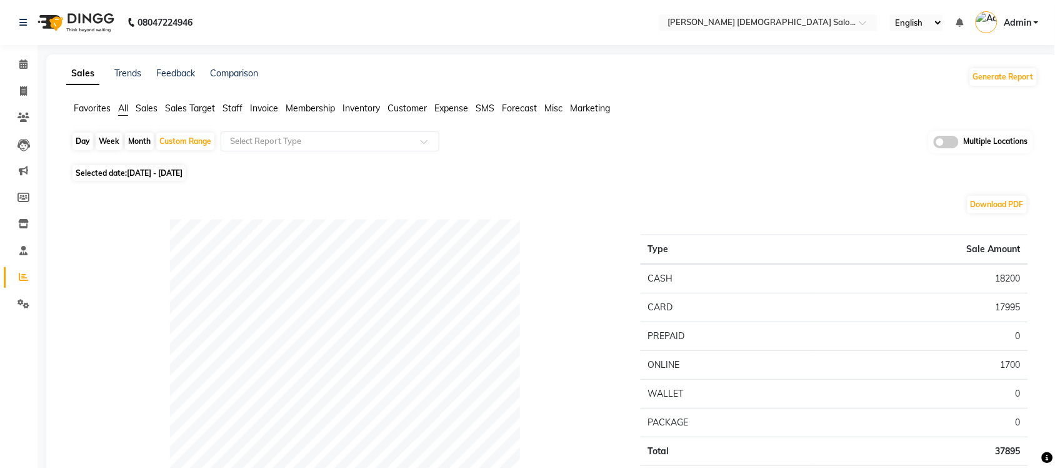
click at [957, 141] on span at bounding box center [946, 142] width 25 height 13
click at [934, 144] on input "checkbox" at bounding box center [934, 144] width 0 height 0
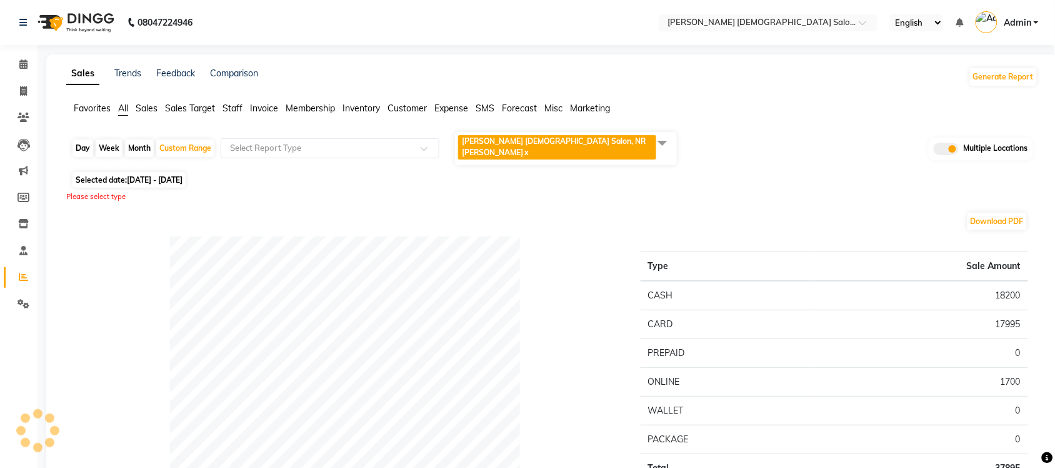
click at [657, 143] on span at bounding box center [662, 143] width 25 height 24
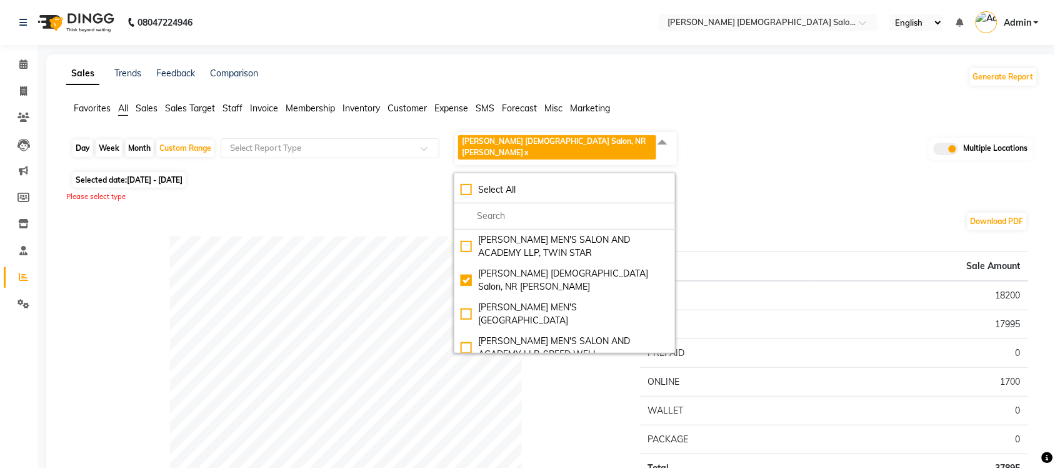
click at [464, 183] on div "Select All" at bounding box center [565, 189] width 208 height 13
checkbox input "true"
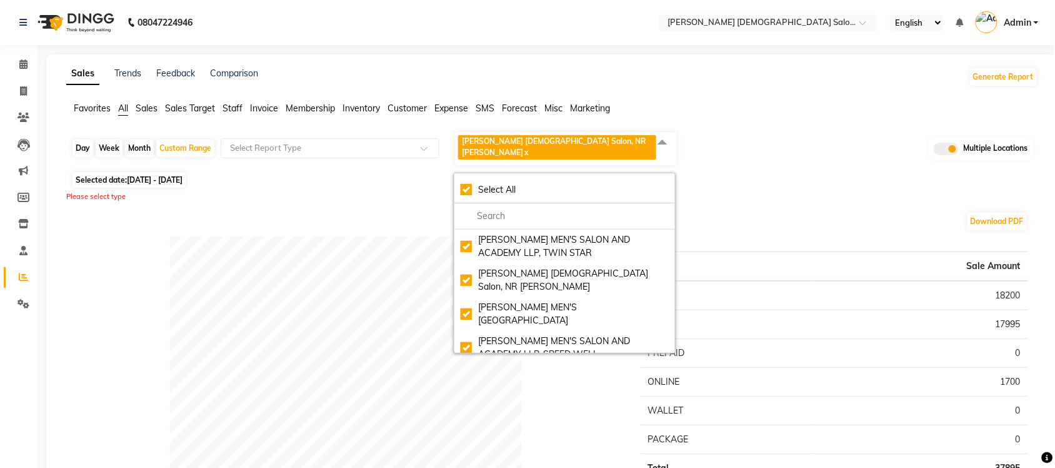
checkbox input "true"
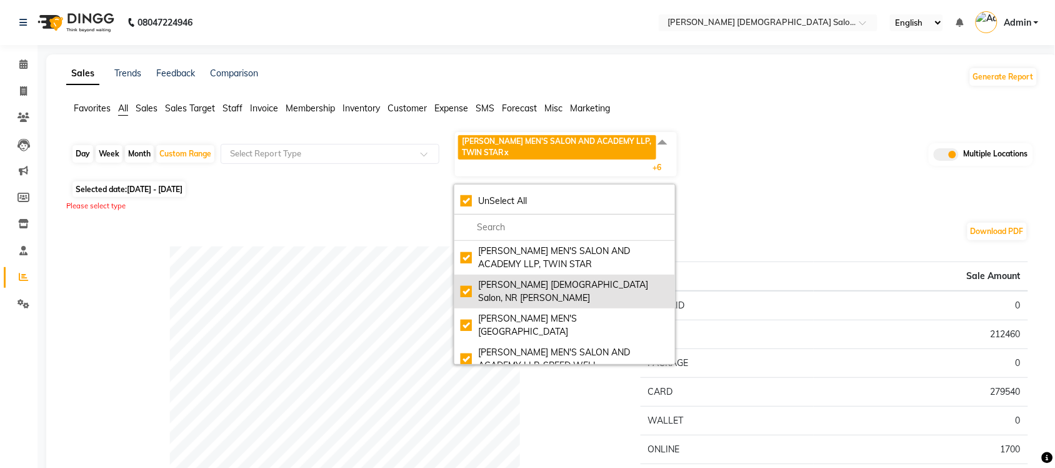
click at [466, 286] on div "[PERSON_NAME] [DEMOGRAPHIC_DATA] Salon, NR [PERSON_NAME]" at bounding box center [565, 291] width 208 height 26
checkbox input "false"
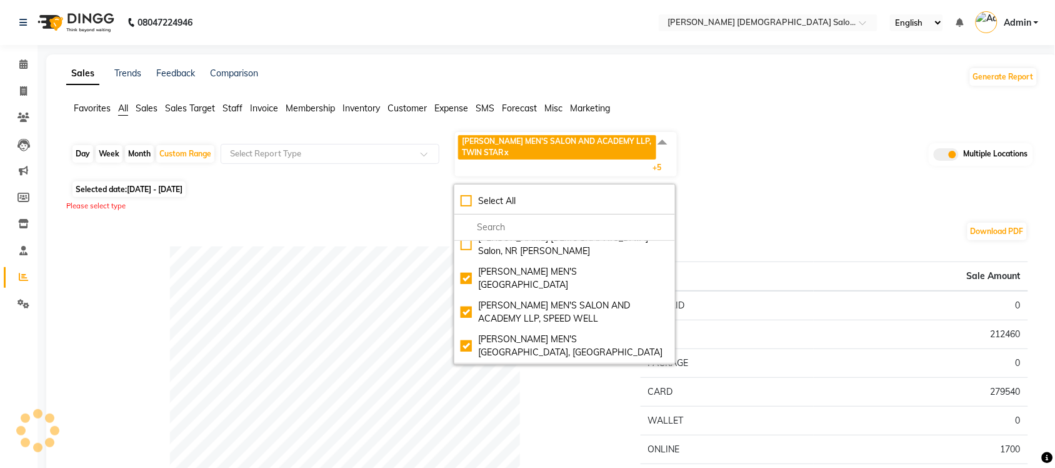
scroll to position [100, 0]
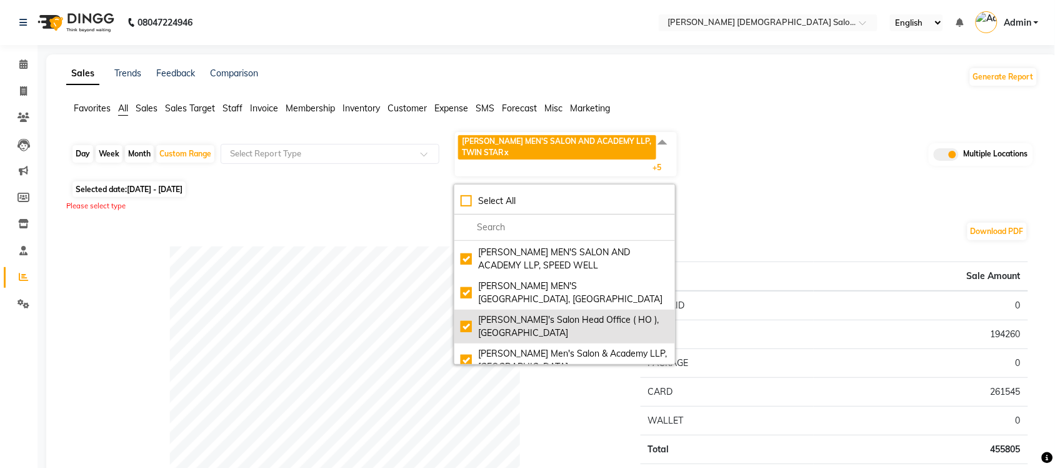
click at [466, 313] on div "[PERSON_NAME]'s Salon Head Office ( HO ), [GEOGRAPHIC_DATA]" at bounding box center [565, 326] width 208 height 26
checkbox input "false"
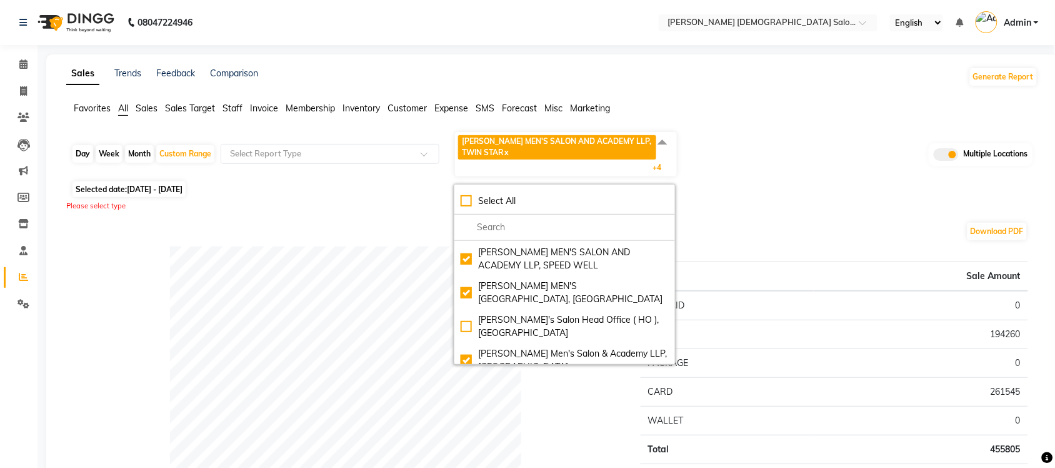
click at [795, 201] on div "Please select type" at bounding box center [552, 206] width 972 height 11
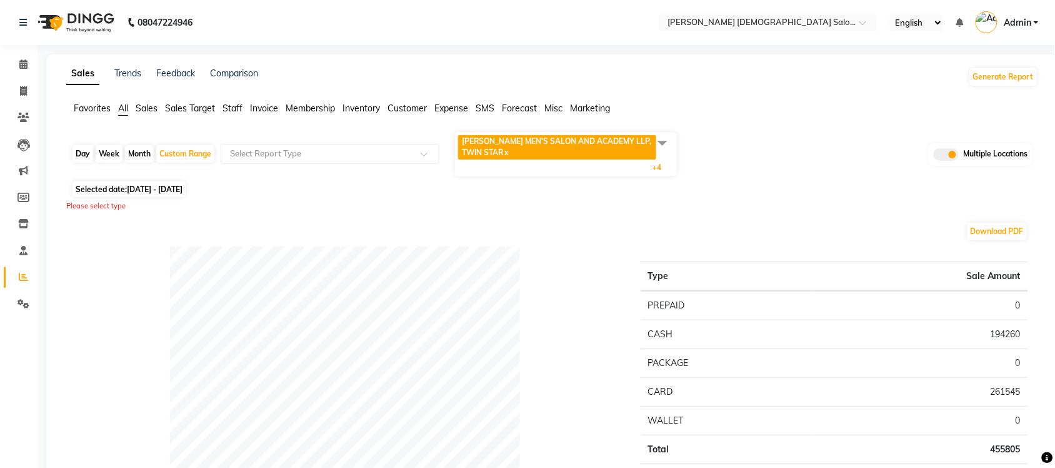
click at [656, 141] on span at bounding box center [662, 143] width 25 height 24
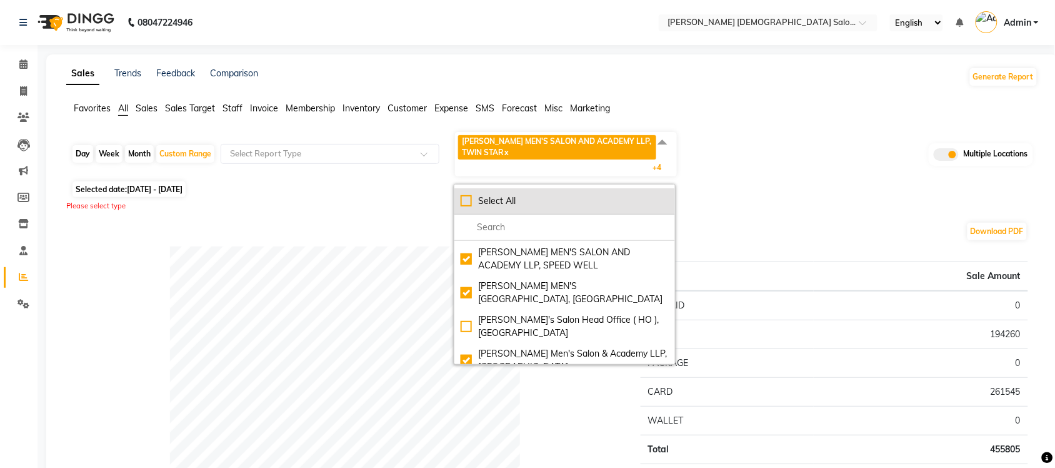
click at [464, 200] on div "Select All" at bounding box center [565, 200] width 208 height 13
checkbox input "true"
click at [466, 203] on div "UnSelect All" at bounding box center [565, 200] width 208 height 13
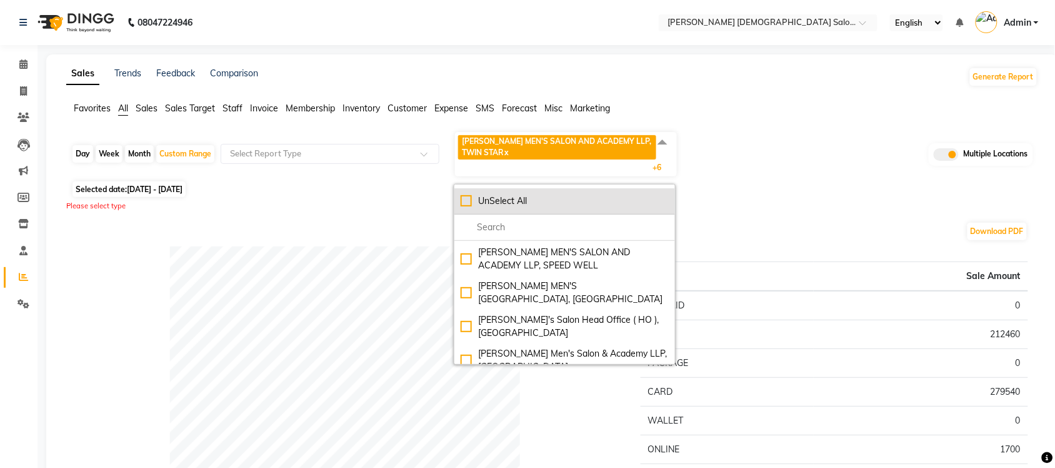
checkbox input "false"
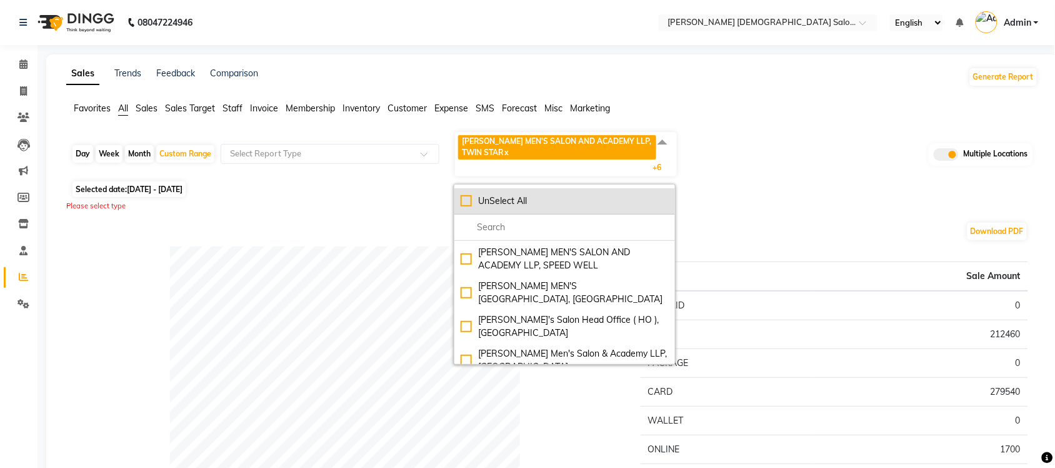
checkbox input "false"
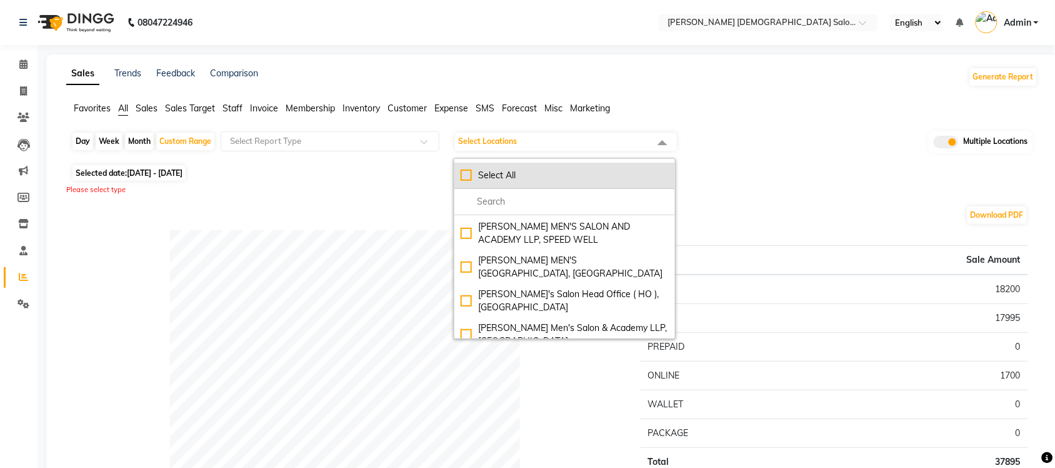
click at [467, 172] on div "Select All" at bounding box center [565, 175] width 208 height 13
checkbox input "true"
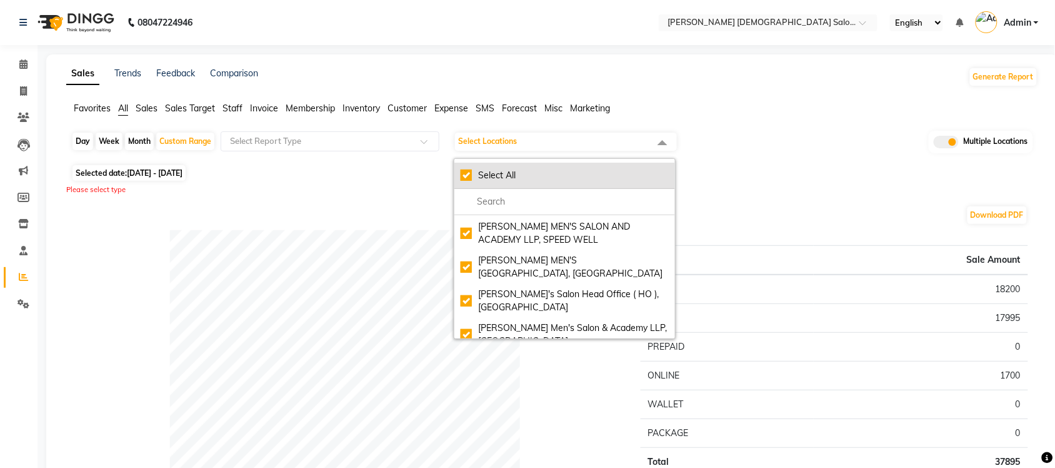
checkbox input "true"
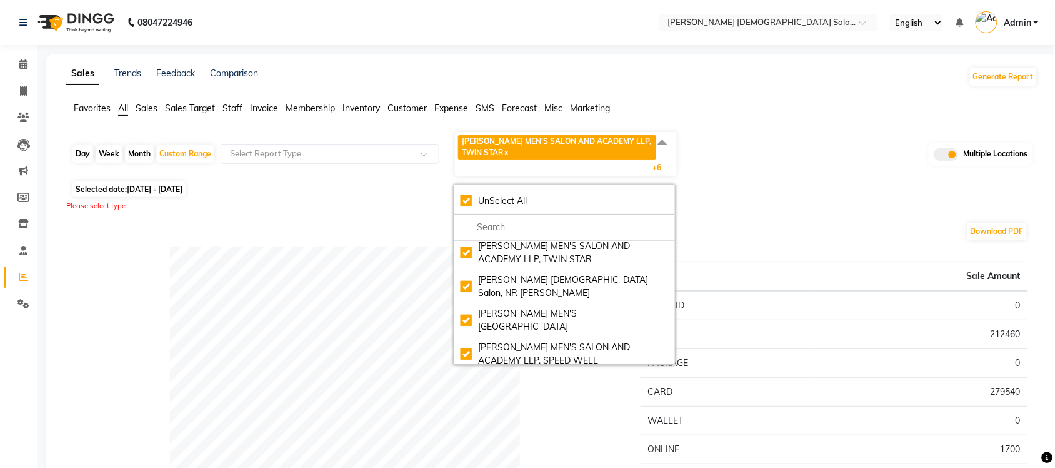
scroll to position [0, 0]
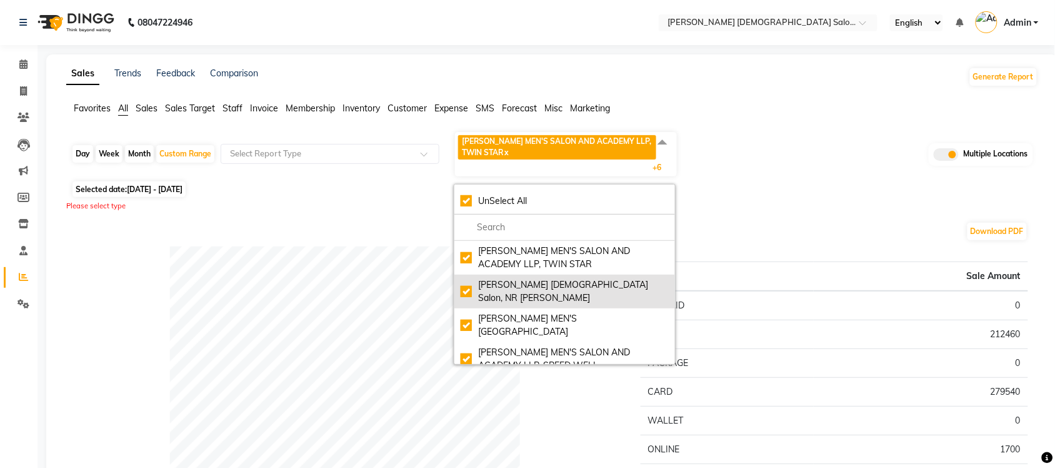
click at [467, 284] on div "[PERSON_NAME] [DEMOGRAPHIC_DATA] Salon, NR [PERSON_NAME]" at bounding box center [565, 291] width 208 height 26
checkbox input "false"
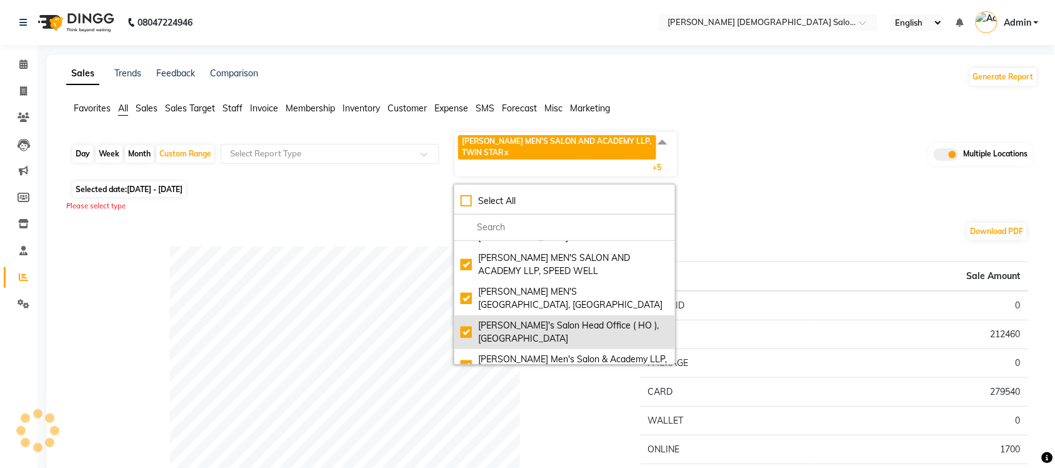
scroll to position [100, 0]
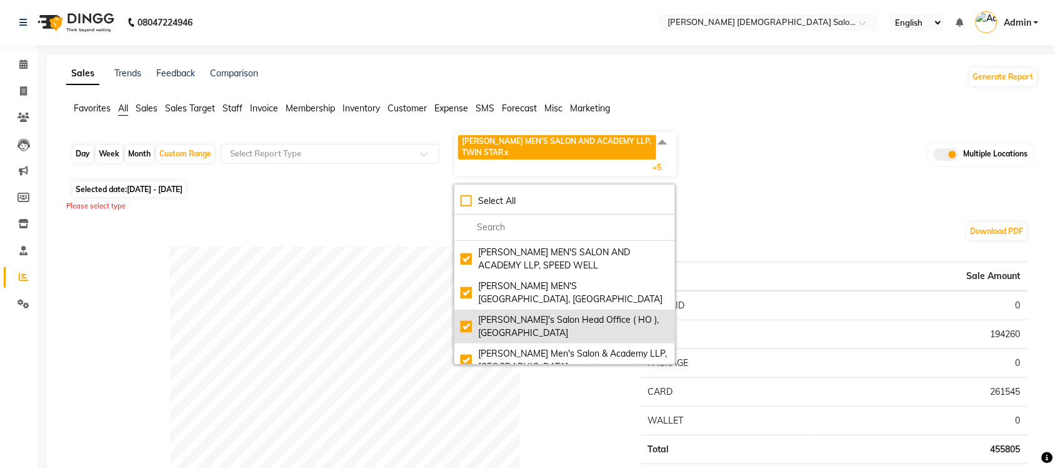
click at [463, 314] on div "[PERSON_NAME]'s Salon Head Office ( HO ), [GEOGRAPHIC_DATA]" at bounding box center [565, 326] width 208 height 26
checkbox input "false"
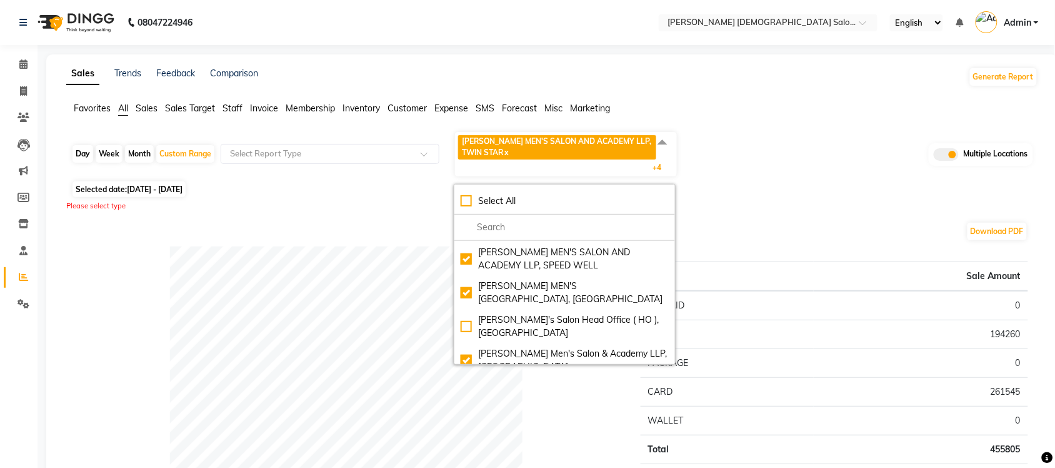
click at [758, 176] on div "Day Week Month Custom Range Select Report Type [PERSON_NAME] MEN'S SALON AND AC…" at bounding box center [552, 154] width 962 height 47
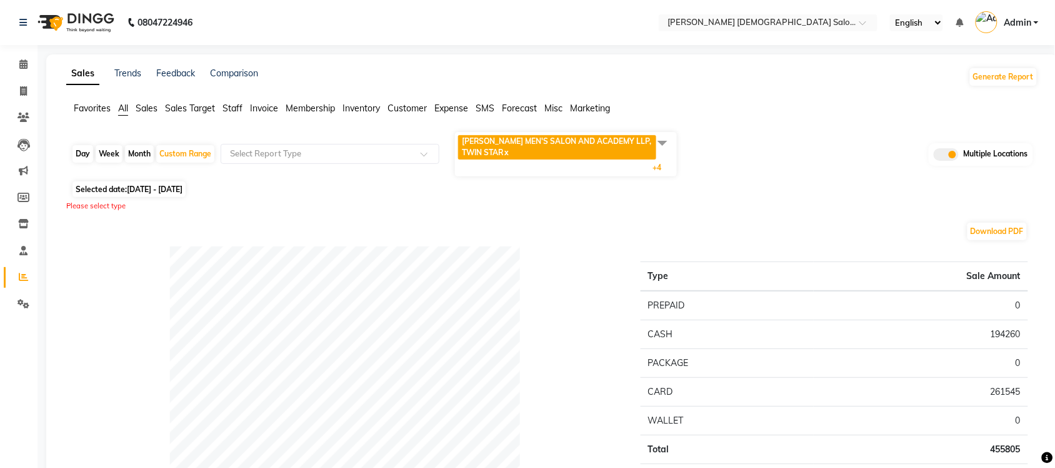
click at [151, 104] on span "Sales" at bounding box center [147, 108] width 22 height 11
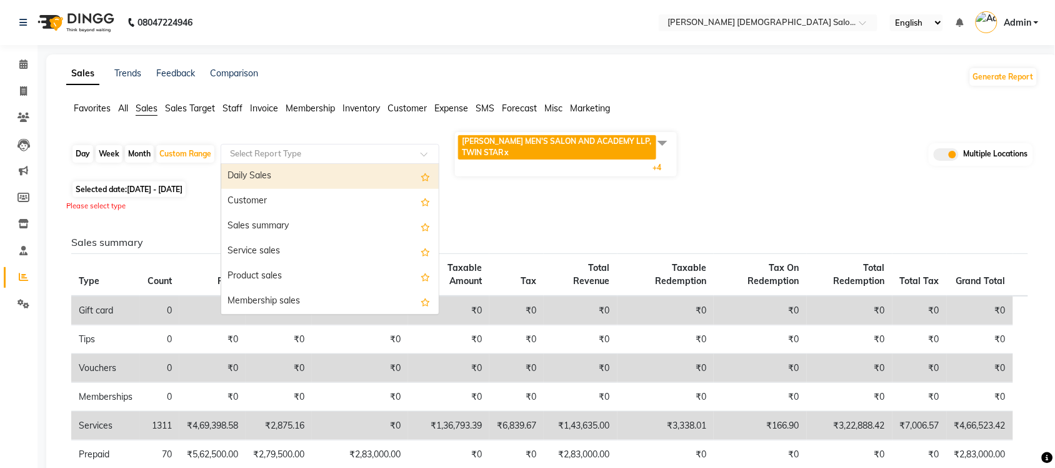
click at [329, 155] on input "text" at bounding box center [318, 154] width 180 height 13
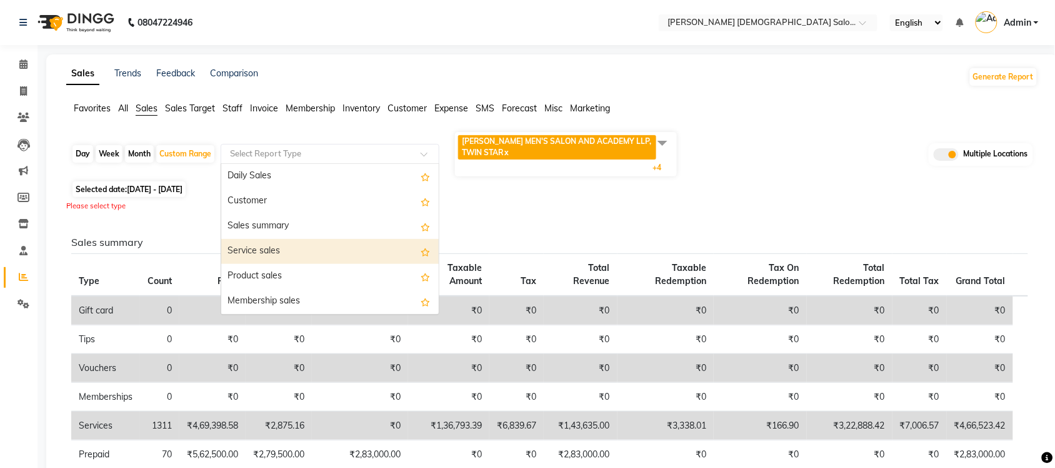
scroll to position [78, 0]
click at [293, 254] on div "Package sales" at bounding box center [330, 248] width 218 height 25
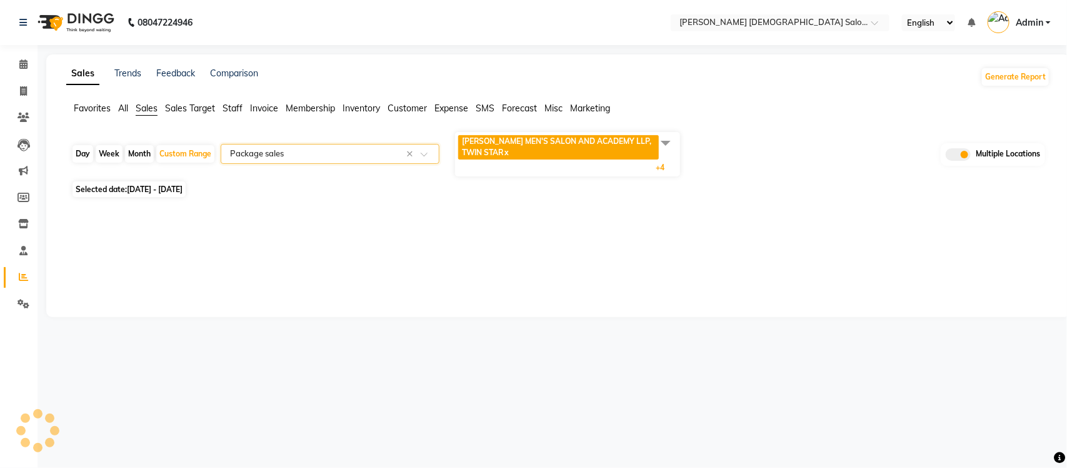
select select "full_report"
select select "csv"
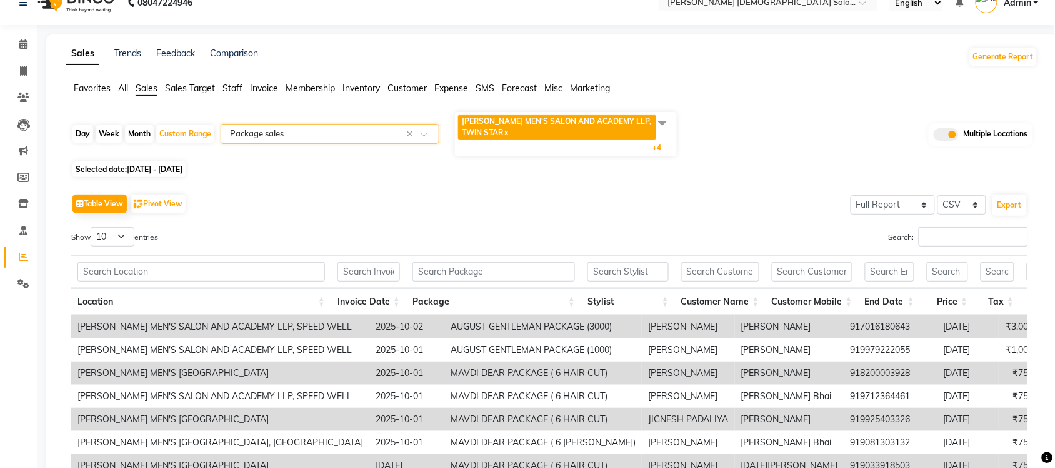
scroll to position [0, 0]
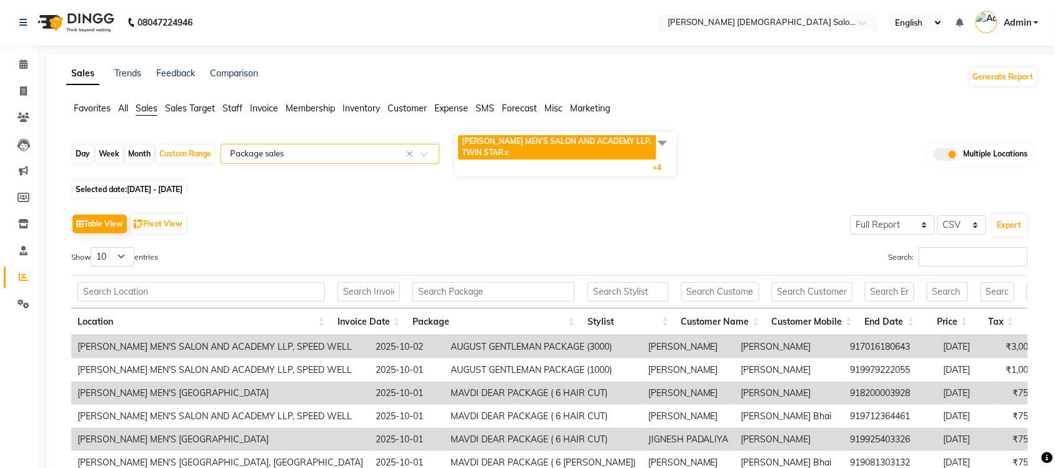
click at [363, 155] on input "text" at bounding box center [318, 154] width 180 height 13
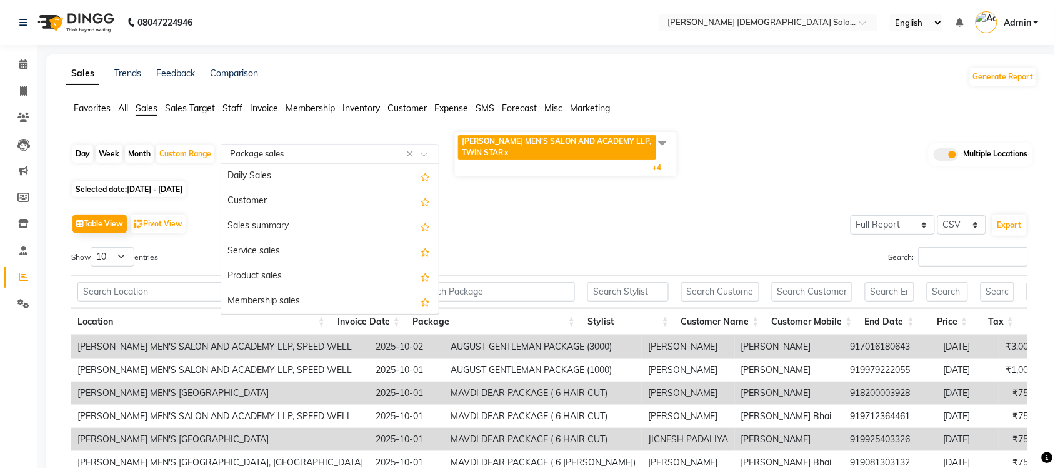
scroll to position [150, 0]
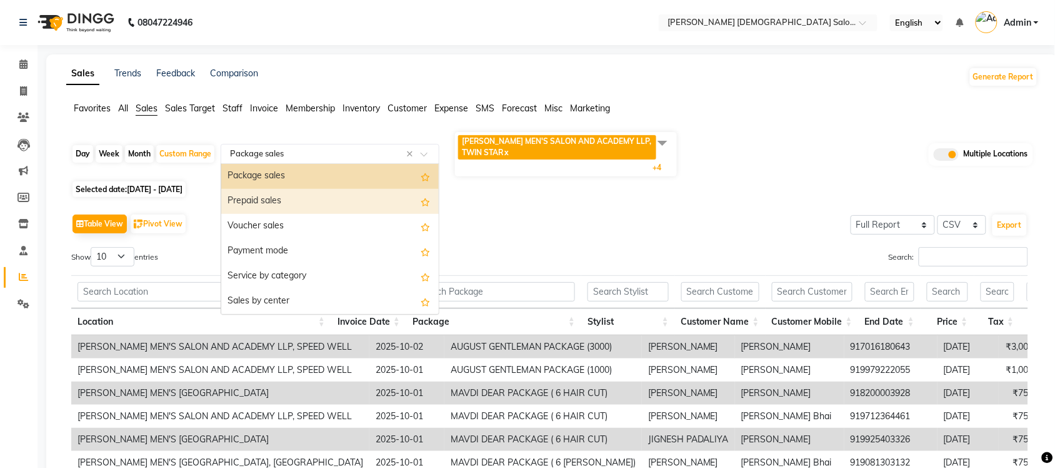
click at [308, 204] on div "Prepaid sales" at bounding box center [330, 201] width 218 height 25
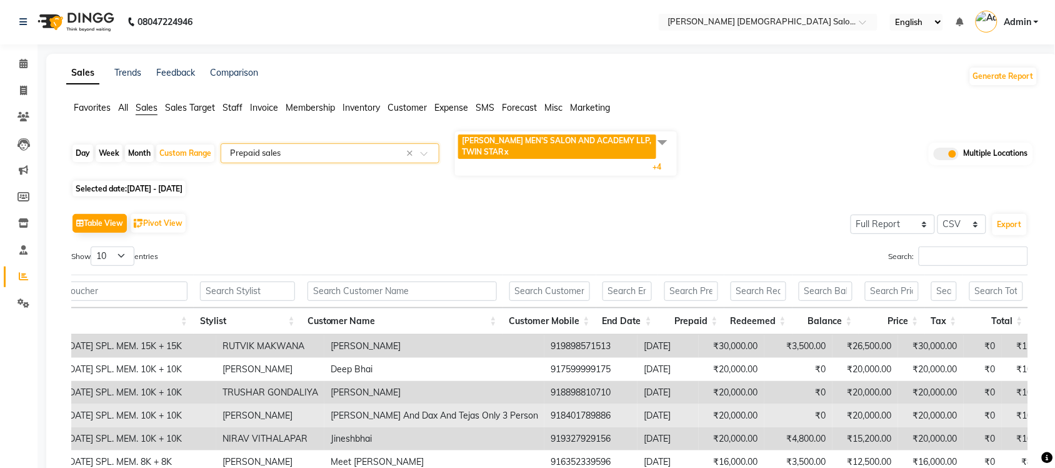
scroll to position [0, 0]
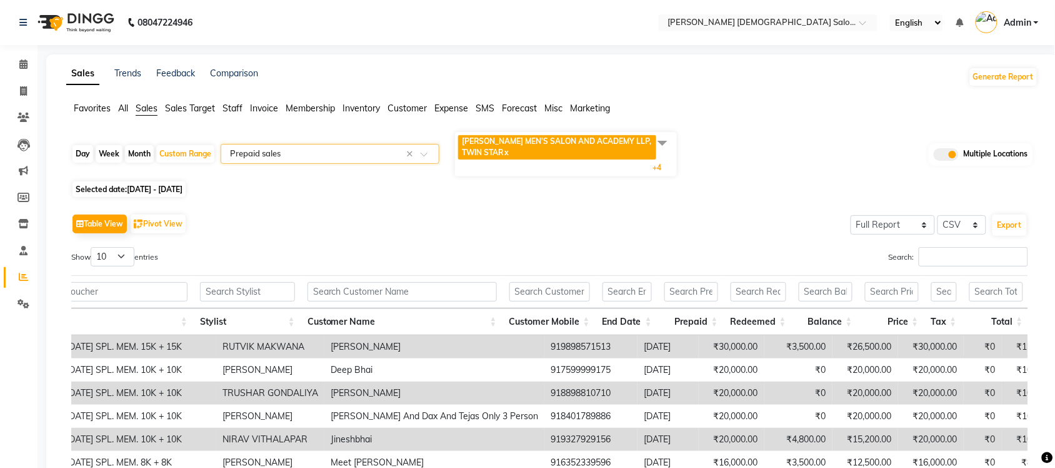
click at [347, 159] on input "text" at bounding box center [318, 154] width 180 height 13
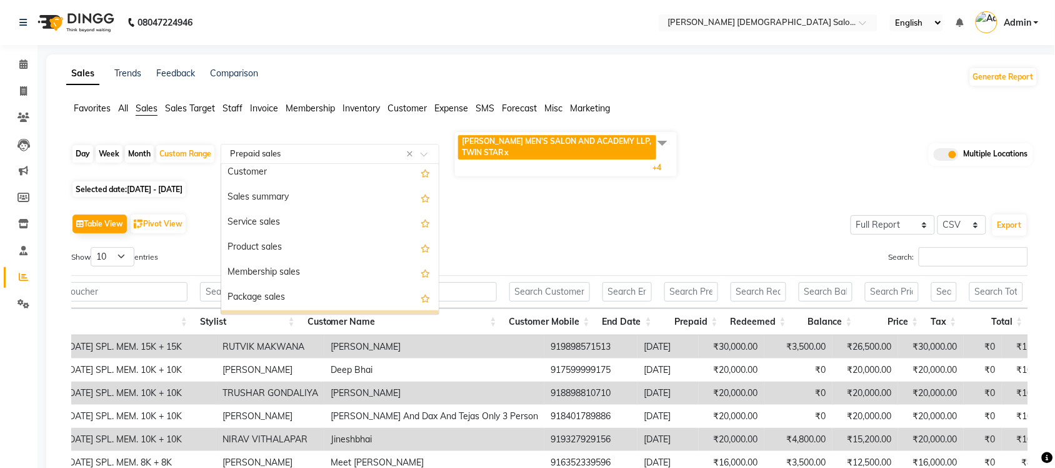
scroll to position [19, 0]
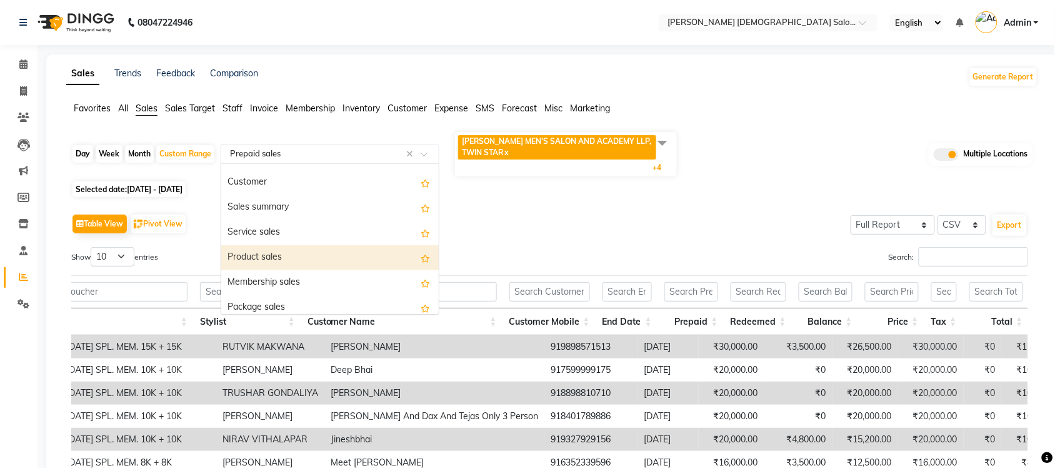
click at [286, 257] on div "Product sales" at bounding box center [330, 257] width 218 height 25
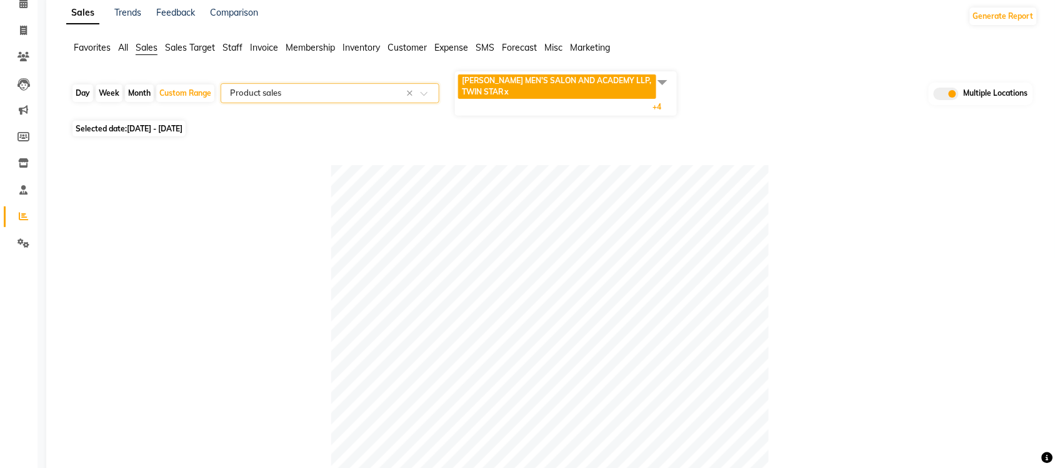
scroll to position [0, 0]
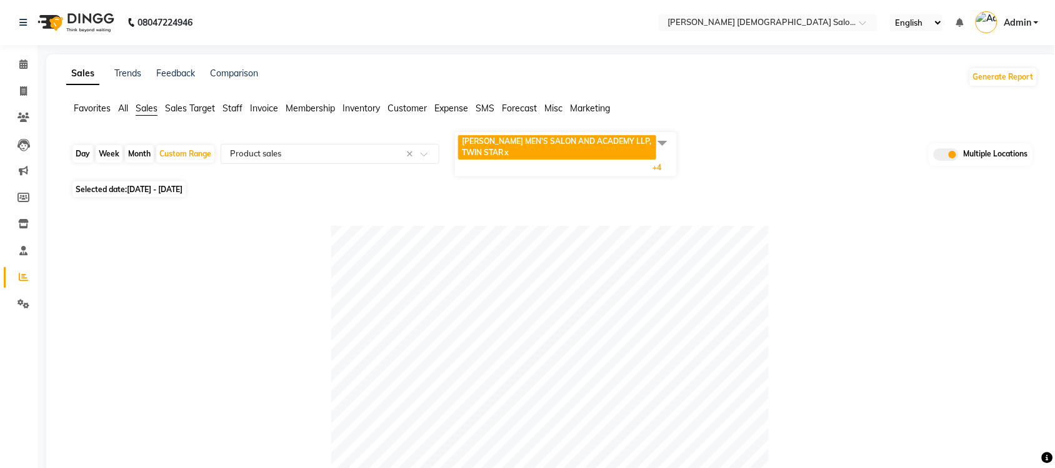
click at [145, 107] on span "Sales" at bounding box center [147, 108] width 22 height 11
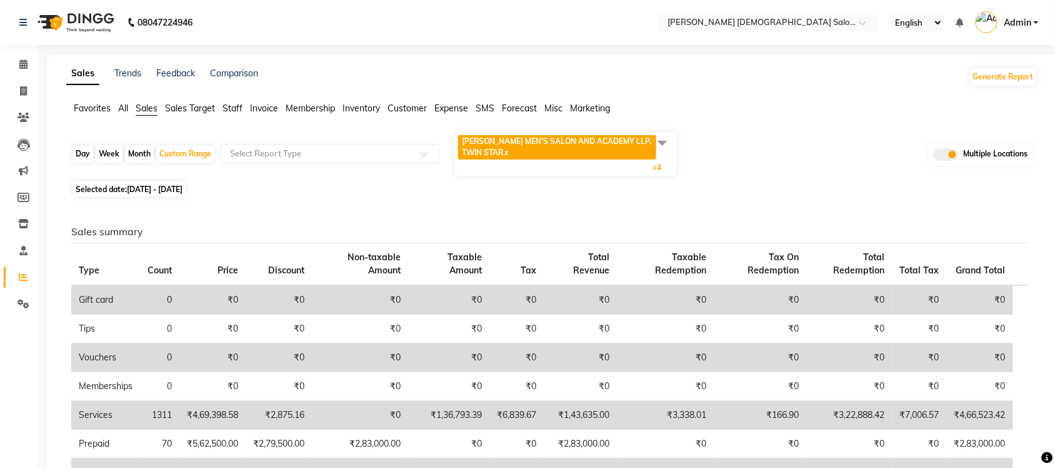
click at [126, 107] on span "All" at bounding box center [123, 108] width 10 height 11
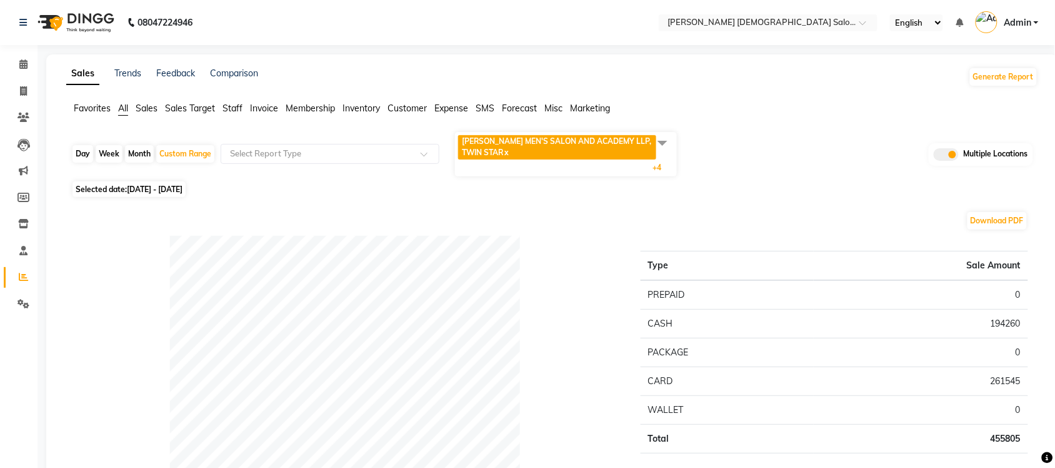
click at [86, 154] on div "Day" at bounding box center [83, 154] width 21 height 18
select select "10"
select select "2025"
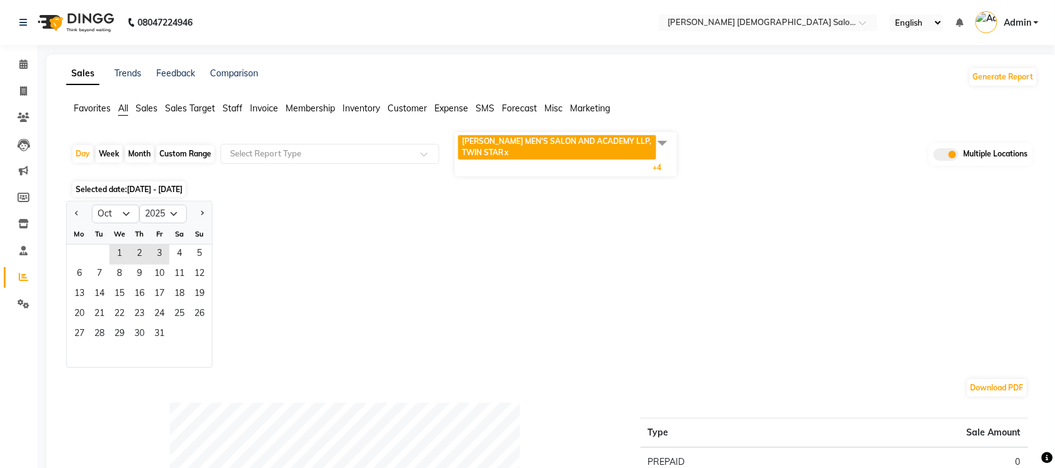
click at [661, 146] on span at bounding box center [662, 143] width 25 height 24
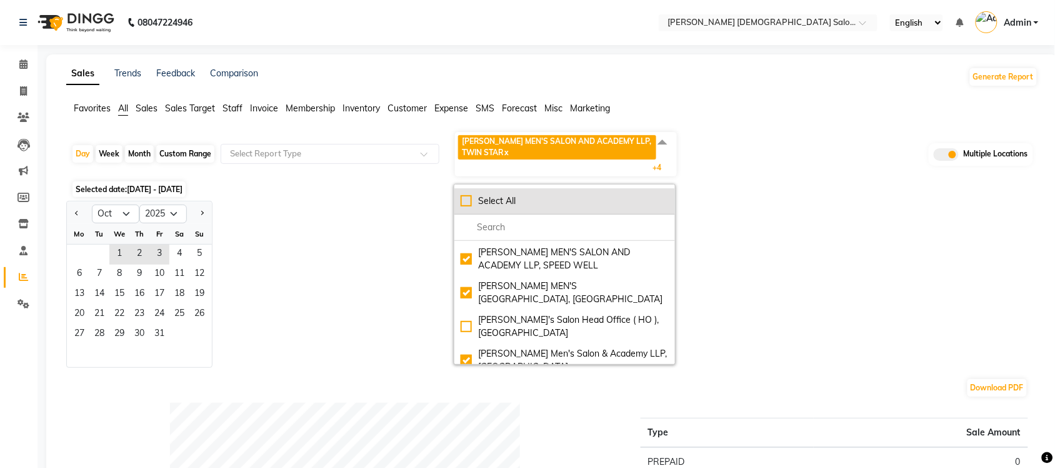
click at [467, 208] on div "Select All" at bounding box center [565, 200] width 208 height 13
checkbox input "true"
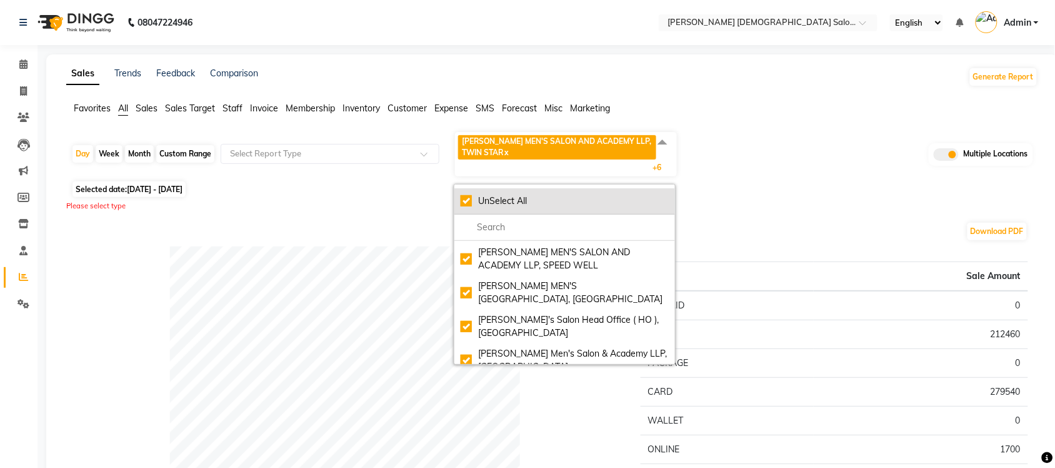
click at [469, 204] on div "UnSelect All" at bounding box center [565, 200] width 208 height 13
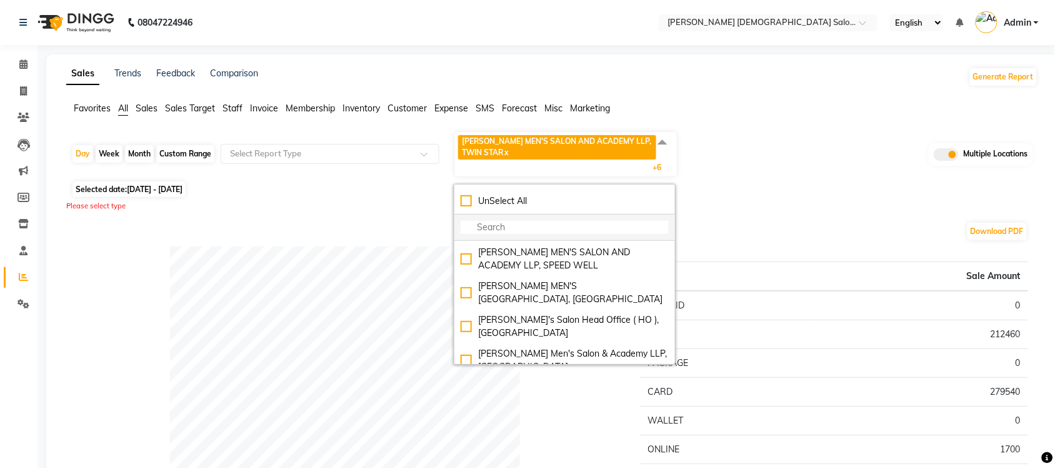
checkbox input "false"
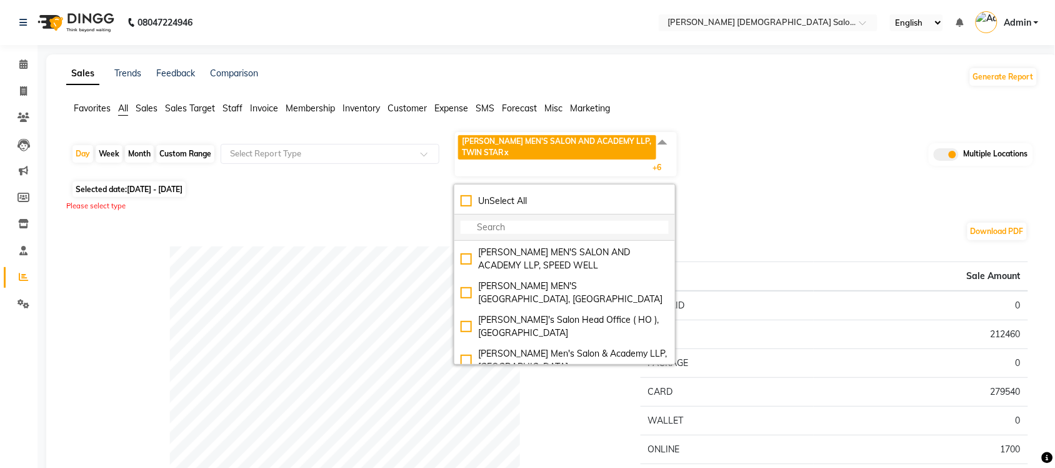
checkbox input "false"
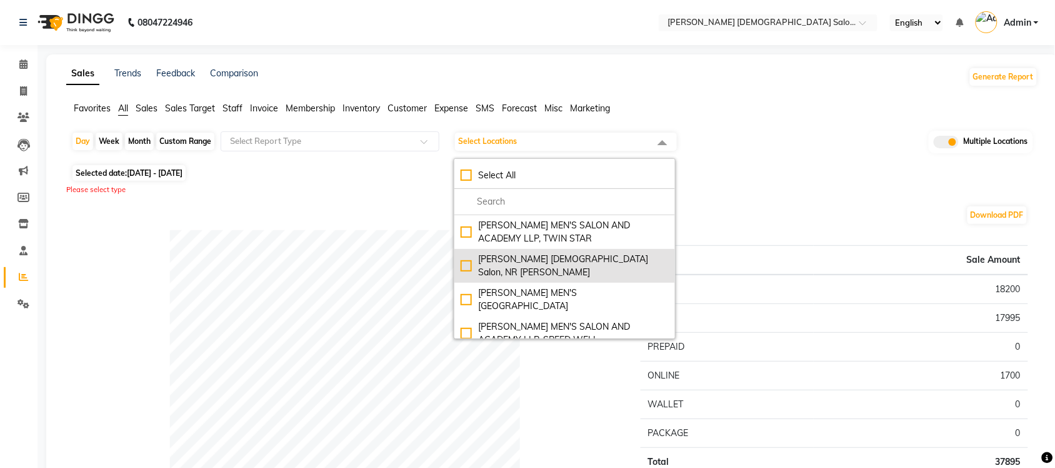
scroll to position [100, 0]
click at [470, 259] on div "[PERSON_NAME] MEN'S [GEOGRAPHIC_DATA], [GEOGRAPHIC_DATA]" at bounding box center [565, 267] width 208 height 26
checkbox input "true"
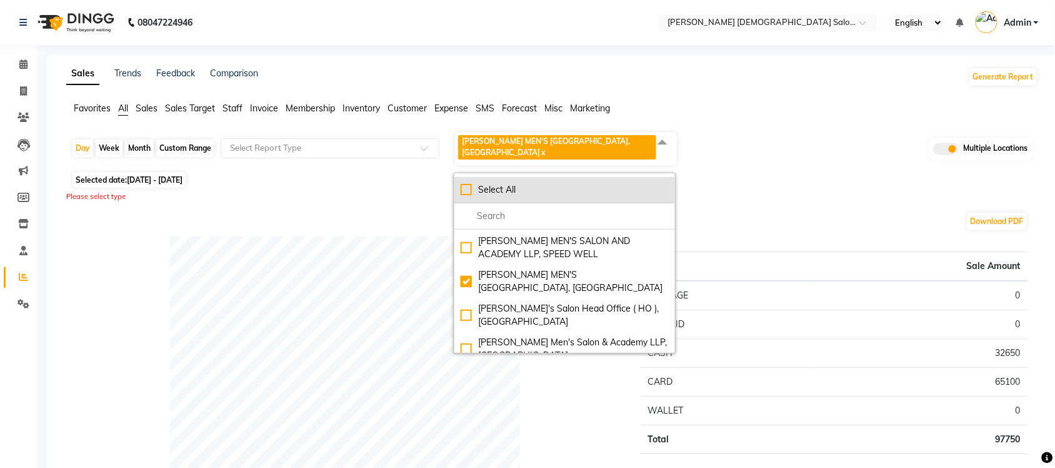
click at [467, 194] on div "Select All" at bounding box center [565, 189] width 208 height 13
checkbox input "true"
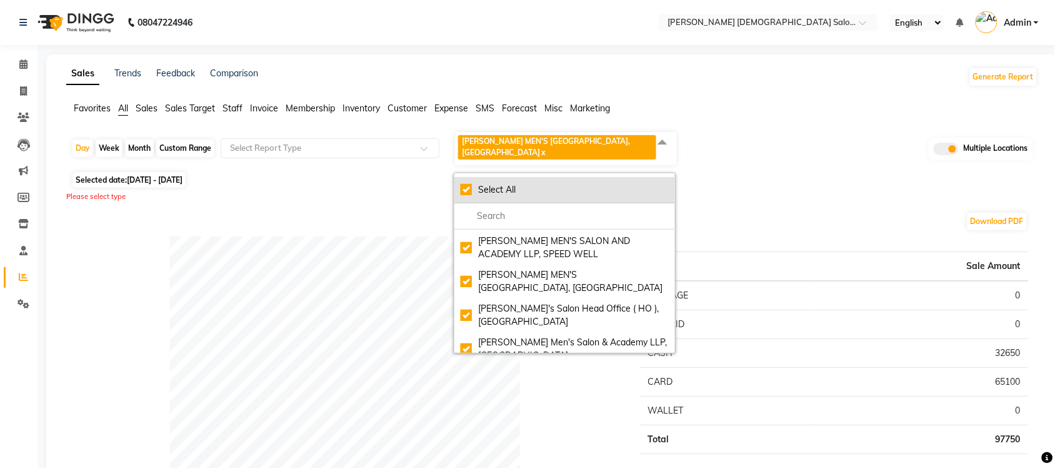
checkbox input "true"
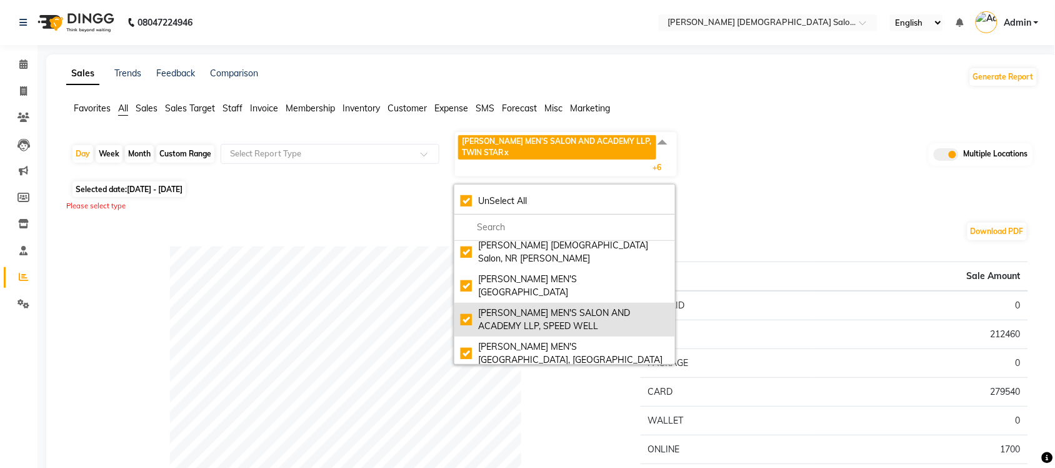
scroll to position [0, 0]
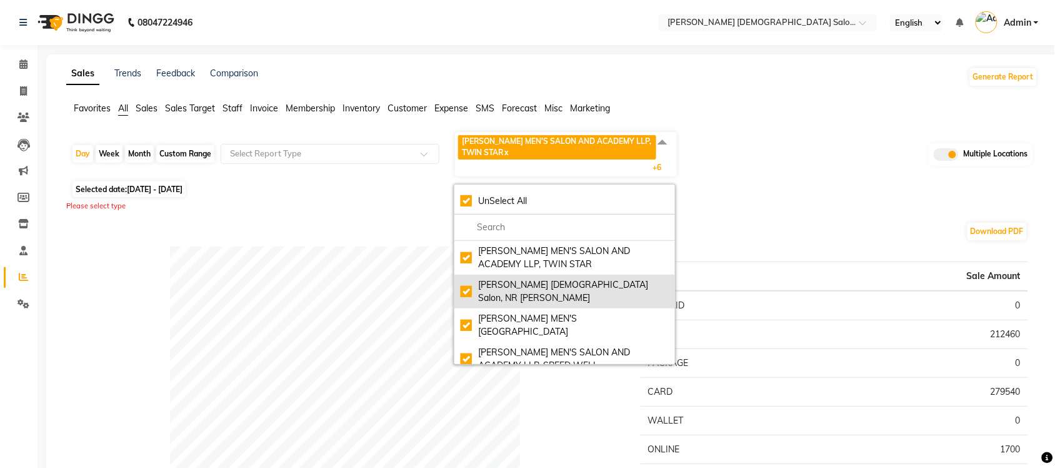
click at [466, 286] on div "[PERSON_NAME] [DEMOGRAPHIC_DATA] Salon, NR [PERSON_NAME]" at bounding box center [565, 291] width 208 height 26
checkbox input "false"
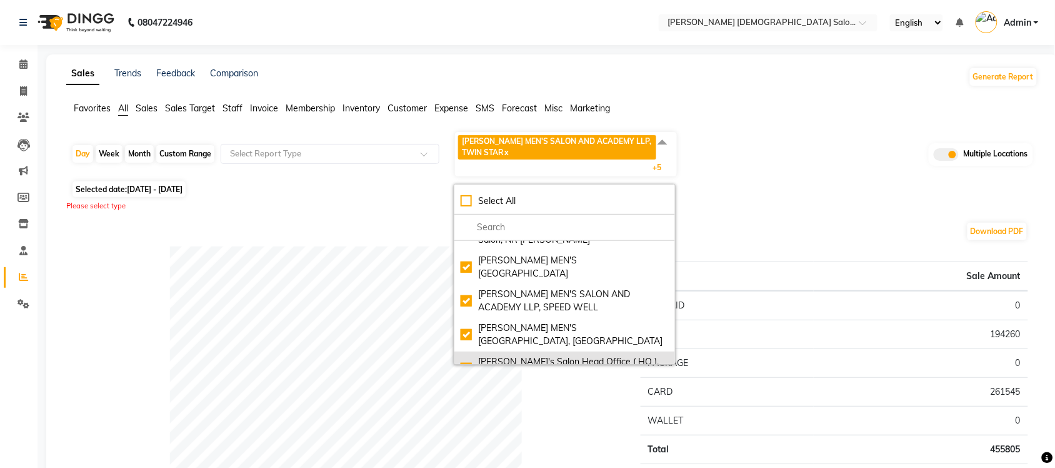
scroll to position [100, 0]
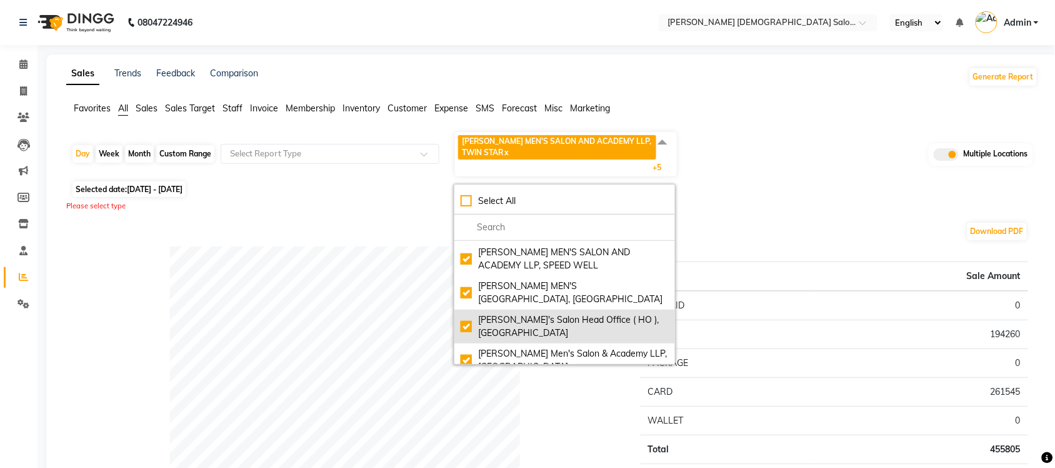
click at [466, 318] on div "[PERSON_NAME]'s Salon Head Office ( HO ), [GEOGRAPHIC_DATA]" at bounding box center [565, 326] width 208 height 26
checkbox input "false"
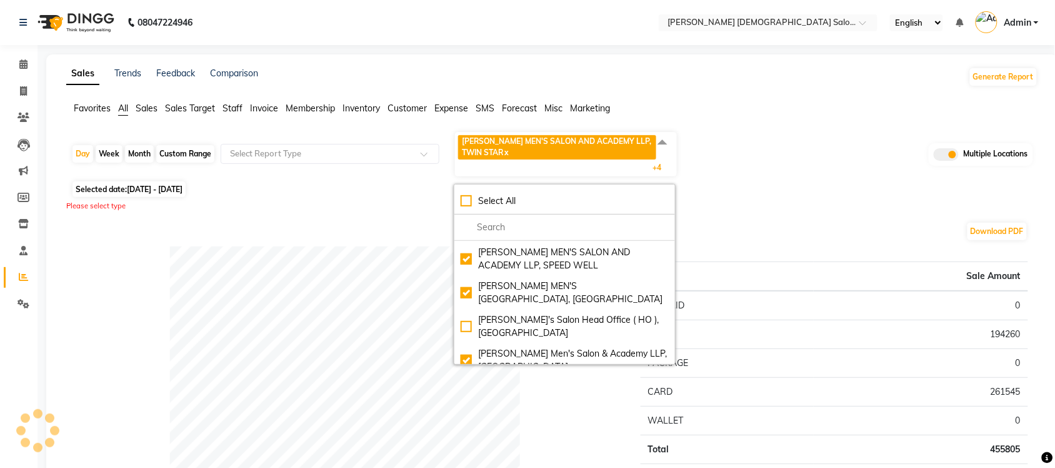
click at [839, 149] on div "Day Week Month Custom Range Select Report Type [PERSON_NAME] MEN'S SALON AND AC…" at bounding box center [552, 154] width 962 height 47
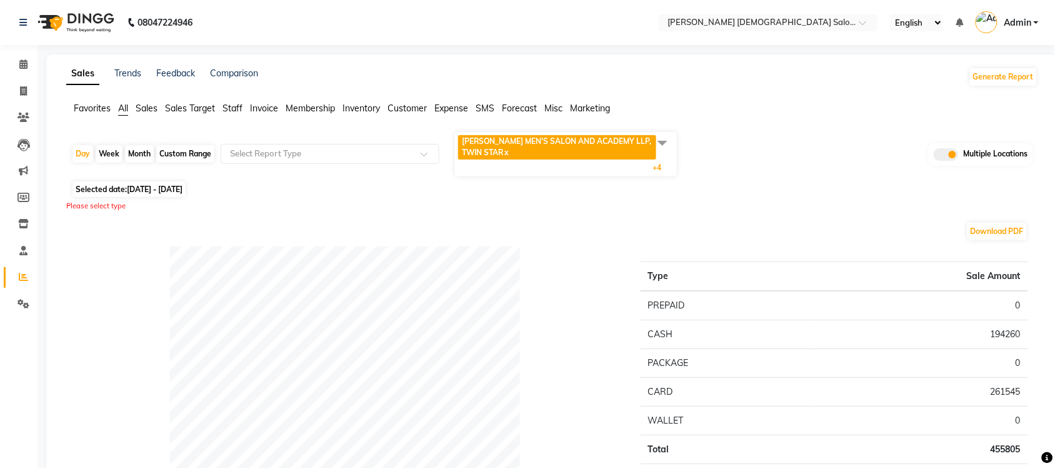
click at [449, 104] on span "Expense" at bounding box center [452, 108] width 34 height 11
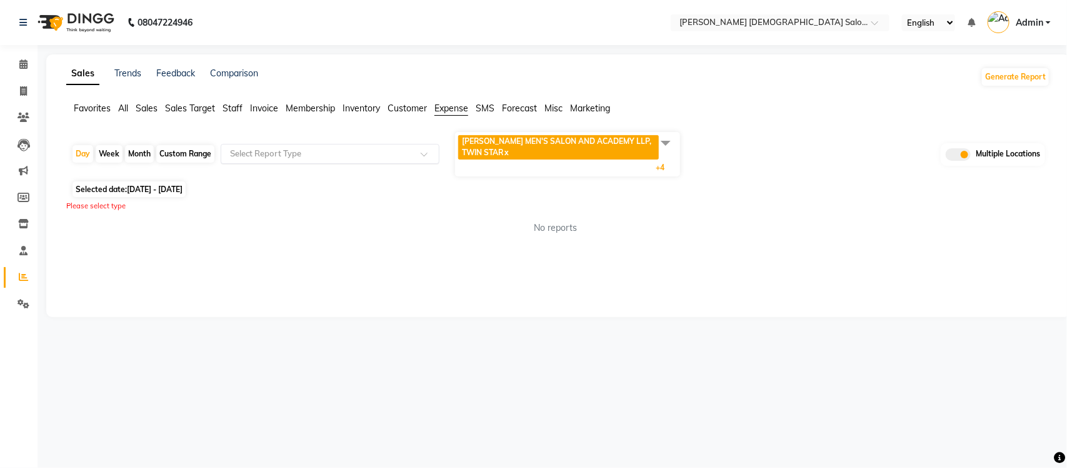
click at [383, 151] on input "text" at bounding box center [318, 154] width 180 height 13
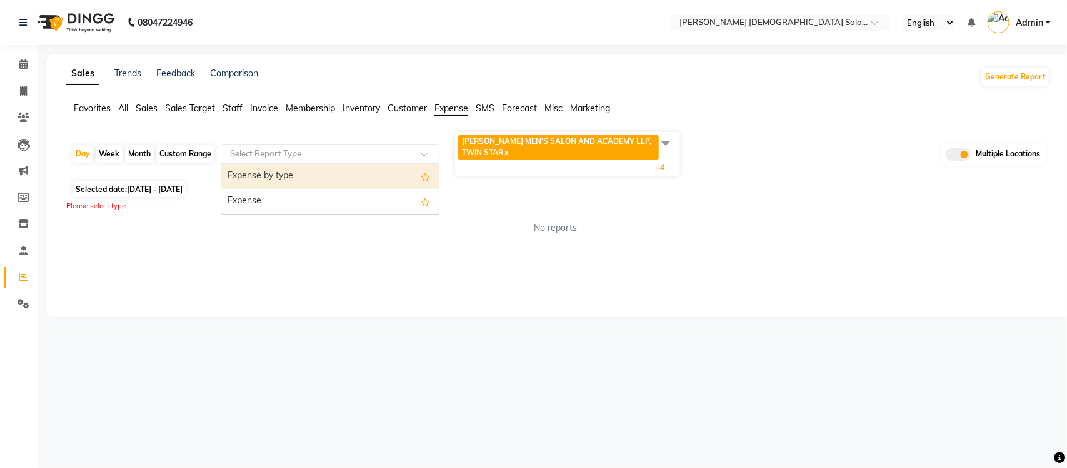
click at [352, 182] on div "Expense by type" at bounding box center [330, 176] width 218 height 25
select select "full_report"
select select "csv"
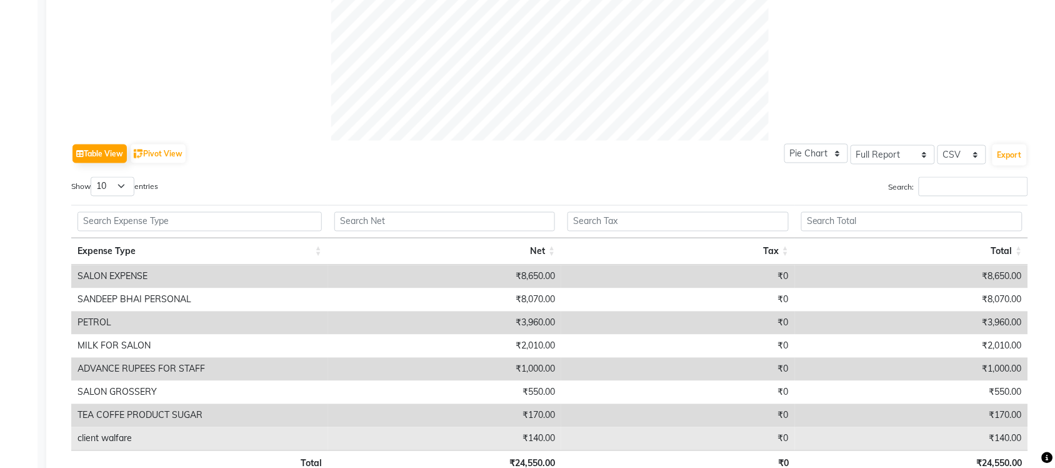
scroll to position [613, 0]
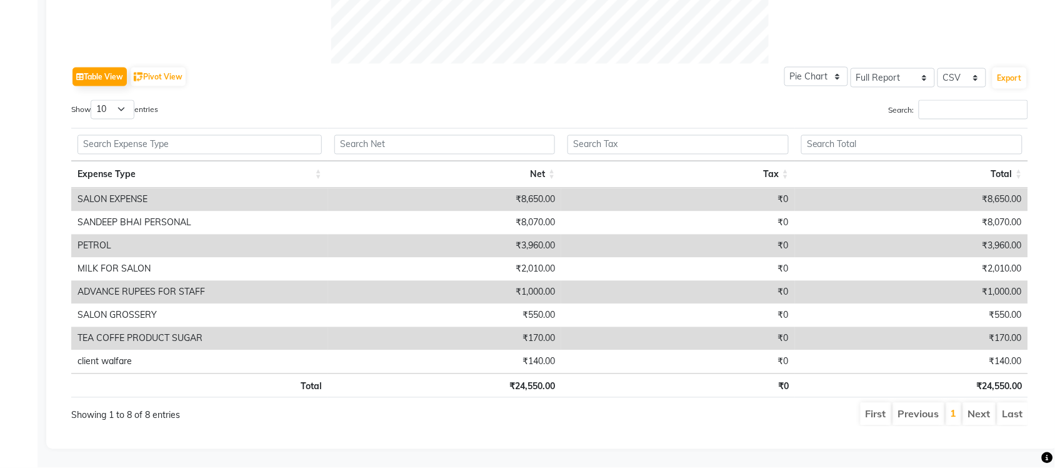
click at [657, 100] on div "Search:" at bounding box center [795, 112] width 470 height 24
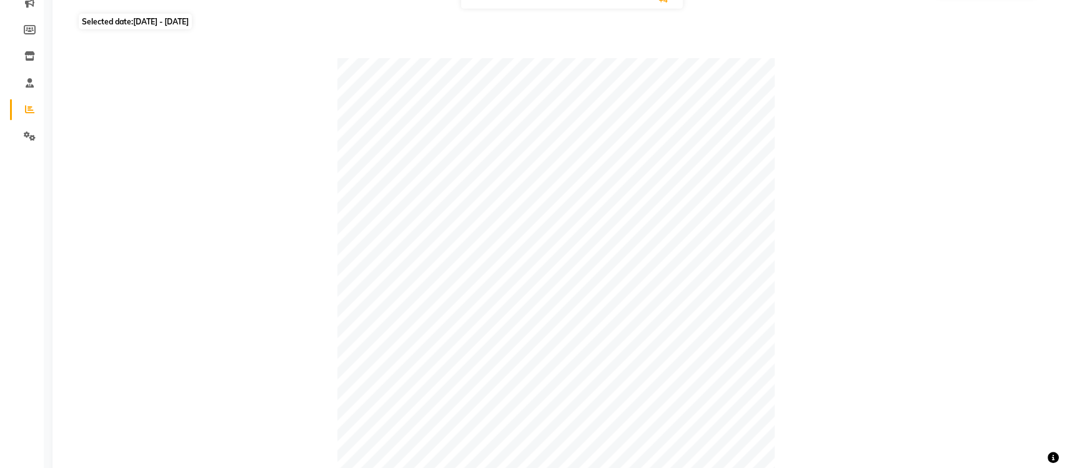
scroll to position [0, 0]
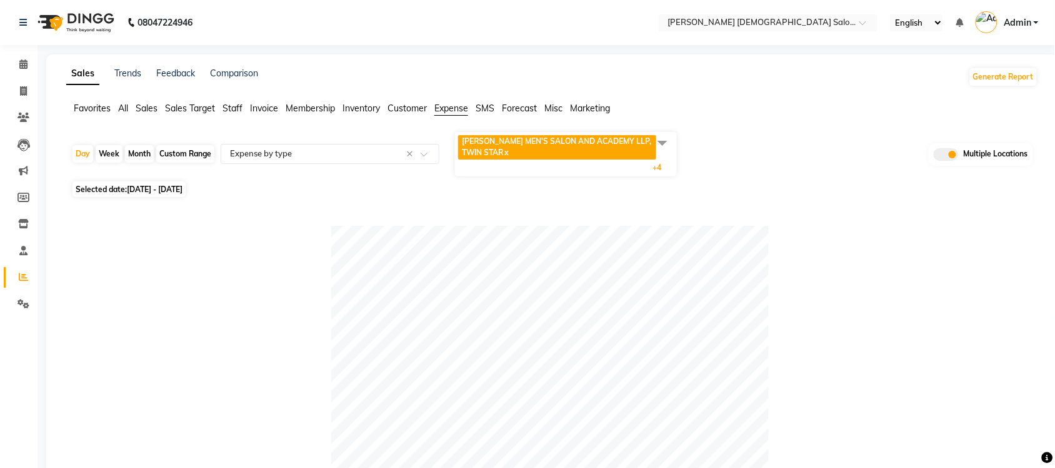
click at [665, 141] on span at bounding box center [662, 143] width 25 height 24
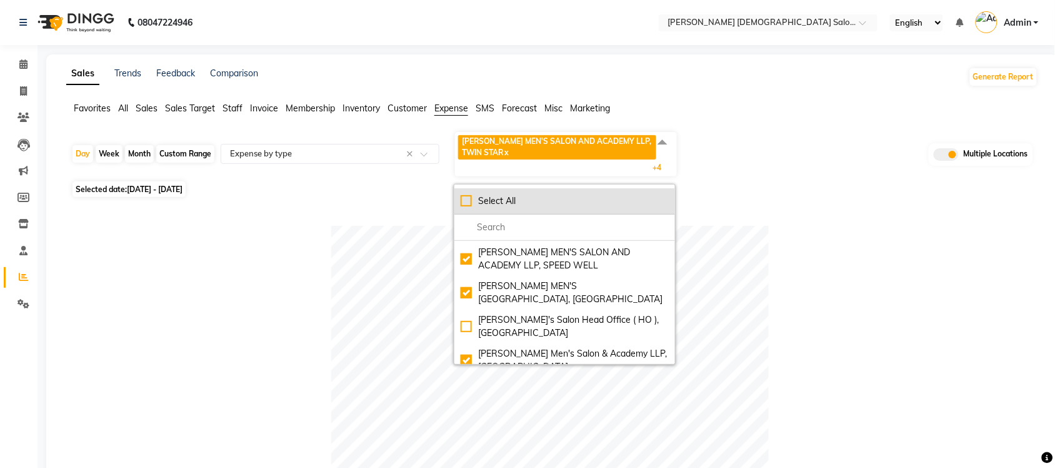
click at [470, 202] on div "Select All" at bounding box center [565, 200] width 208 height 13
checkbox input "true"
click at [470, 202] on div "UnSelect All" at bounding box center [565, 200] width 208 height 13
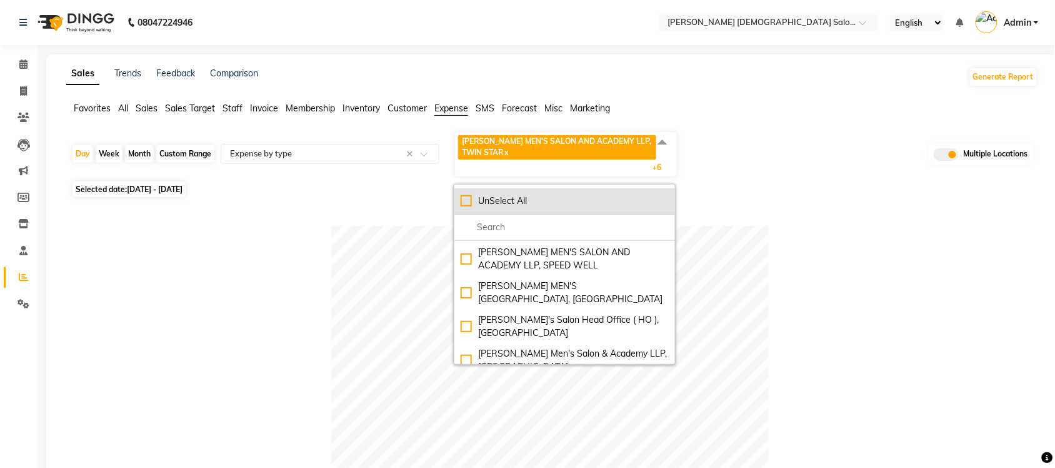
checkbox input "false"
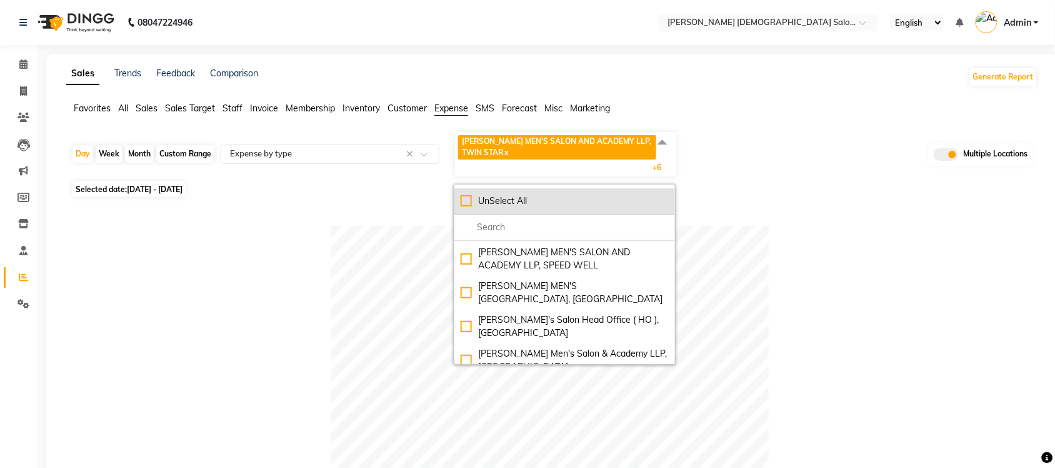
checkbox input "false"
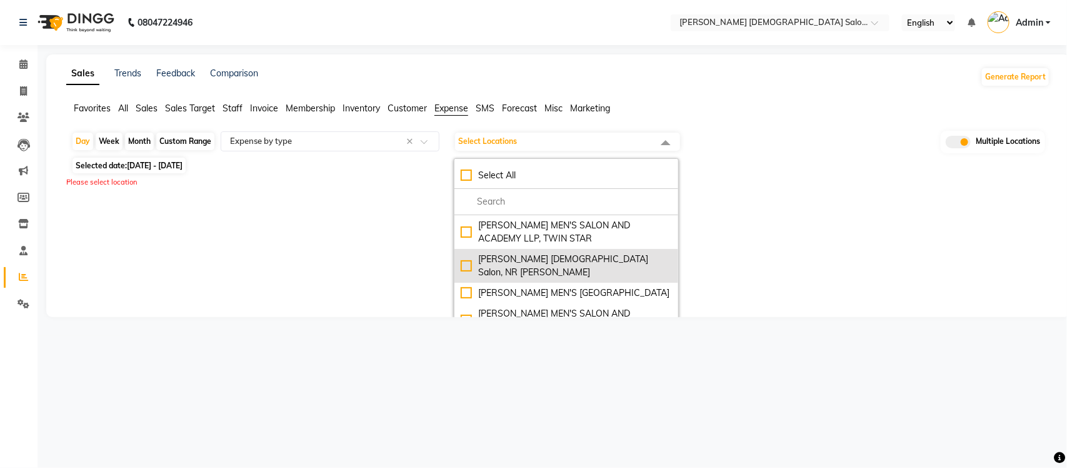
click at [472, 264] on div "[PERSON_NAME] [DEMOGRAPHIC_DATA] Salon, NR [PERSON_NAME]" at bounding box center [566, 266] width 211 height 26
checkbox input "true"
select select "full_report"
select select "csv"
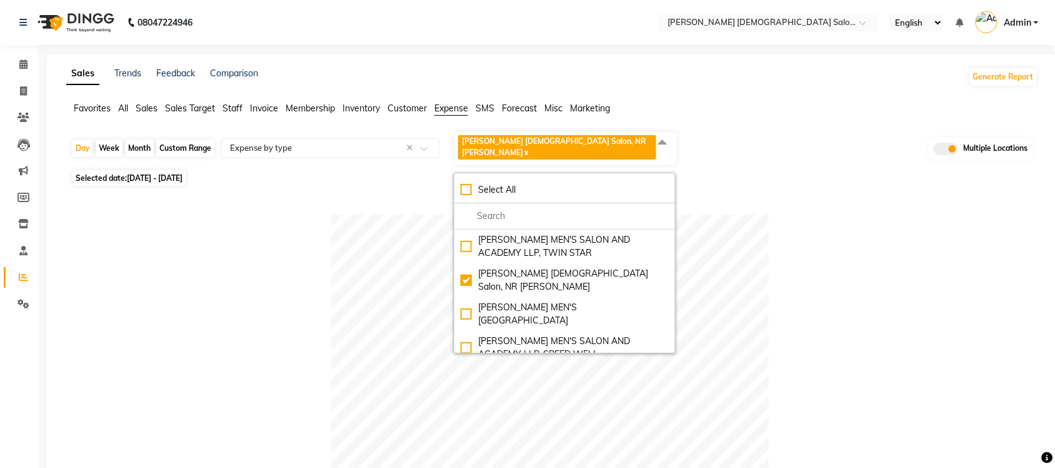
click at [152, 106] on span "Sales" at bounding box center [147, 108] width 22 height 11
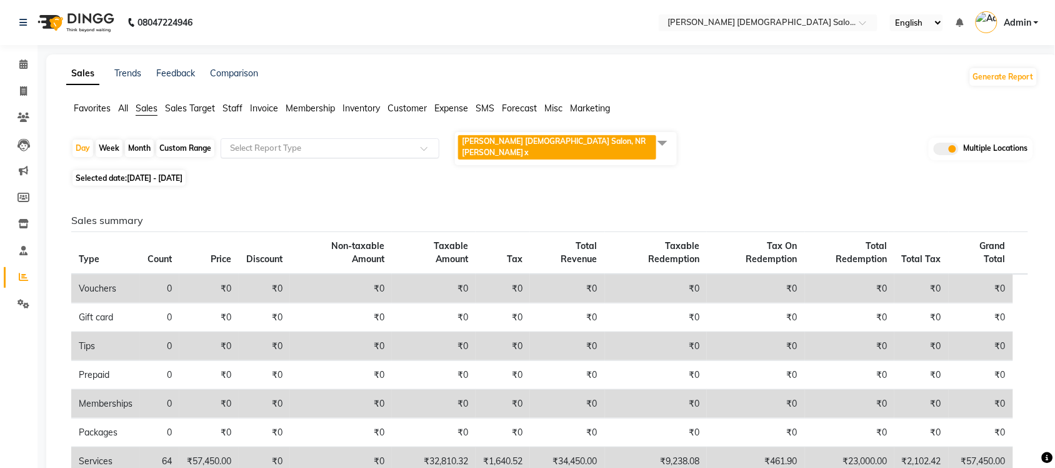
click at [286, 142] on input "text" at bounding box center [318, 148] width 180 height 13
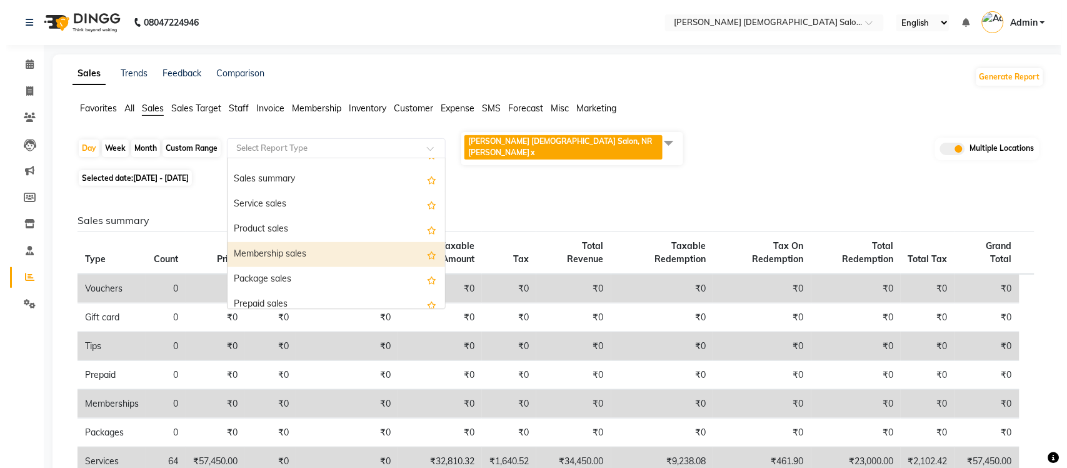
scroll to position [78, 0]
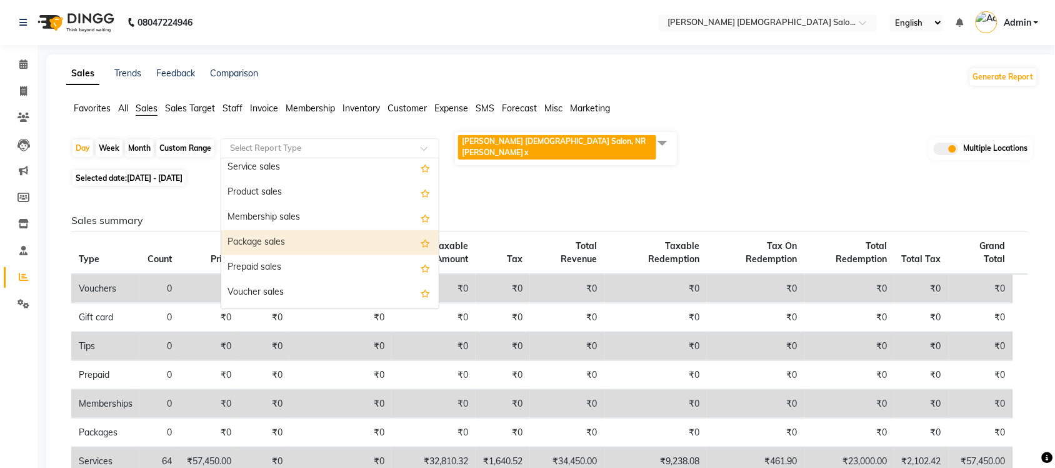
click at [307, 230] on div "Package sales" at bounding box center [330, 242] width 218 height 25
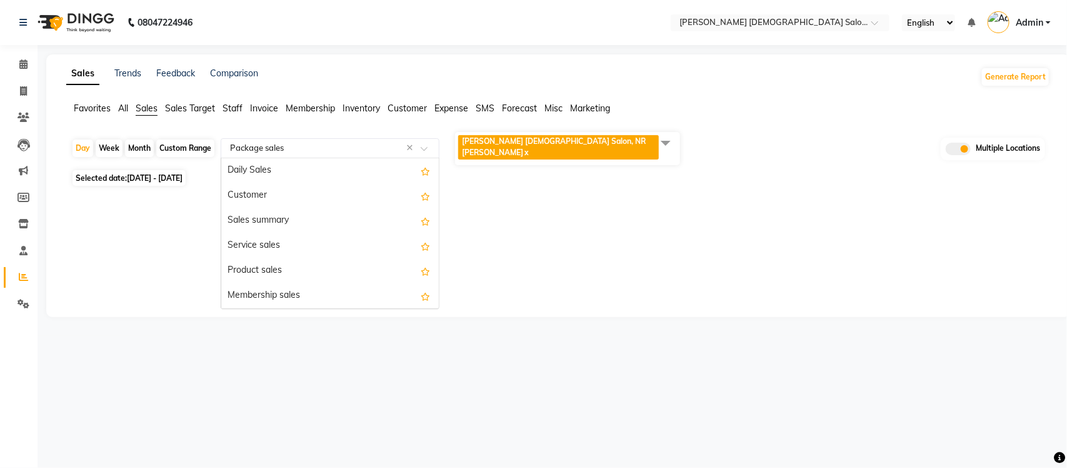
click at [352, 142] on input "text" at bounding box center [318, 148] width 180 height 13
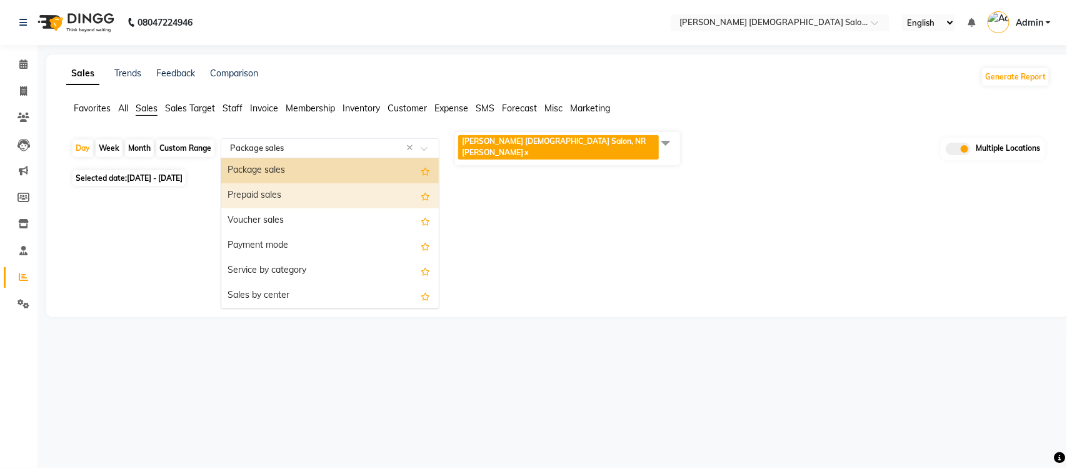
click at [324, 196] on div "Prepaid sales" at bounding box center [330, 195] width 218 height 25
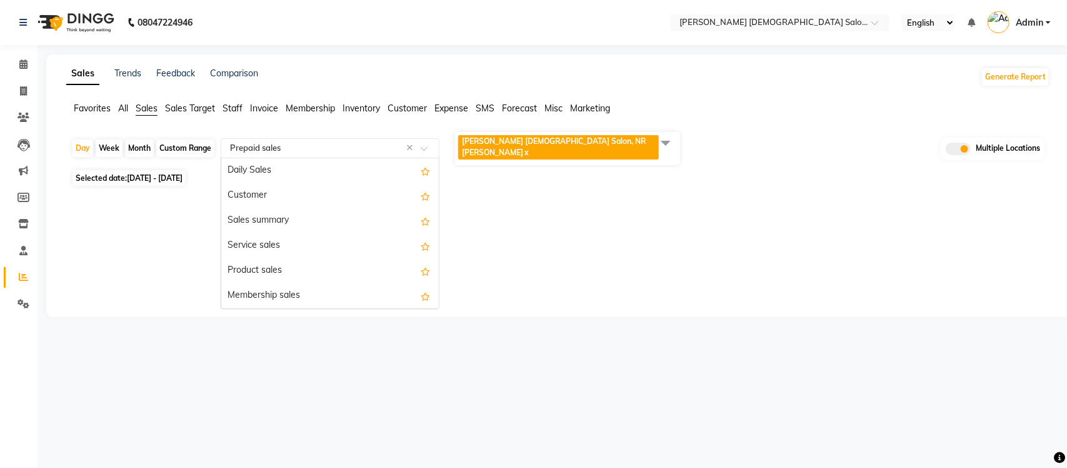
click at [376, 148] on input "text" at bounding box center [318, 148] width 180 height 13
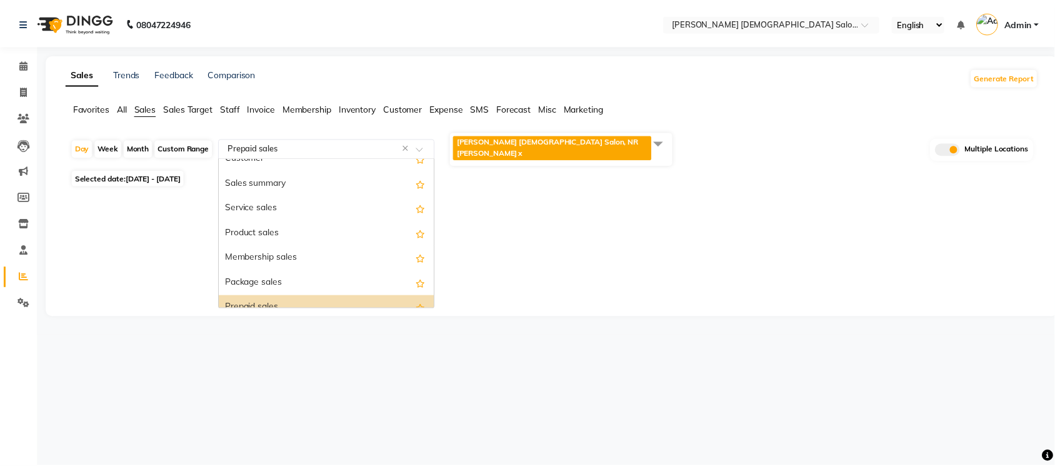
scroll to position [19, 0]
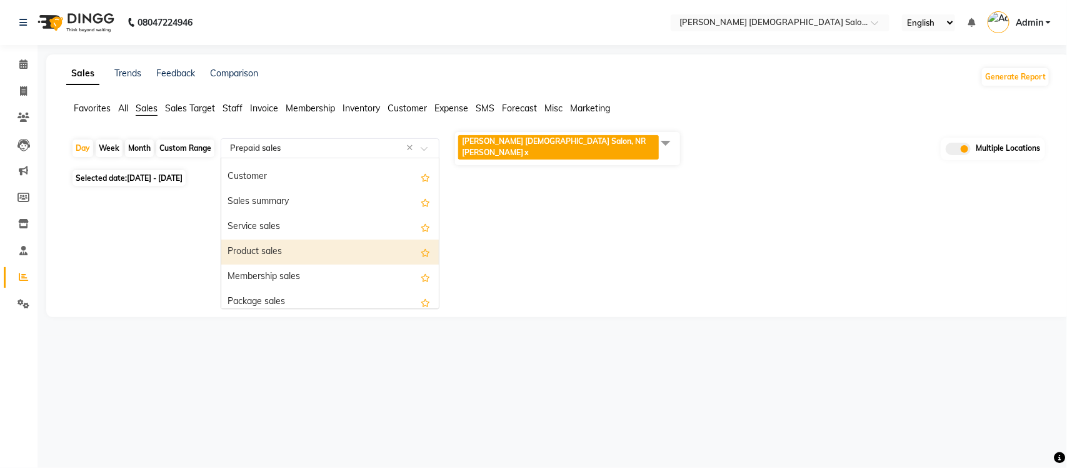
click at [299, 244] on div "Product sales" at bounding box center [330, 251] width 218 height 25
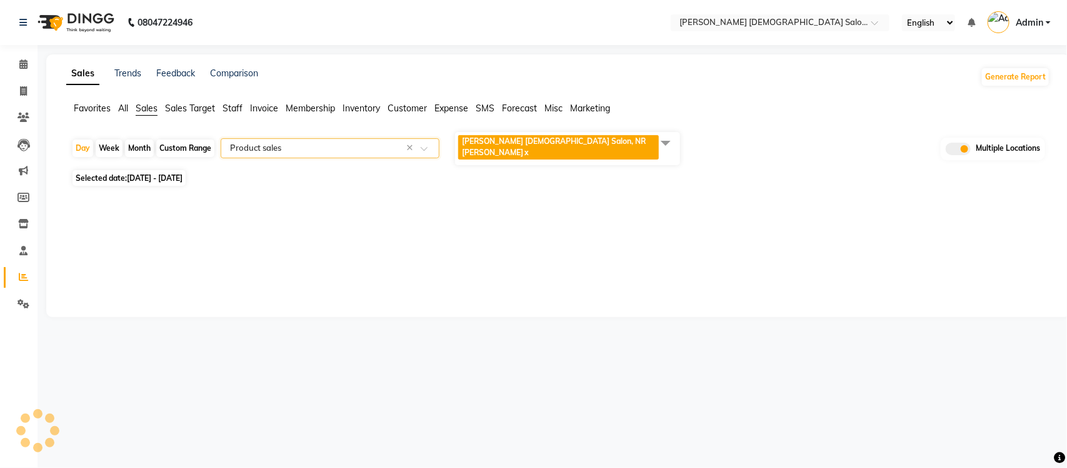
select select "full_report"
select select "csv"
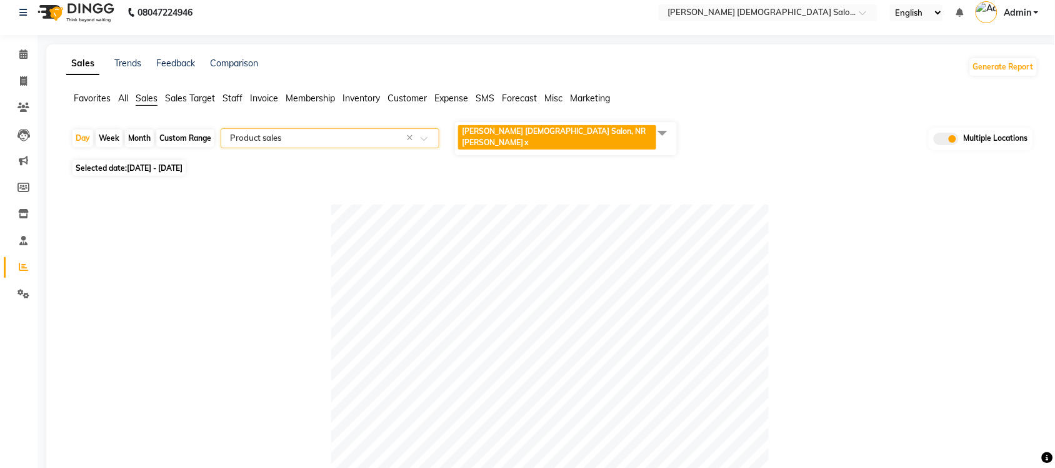
scroll to position [0, 0]
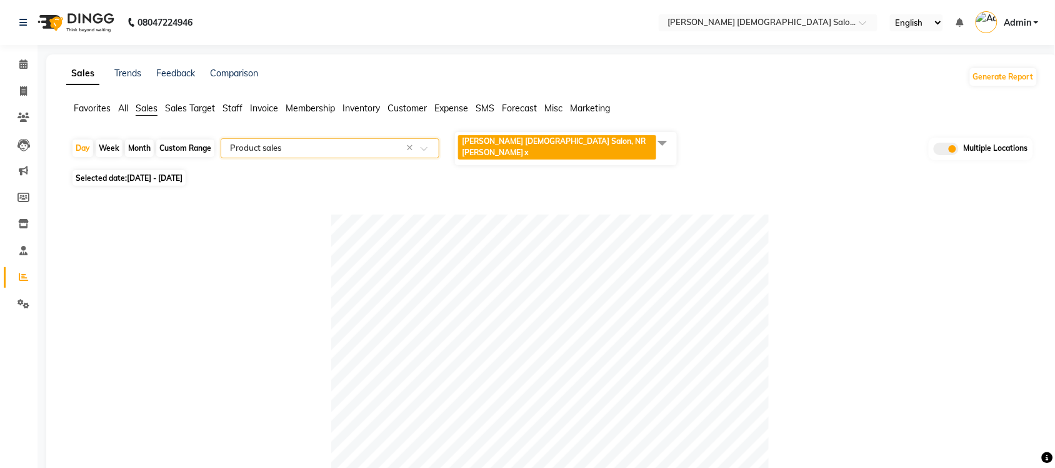
click at [451, 107] on span "Expense" at bounding box center [452, 108] width 34 height 11
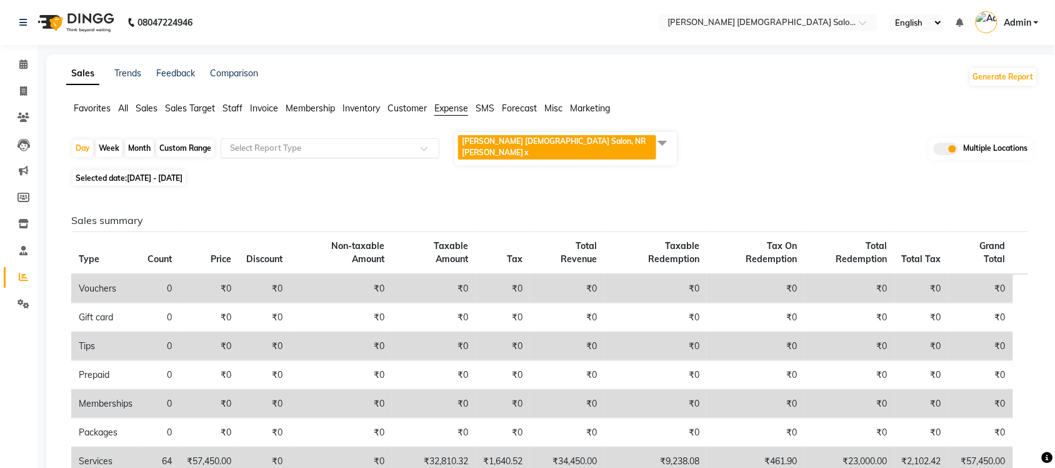
click at [373, 138] on div "Select Report Type" at bounding box center [330, 148] width 219 height 20
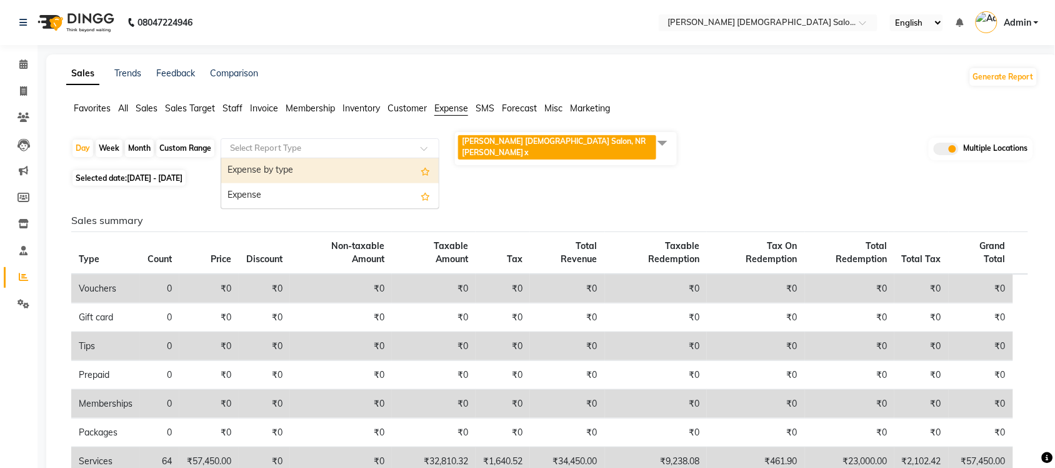
click at [351, 161] on div "Expense by type" at bounding box center [330, 170] width 218 height 25
select select "full_report"
select select "csv"
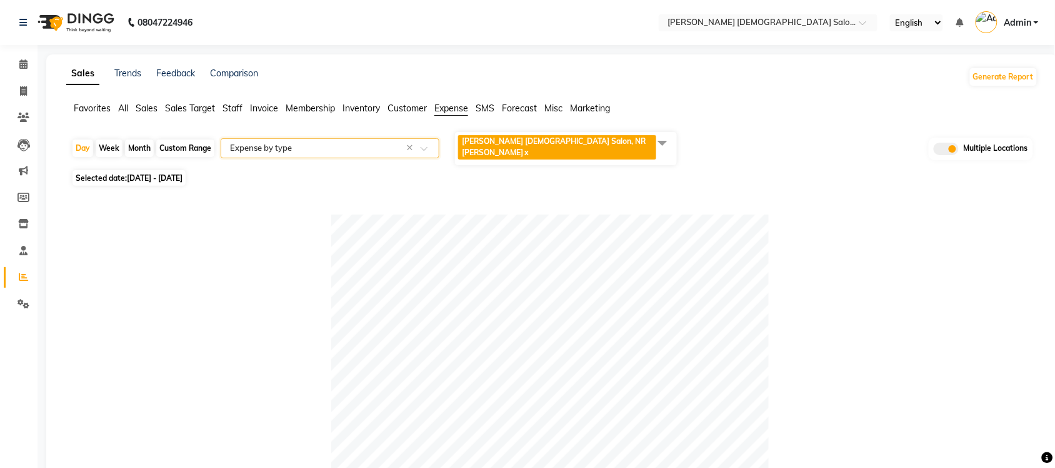
click at [125, 106] on span "All" at bounding box center [123, 108] width 10 height 11
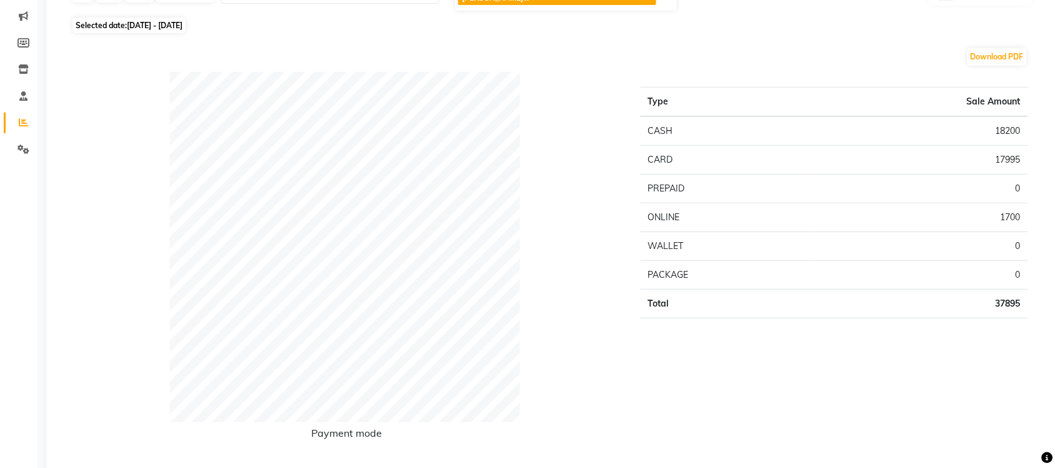
scroll to position [156, 0]
